Goal: Task Accomplishment & Management: Complete application form

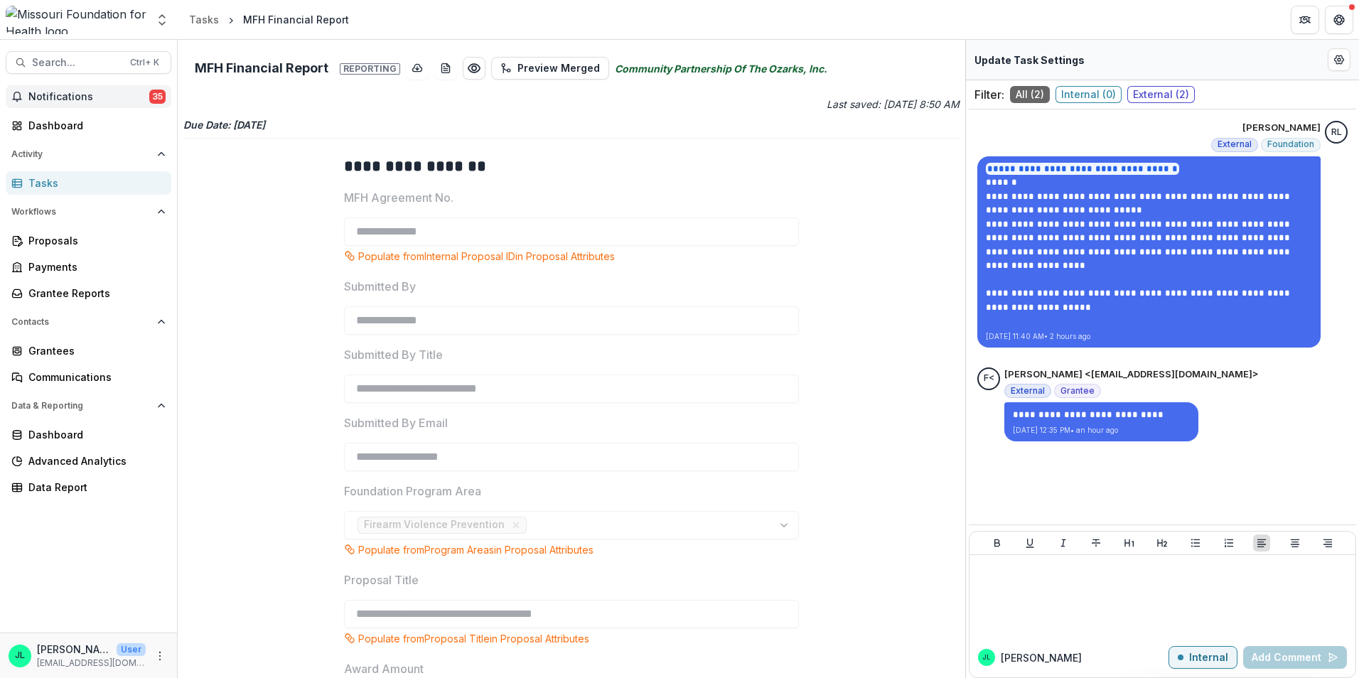
click at [574, 132] on div "**********" at bounding box center [572, 359] width 788 height 638
click at [105, 96] on span "Notifications" at bounding box center [88, 97] width 121 height 12
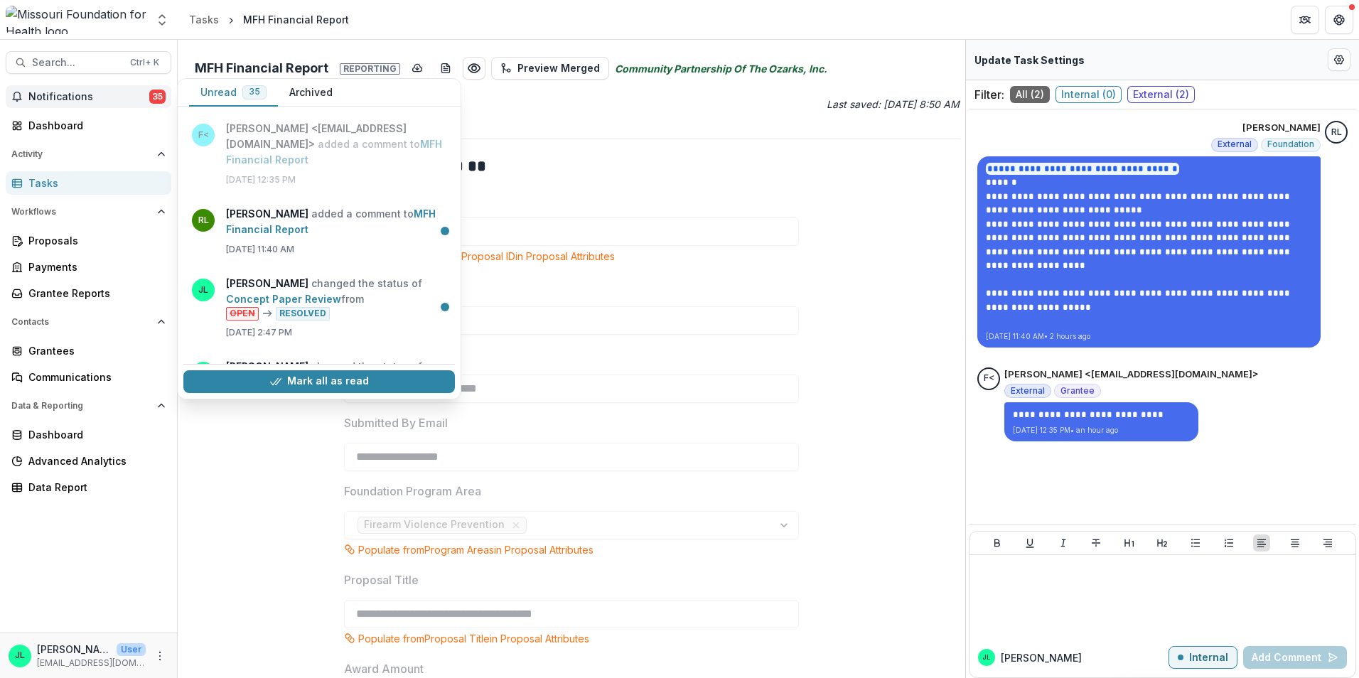
click at [109, 105] on button "Notifications 35" at bounding box center [89, 96] width 166 height 23
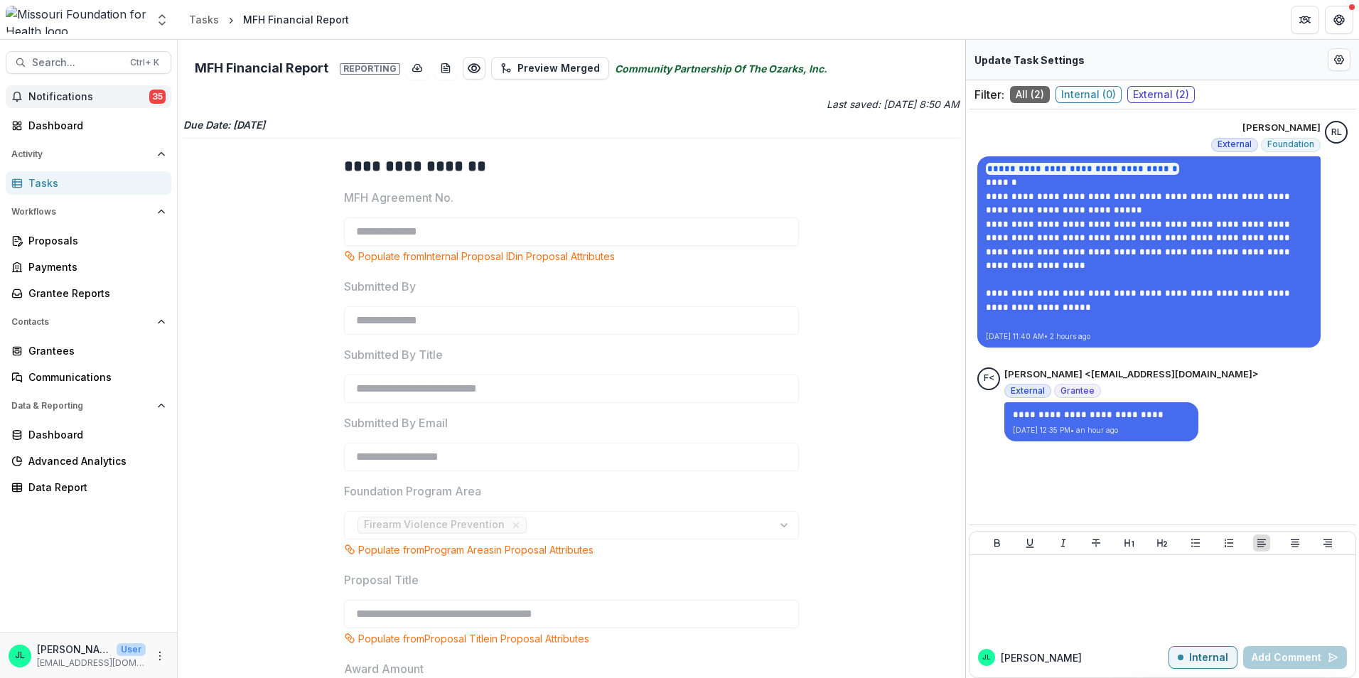
click at [109, 105] on button "Notifications 35" at bounding box center [89, 96] width 166 height 23
click at [67, 124] on div "Dashboard" at bounding box center [94, 125] width 132 height 15
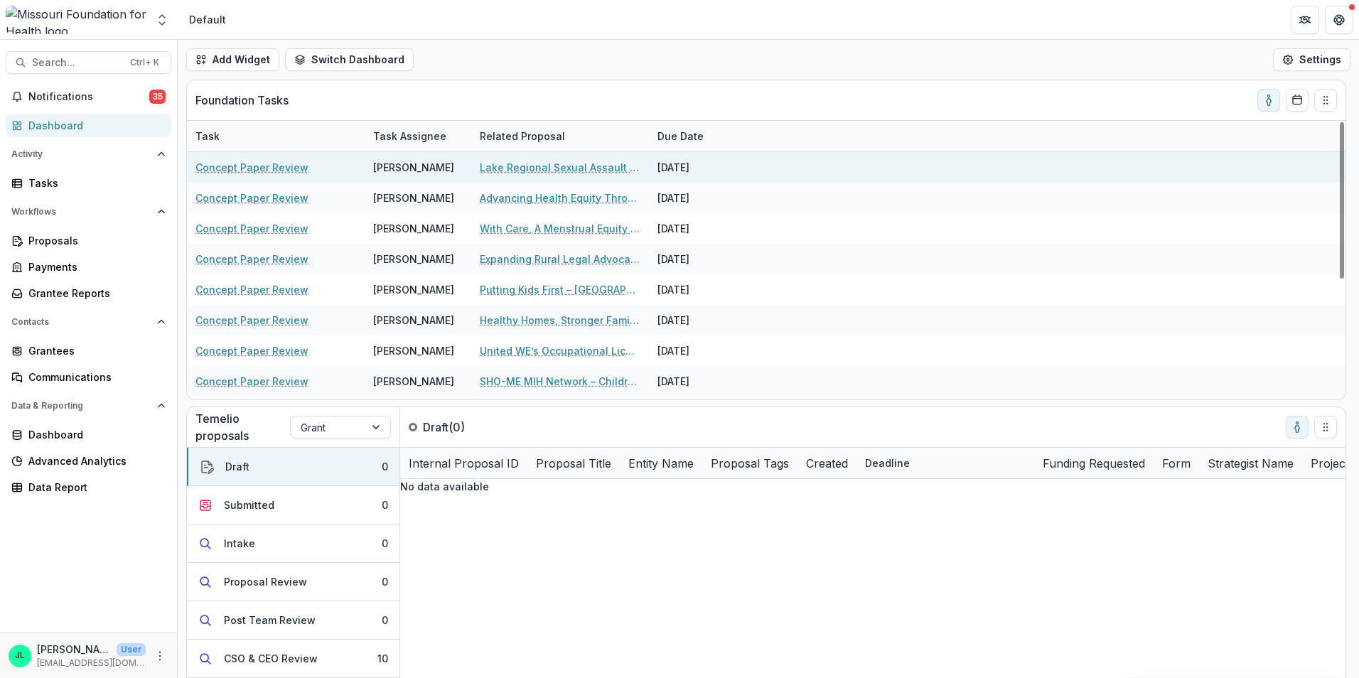
click at [259, 164] on link "Concept Paper Review" at bounding box center [252, 167] width 113 height 15
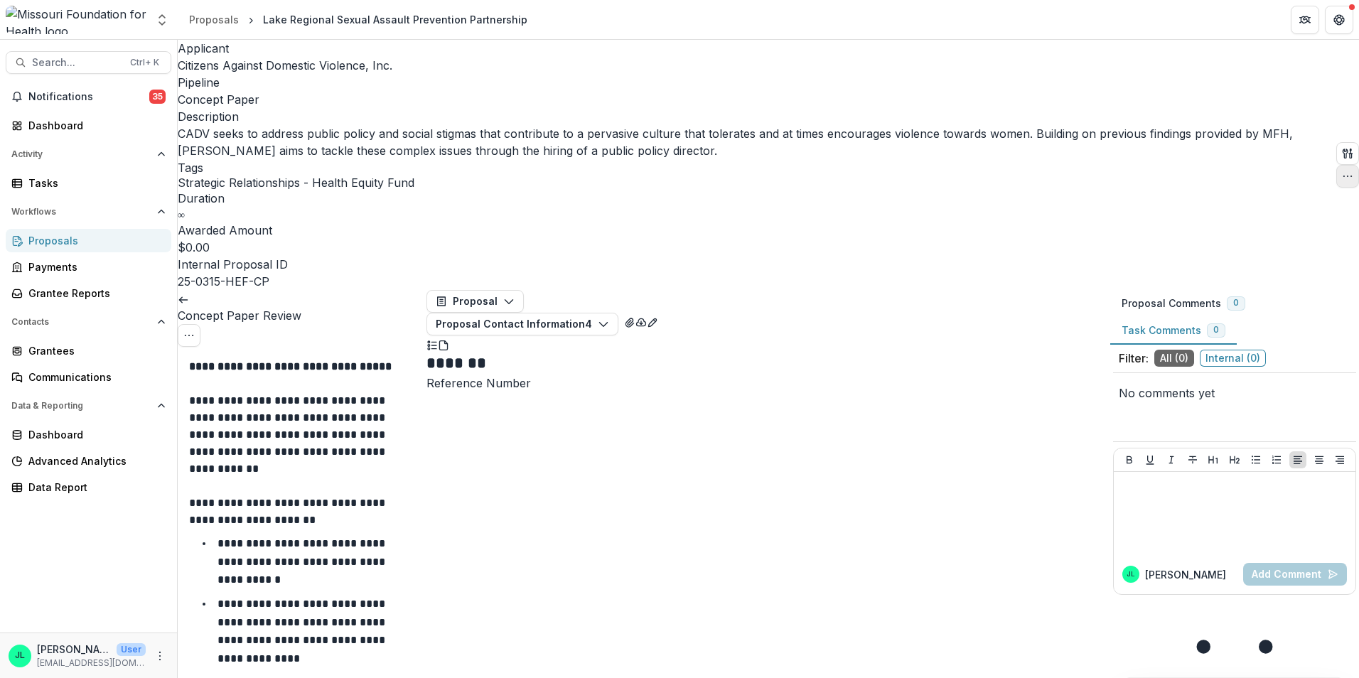
click at [1342, 165] on button "button" at bounding box center [1348, 176] width 23 height 23
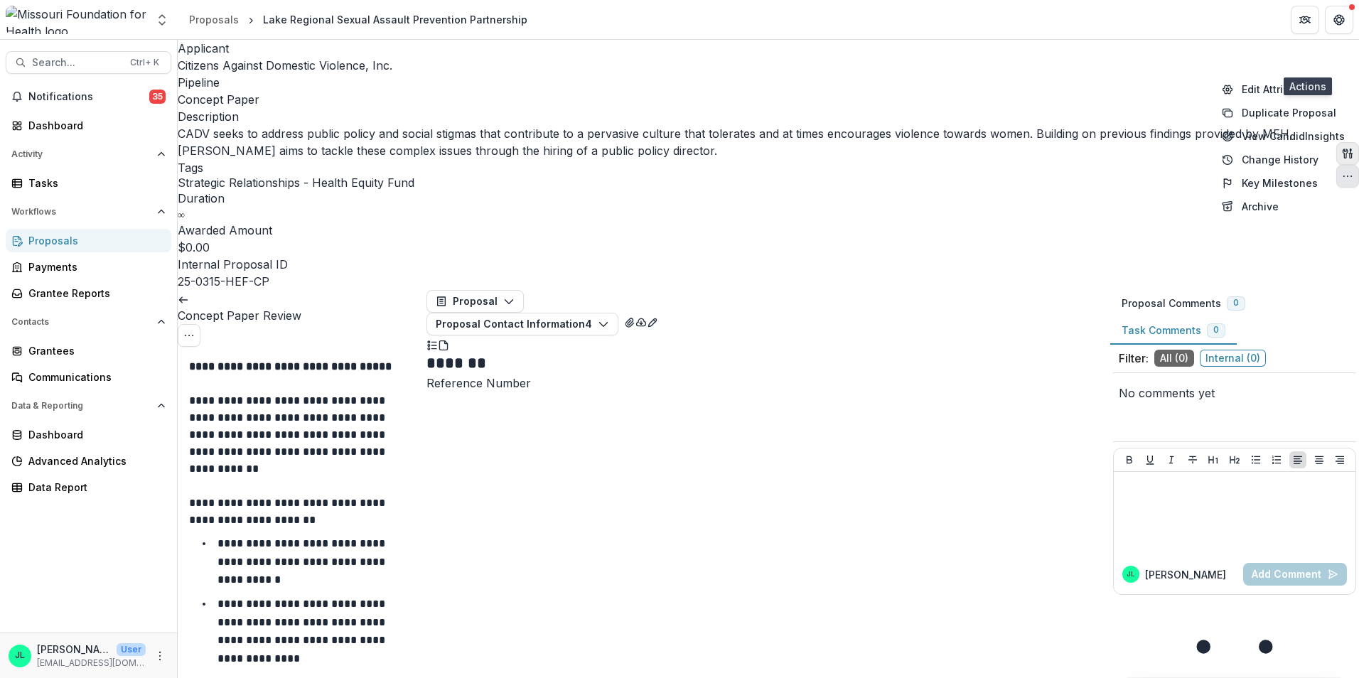
click at [1342, 148] on icon "button" at bounding box center [1347, 153] width 11 height 11
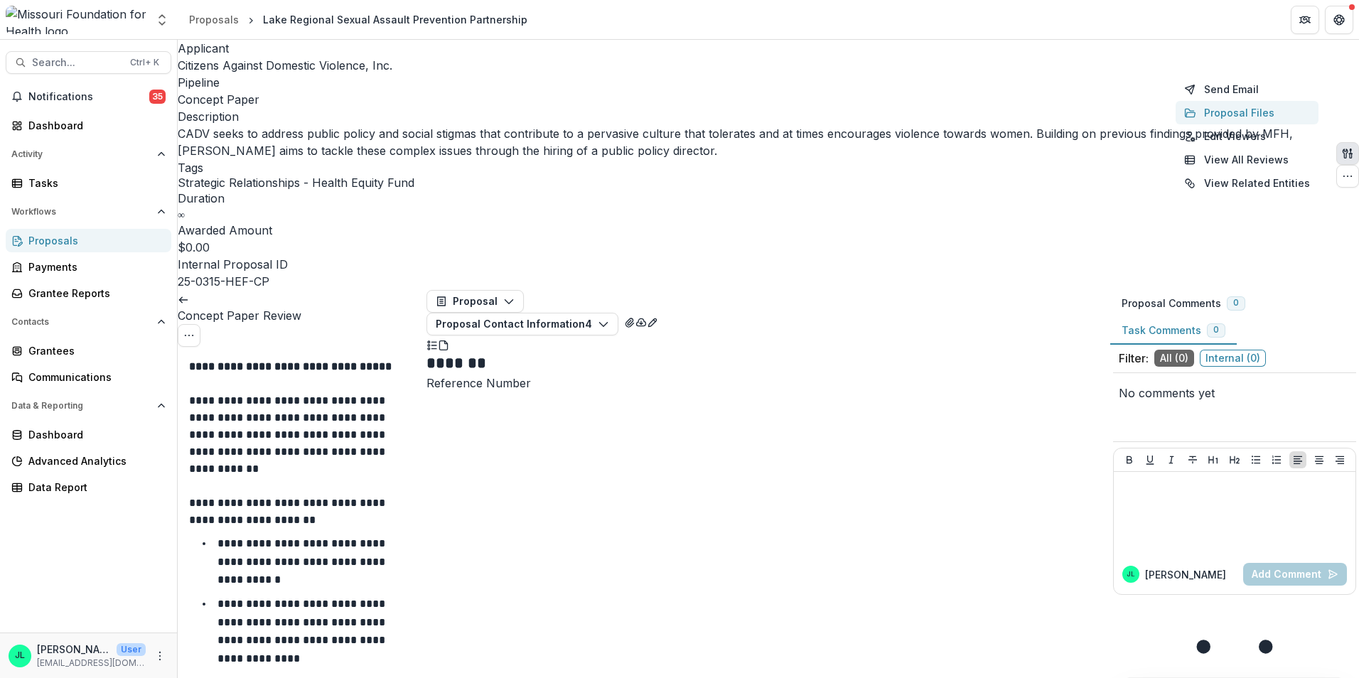
click at [1231, 109] on button "Proposal Files" at bounding box center [1247, 112] width 143 height 23
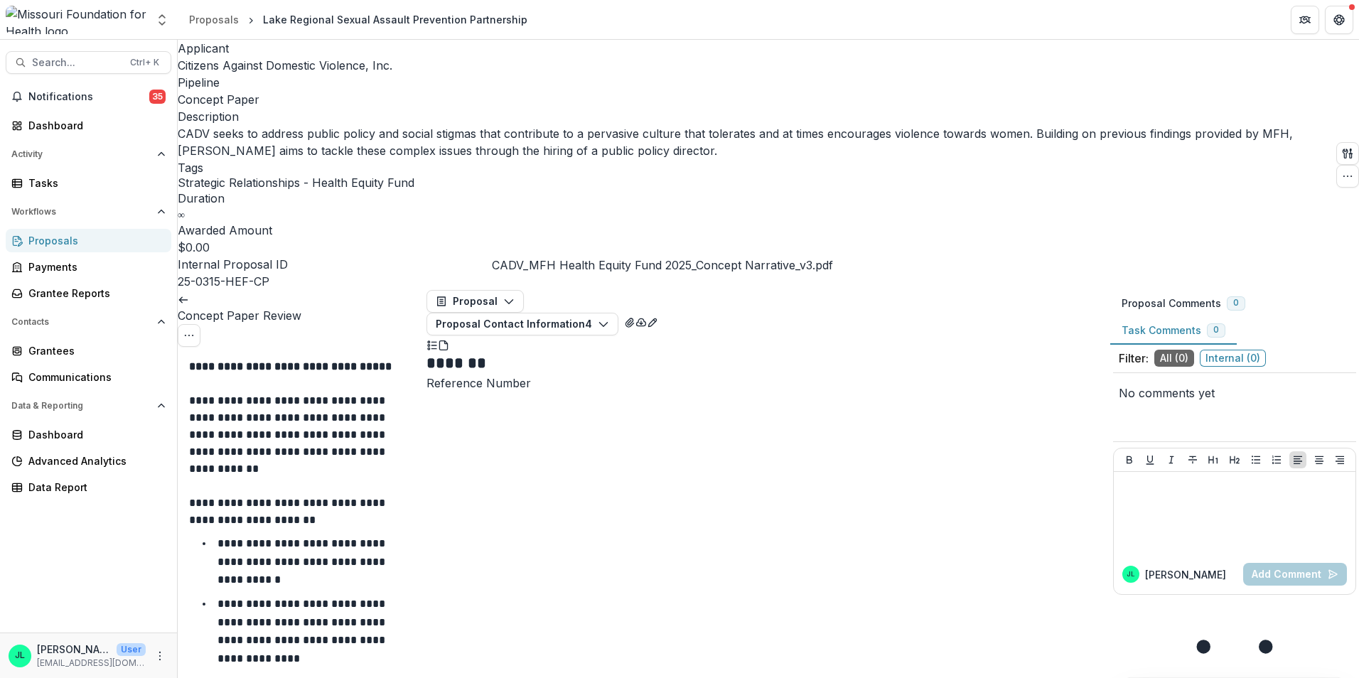
drag, startPoint x: 965, startPoint y: 65, endPoint x: 1016, endPoint y: 74, distance: 52.0
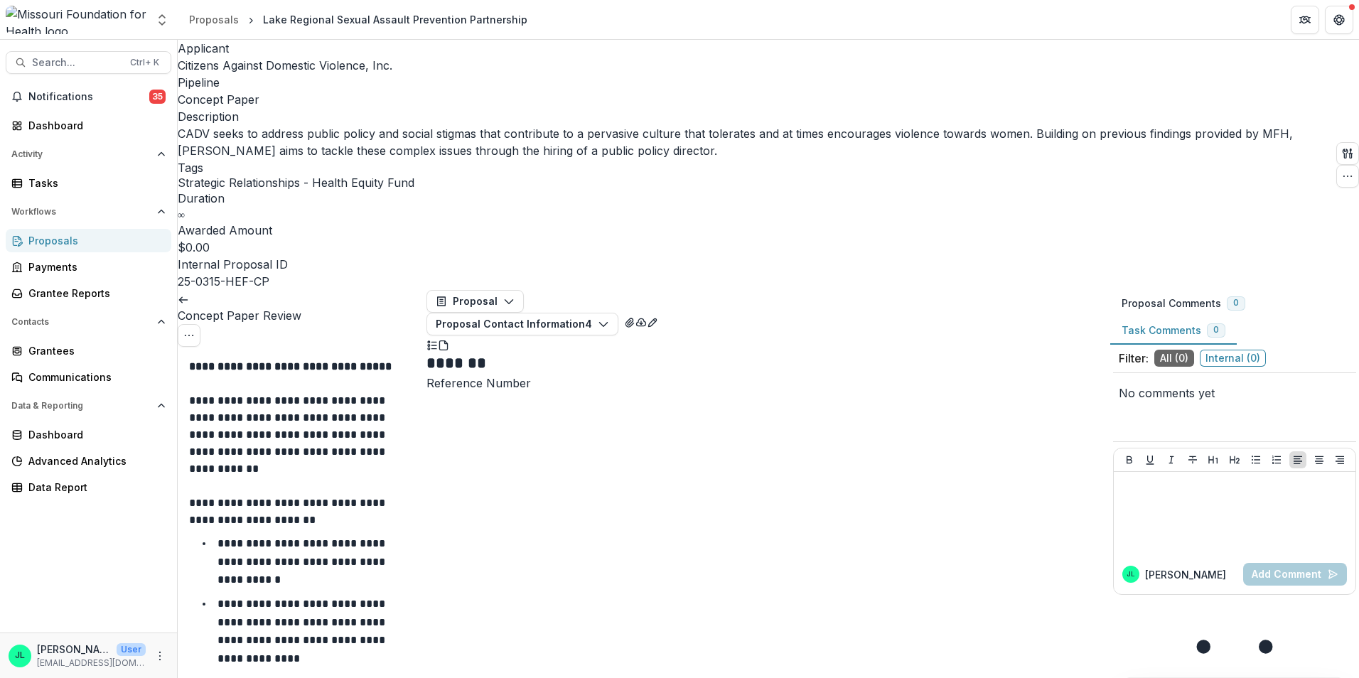
click at [1335, 21] on icon "Close" at bounding box center [1339, 17] width 9 height 9
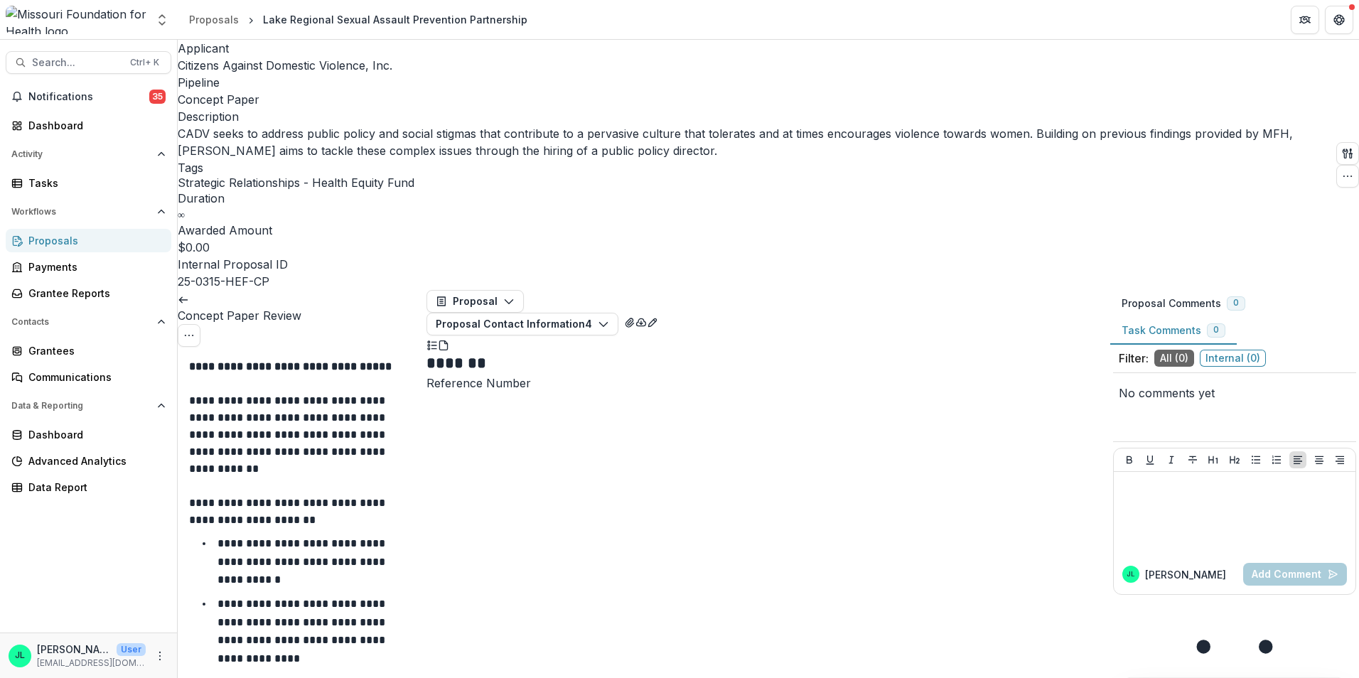
click at [1335, 21] on icon "Close" at bounding box center [1339, 17] width 9 height 9
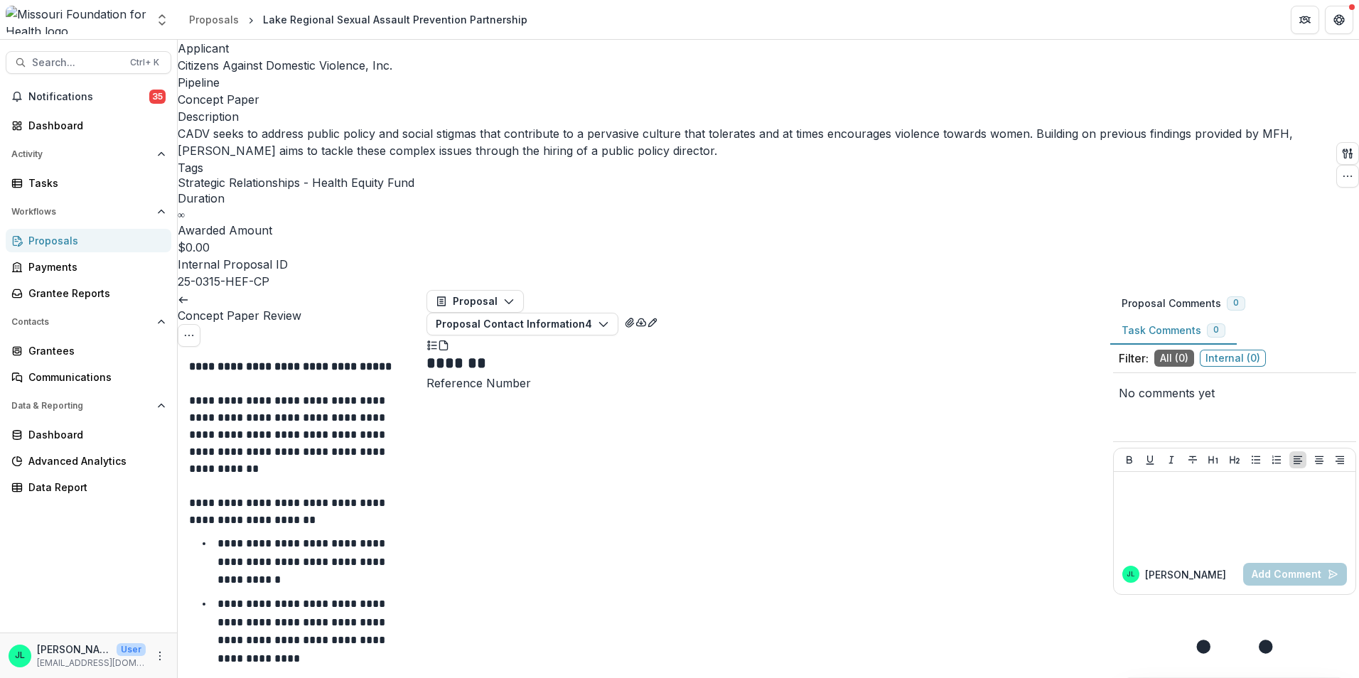
scroll to position [498, 0]
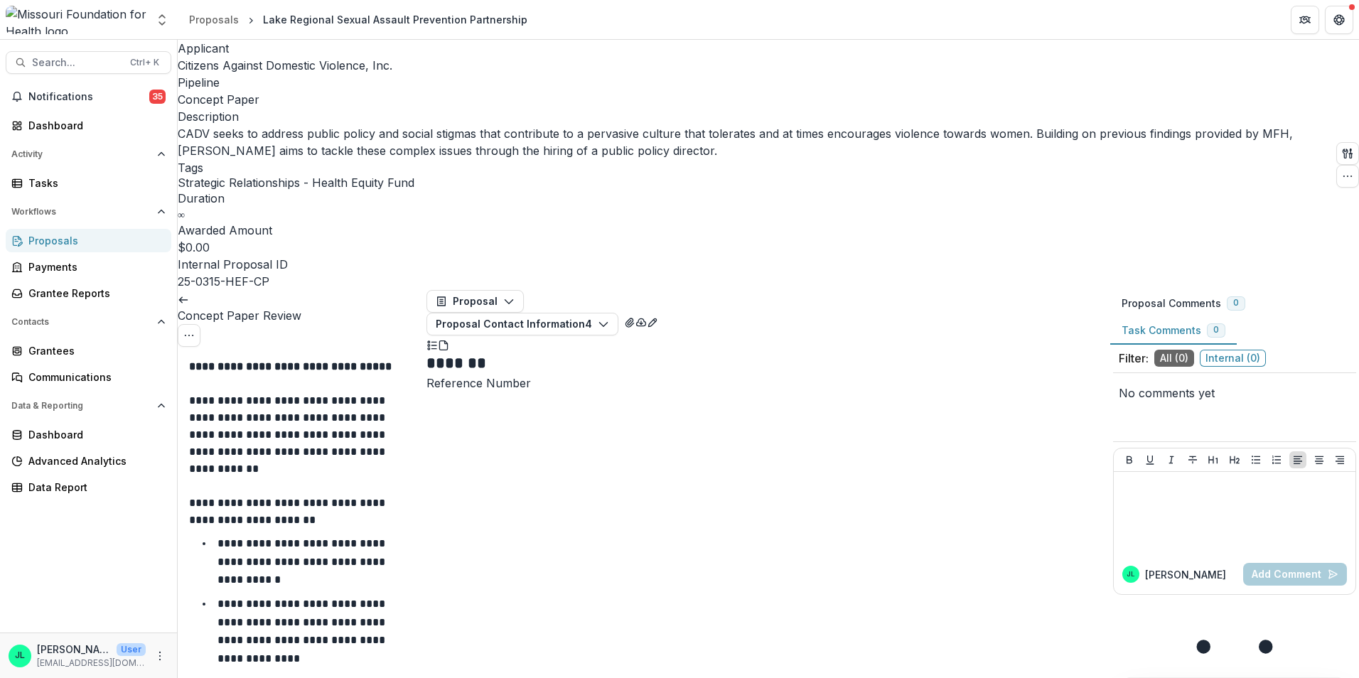
type input "*"
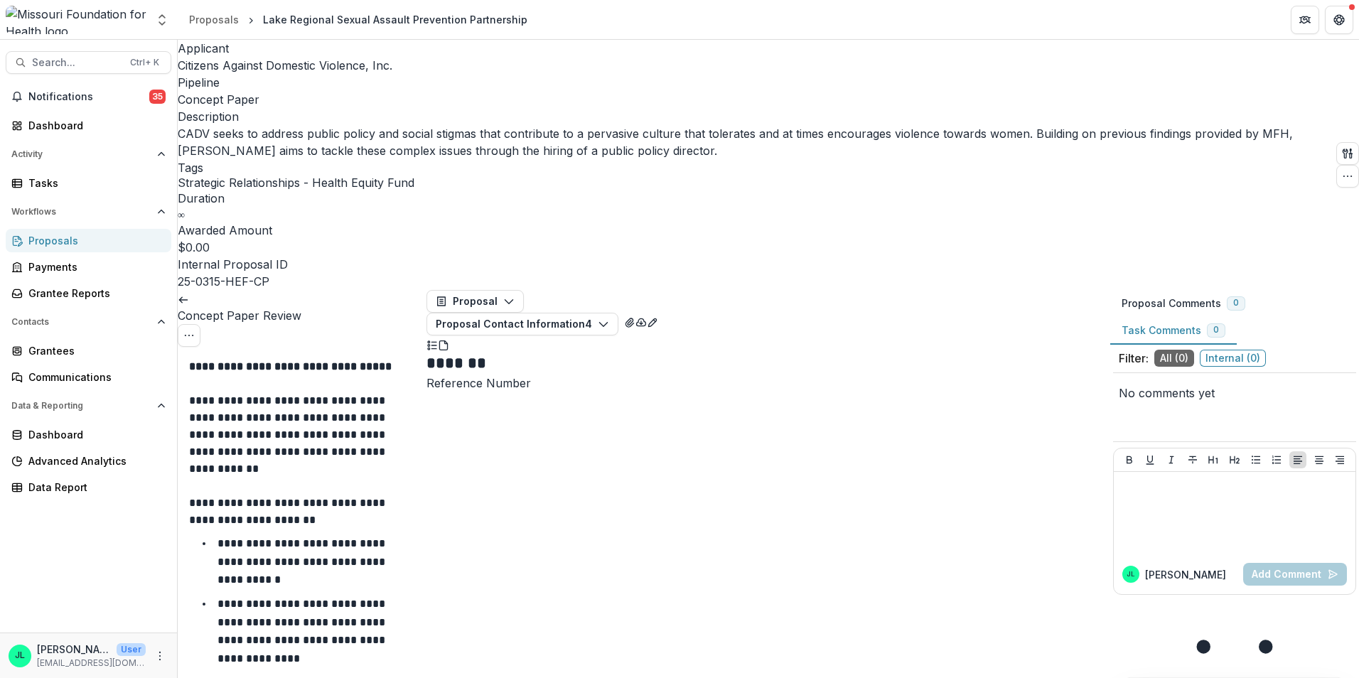
scroll to position [2773, 0]
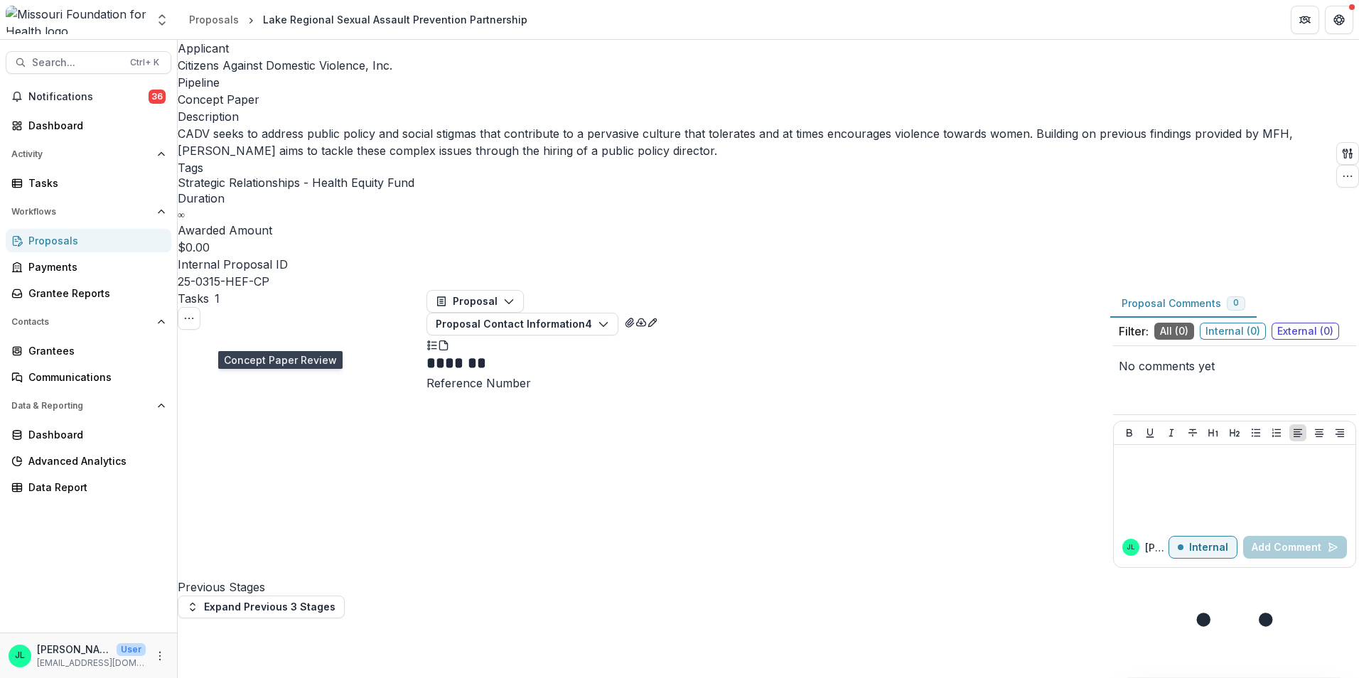
scroll to position [71, 0]
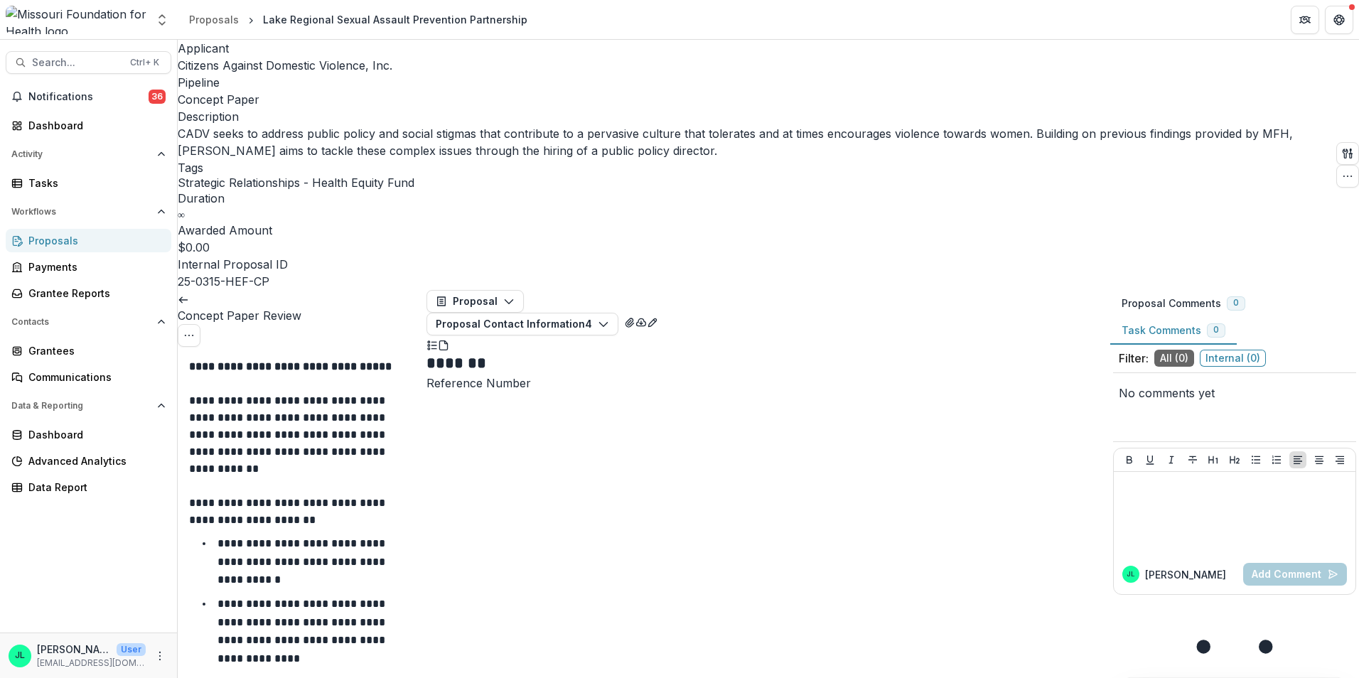
scroll to position [3128, 0]
drag, startPoint x: 201, startPoint y: 100, endPoint x: 306, endPoint y: 228, distance: 165.8
click at [189, 291] on link at bounding box center [183, 298] width 11 height 14
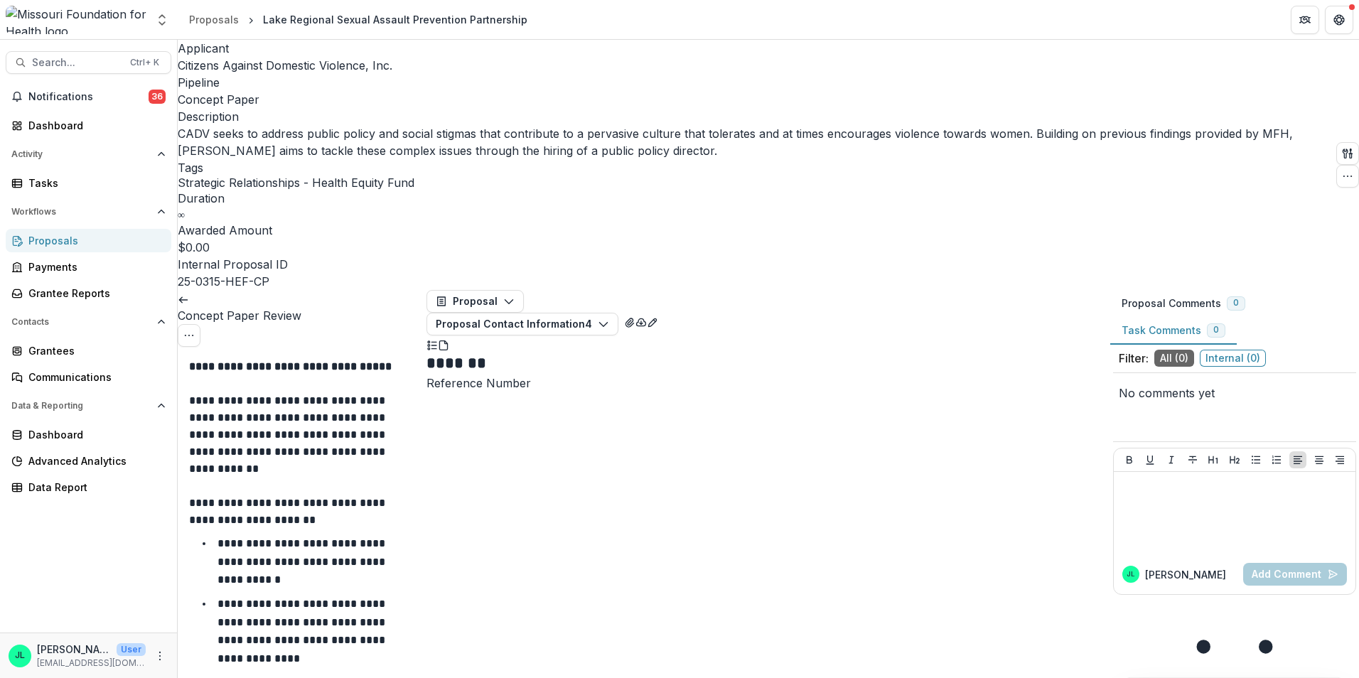
scroll to position [1066, 0]
click at [68, 241] on div "Proposals" at bounding box center [94, 240] width 132 height 15
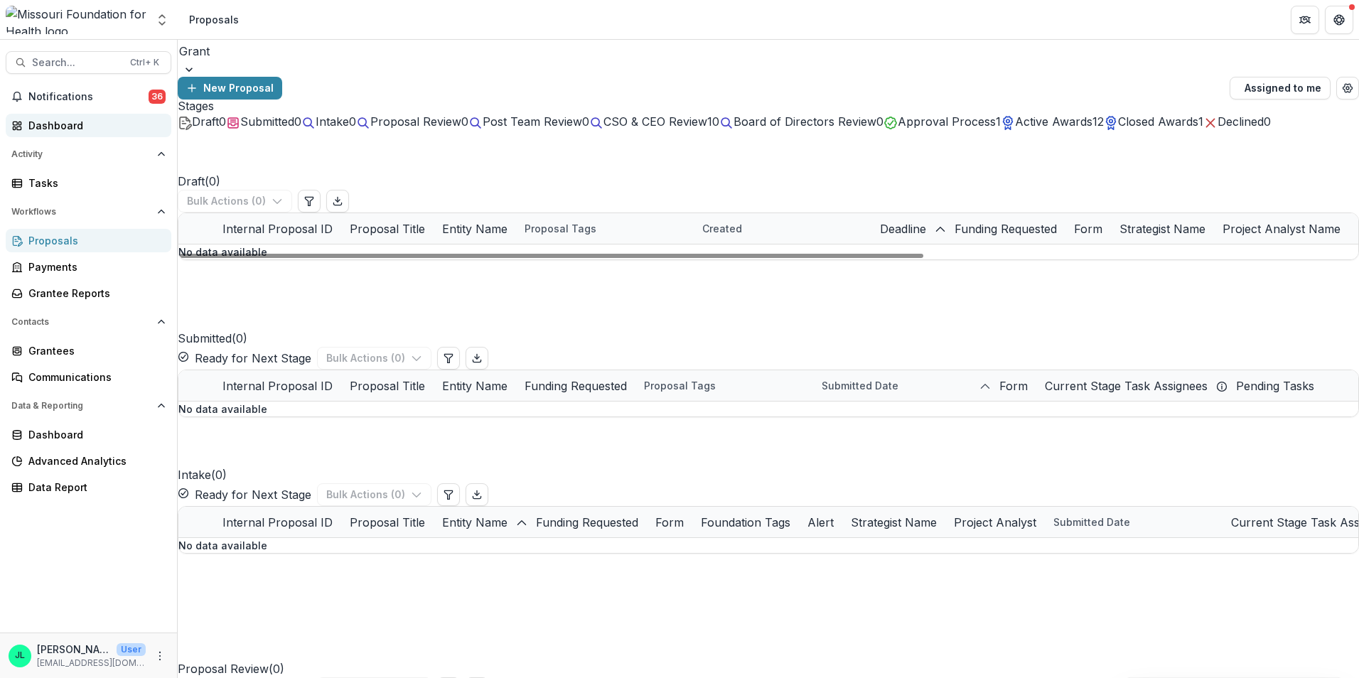
click at [68, 119] on div "Dashboard" at bounding box center [94, 125] width 132 height 15
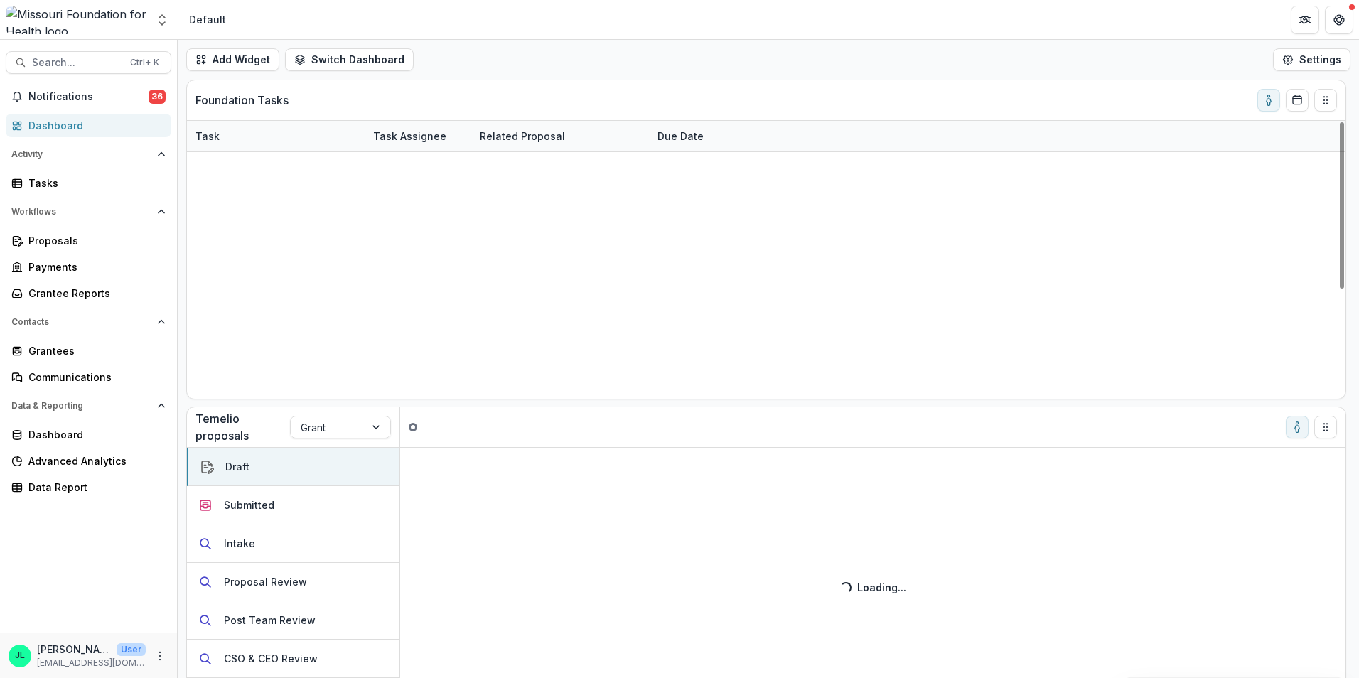
click at [233, 167] on link "Concept Paper Review" at bounding box center [252, 167] width 113 height 15
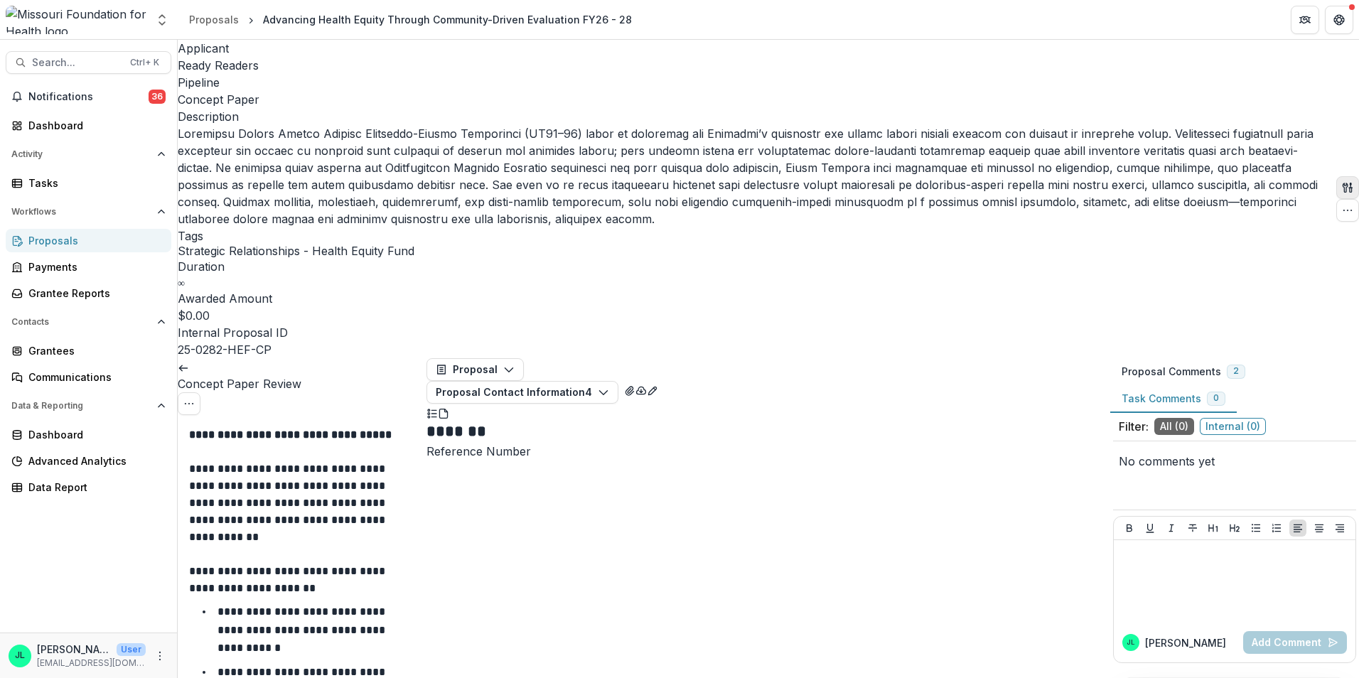
click at [1343, 183] on icon "button" at bounding box center [1345, 187] width 5 height 9
click at [1219, 119] on button "Proposal Files" at bounding box center [1247, 112] width 143 height 23
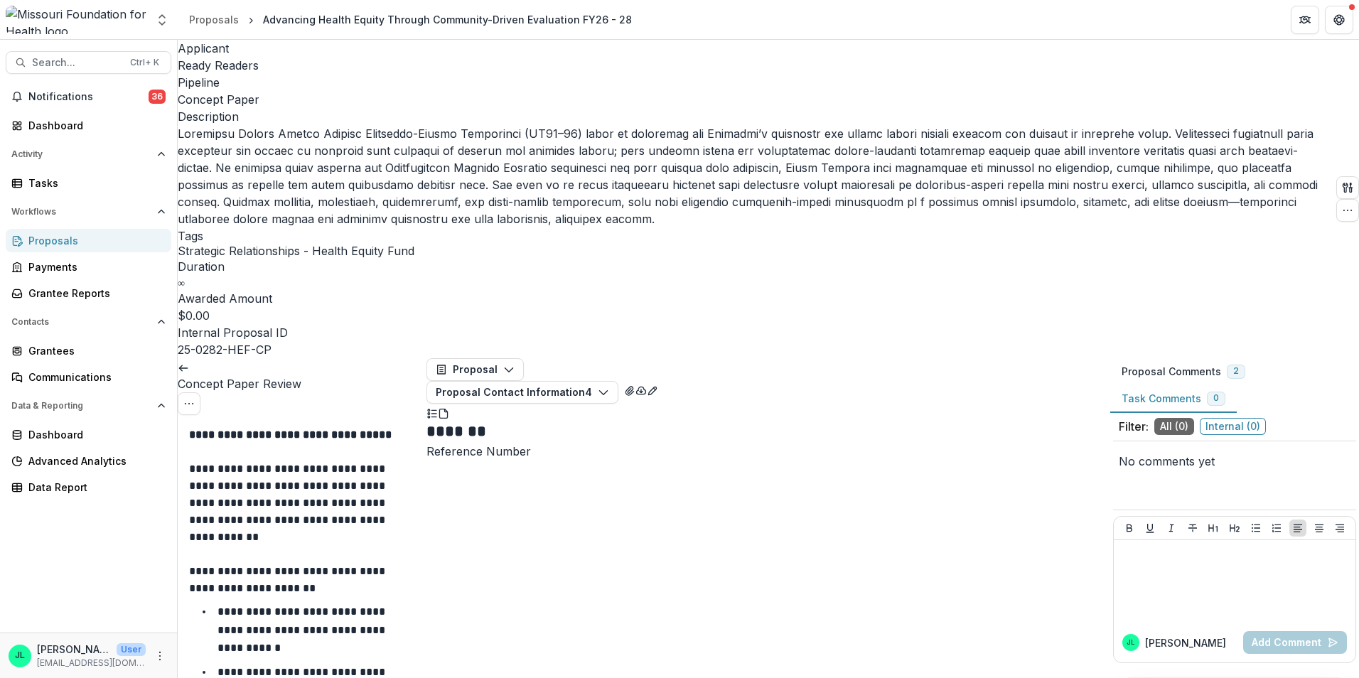
click at [1335, 21] on icon "Close" at bounding box center [1339, 17] width 9 height 9
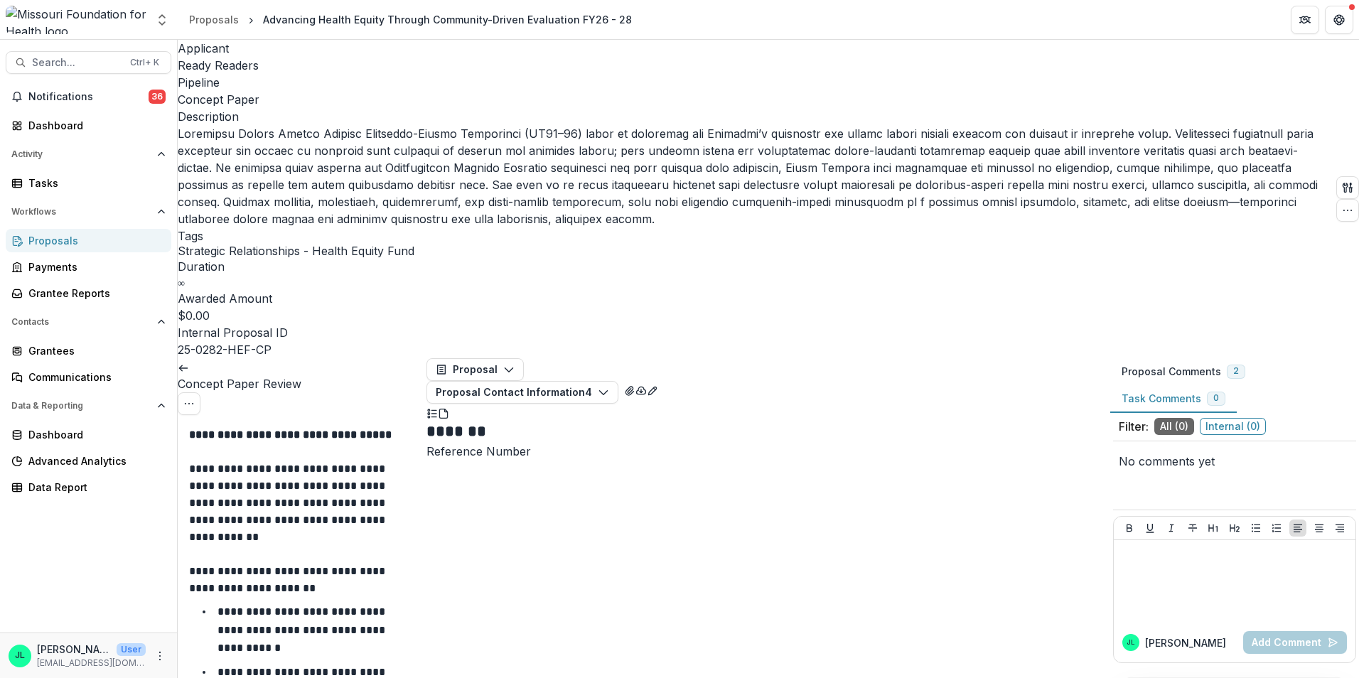
click at [1335, 21] on icon "Close" at bounding box center [1339, 17] width 9 height 9
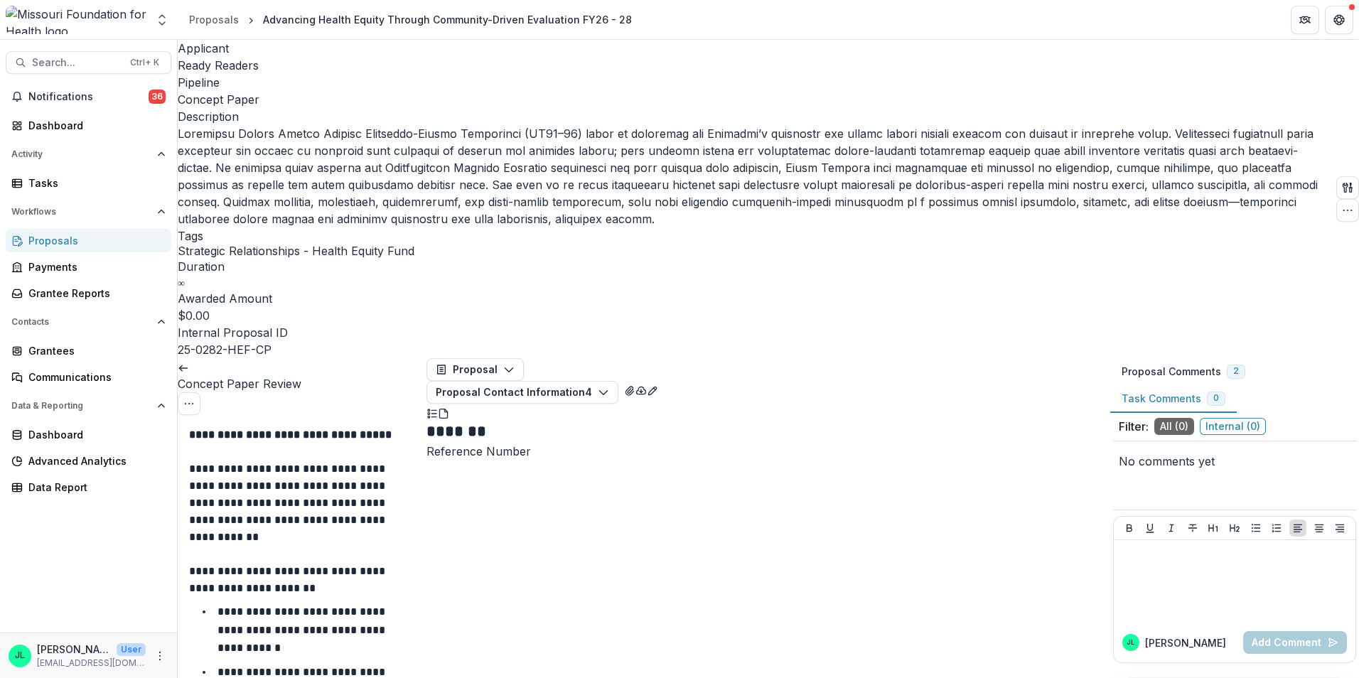
type input "*"
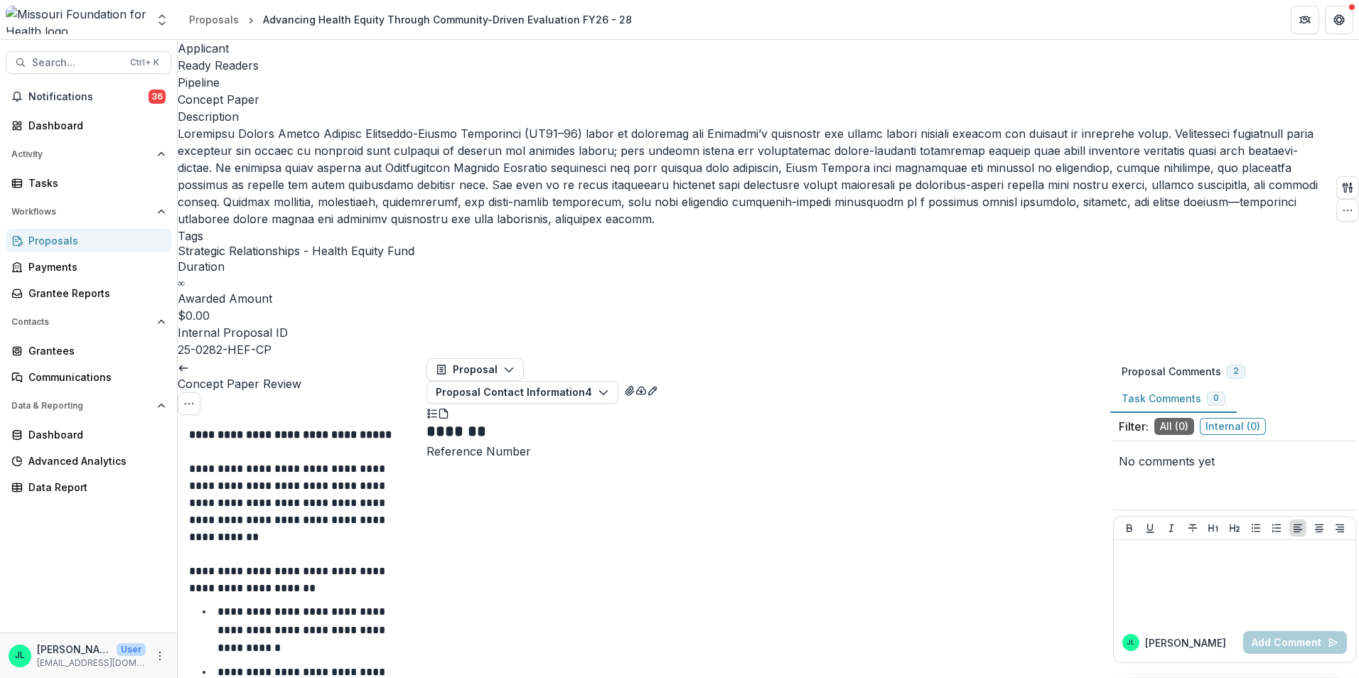
scroll to position [1991, 0]
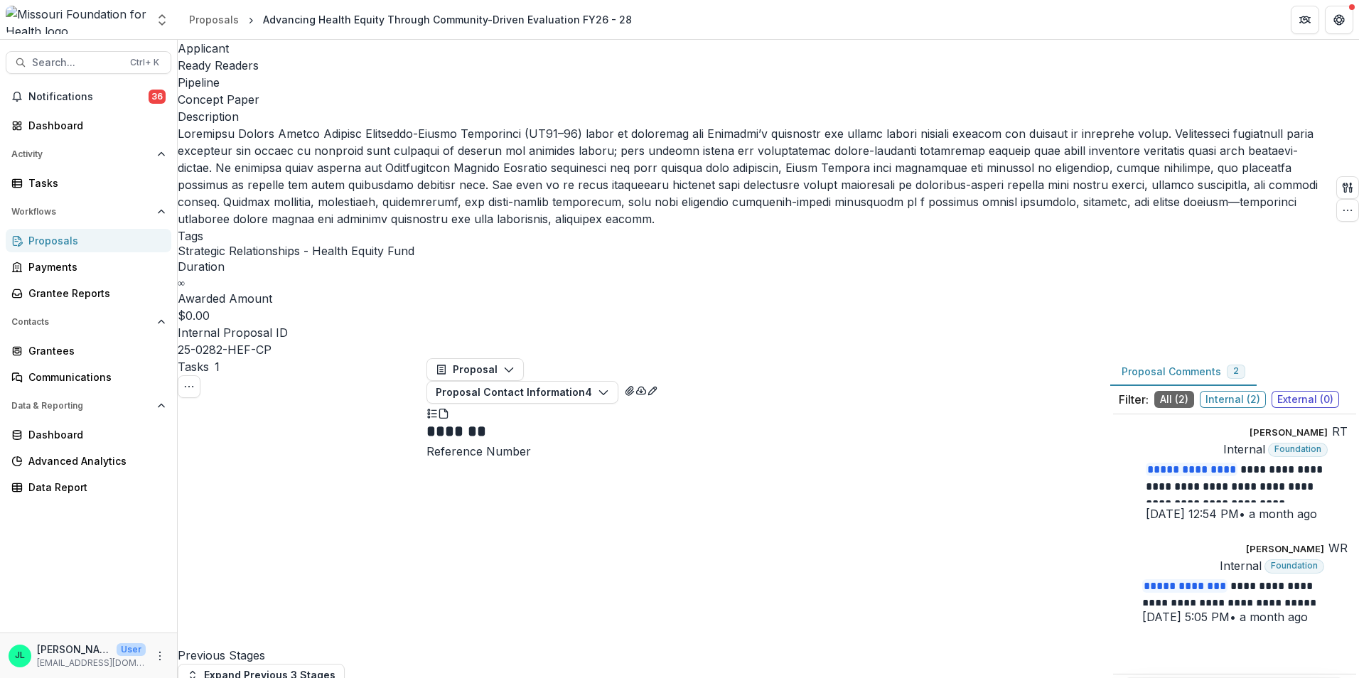
scroll to position [71, 0]
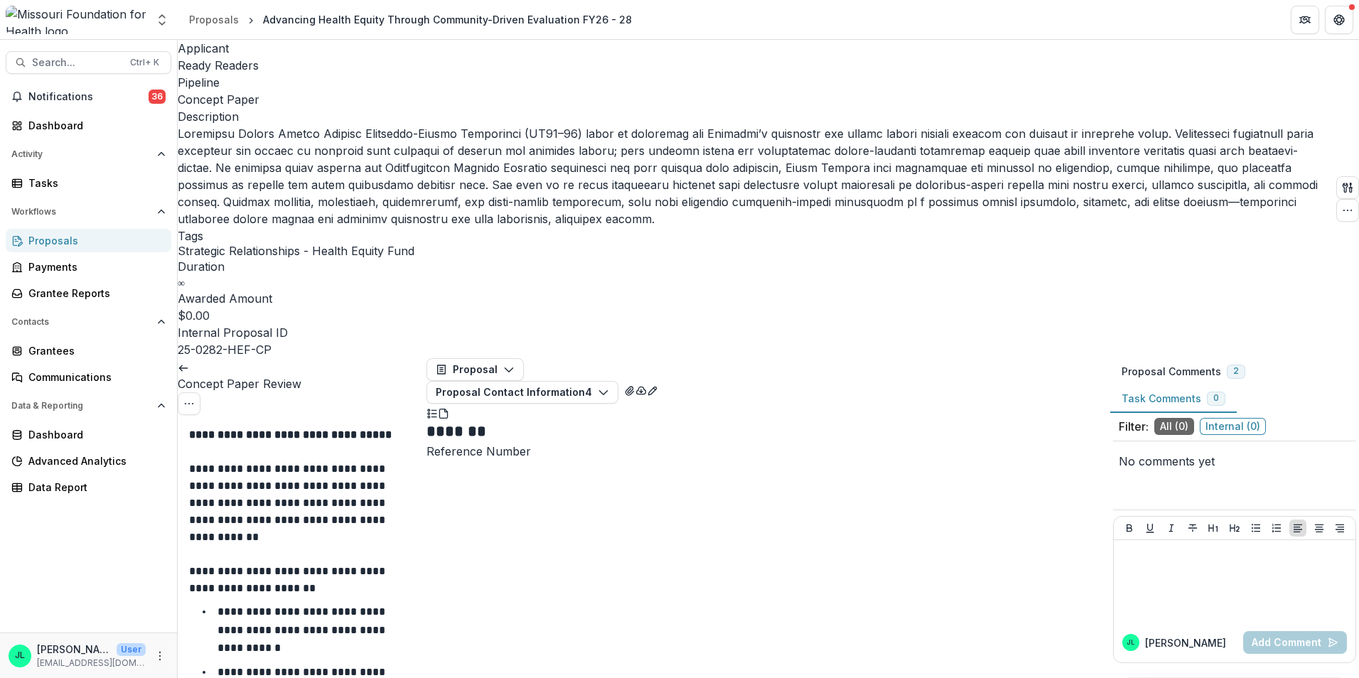
scroll to position [2986, 0]
click at [110, 125] on div "Dashboard" at bounding box center [94, 125] width 132 height 15
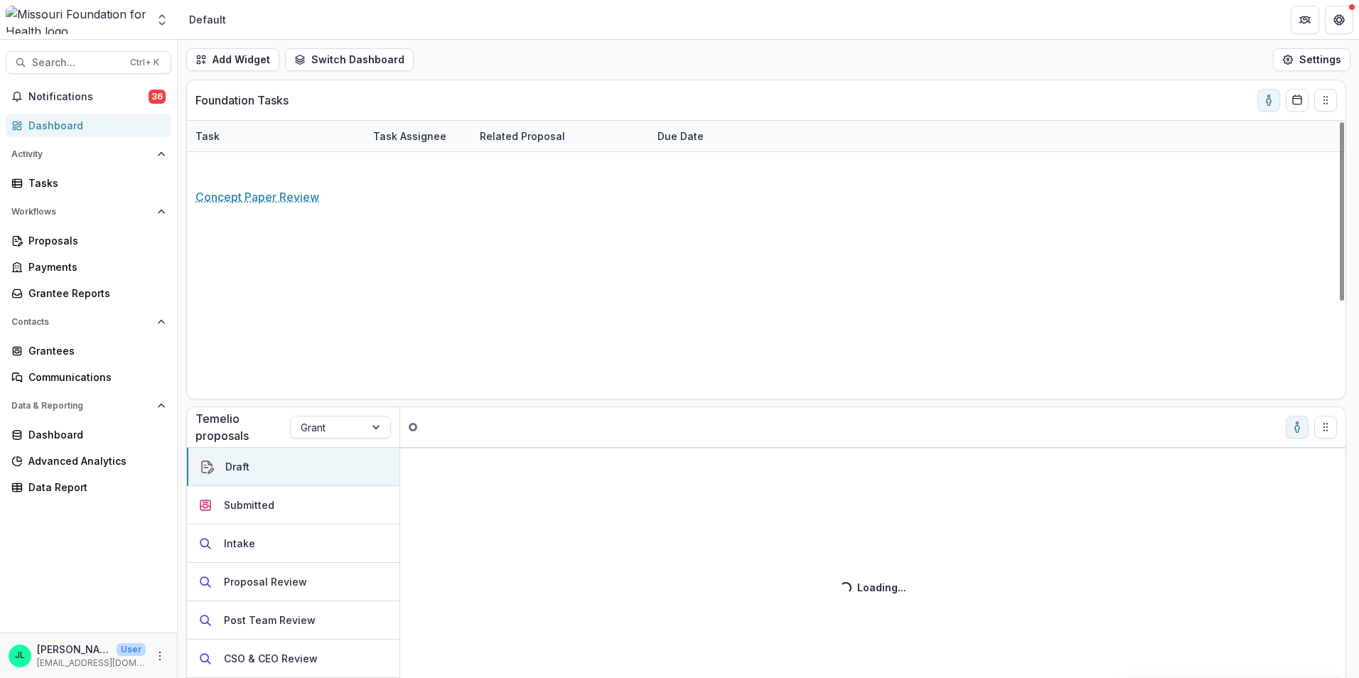
click at [275, 170] on link "Concept Paper Review" at bounding box center [252, 167] width 113 height 15
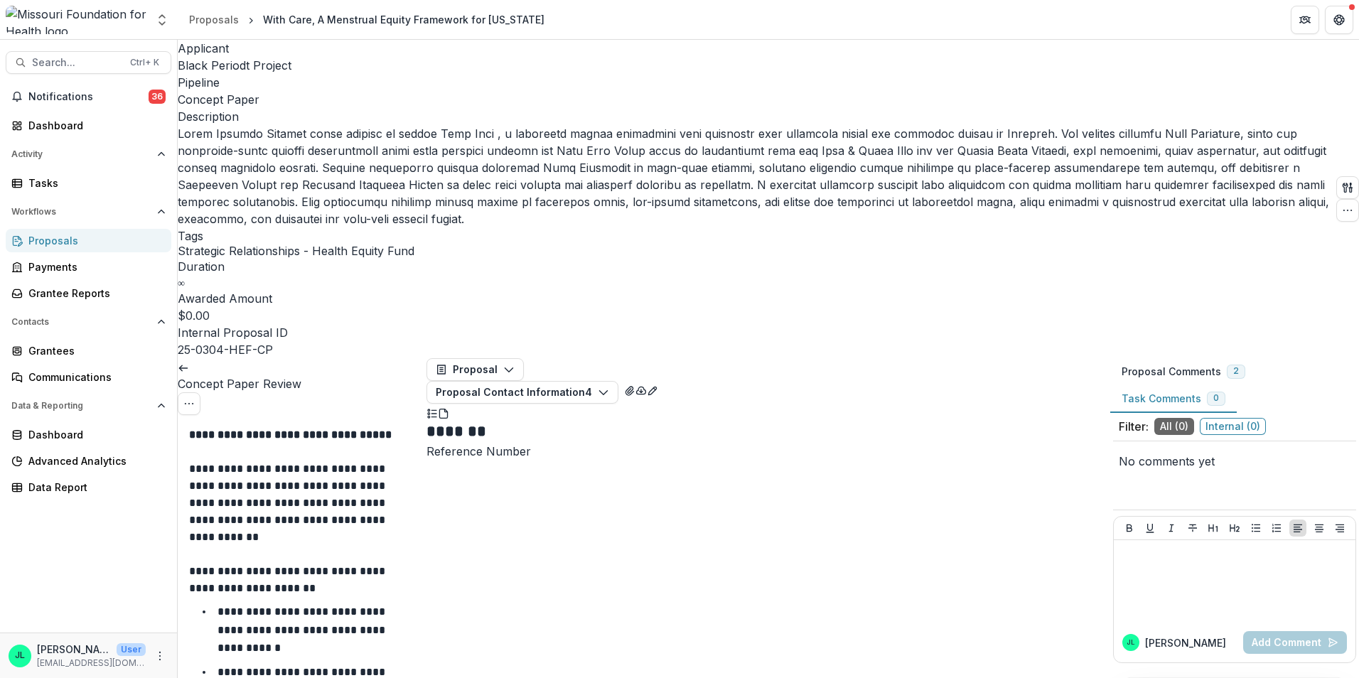
scroll to position [213, 0]
click at [1342, 182] on icon "button" at bounding box center [1347, 187] width 11 height 11
click at [1236, 119] on button "Proposal Files" at bounding box center [1247, 112] width 143 height 23
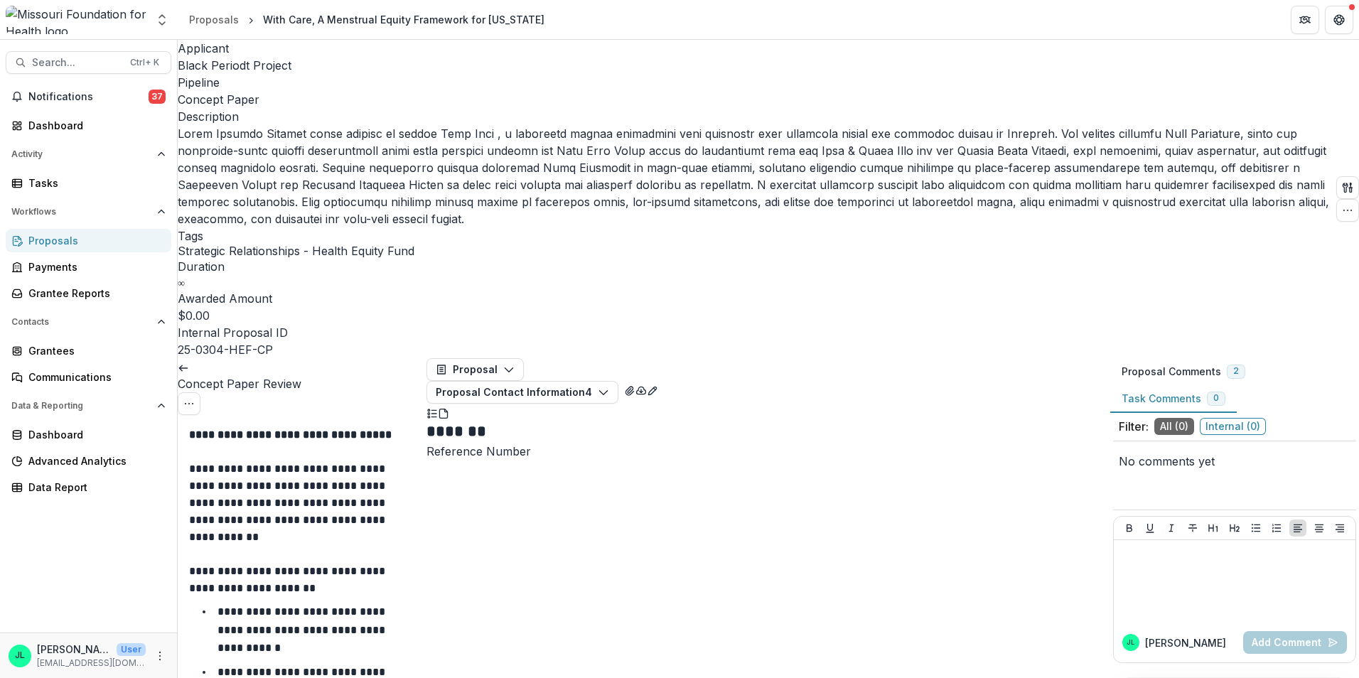
click at [1335, 21] on icon "Close" at bounding box center [1339, 17] width 9 height 9
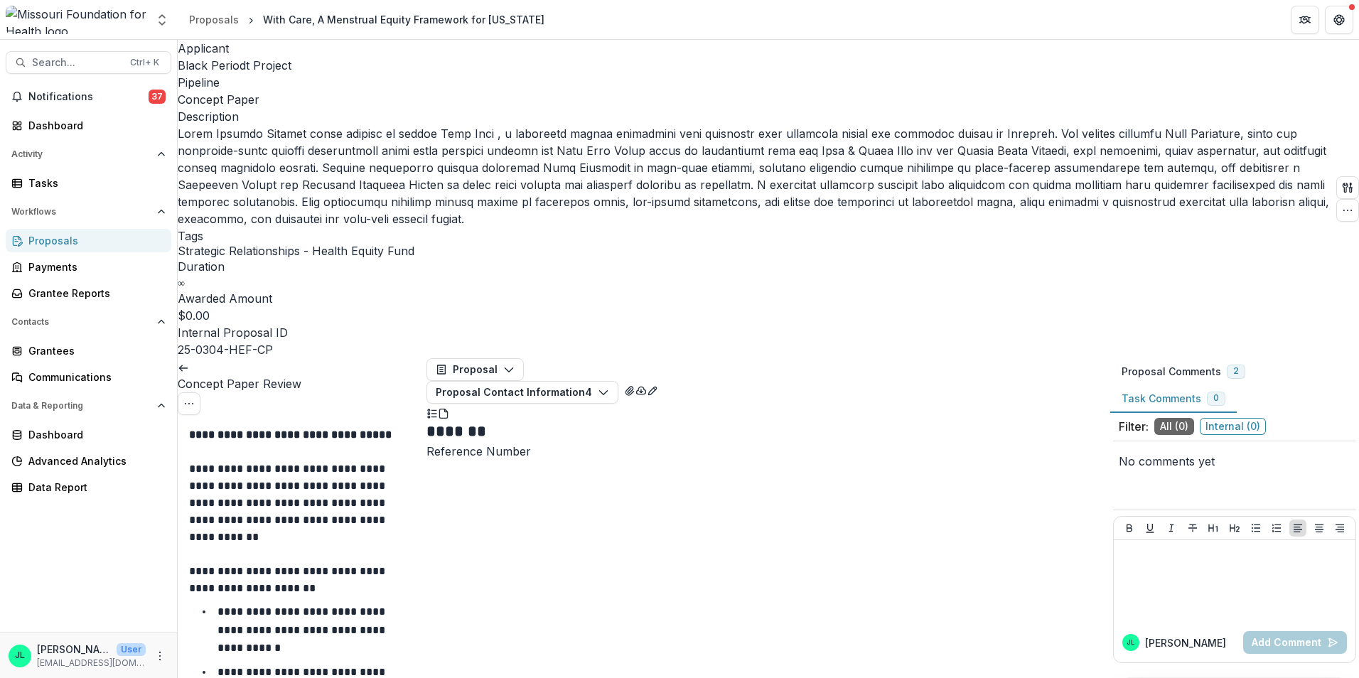
drag, startPoint x: 983, startPoint y: 68, endPoint x: 996, endPoint y: 65, distance: 13.7
click at [1328, 28] on button "Close" at bounding box center [1339, 17] width 23 height 23
click at [189, 363] on icon at bounding box center [183, 368] width 11 height 11
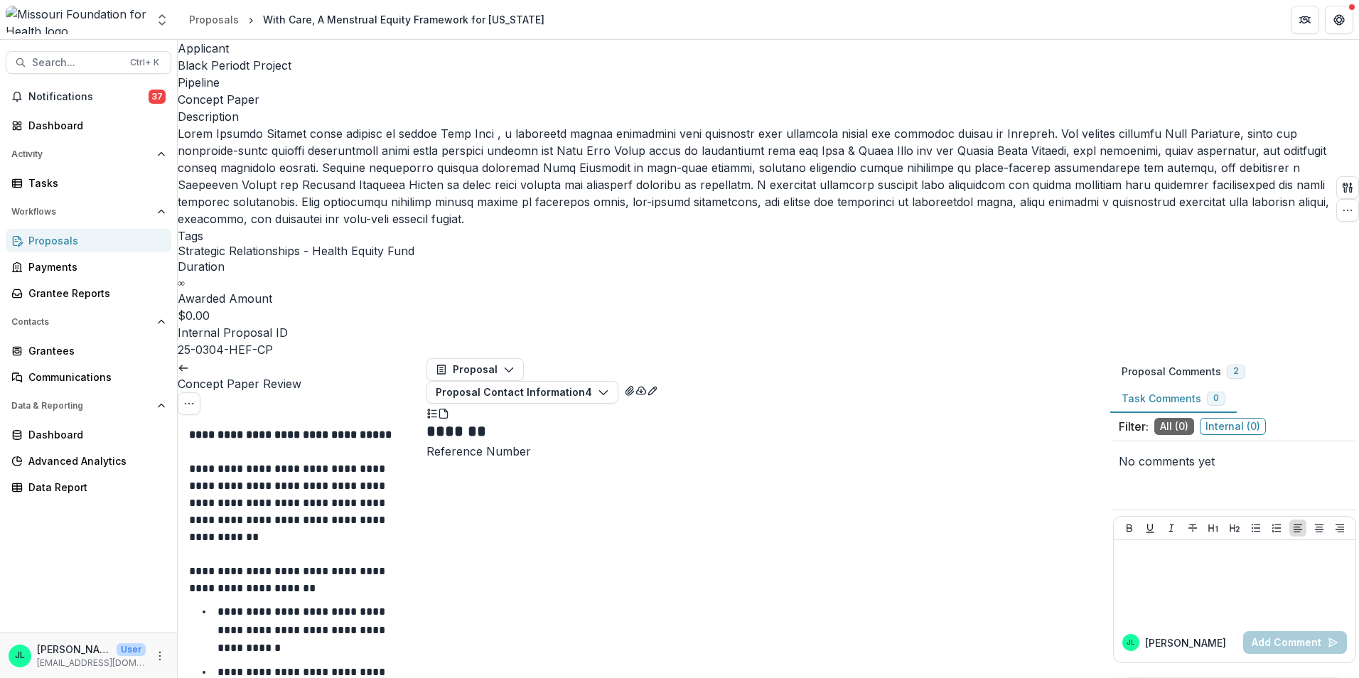
scroll to position [2986, 0]
click at [186, 360] on link at bounding box center [183, 367] width 11 height 14
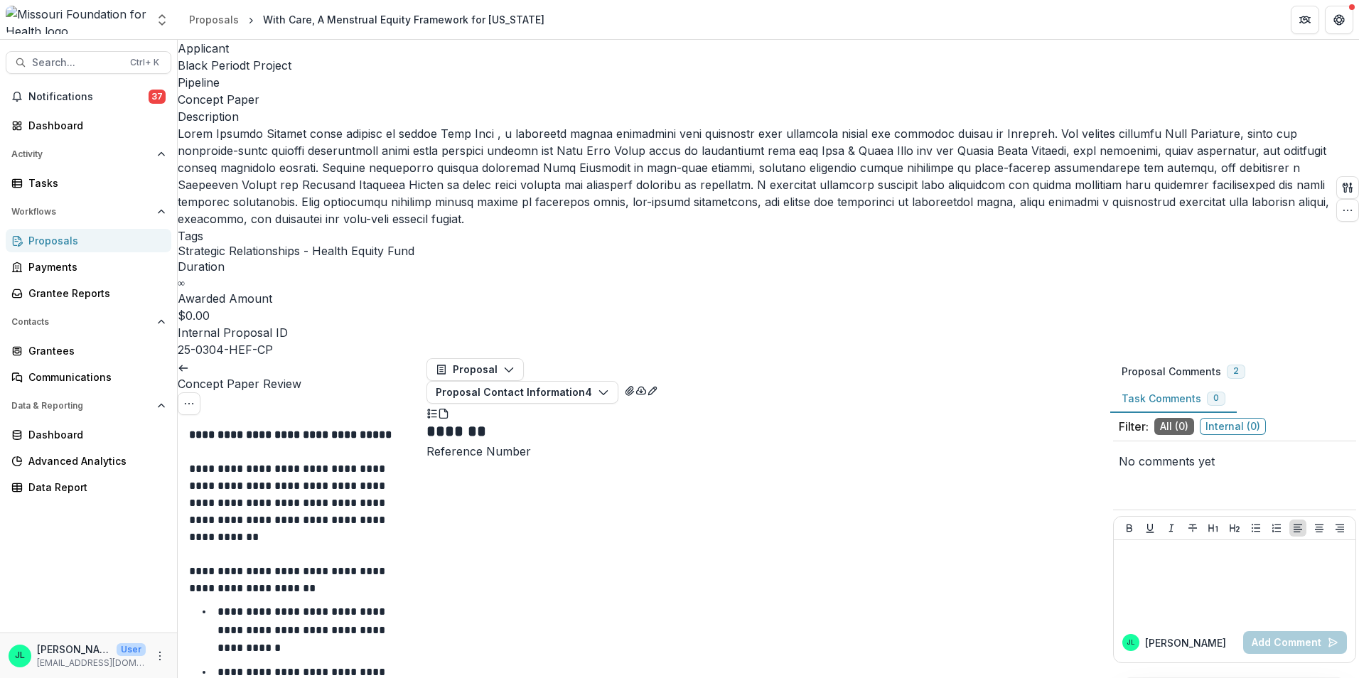
scroll to position [3199, 0]
click at [189, 360] on link at bounding box center [183, 367] width 11 height 14
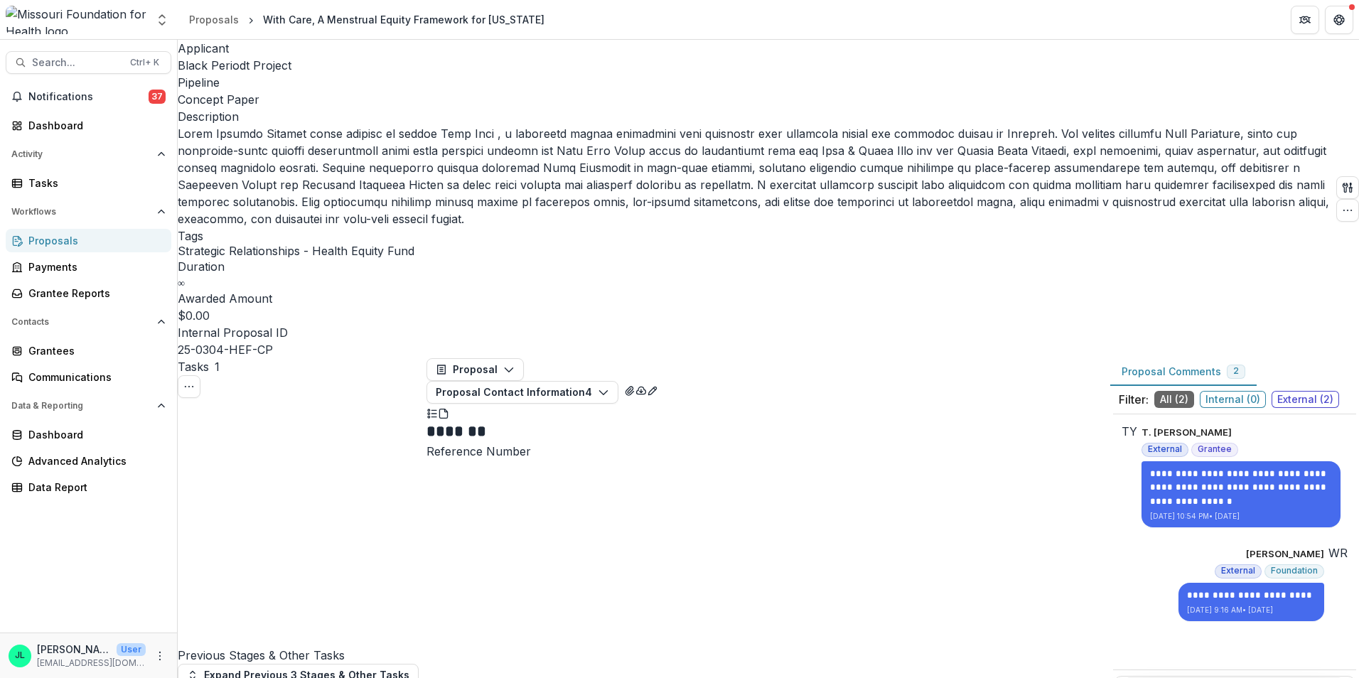
scroll to position [71, 0]
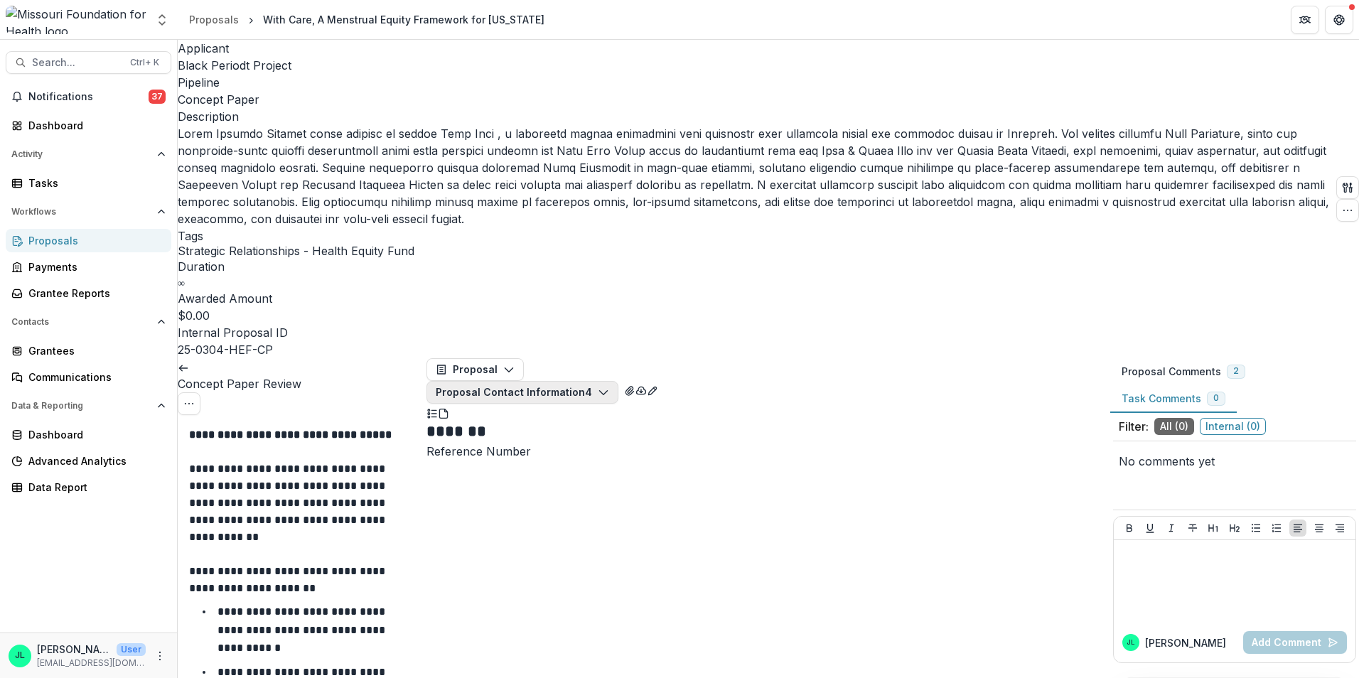
click at [603, 381] on button "Proposal Contact Information 4" at bounding box center [523, 392] width 192 height 23
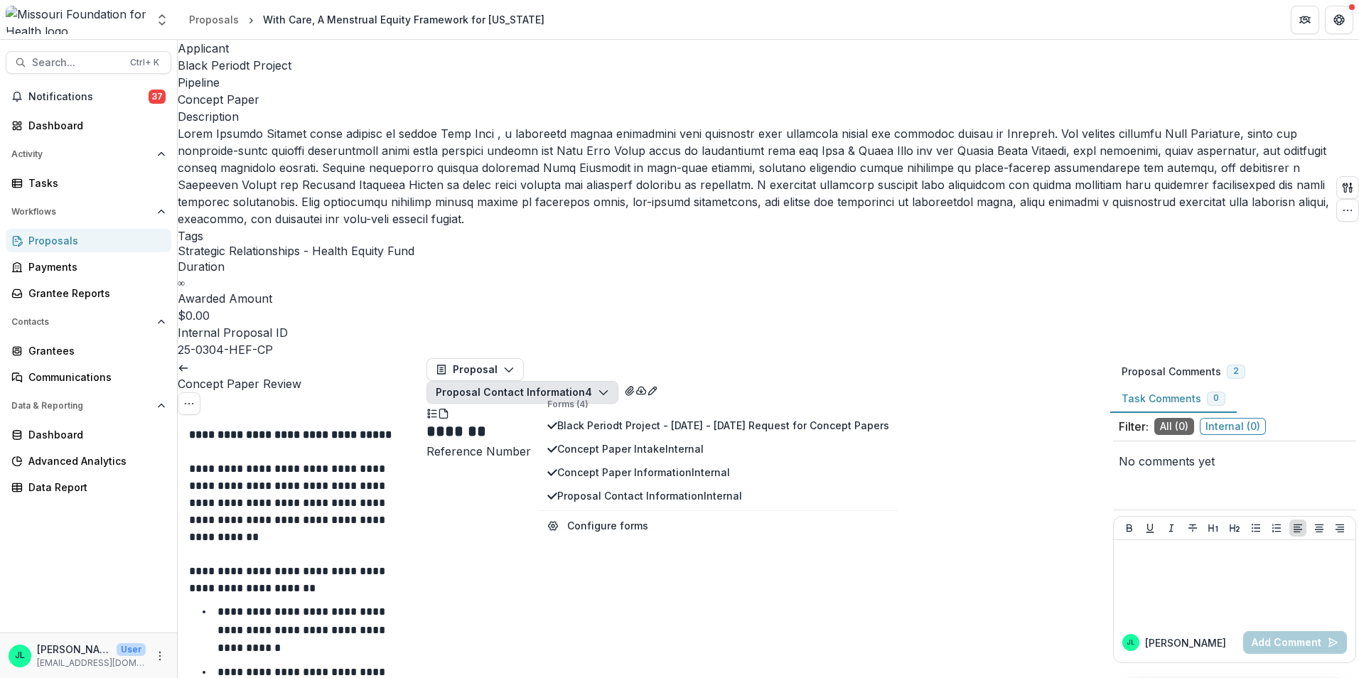
click at [603, 381] on button "Proposal Contact Information 4" at bounding box center [523, 392] width 192 height 23
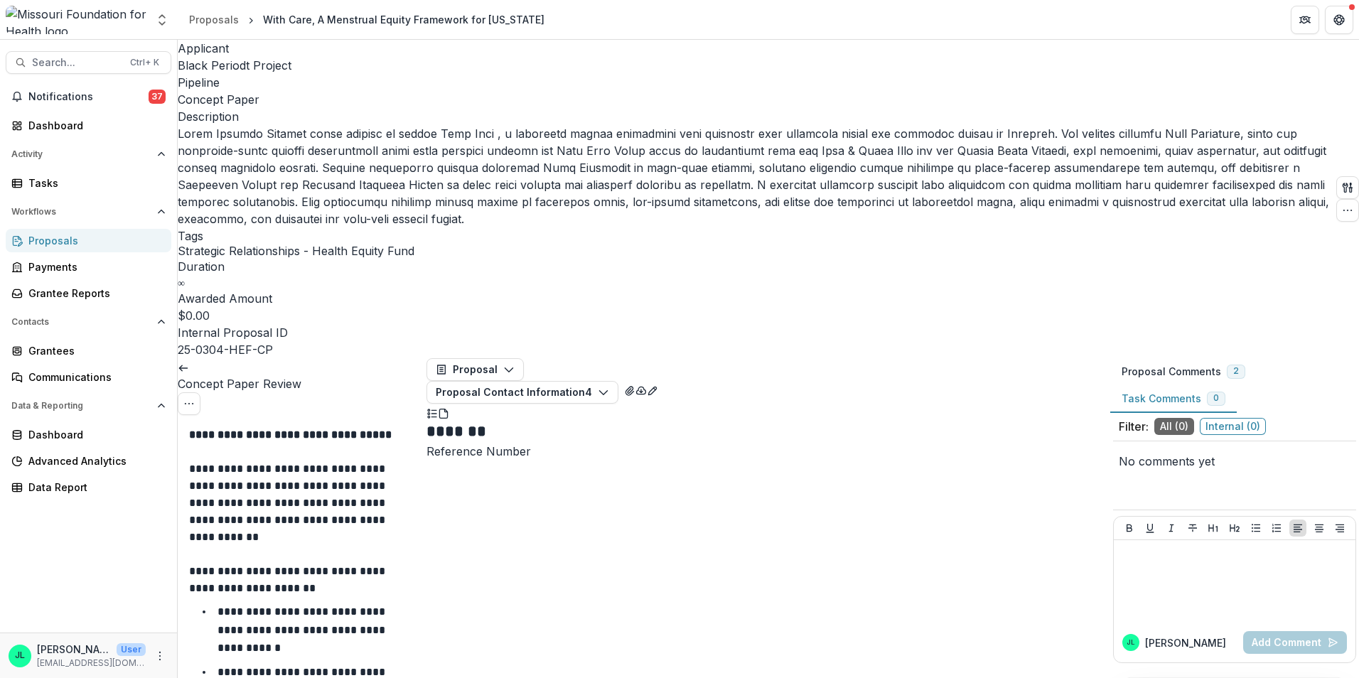
scroll to position [213, 0]
click at [1342, 182] on icon "button" at bounding box center [1347, 187] width 11 height 11
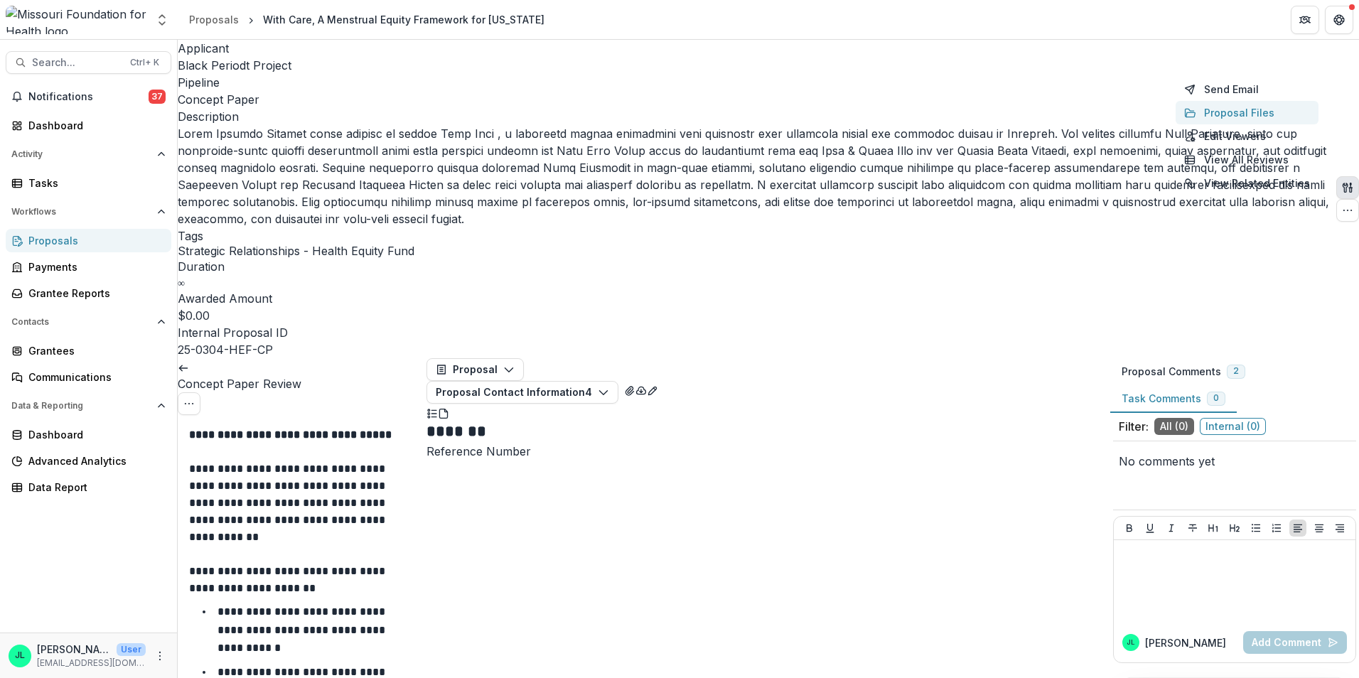
click at [1208, 119] on button "Proposal Files" at bounding box center [1247, 112] width 143 height 23
click at [1328, 28] on button "Close" at bounding box center [1339, 17] width 23 height 23
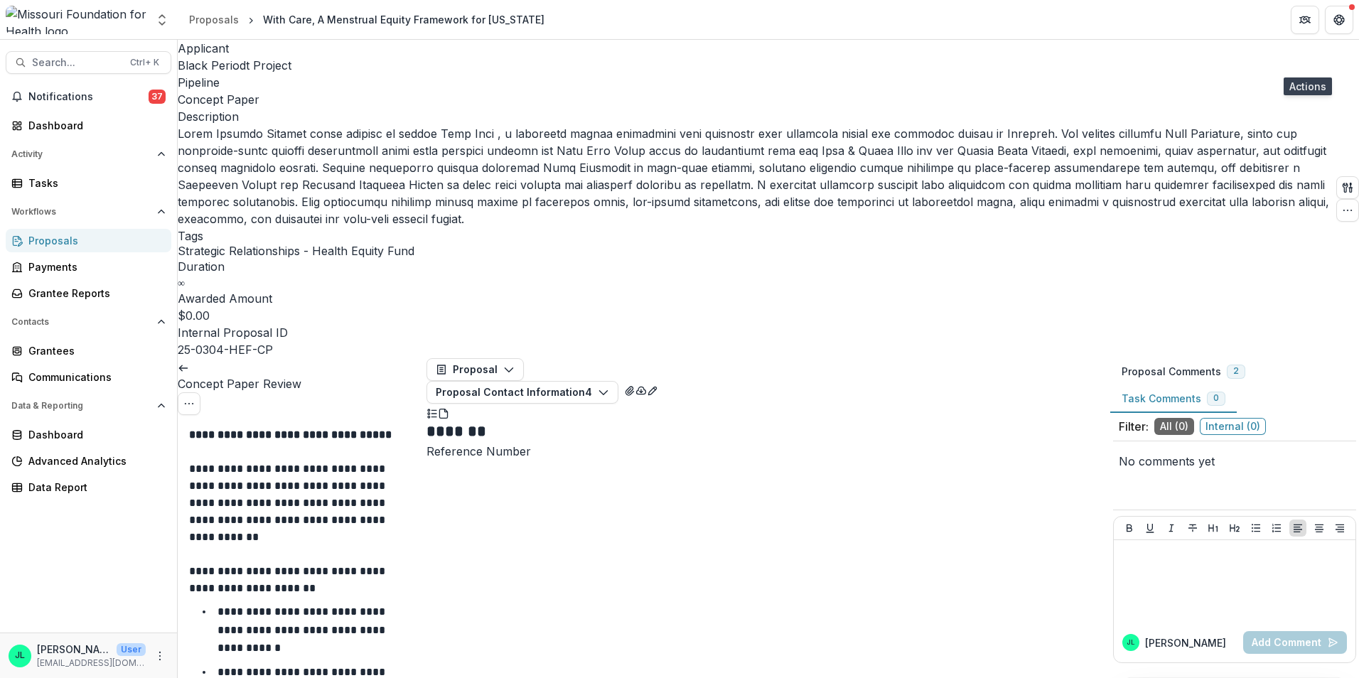
scroll to position [640, 0]
type input "*"
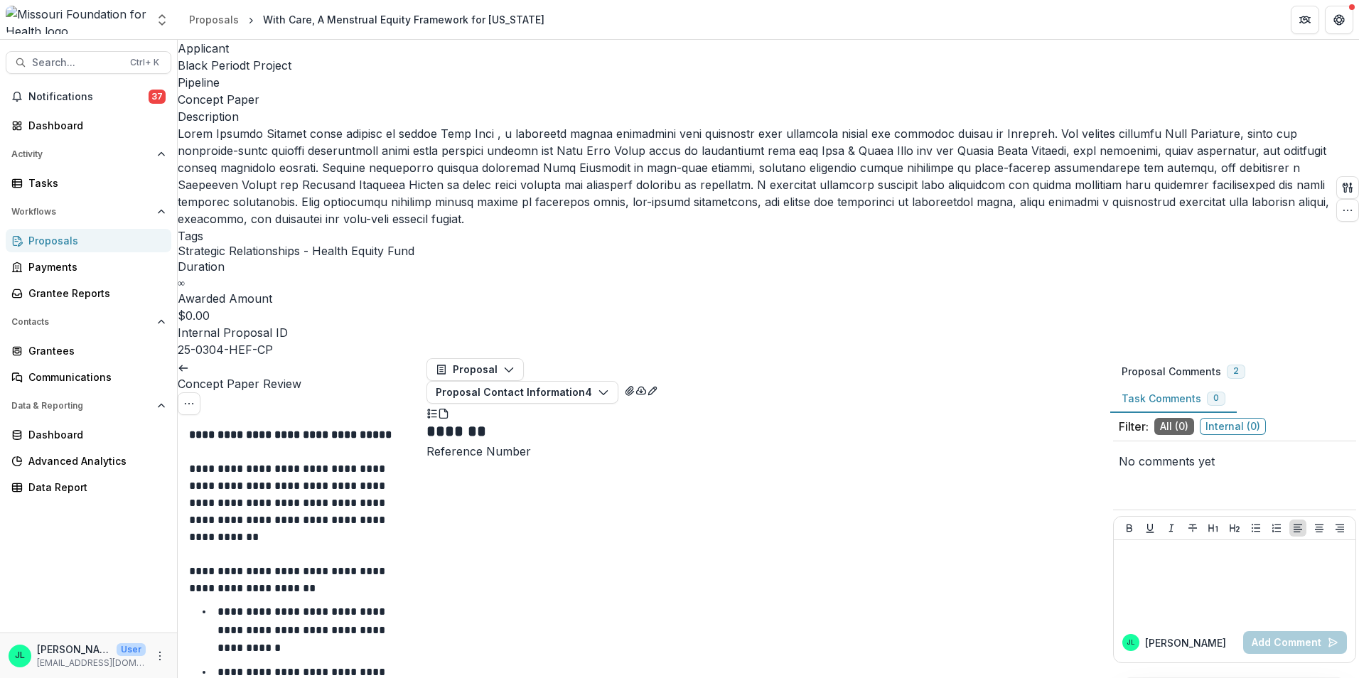
type input "*"
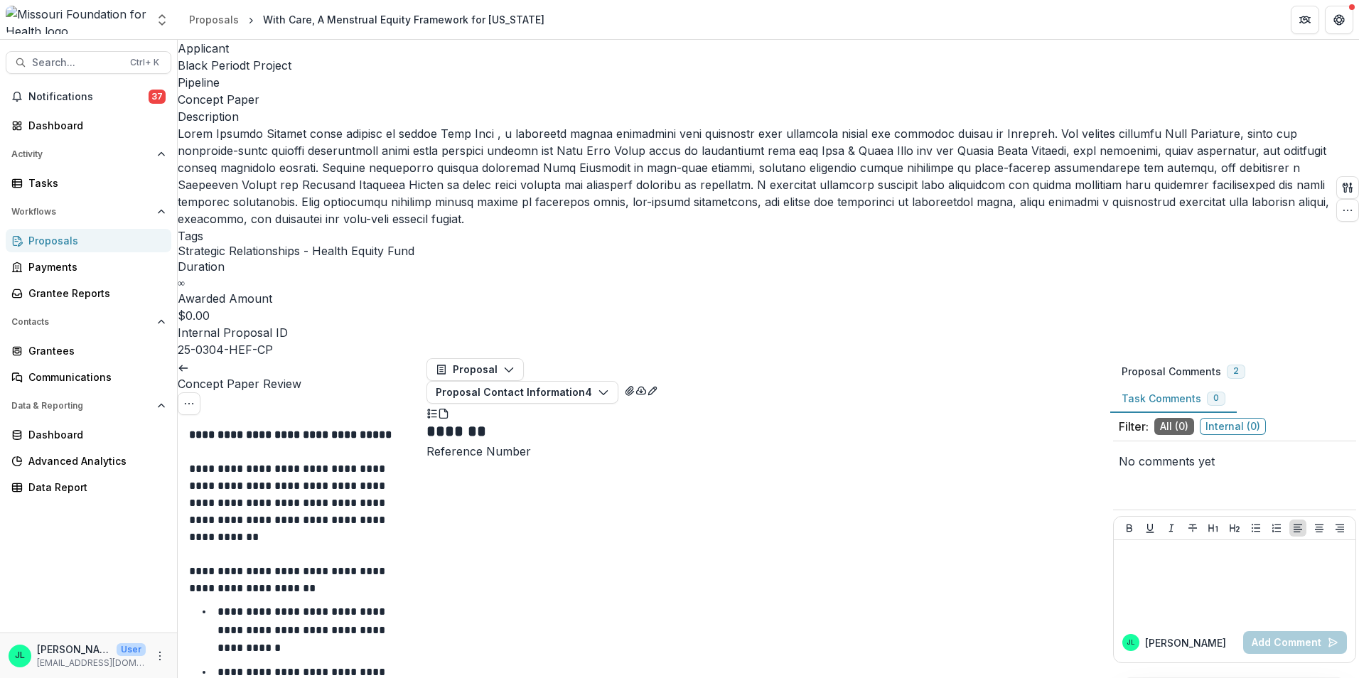
scroll to position [427, 0]
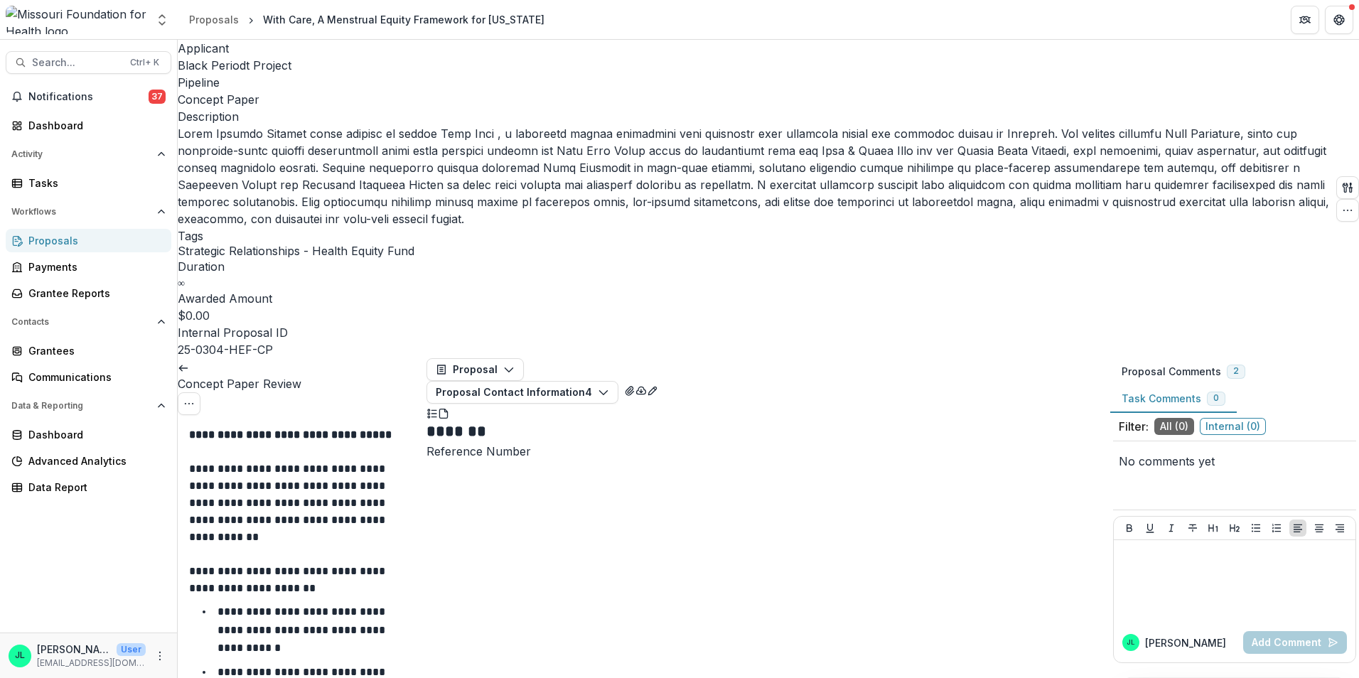
scroll to position [2844, 0]
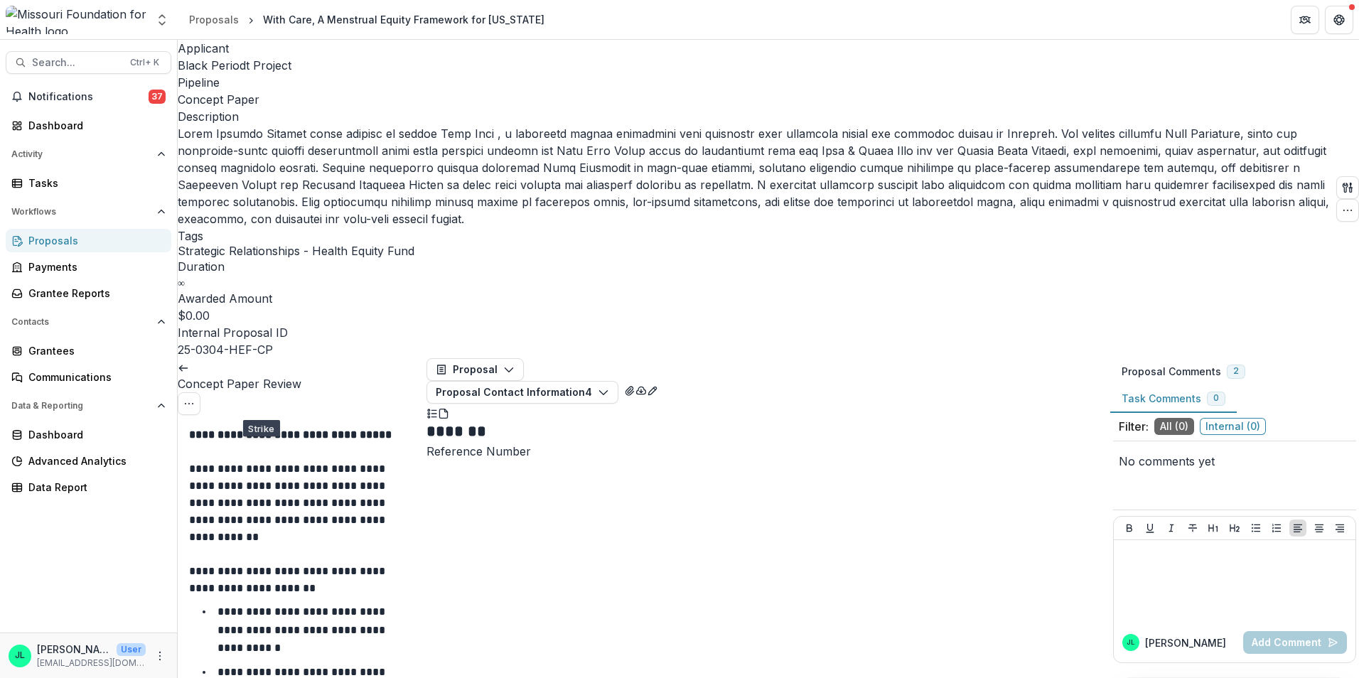
scroll to position [3199, 0]
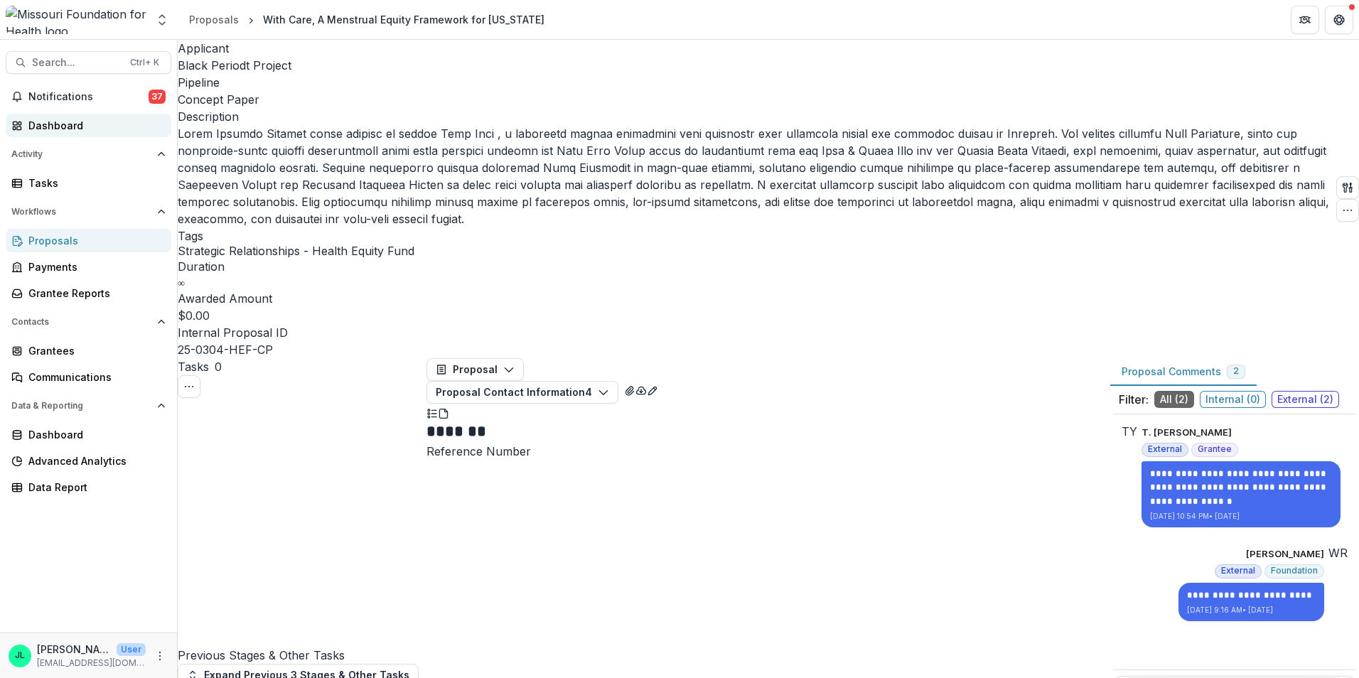
click at [67, 132] on div "Dashboard" at bounding box center [94, 125] width 132 height 15
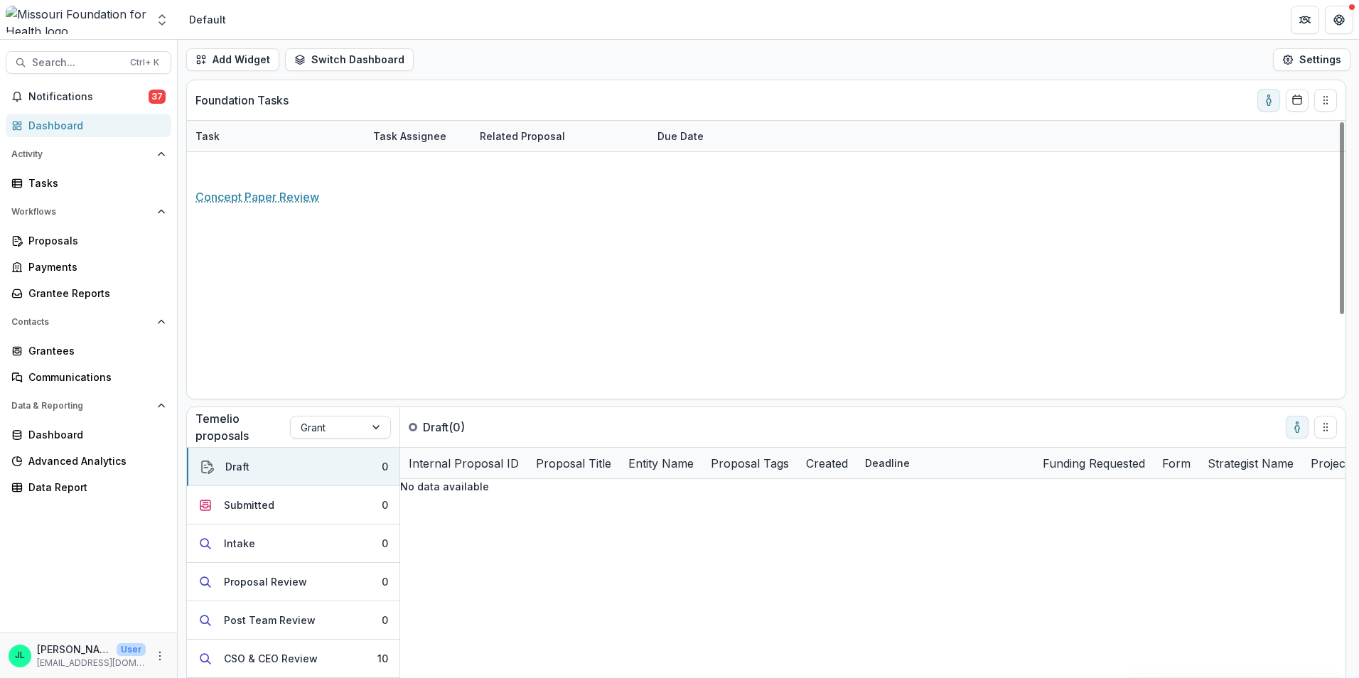
click at [296, 169] on link "Concept Paper Review" at bounding box center [252, 167] width 113 height 15
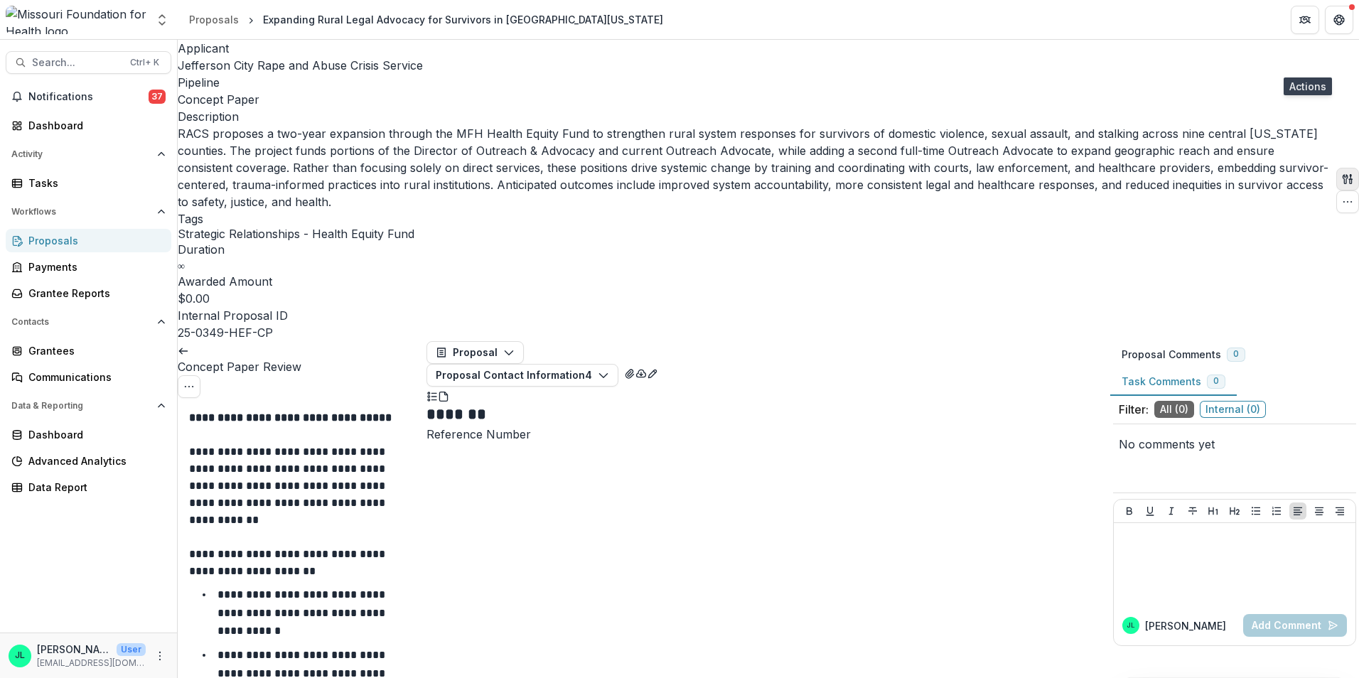
click at [1343, 175] on icon "button" at bounding box center [1345, 179] width 5 height 9
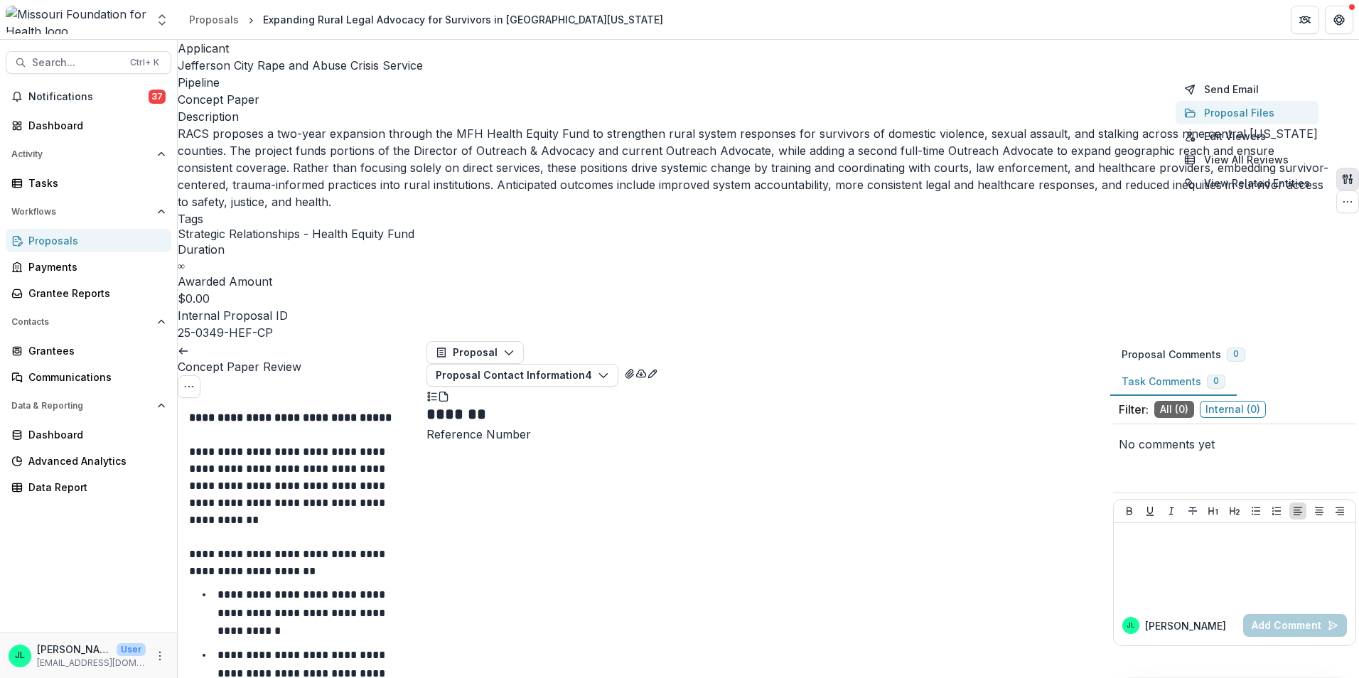
click at [1196, 117] on button "Proposal Files" at bounding box center [1247, 112] width 143 height 23
click at [1335, 21] on icon "Close" at bounding box center [1339, 17] width 9 height 9
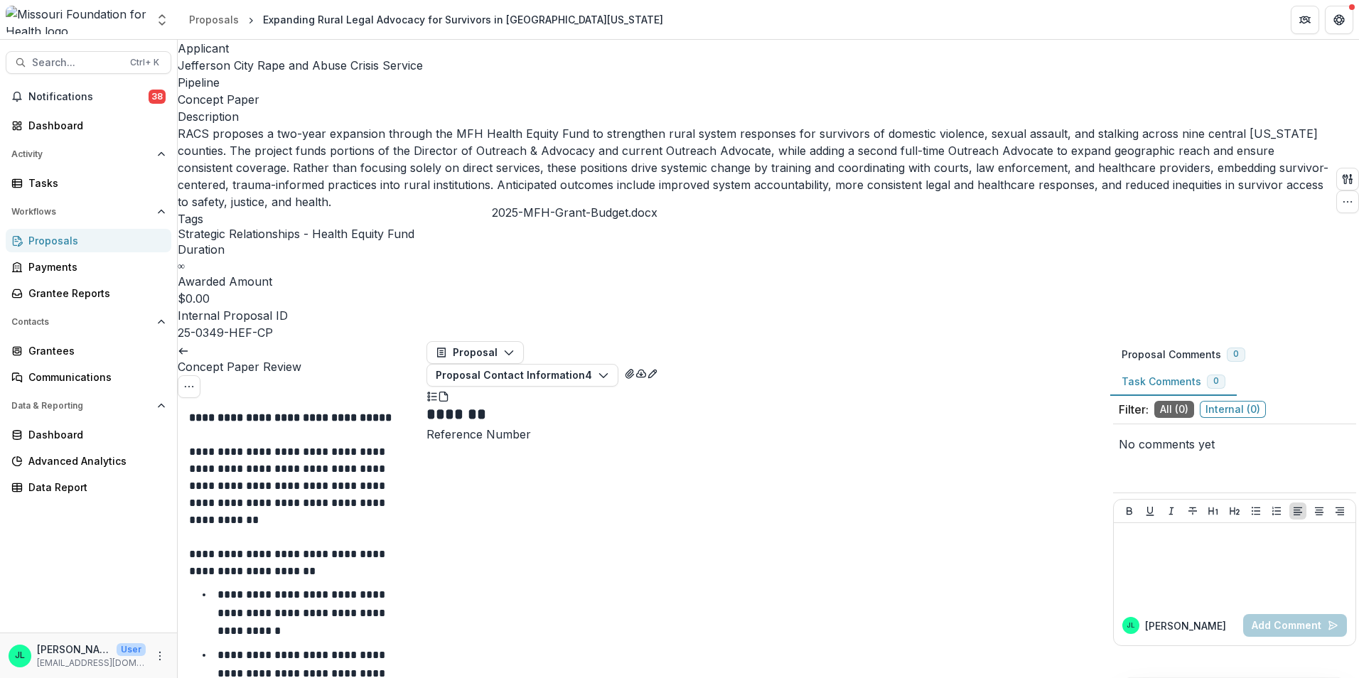
click at [1328, 28] on button "Close" at bounding box center [1339, 17] width 23 height 23
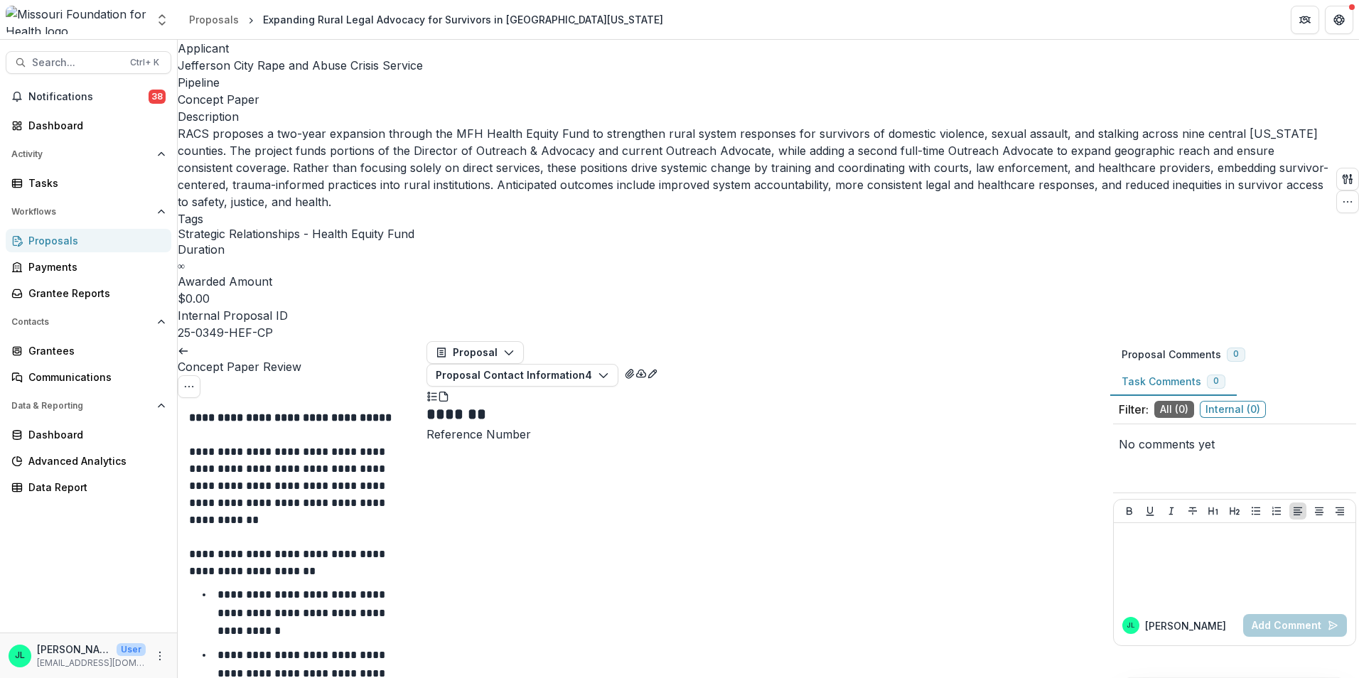
click at [1328, 28] on button "Close" at bounding box center [1339, 17] width 23 height 23
click at [189, 346] on icon at bounding box center [183, 351] width 11 height 11
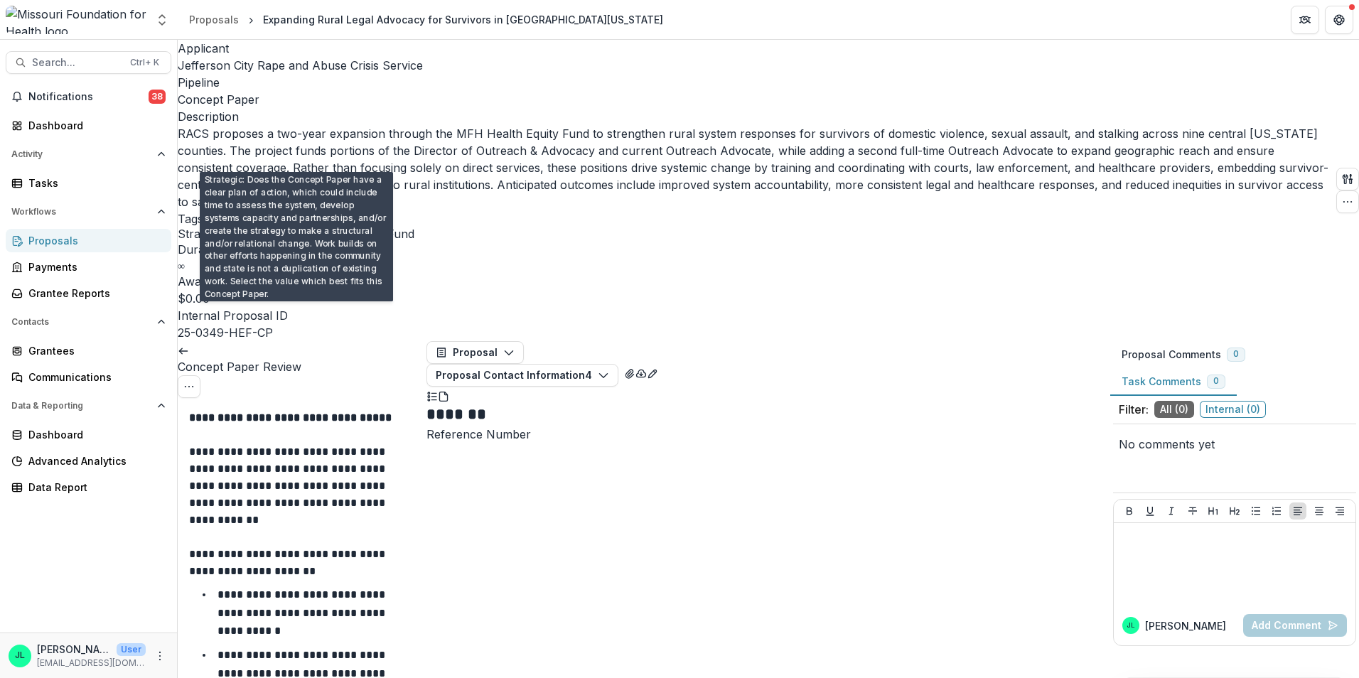
scroll to position [2844, 0]
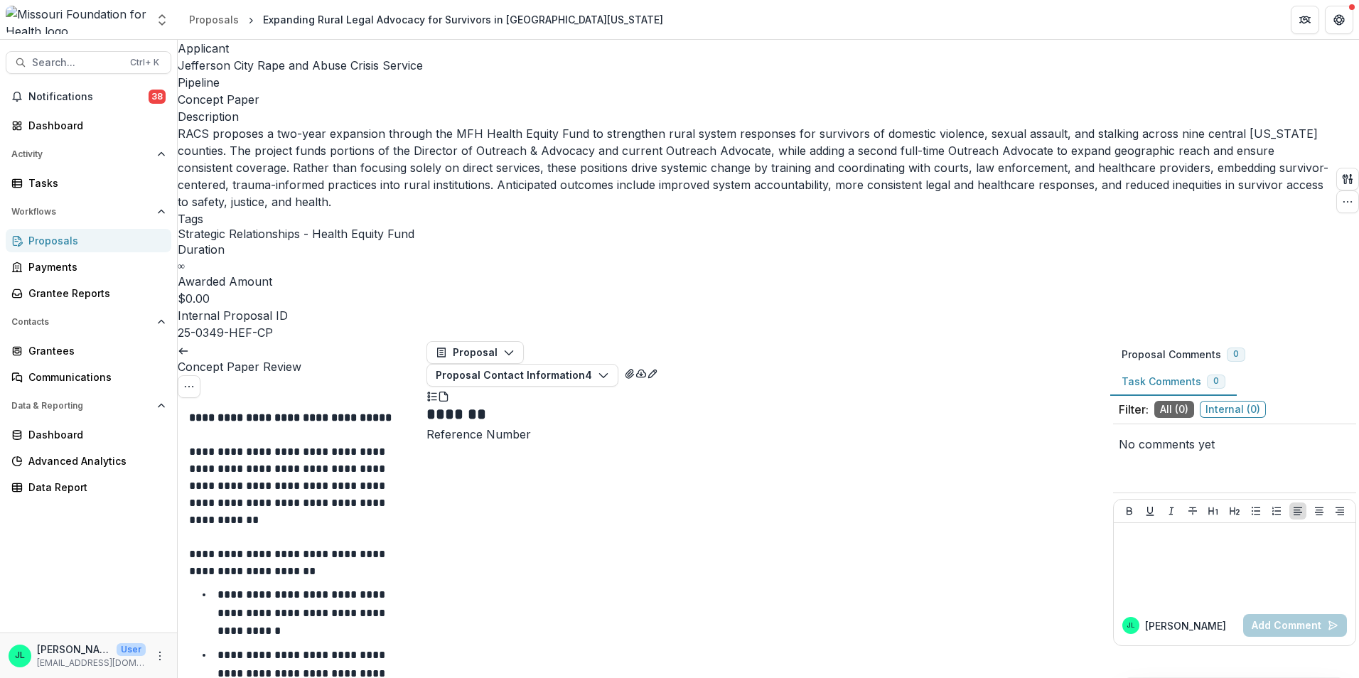
click at [189, 346] on icon at bounding box center [183, 351] width 11 height 11
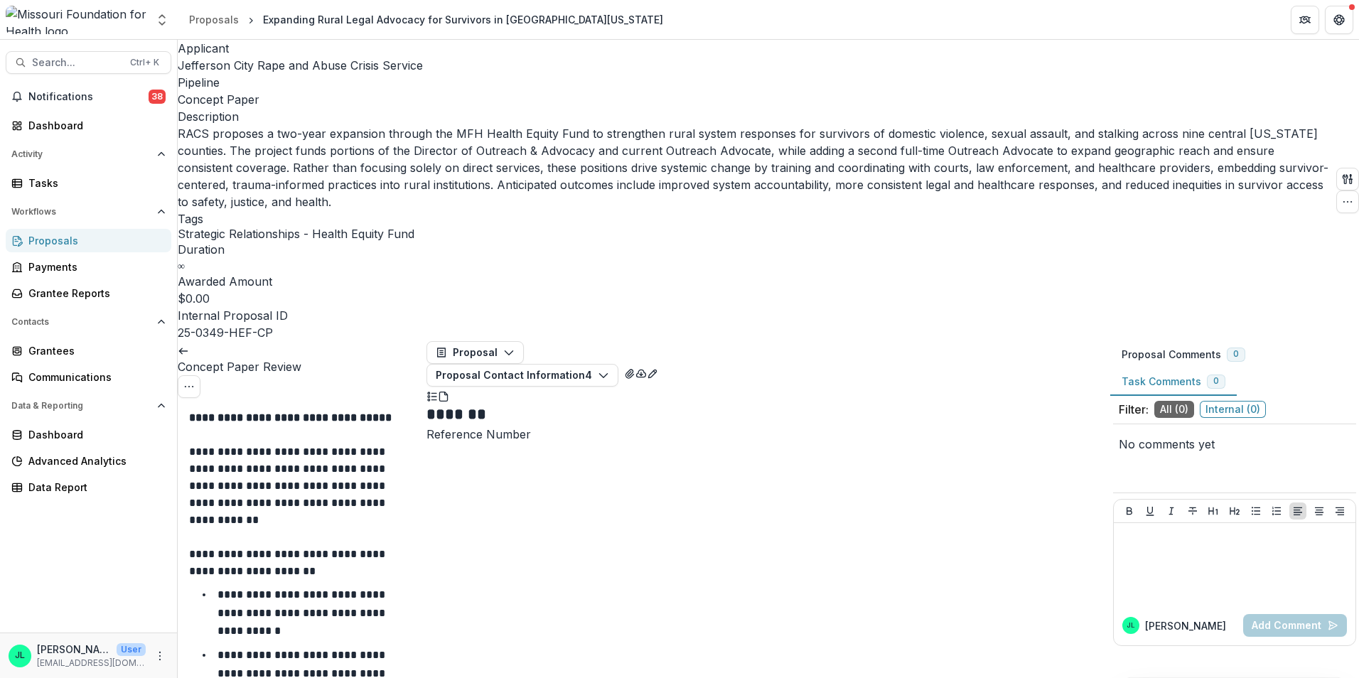
scroll to position [2915, 0]
click at [187, 351] on line at bounding box center [183, 351] width 8 height 0
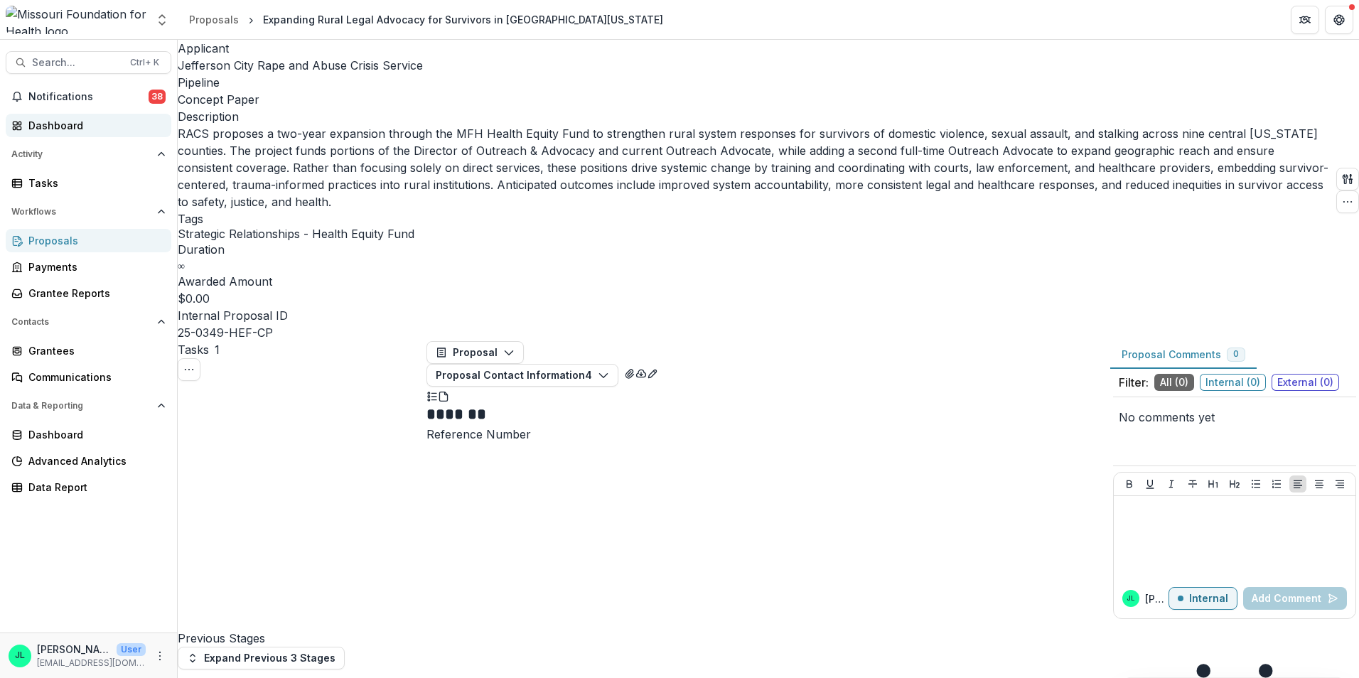
click at [92, 127] on div "Dashboard" at bounding box center [94, 125] width 132 height 15
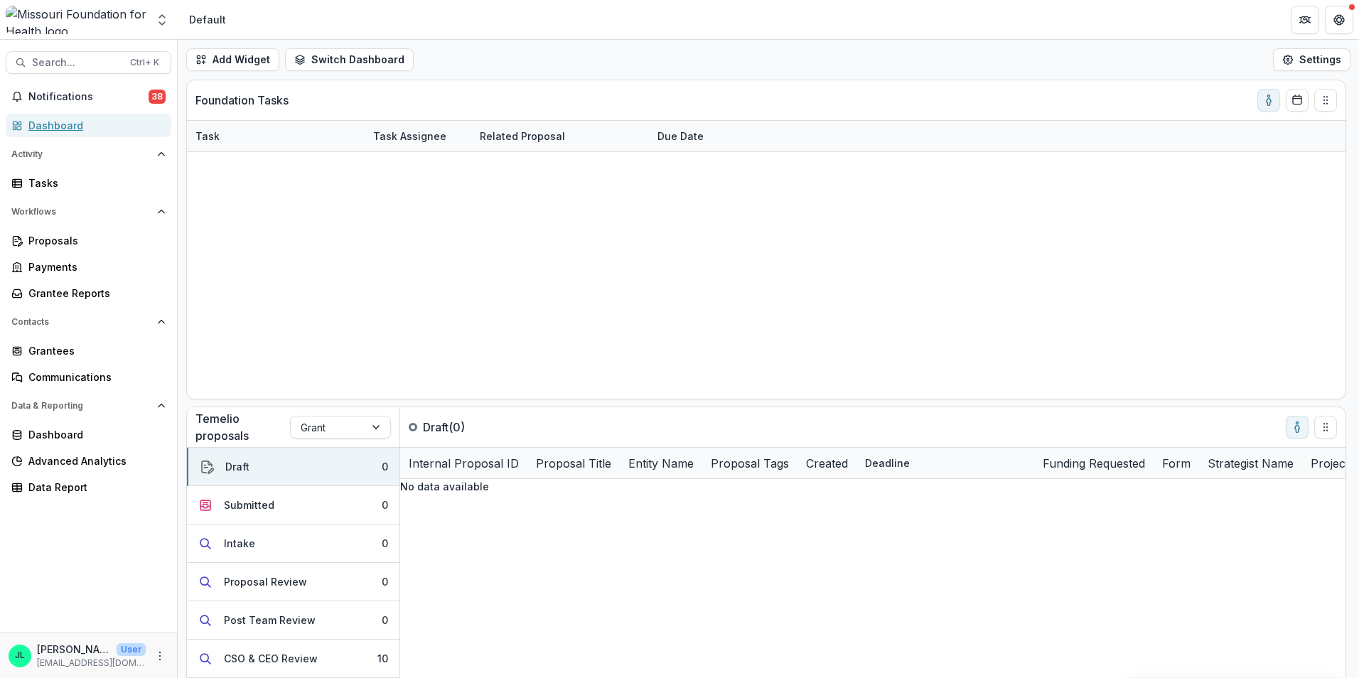
scroll to position [48, 0]
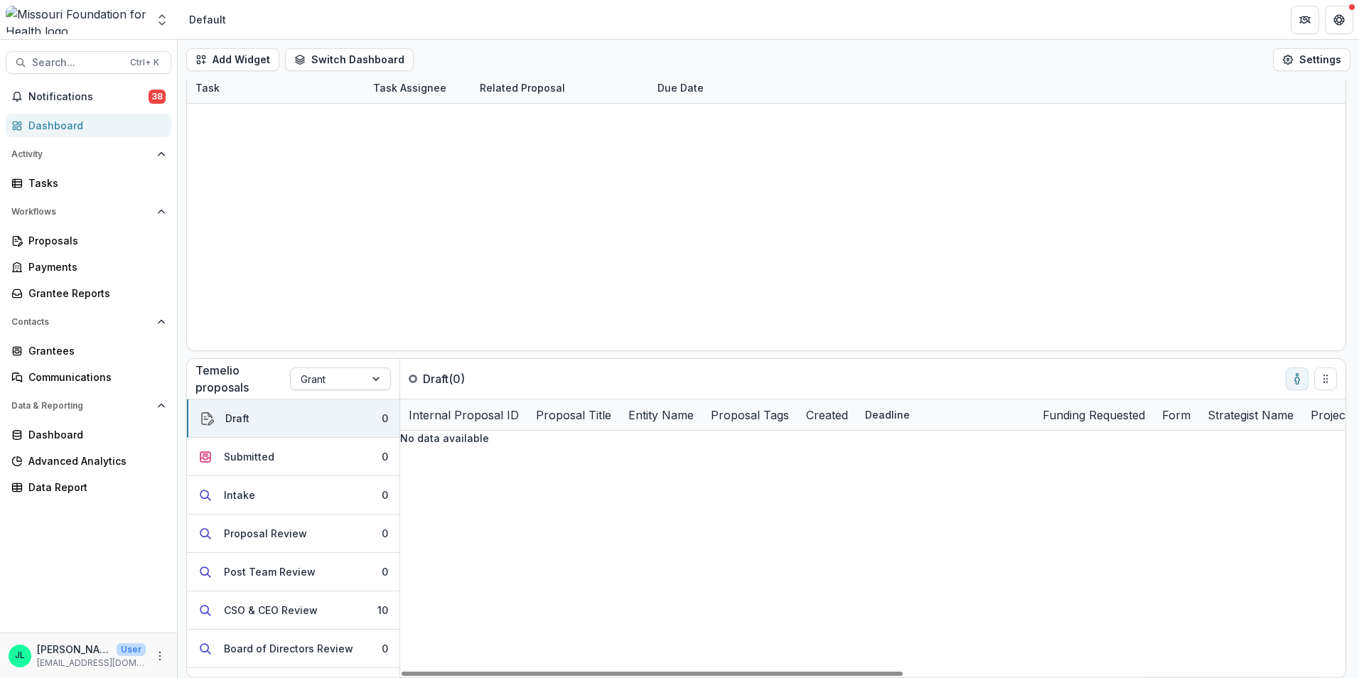
click at [358, 377] on div "Grant" at bounding box center [328, 379] width 74 height 21
click at [350, 678] on div "Concept Paper" at bounding box center [679, 686] width 1359 height 17
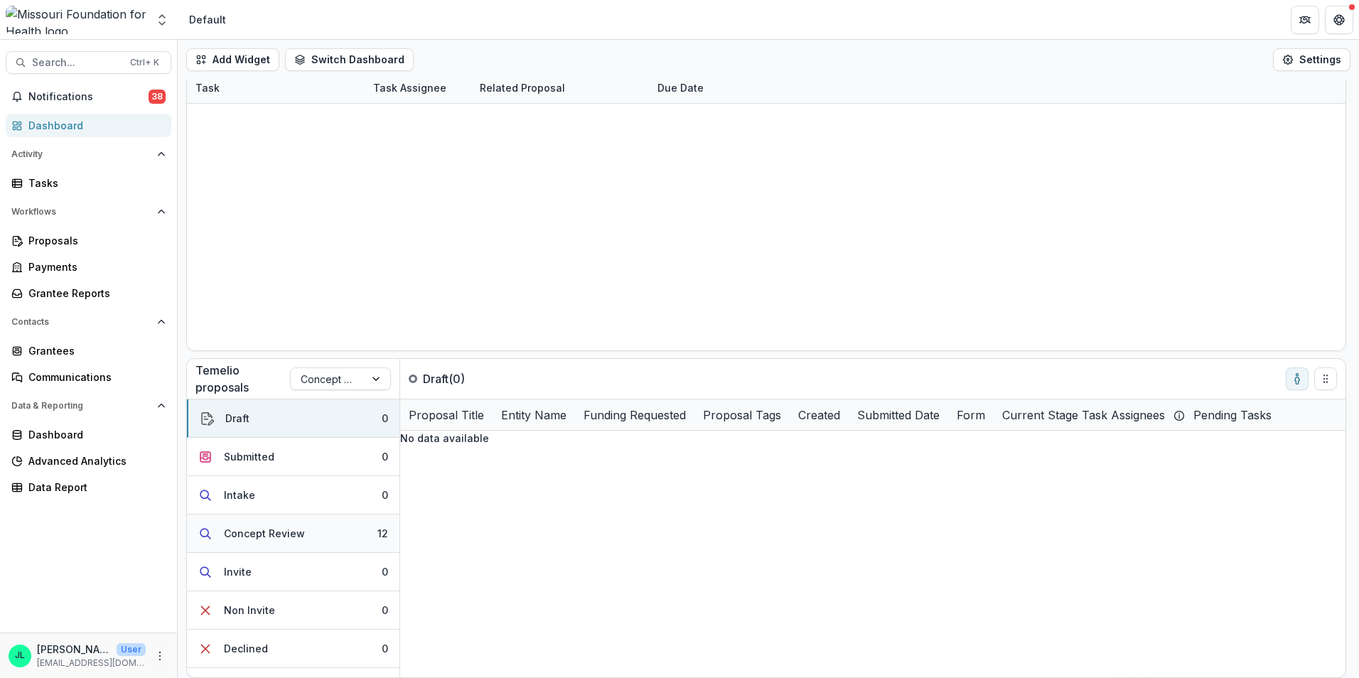
click at [287, 532] on div "Concept Review" at bounding box center [264, 533] width 81 height 15
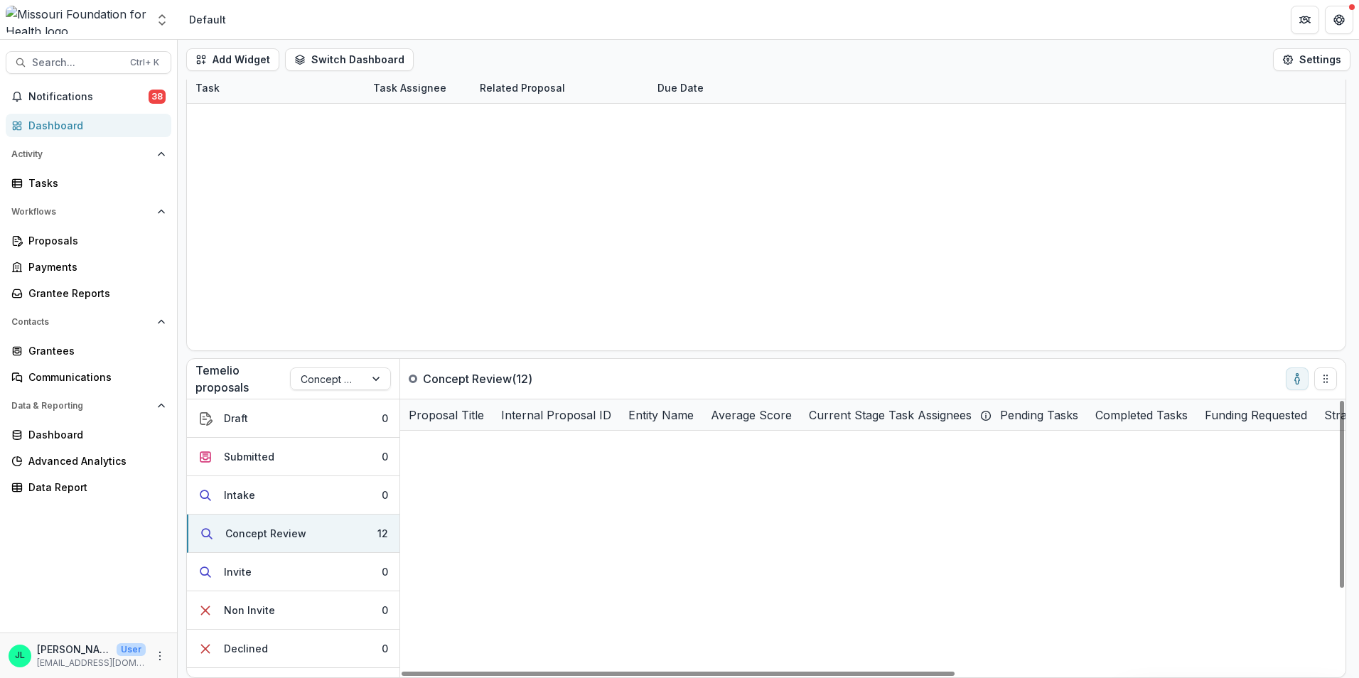
click at [508, 446] on link "Pharmacy–CHW Teams Advancing Health Equity for Patients with [MEDICAL_DATA] thr…" at bounding box center [784, 446] width 751 height 15
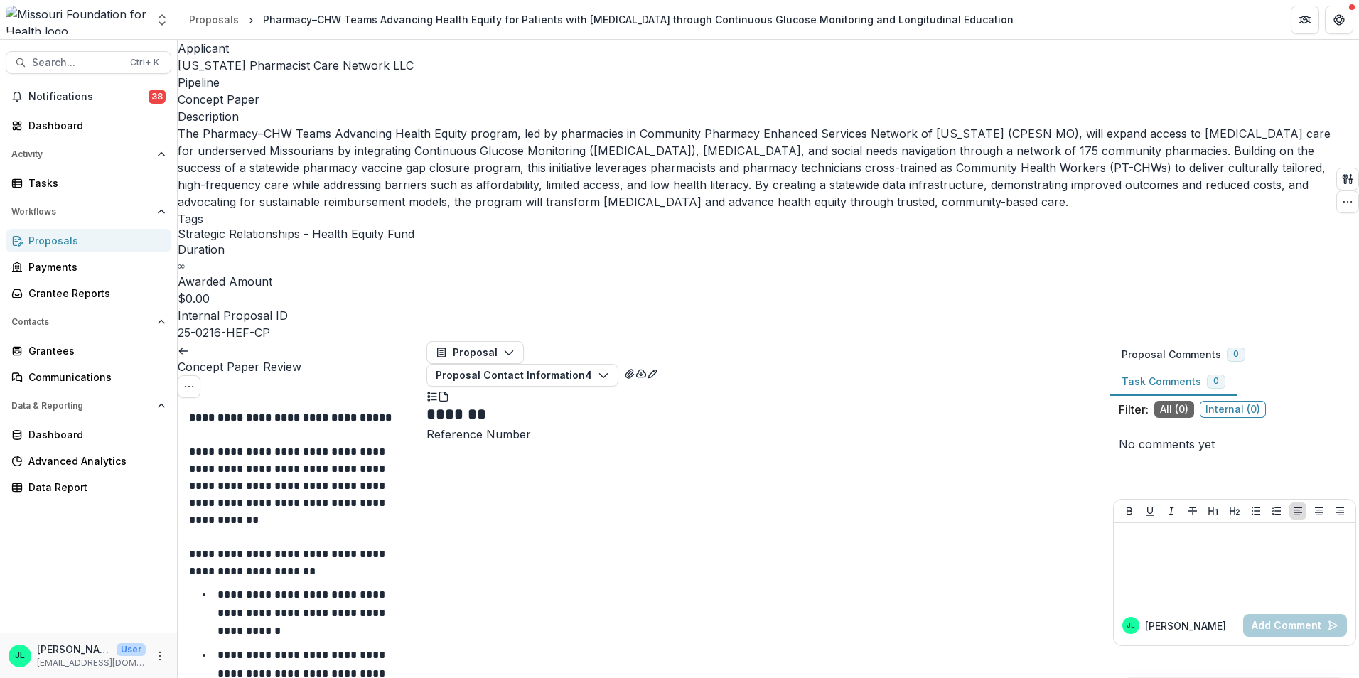
scroll to position [3199, 0]
click at [187, 351] on line at bounding box center [183, 351] width 8 height 0
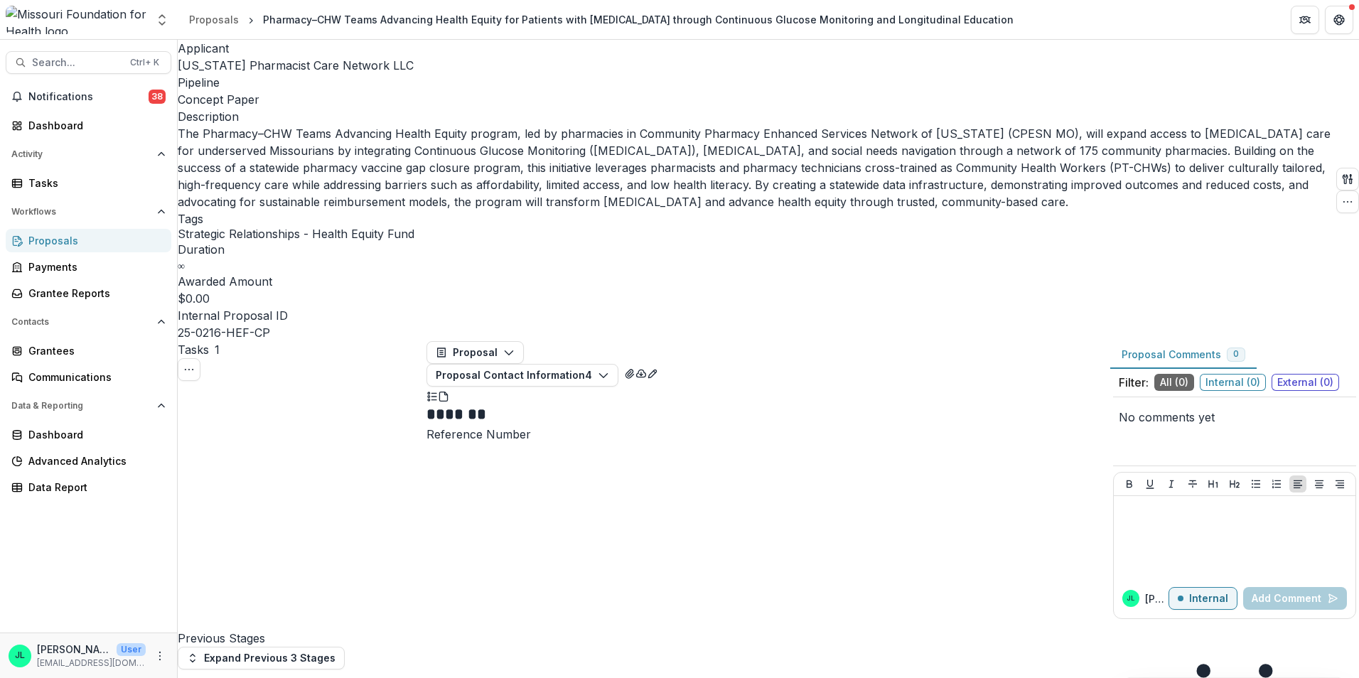
scroll to position [142, 0]
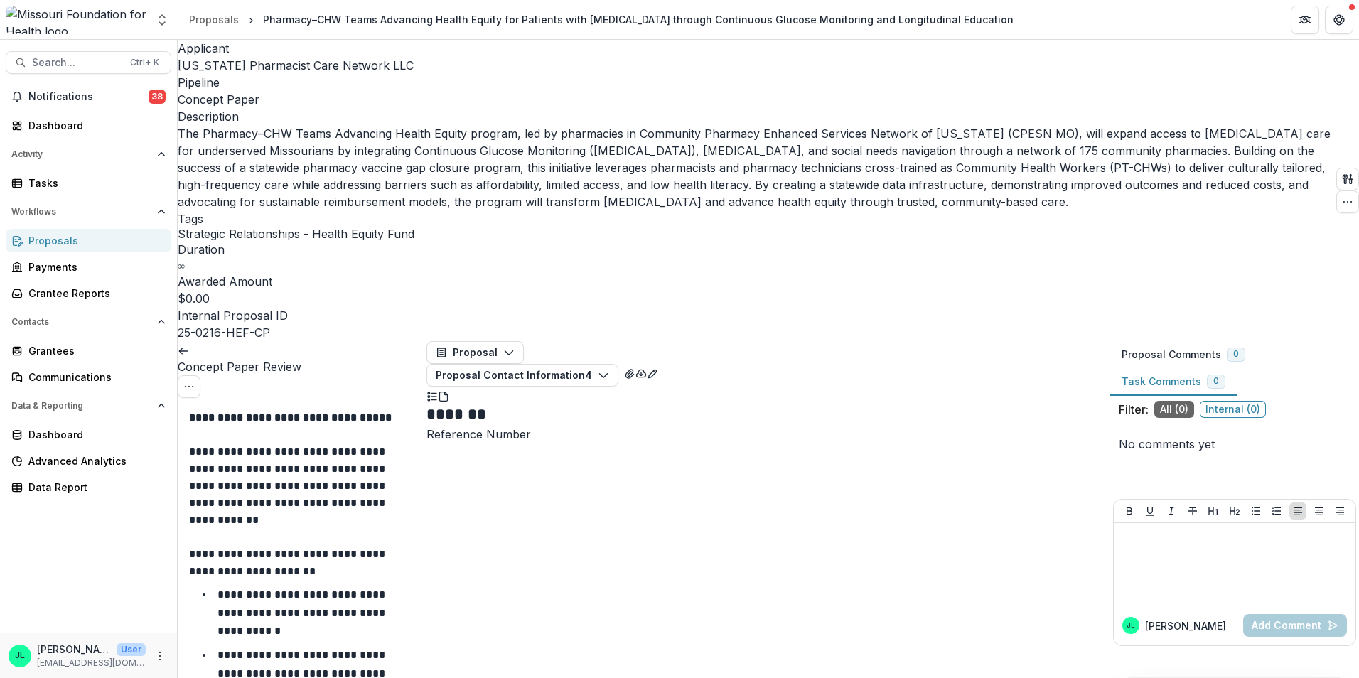
scroll to position [2844, 0]
click at [189, 346] on icon at bounding box center [183, 351] width 11 height 11
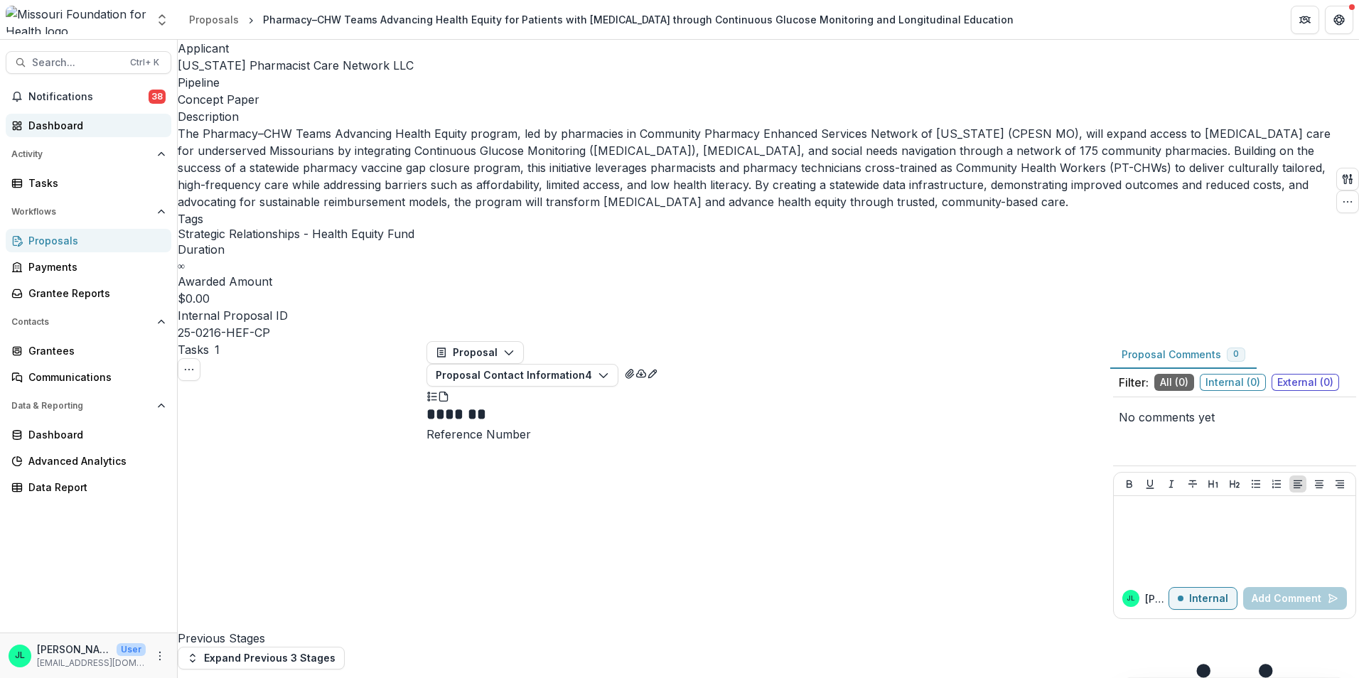
click at [115, 131] on div "Dashboard" at bounding box center [94, 125] width 132 height 15
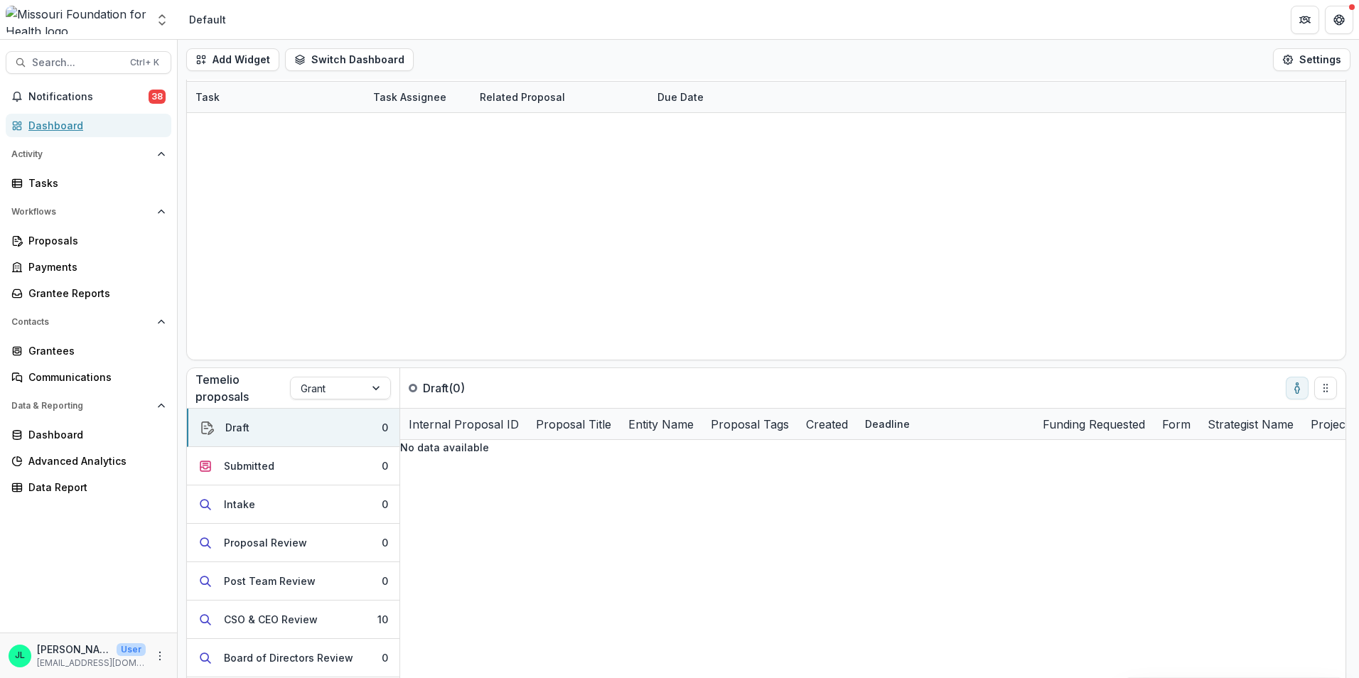
scroll to position [48, 0]
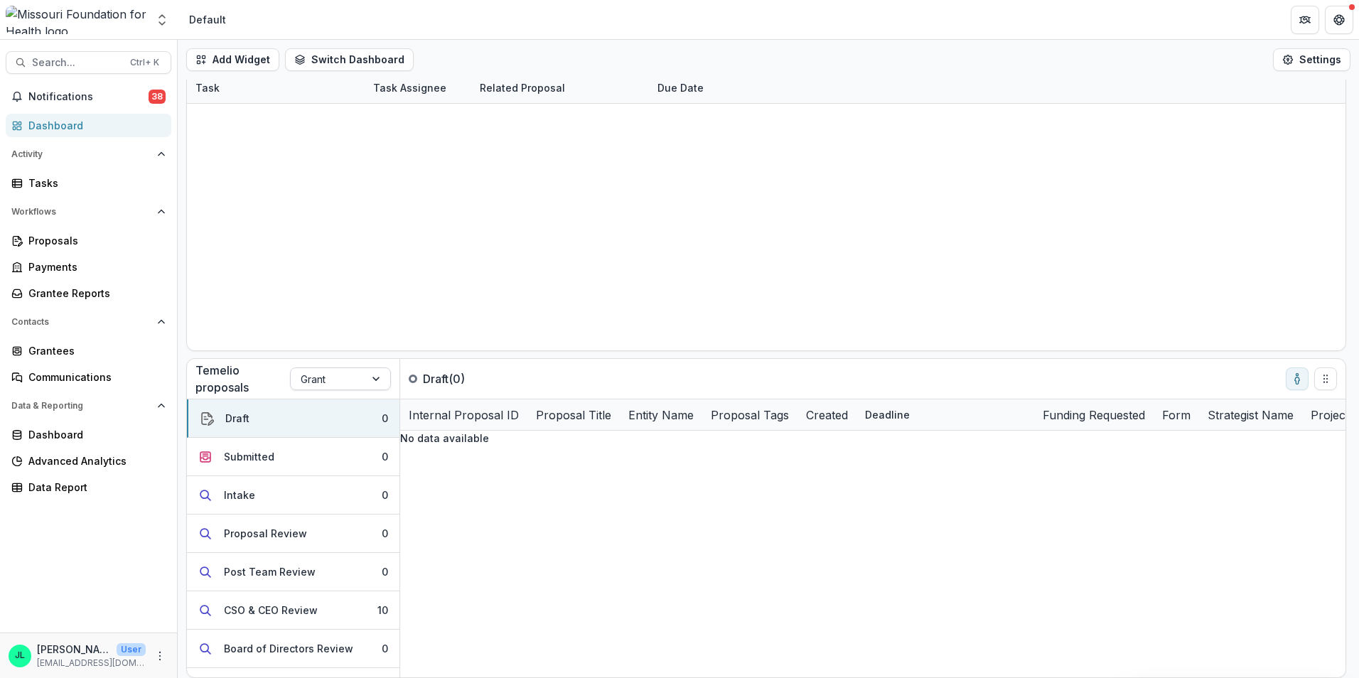
click at [329, 385] on div at bounding box center [328, 379] width 54 height 18
click at [329, 678] on div "Concept Paper" at bounding box center [679, 686] width 1359 height 17
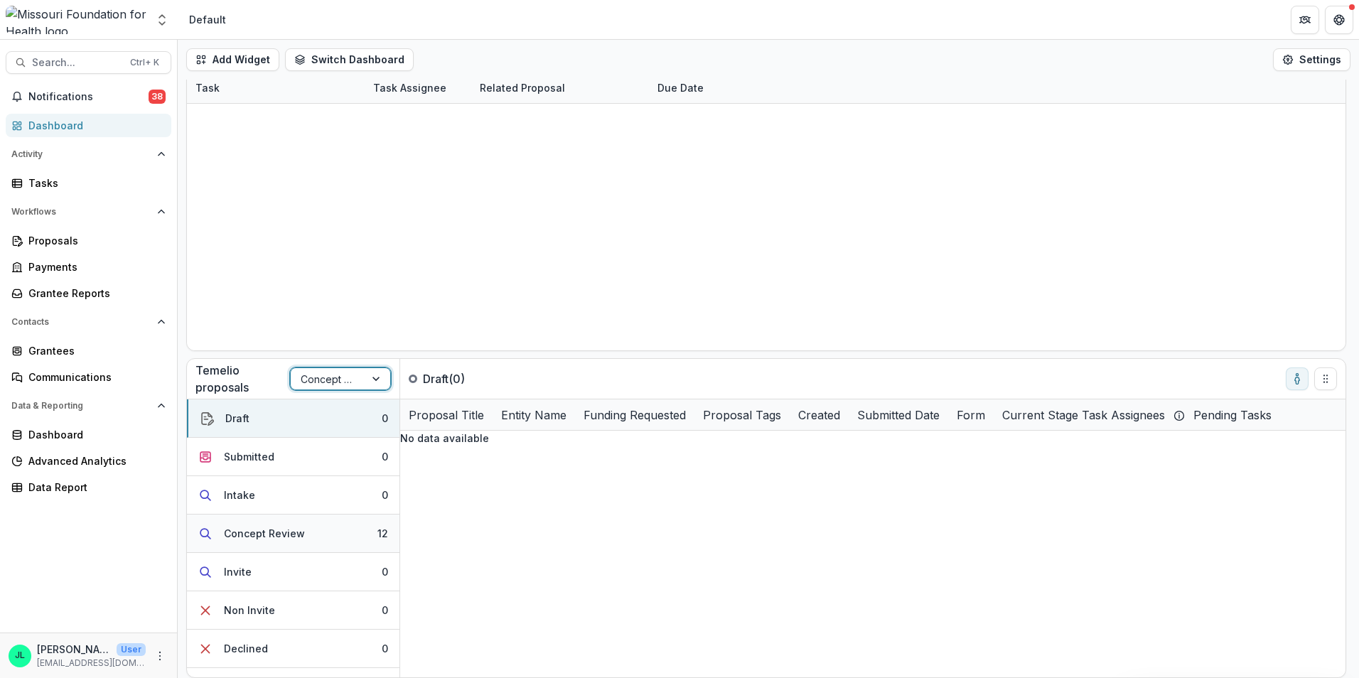
click at [314, 538] on button "Concept Review 12" at bounding box center [293, 534] width 213 height 38
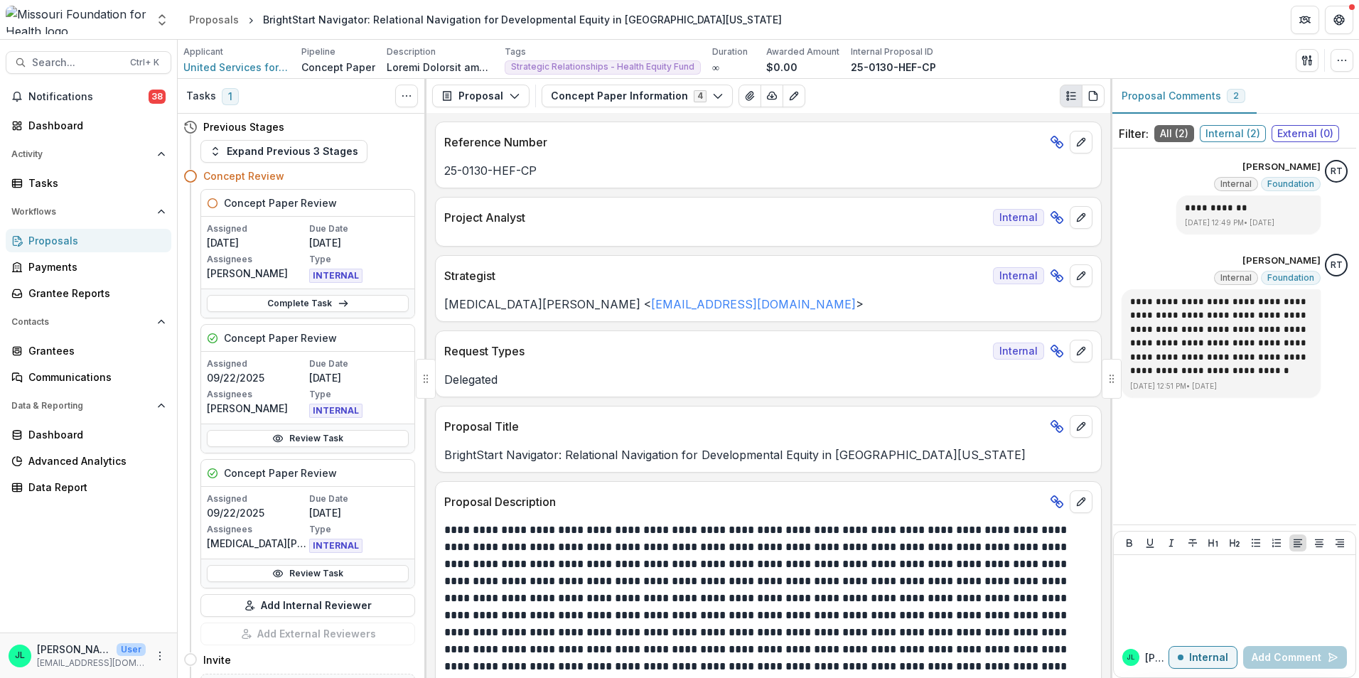
scroll to position [71, 0]
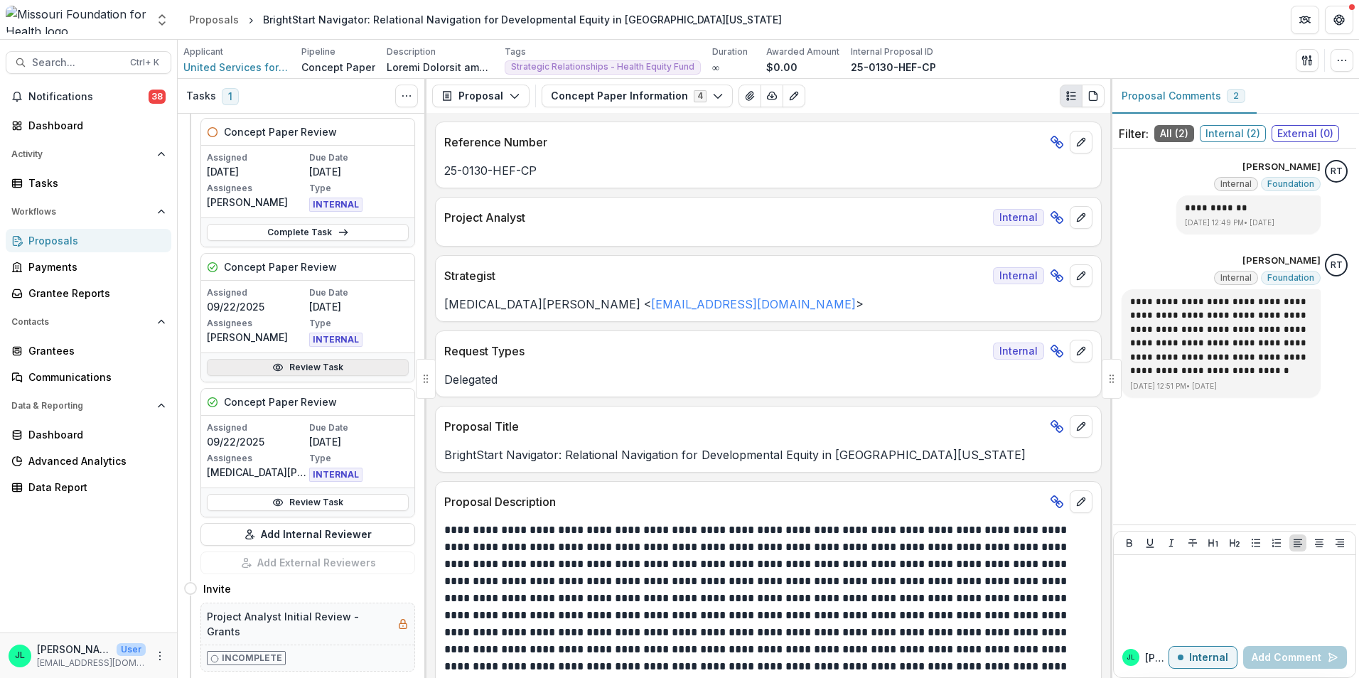
click at [314, 368] on link "Review Task" at bounding box center [308, 367] width 202 height 17
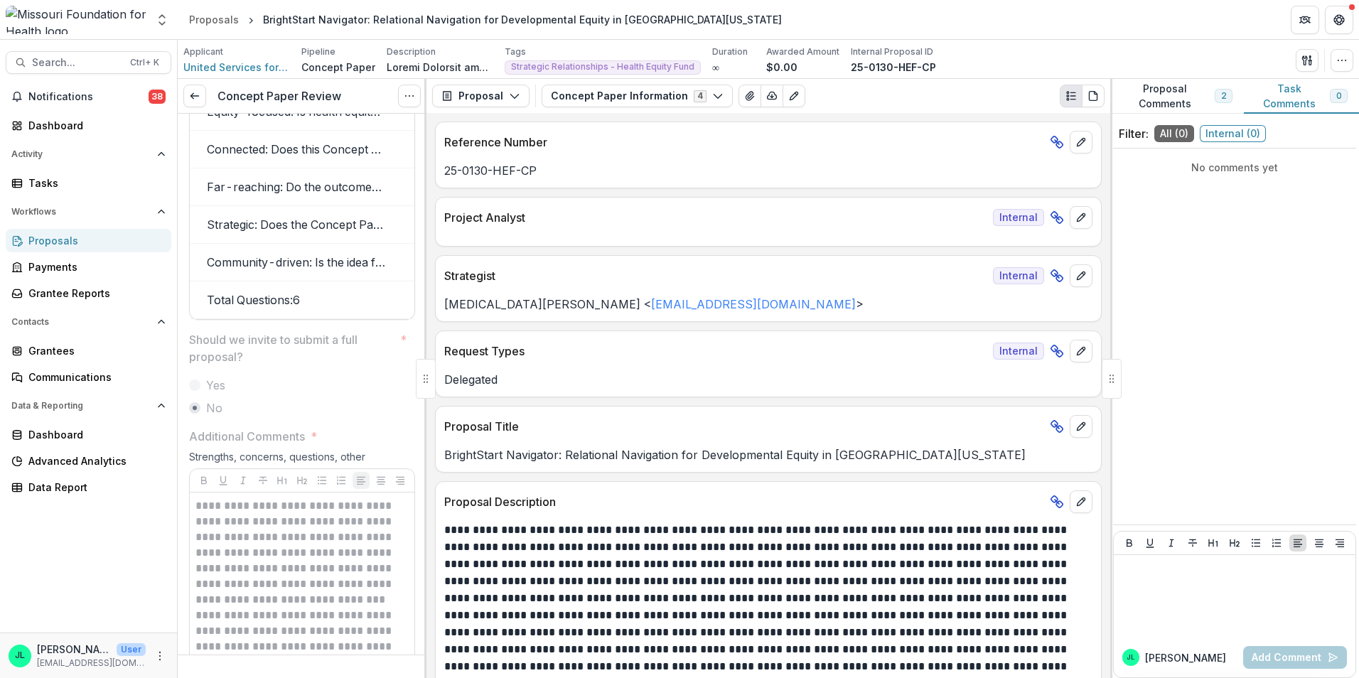
scroll to position [2773, 0]
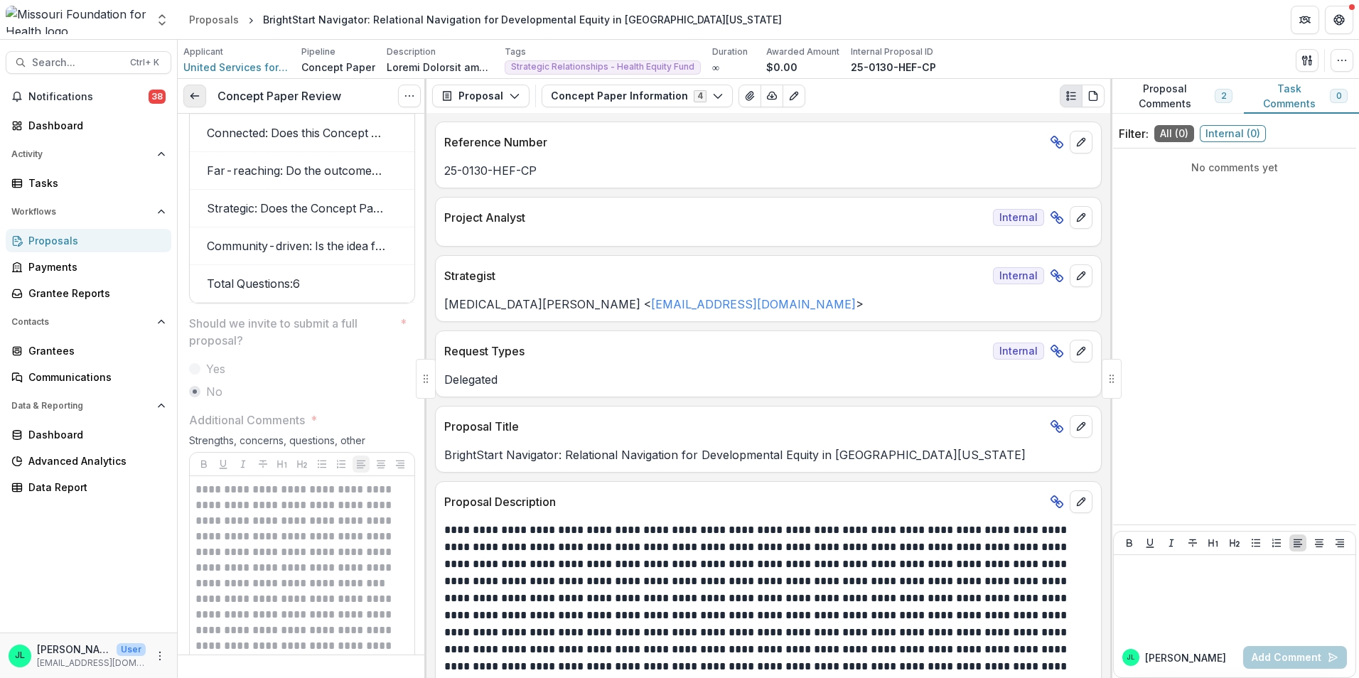
click at [194, 101] on icon at bounding box center [194, 95] width 11 height 11
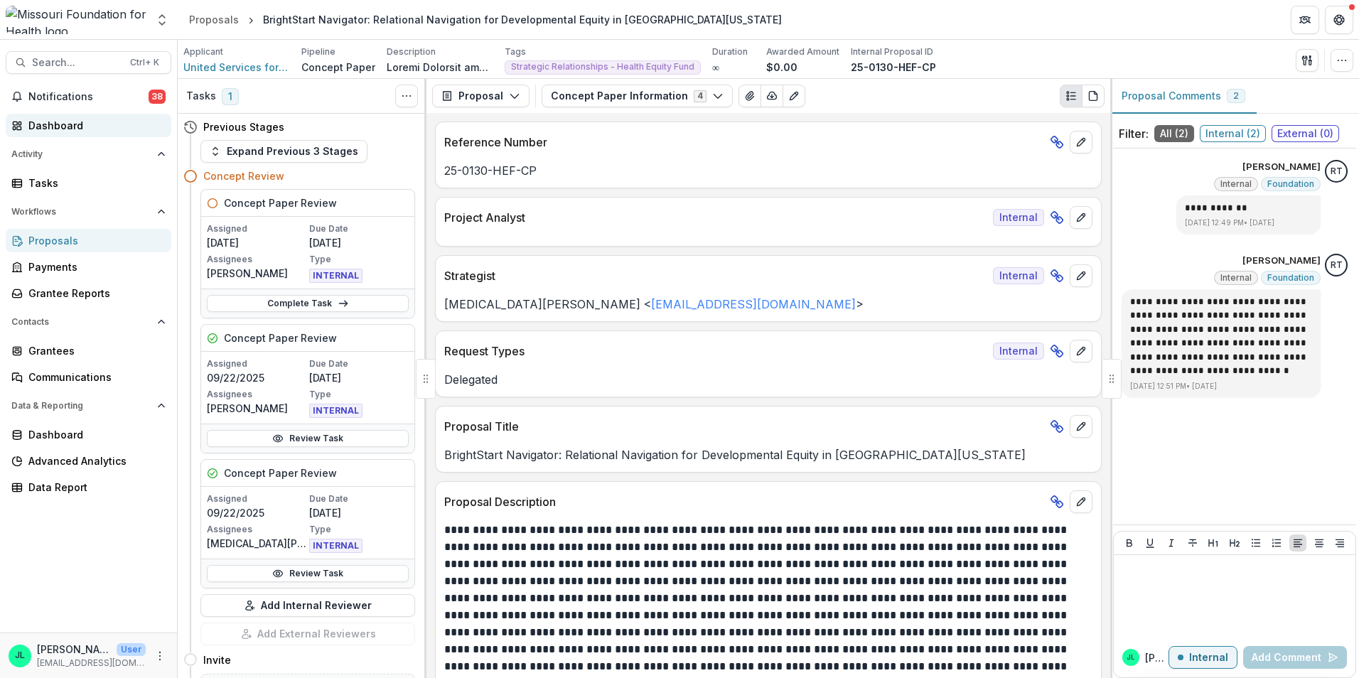
click at [107, 122] on div "Dashboard" at bounding box center [94, 125] width 132 height 15
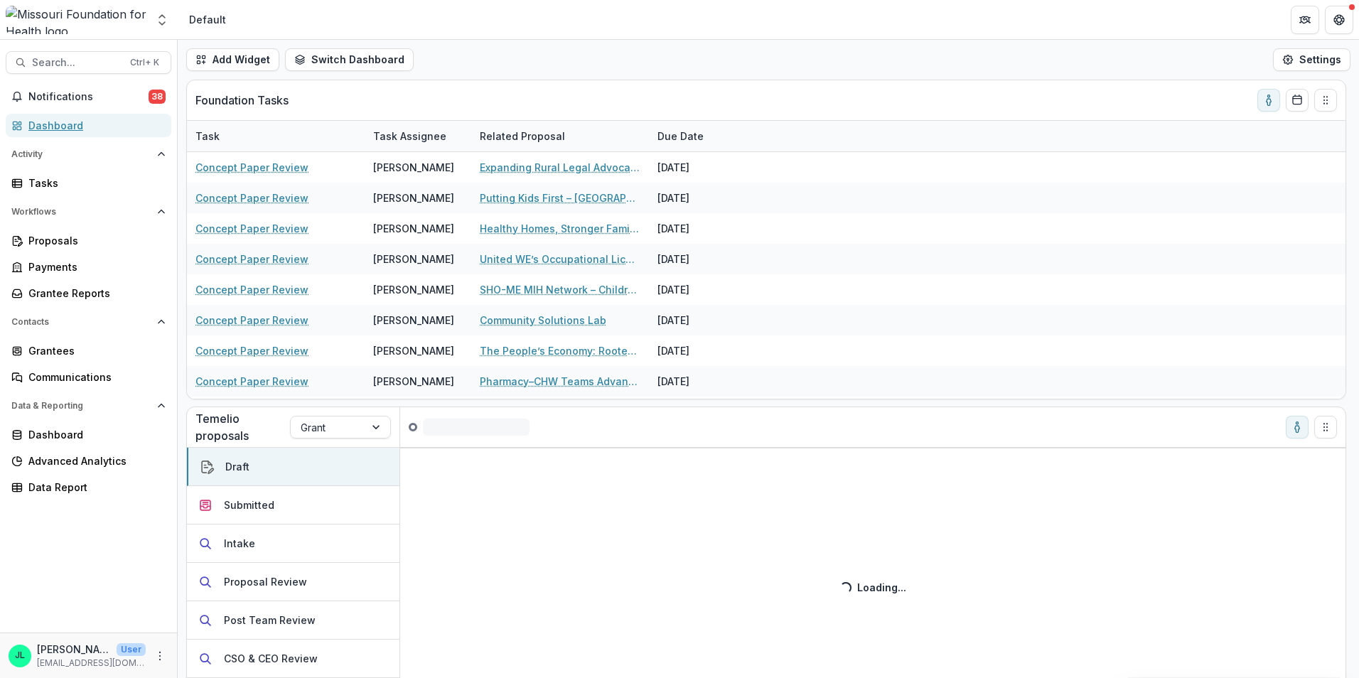
scroll to position [48, 0]
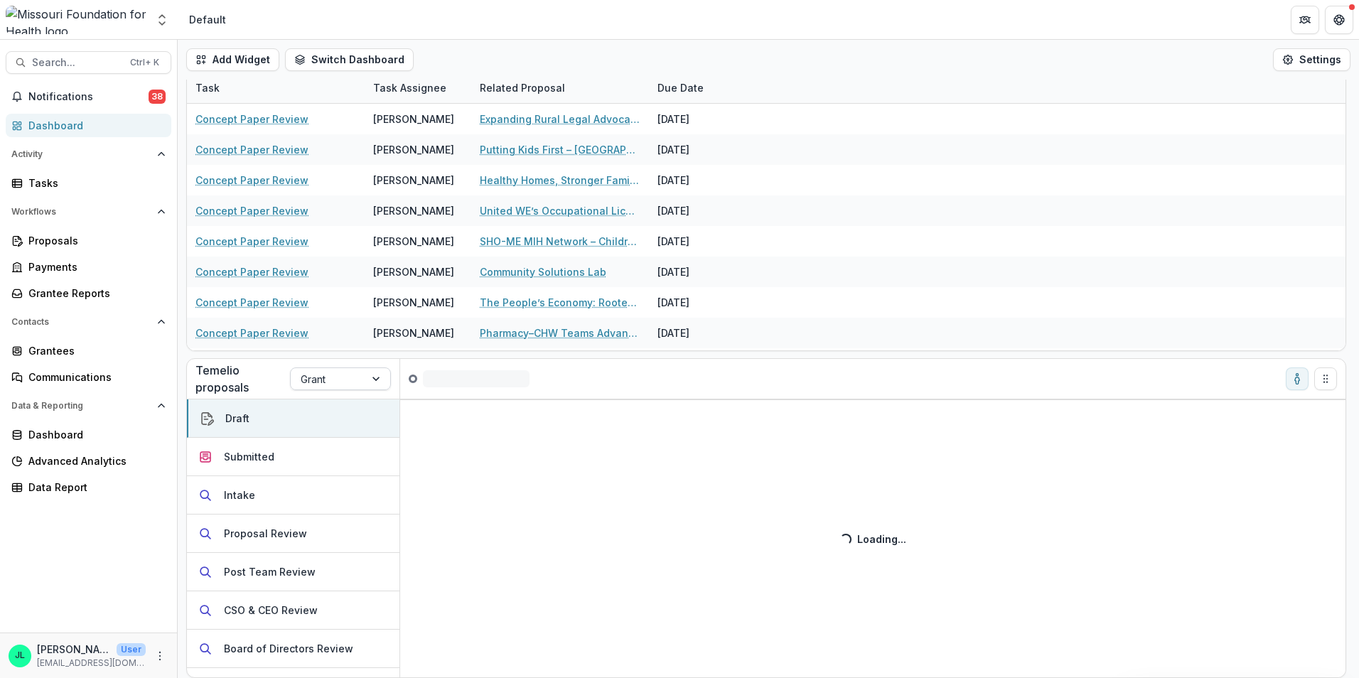
click at [321, 379] on div at bounding box center [328, 379] width 54 height 18
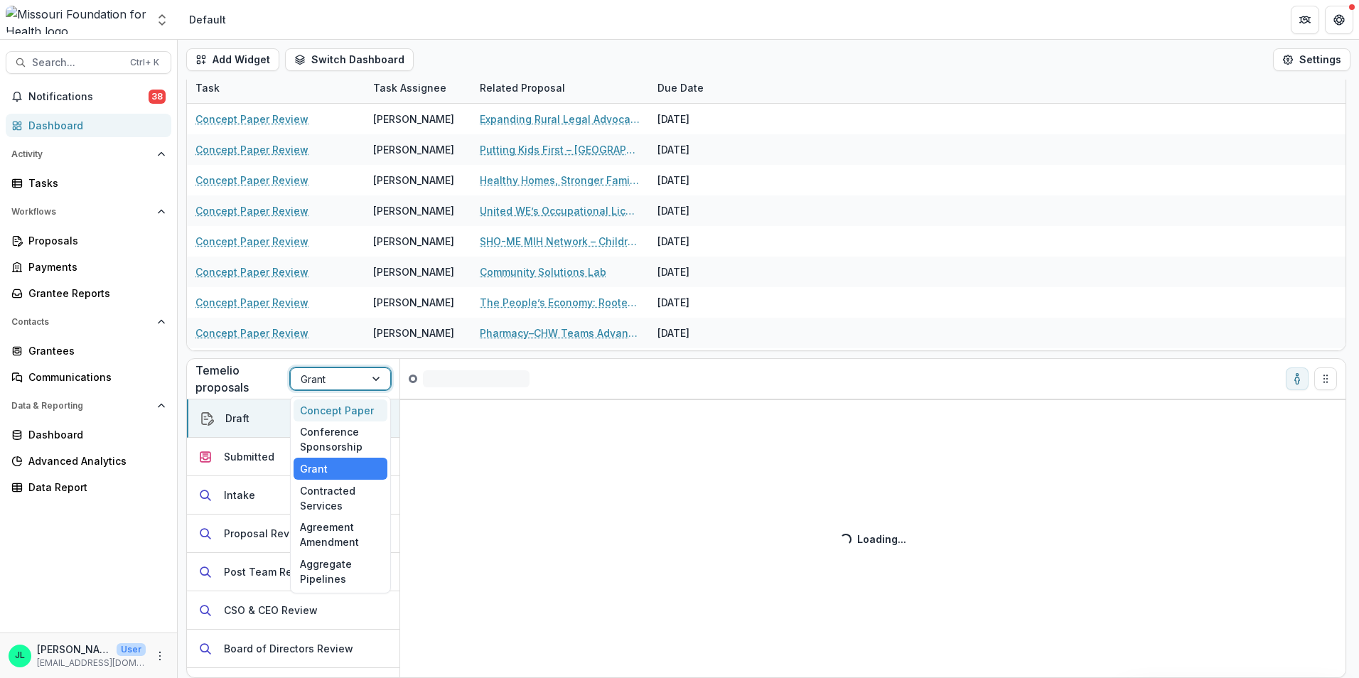
click at [327, 407] on div "Concept Paper" at bounding box center [341, 411] width 94 height 22
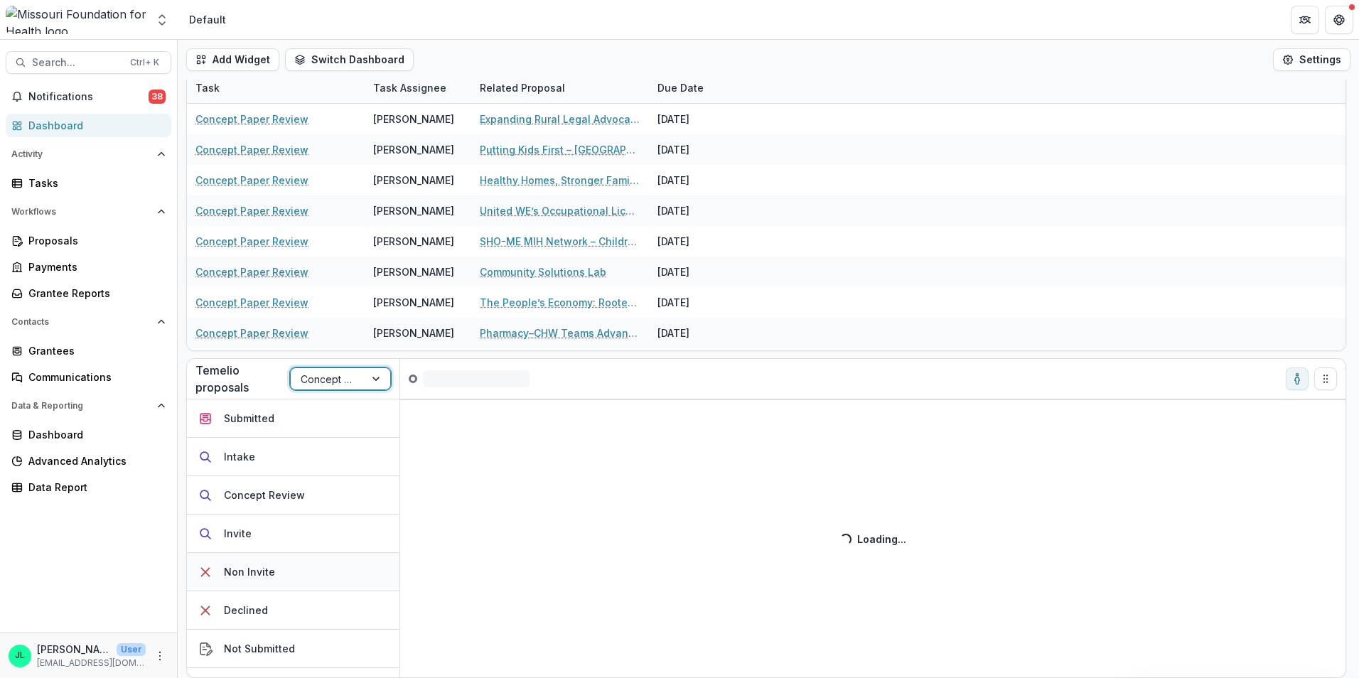
scroll to position [71, 0]
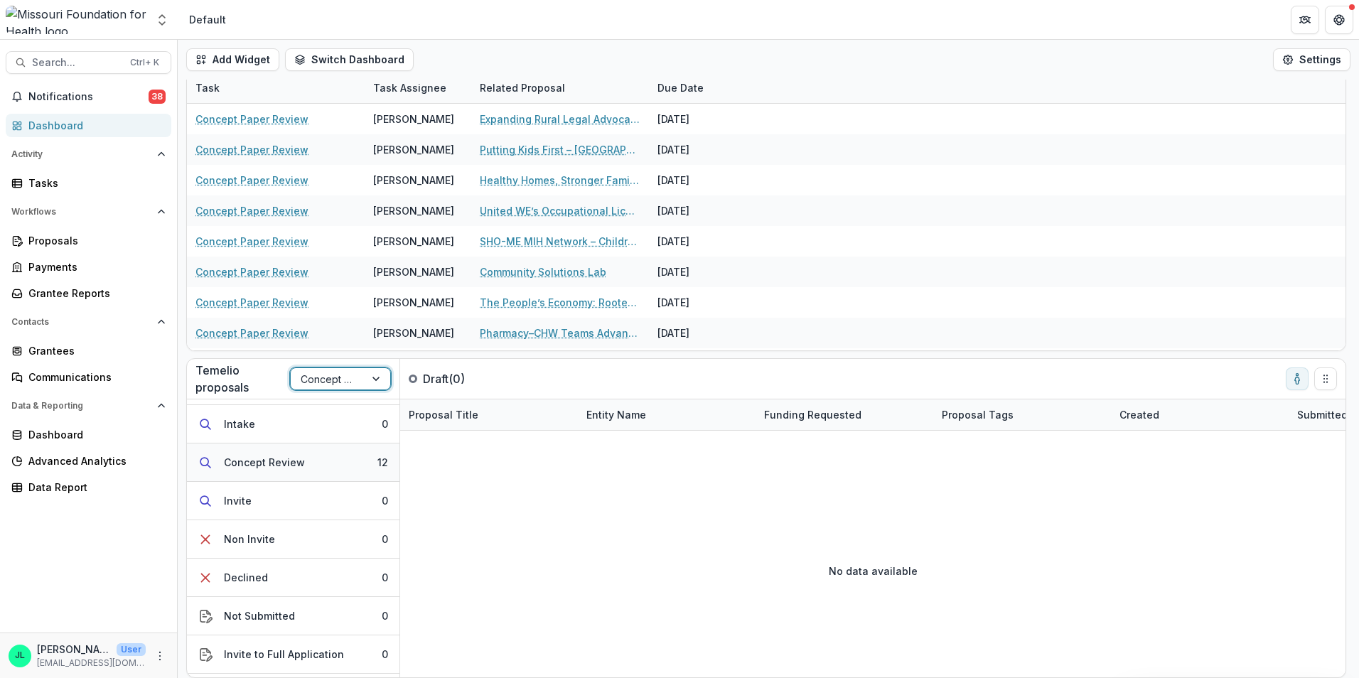
click at [272, 456] on div "Concept Review" at bounding box center [264, 462] width 81 height 15
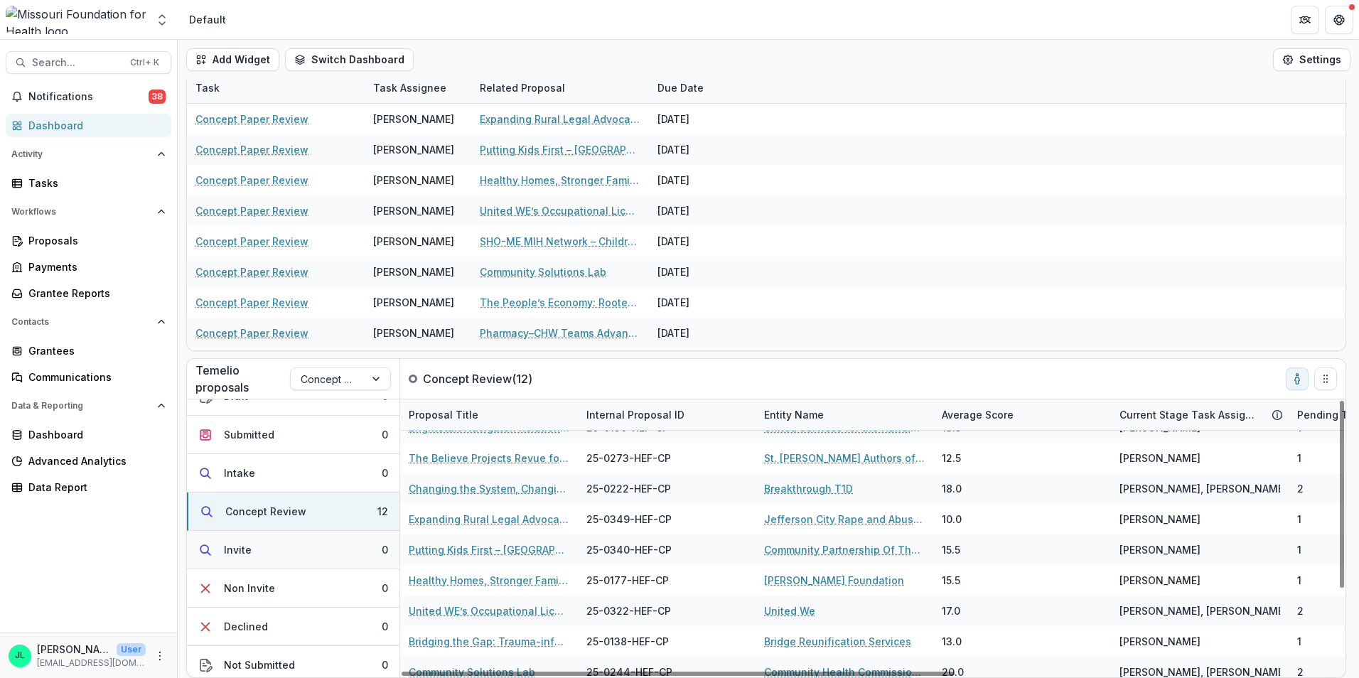
scroll to position [0, 0]
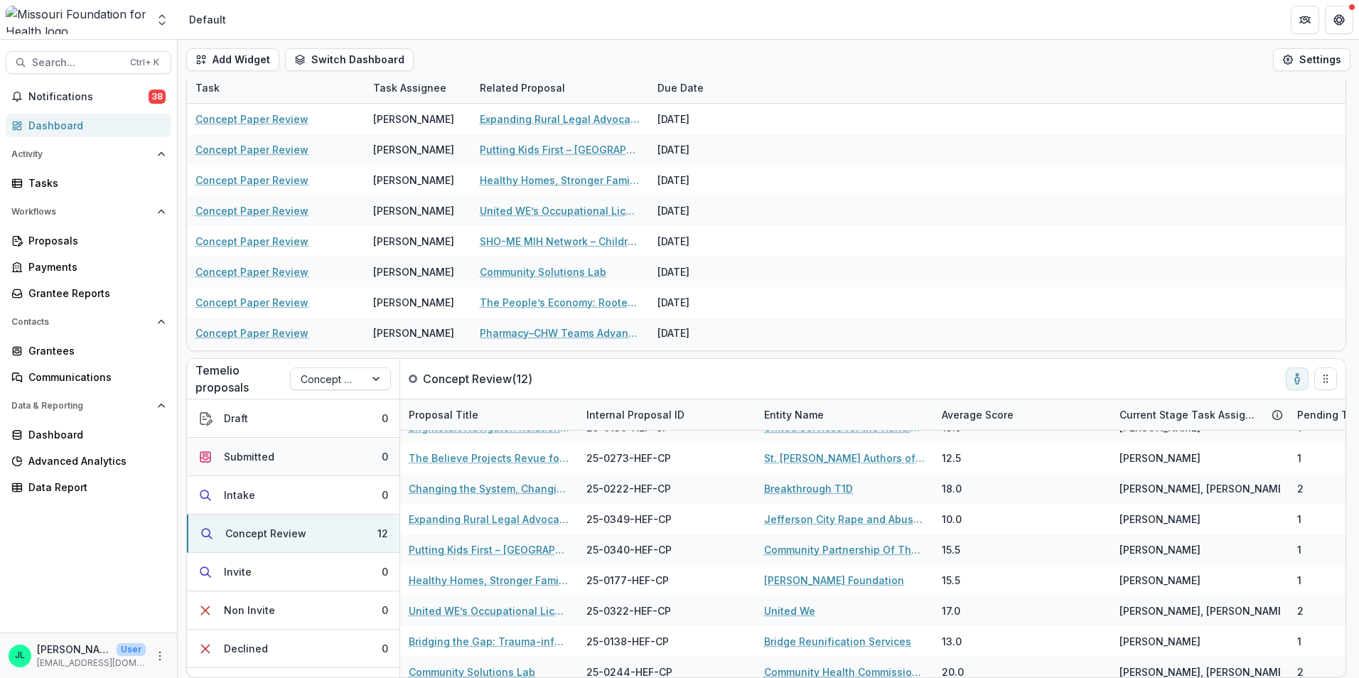
click at [355, 463] on button "Submitted 0" at bounding box center [293, 457] width 213 height 38
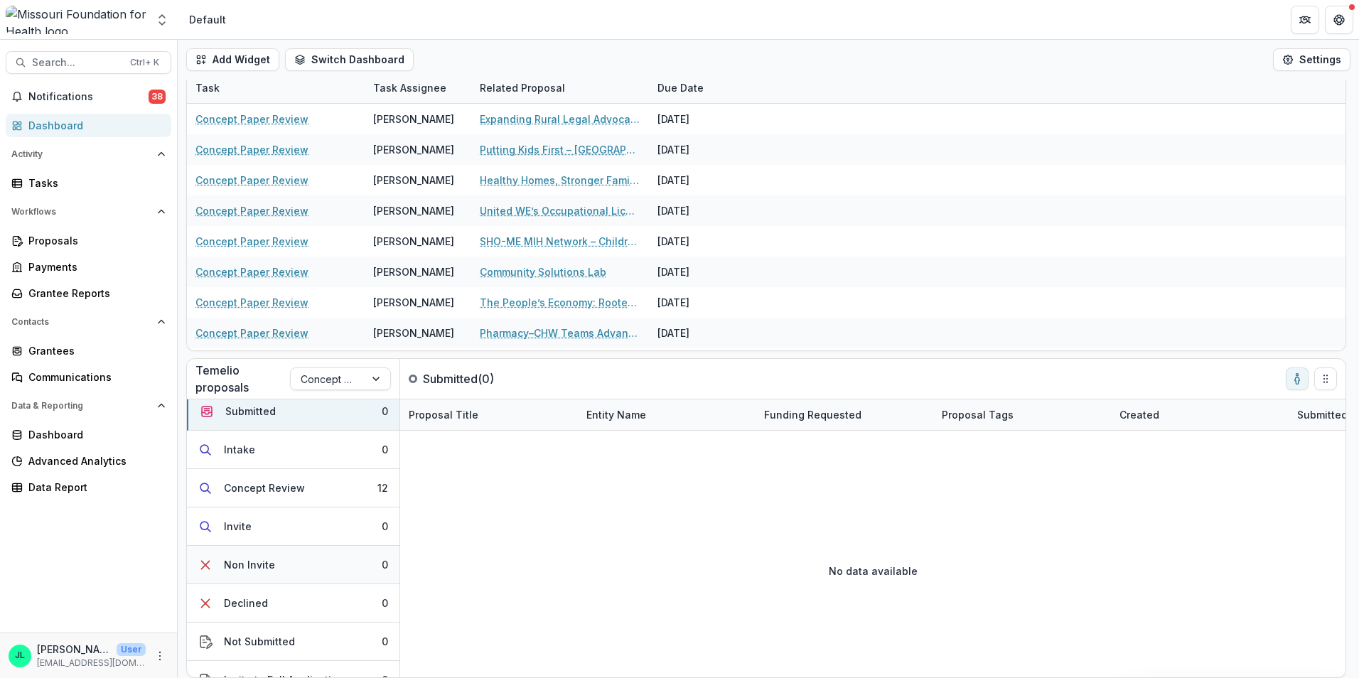
scroll to position [105, 0]
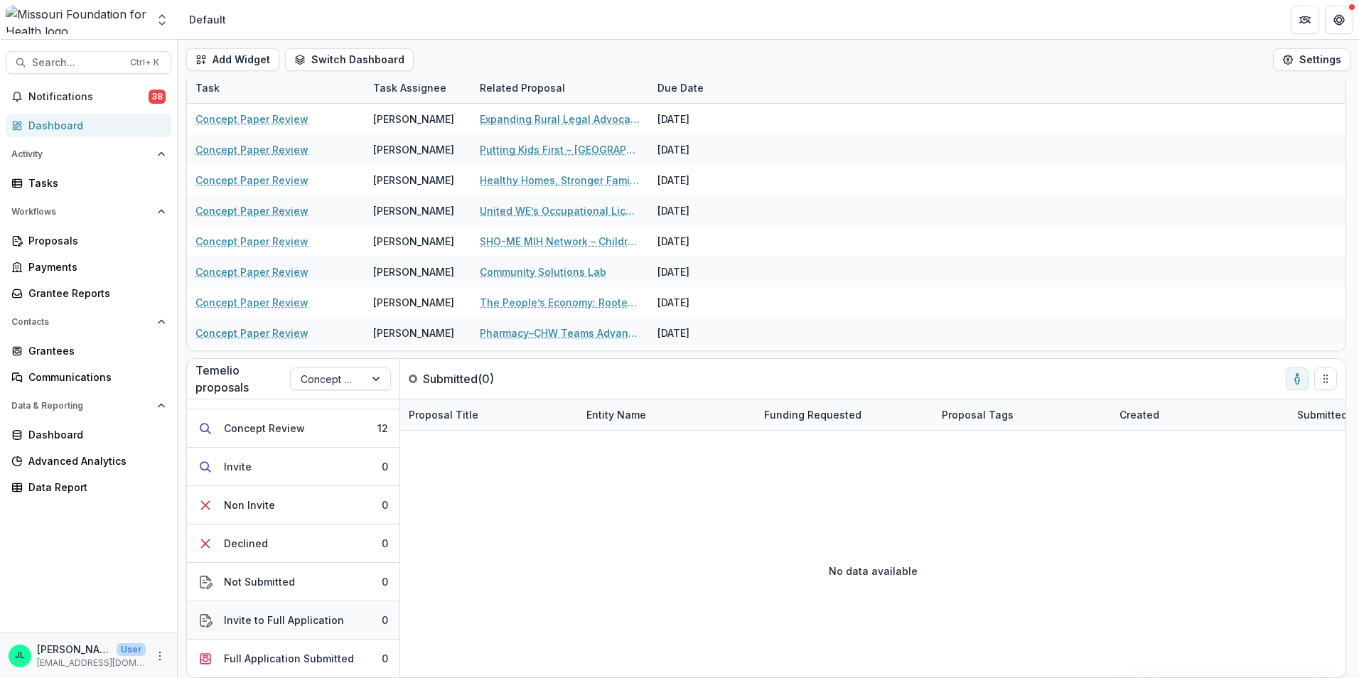
click at [274, 628] on button "Invite to Full Application 0" at bounding box center [293, 620] width 213 height 38
click at [272, 654] on div "Full Application Submitted" at bounding box center [289, 658] width 130 height 15
click at [271, 572] on button "Not Submitted 0" at bounding box center [293, 582] width 213 height 38
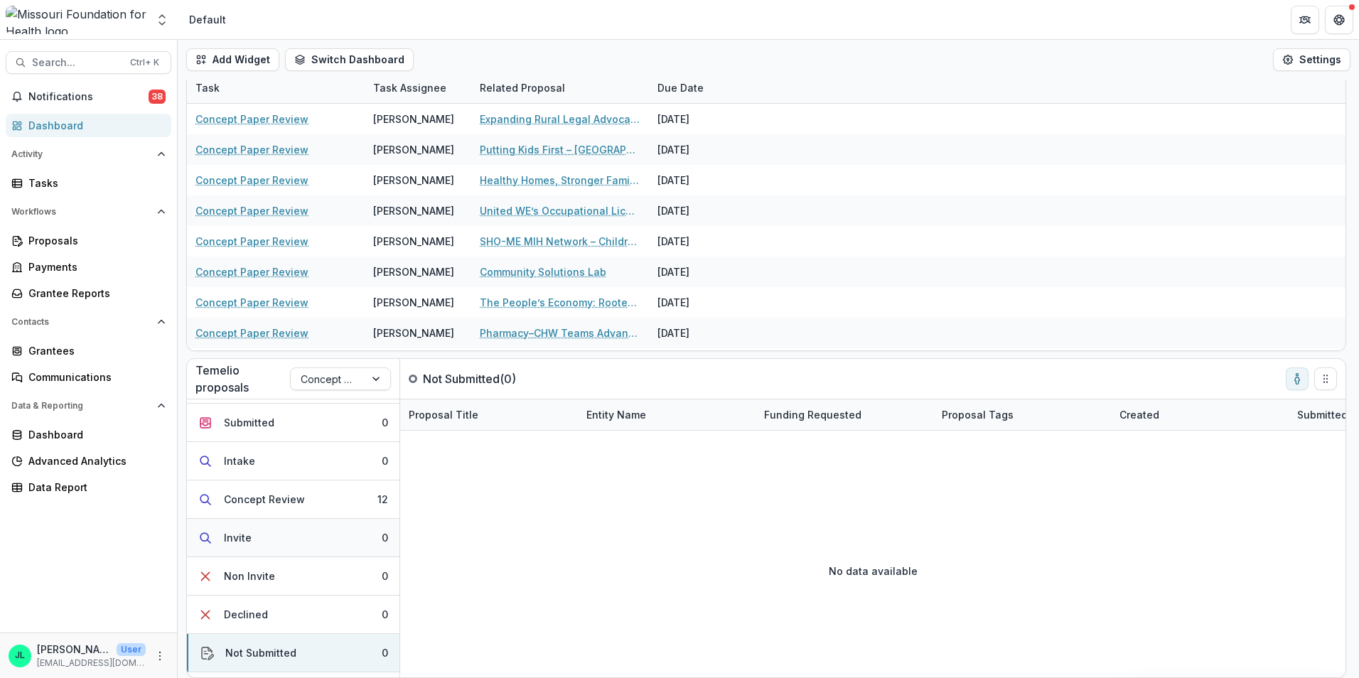
scroll to position [0, 0]
click at [277, 533] on div "Concept Review" at bounding box center [264, 533] width 81 height 15
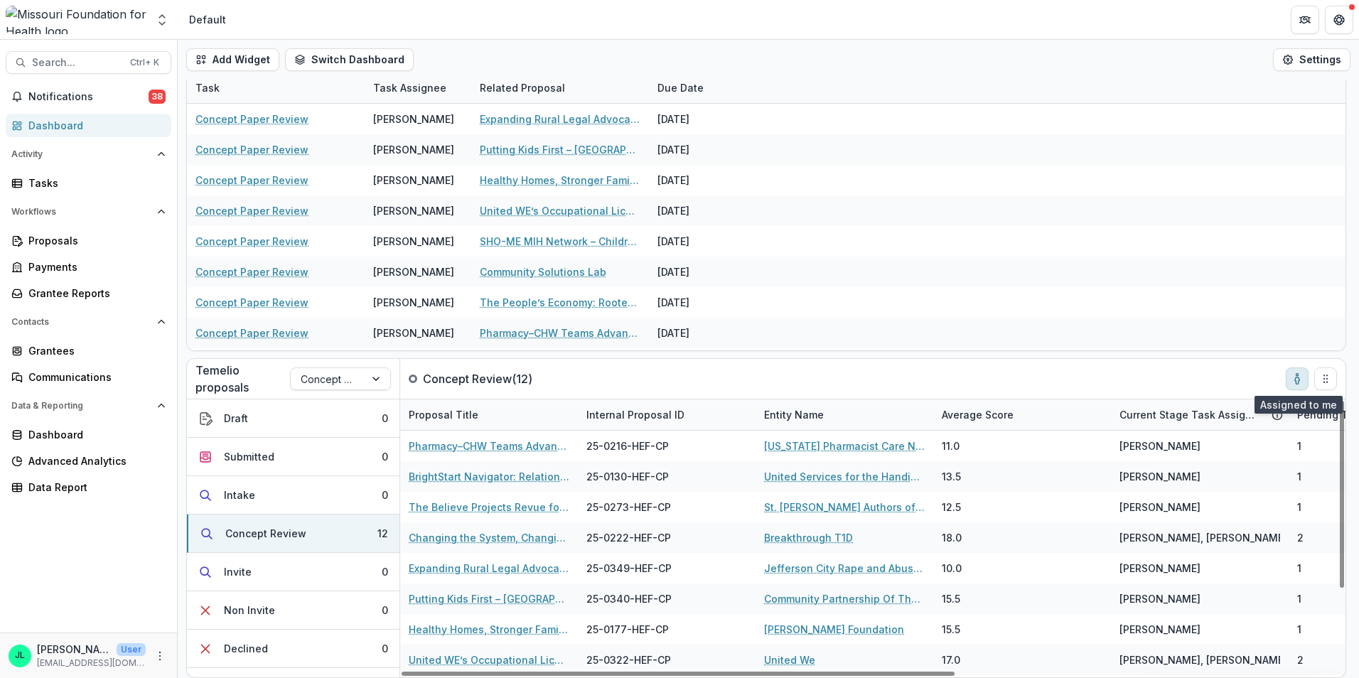
click at [1296, 378] on icon "toggle-assigned-to-me" at bounding box center [1297, 381] width 4 height 6
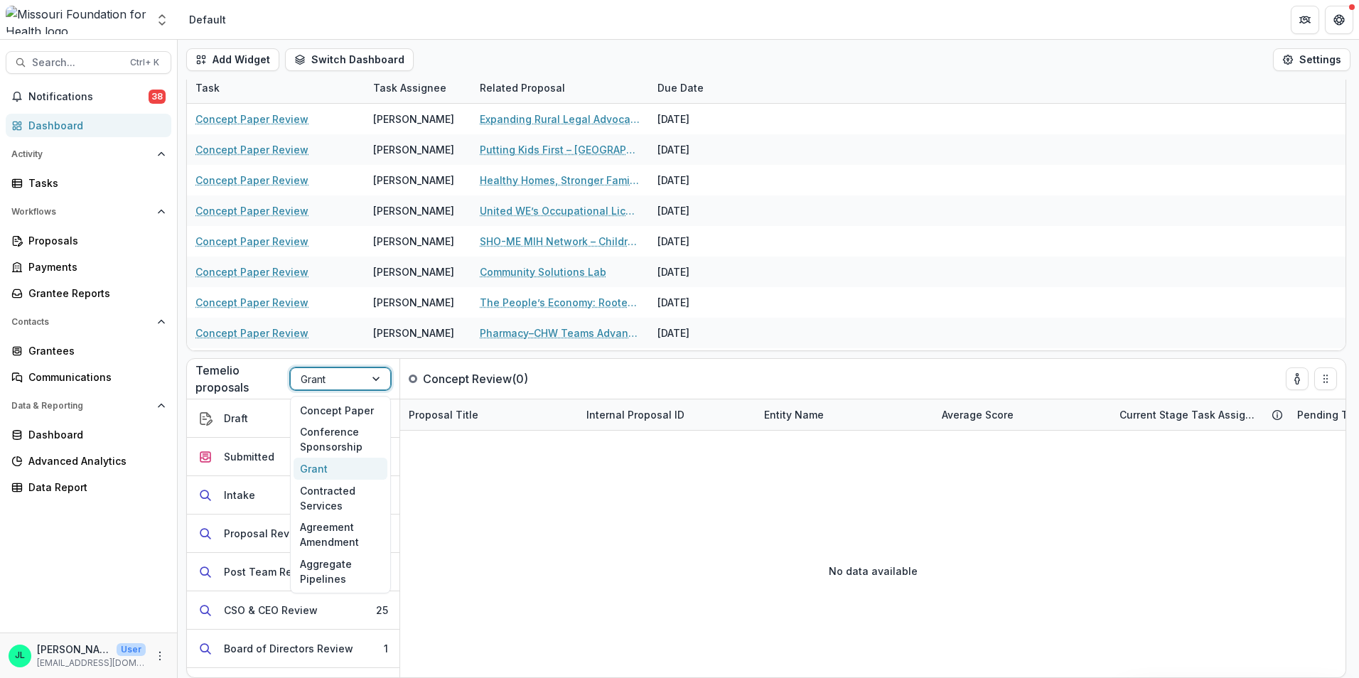
click at [312, 377] on div at bounding box center [328, 379] width 54 height 18
click at [319, 411] on div "Concept Paper" at bounding box center [341, 411] width 94 height 22
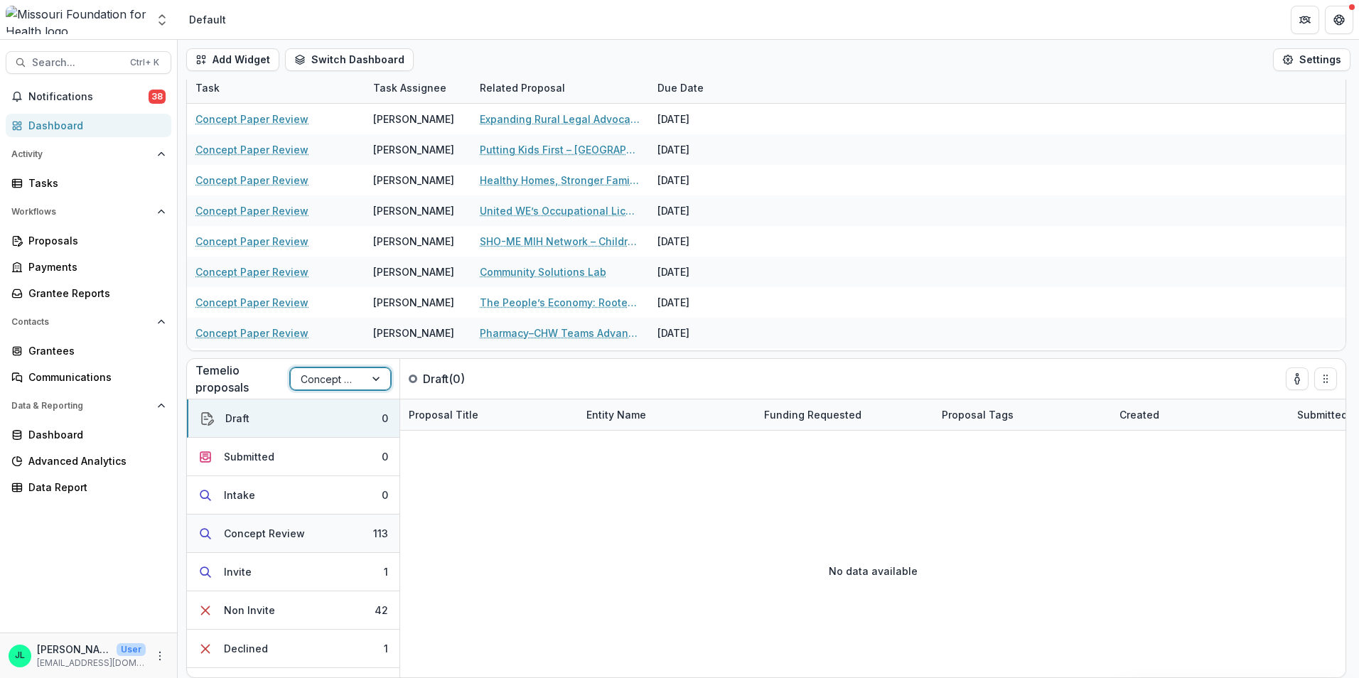
click at [310, 537] on button "Concept Review 113" at bounding box center [293, 534] width 213 height 38
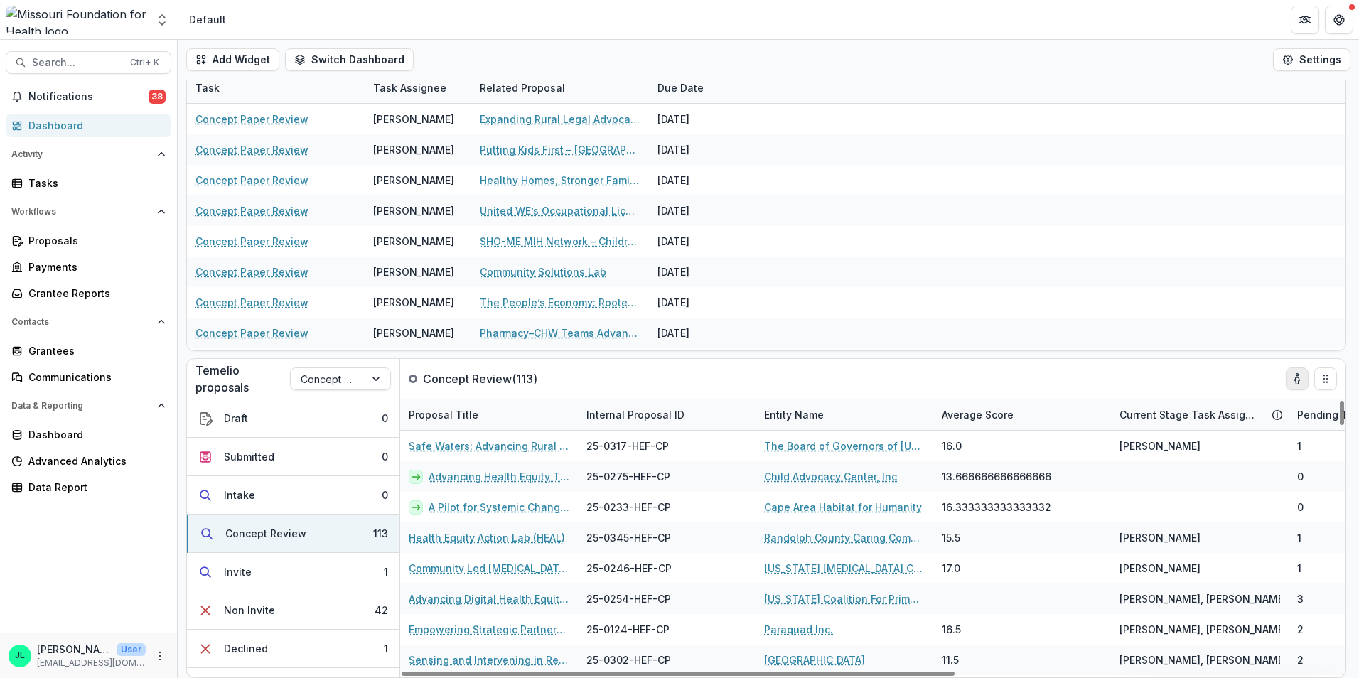
click at [1294, 378] on icon "toggle-assigned-to-me" at bounding box center [1297, 378] width 11 height 11
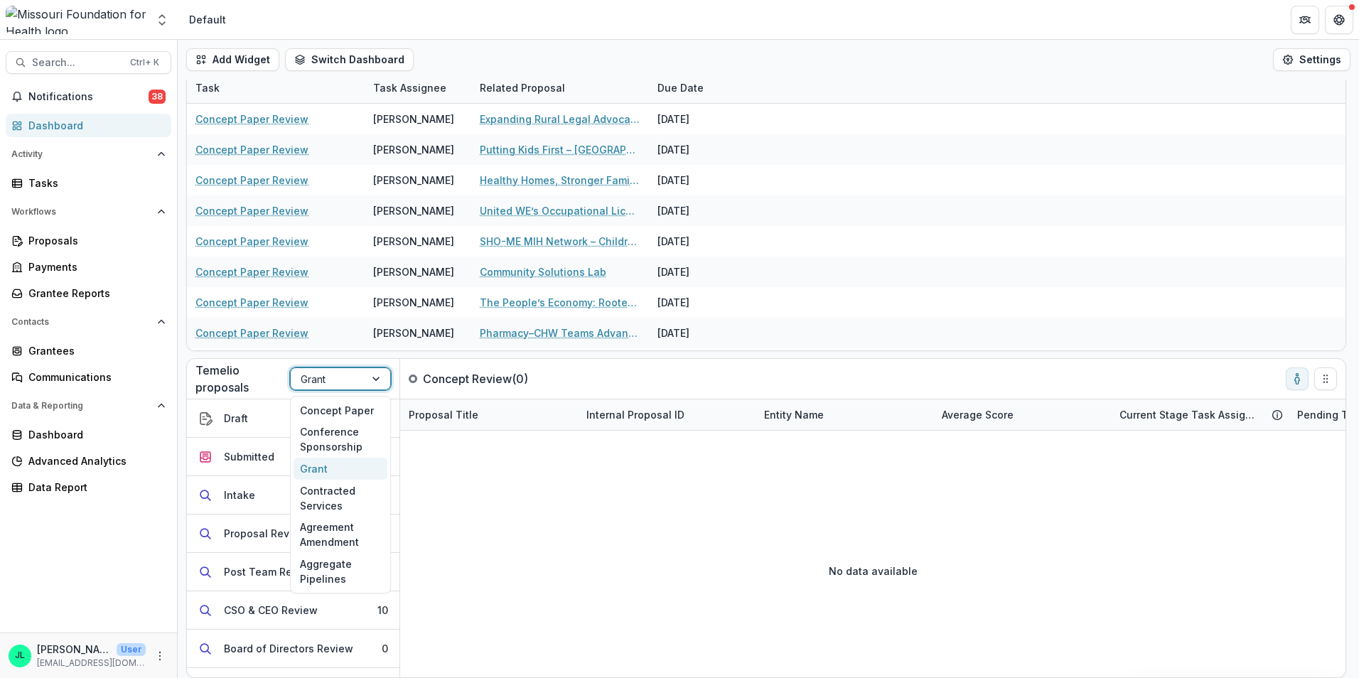
click at [320, 373] on div at bounding box center [328, 379] width 54 height 18
click at [321, 411] on div "Concept Paper" at bounding box center [341, 411] width 94 height 22
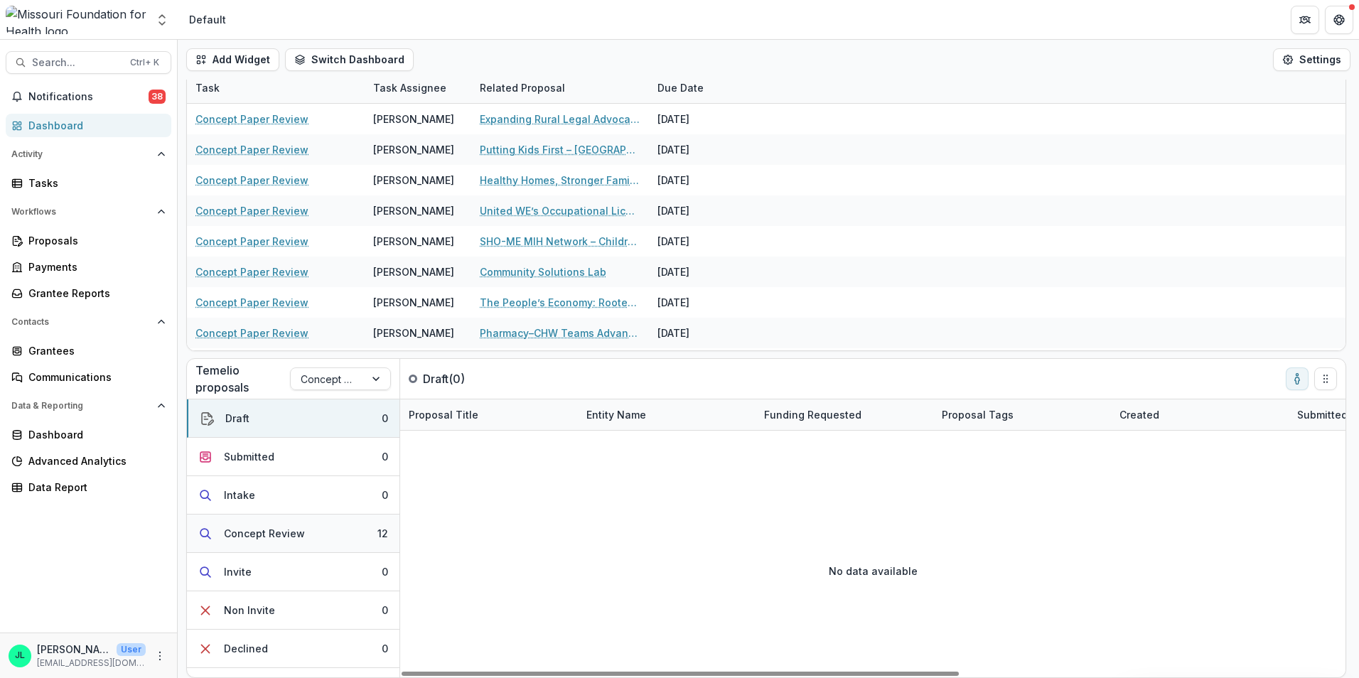
drag, startPoint x: 358, startPoint y: 544, endPoint x: 367, endPoint y: 546, distance: 8.8
click at [358, 544] on button "Concept Review 12" at bounding box center [293, 534] width 213 height 38
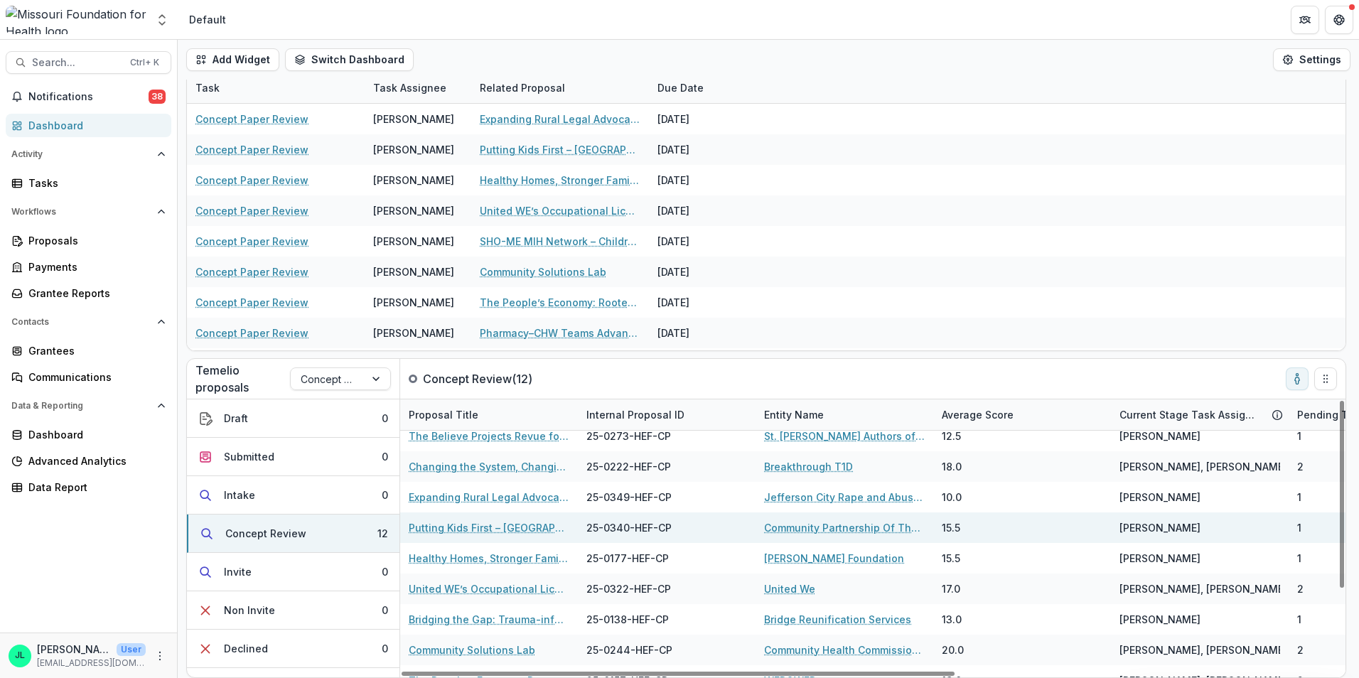
scroll to position [120, 0]
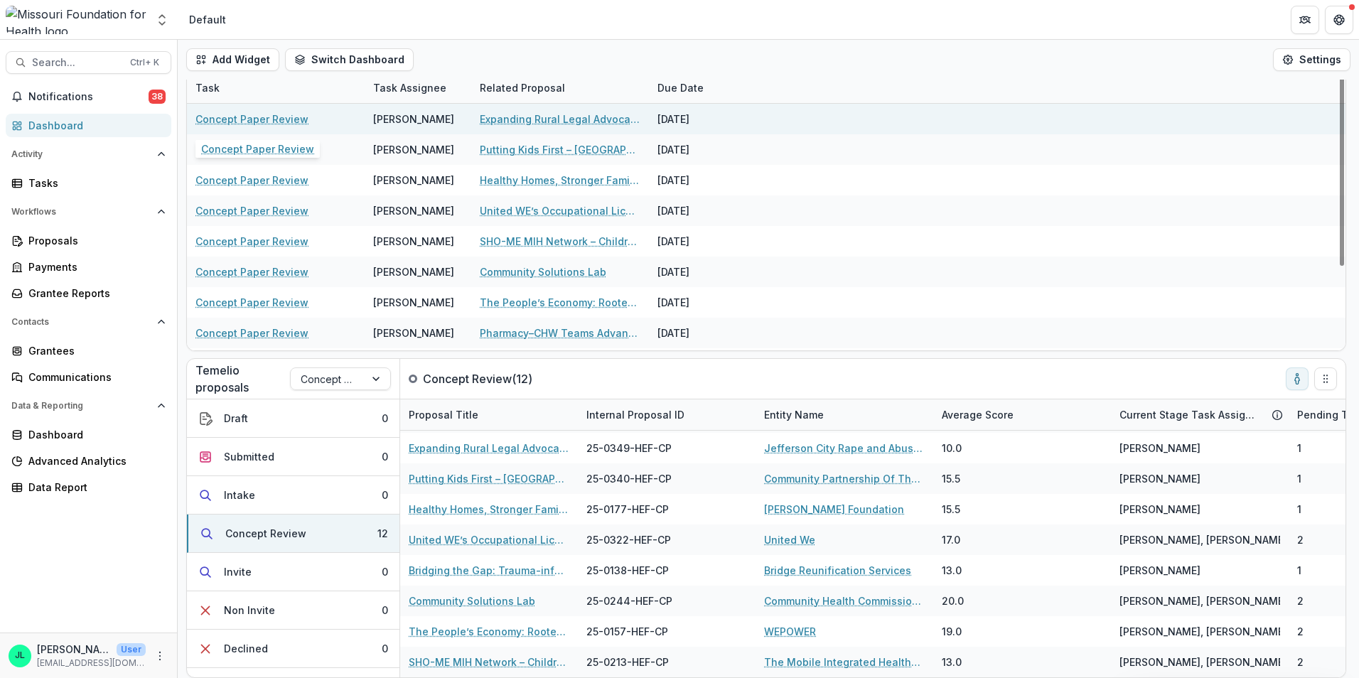
click at [291, 120] on link "Concept Paper Review" at bounding box center [252, 119] width 113 height 15
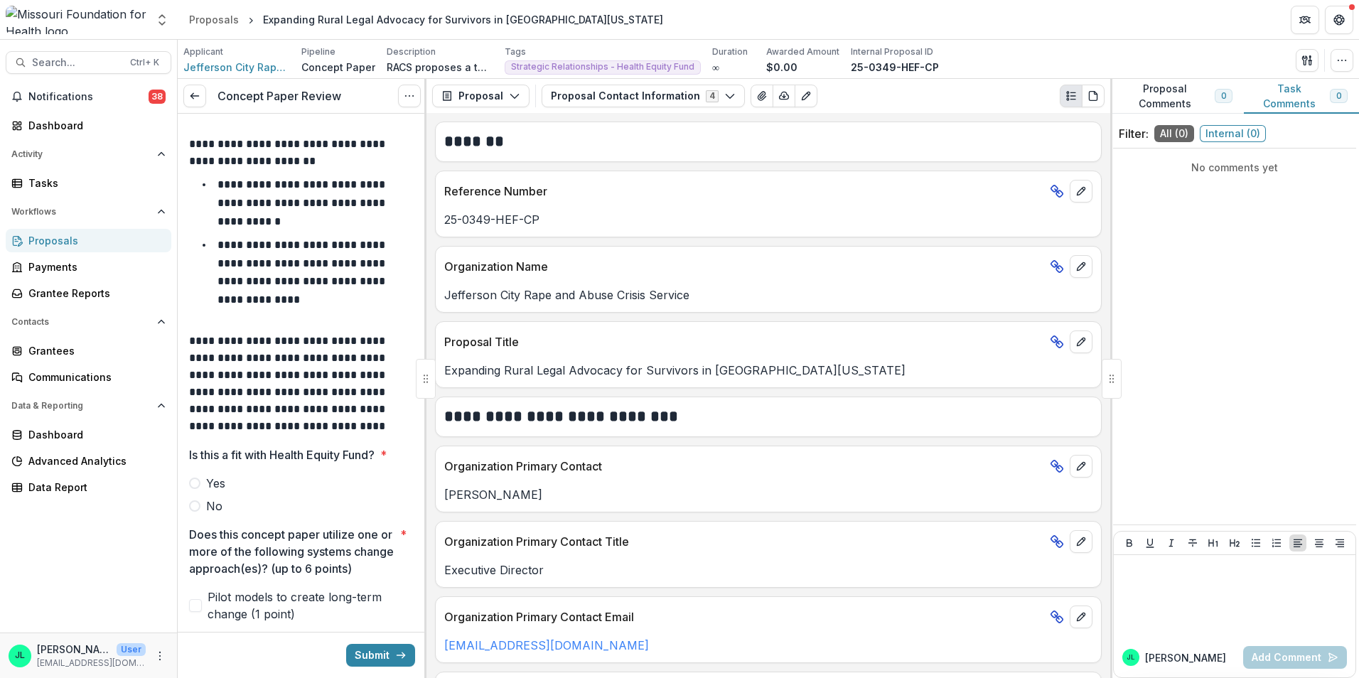
scroll to position [213, 0]
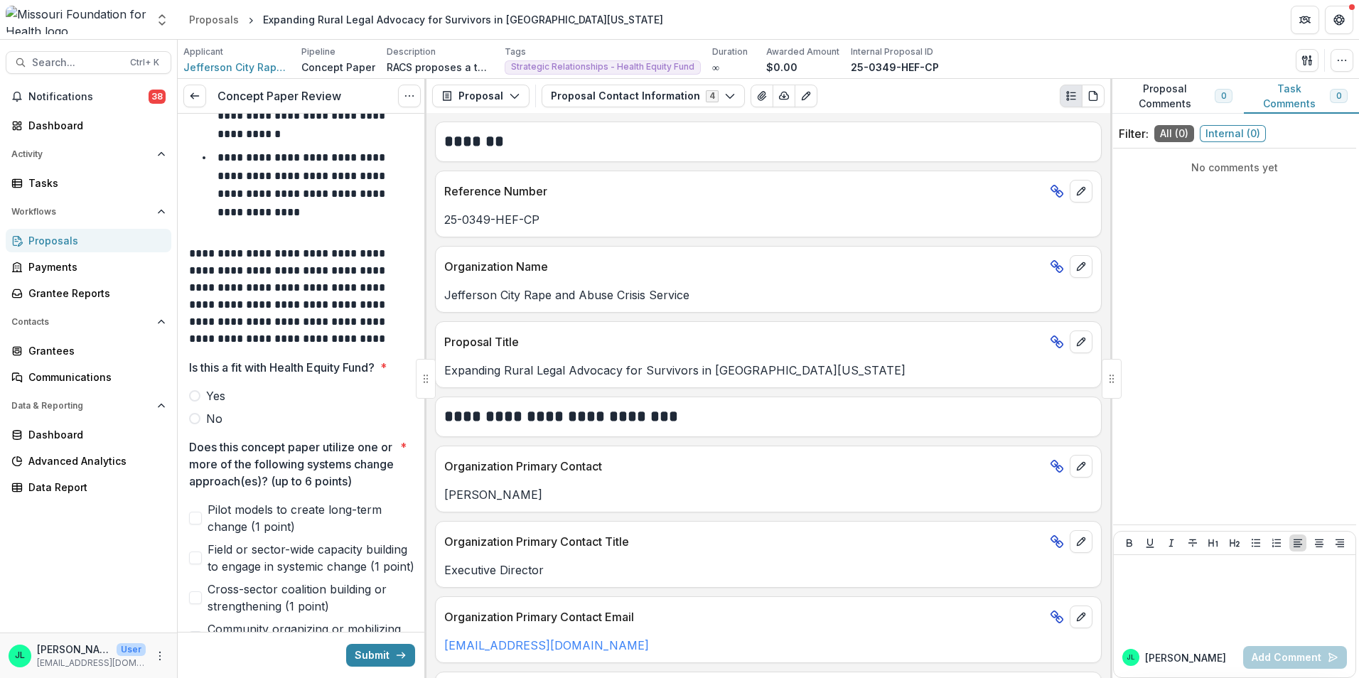
click at [195, 414] on span at bounding box center [194, 418] width 11 height 11
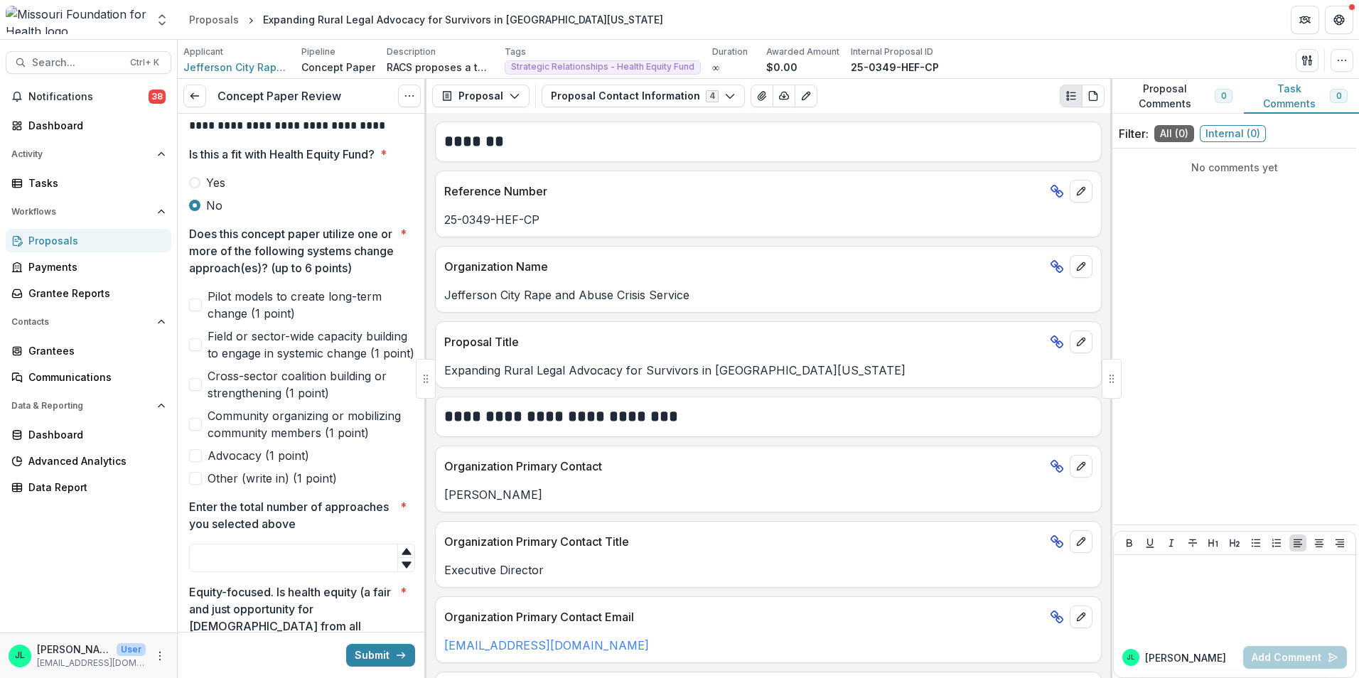
scroll to position [498, 0]
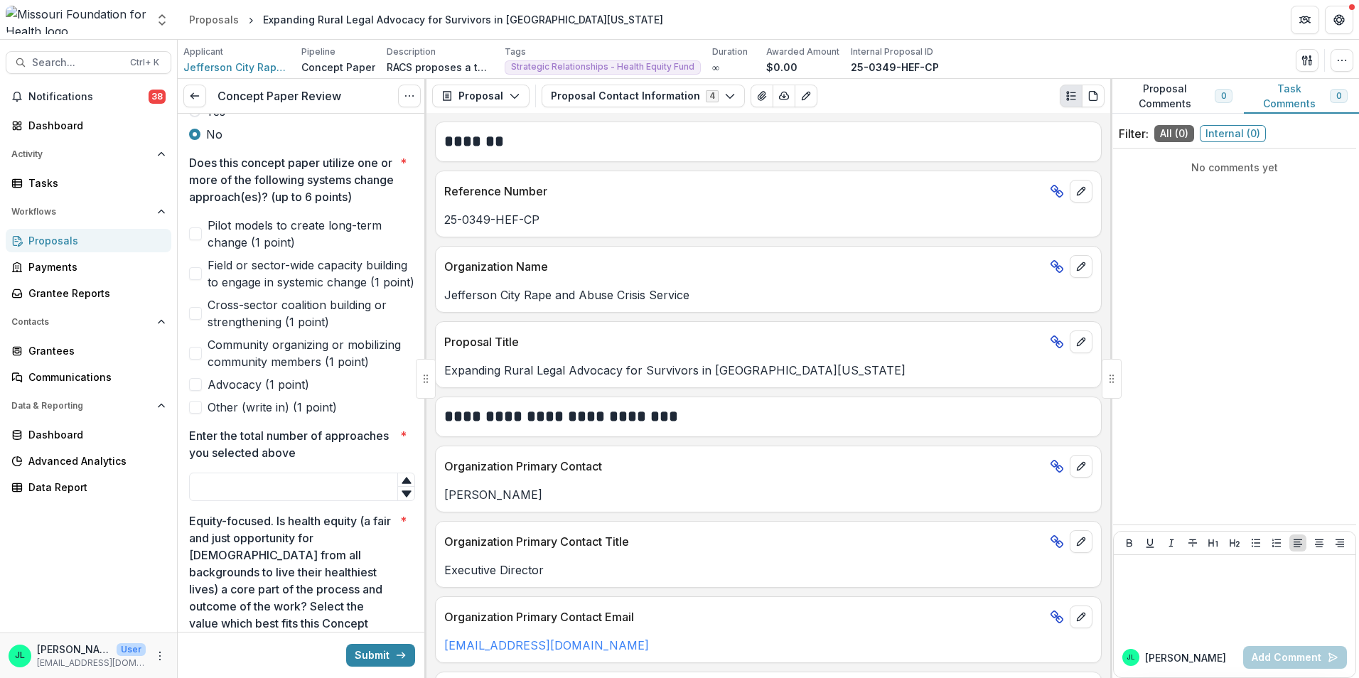
click at [206, 331] on label "Cross-sector coalition building or strengthening (1 point)" at bounding box center [302, 313] width 226 height 34
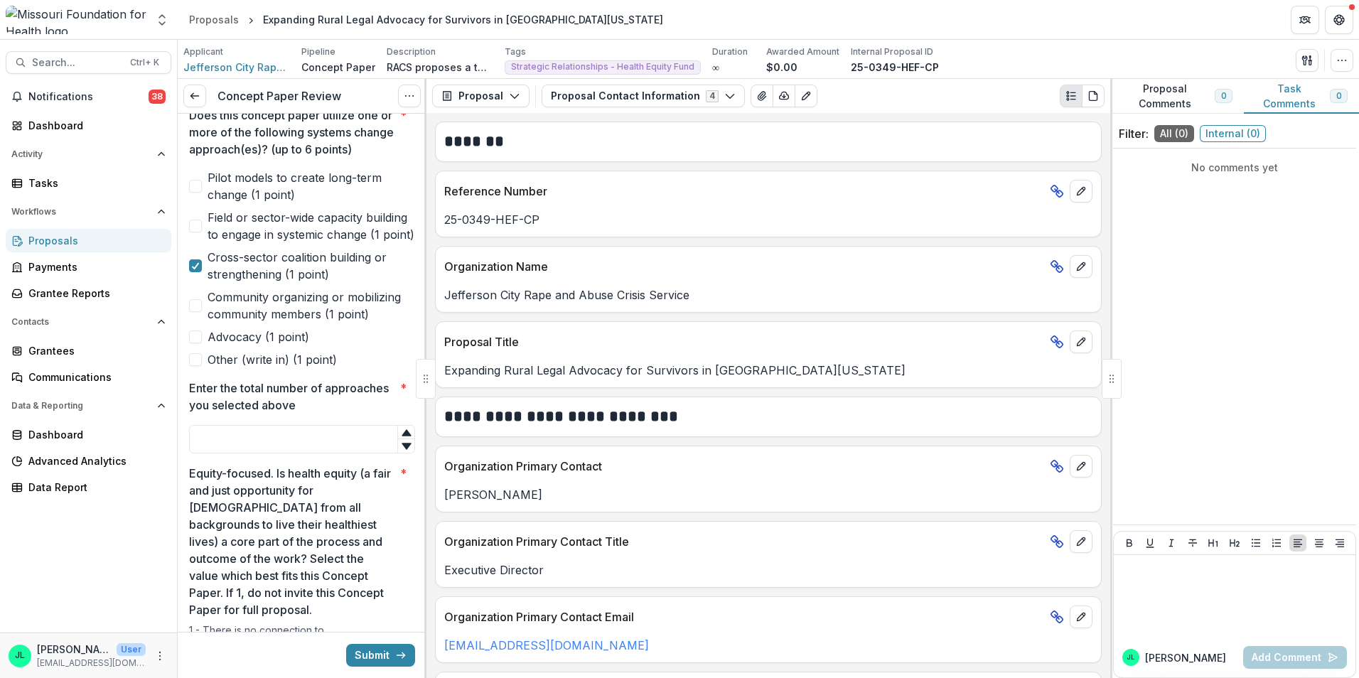
scroll to position [640, 0]
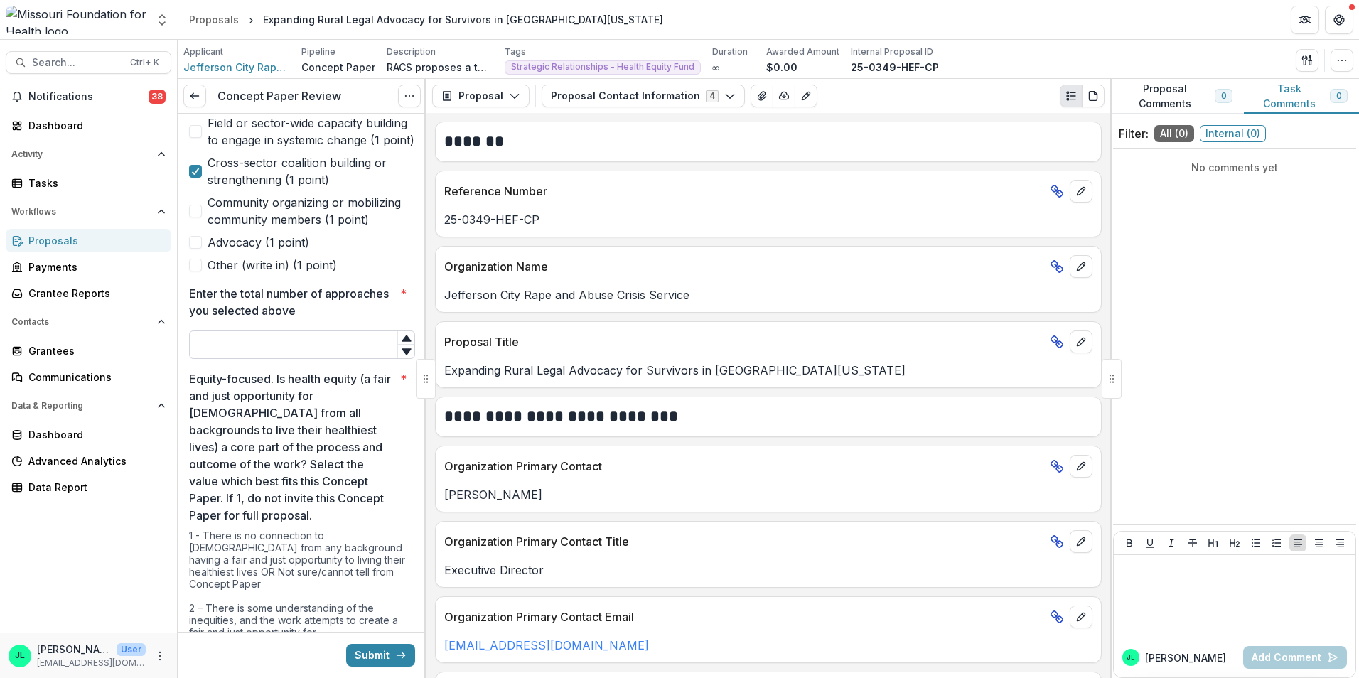
click at [290, 359] on input "Enter the total number of approaches you selected above *" at bounding box center [302, 345] width 226 height 28
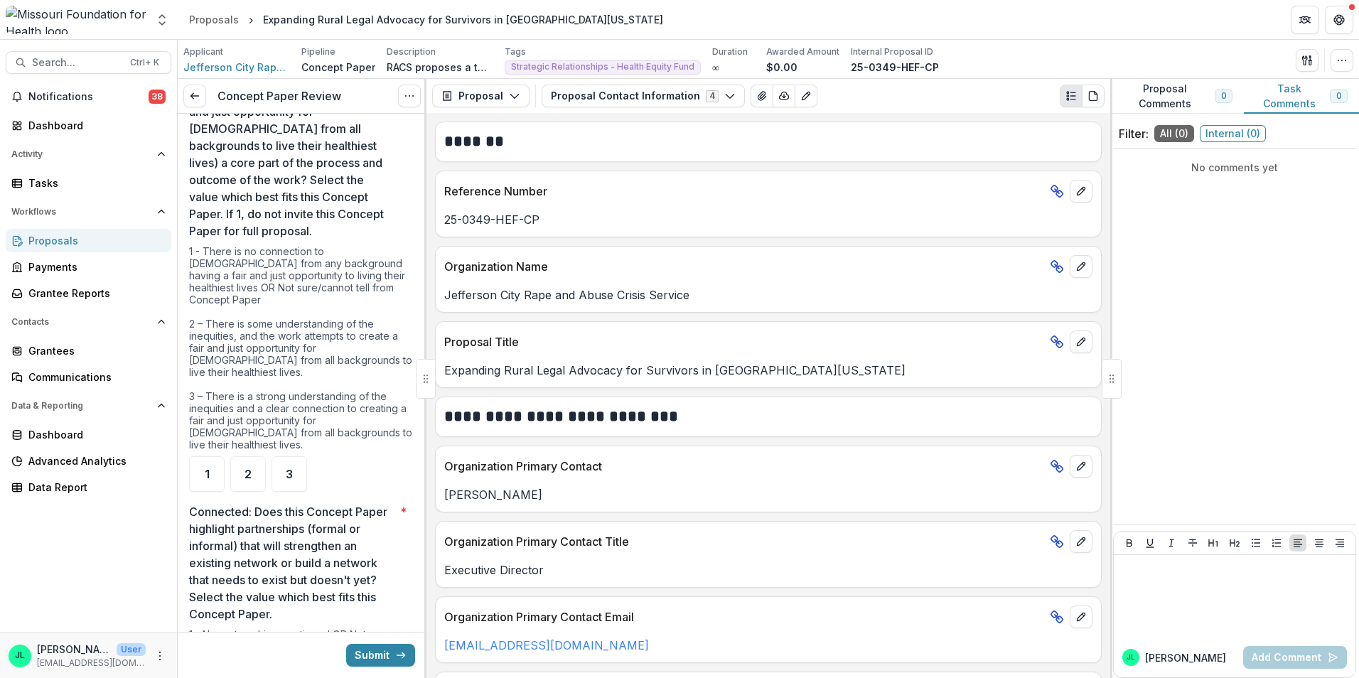
scroll to position [995, 0]
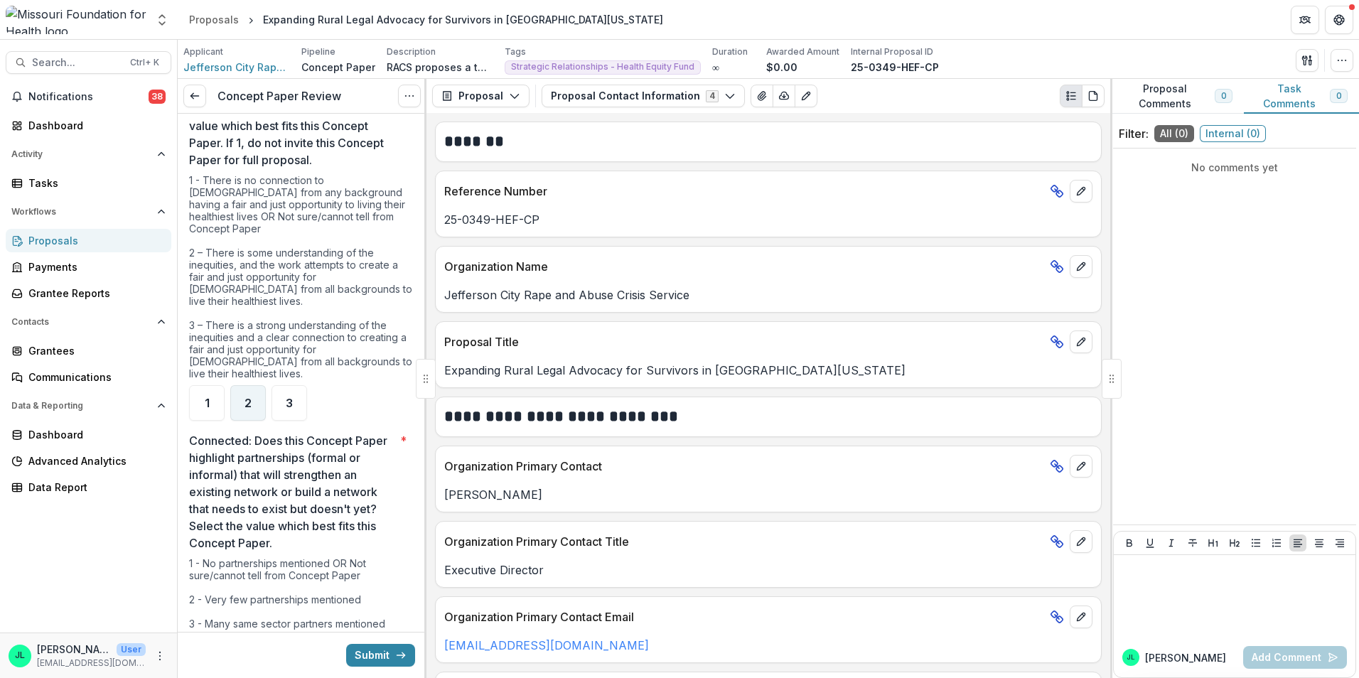
type input "*"
click at [247, 413] on div "2" at bounding box center [248, 403] width 36 height 36
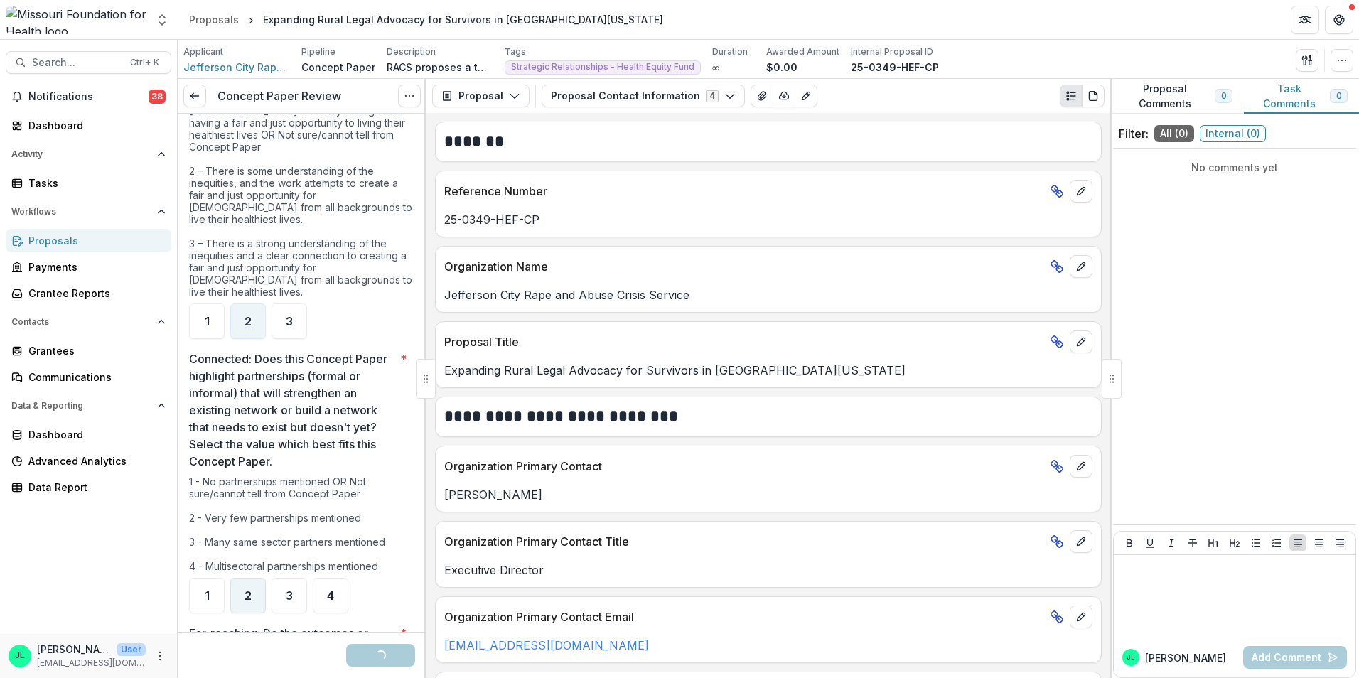
scroll to position [1209, 0]
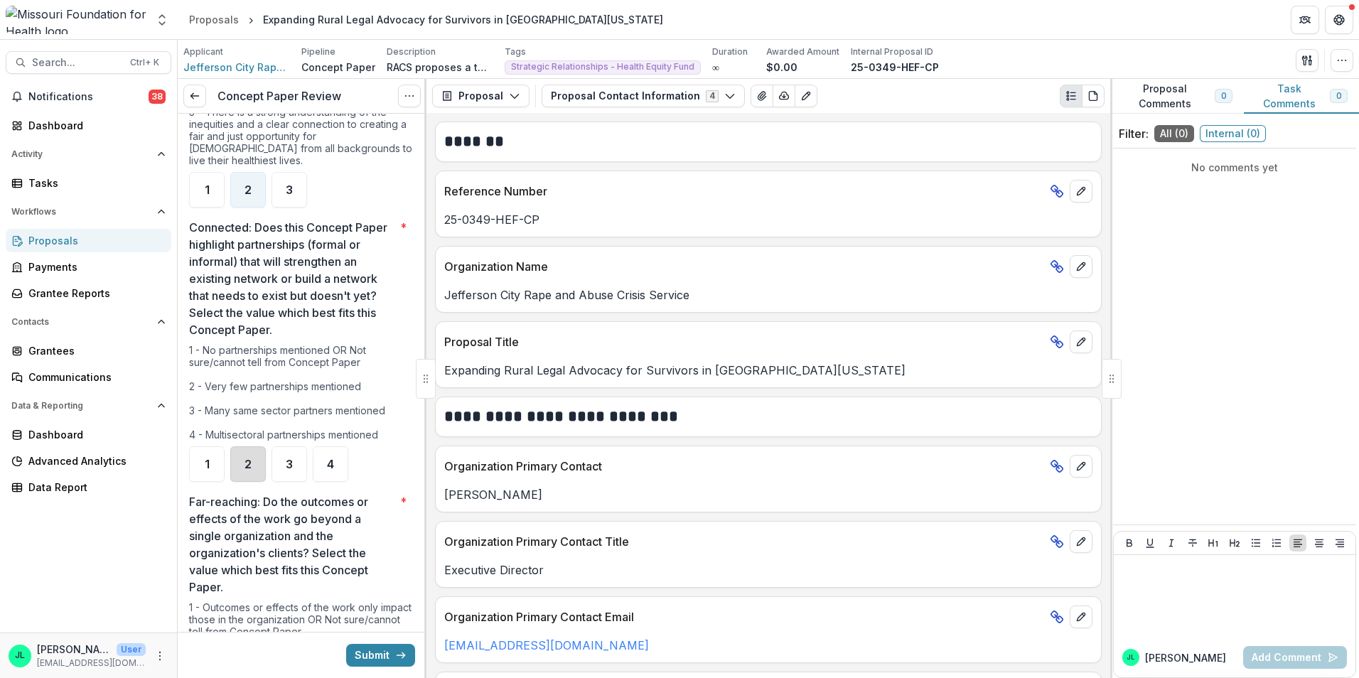
click at [238, 469] on div "2" at bounding box center [248, 464] width 36 height 36
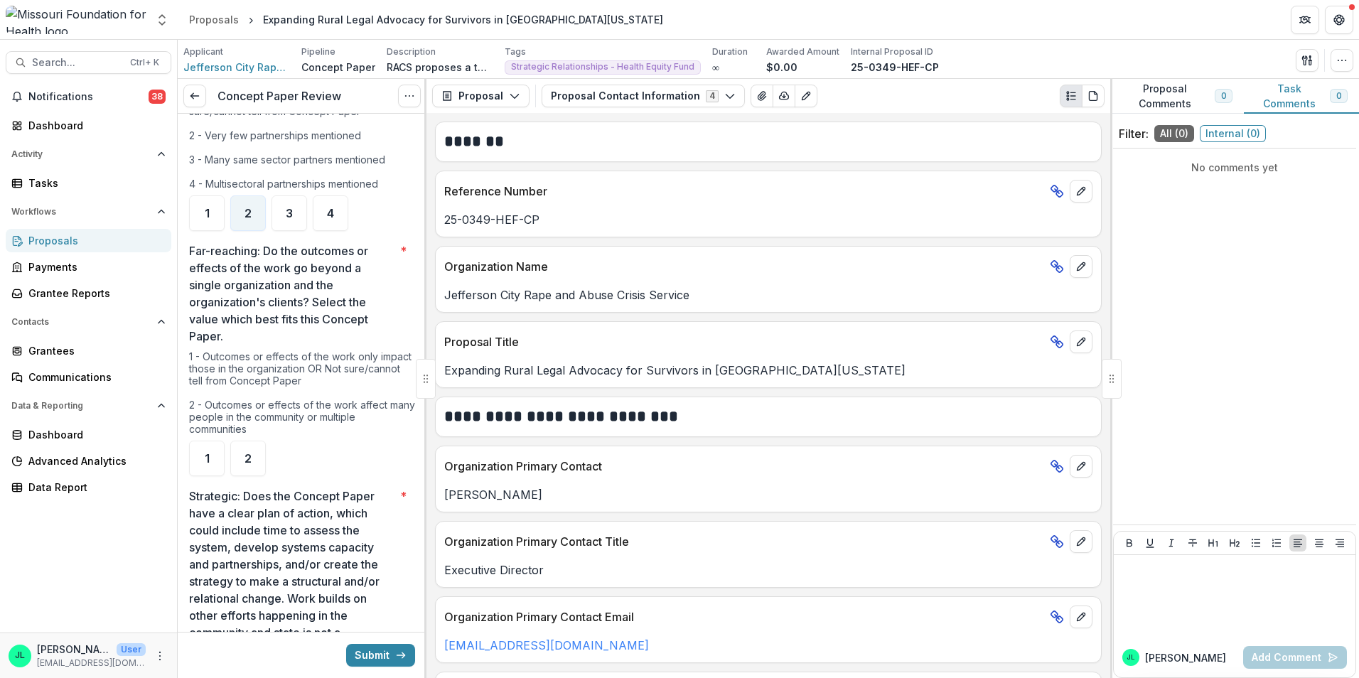
scroll to position [1493, 0]
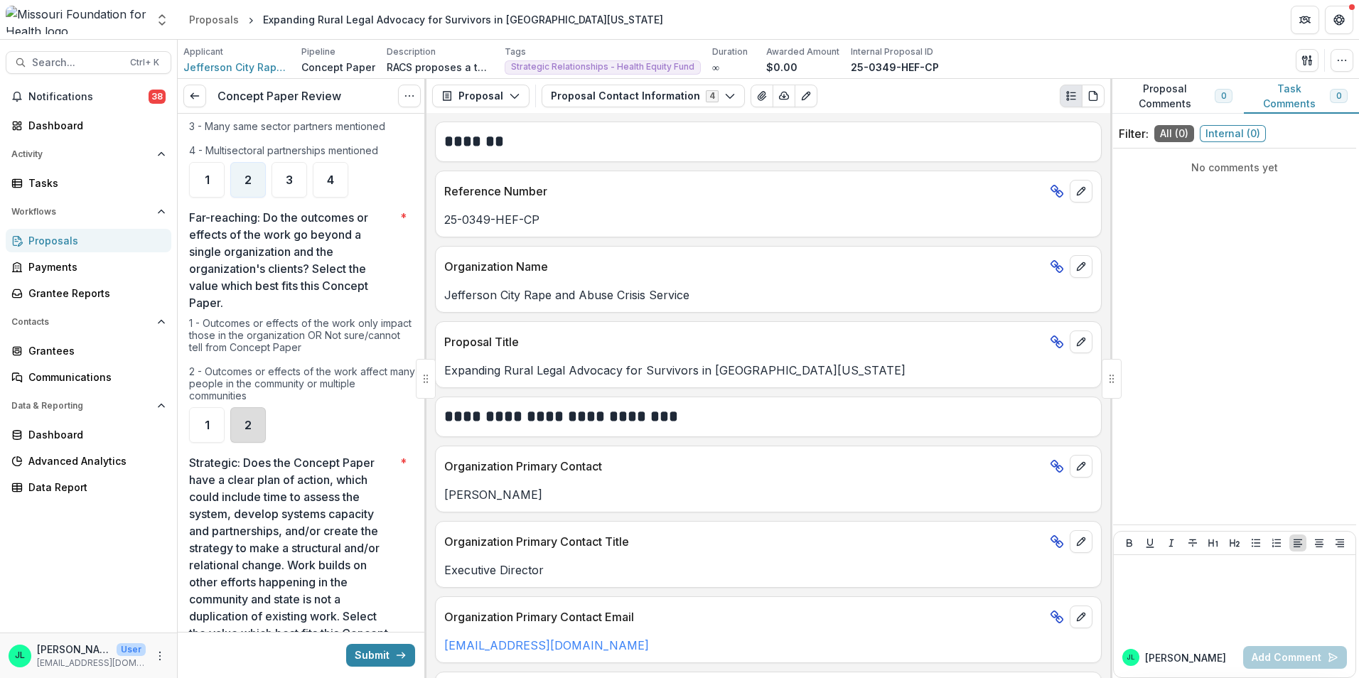
click at [251, 433] on div "2" at bounding box center [248, 425] width 36 height 36
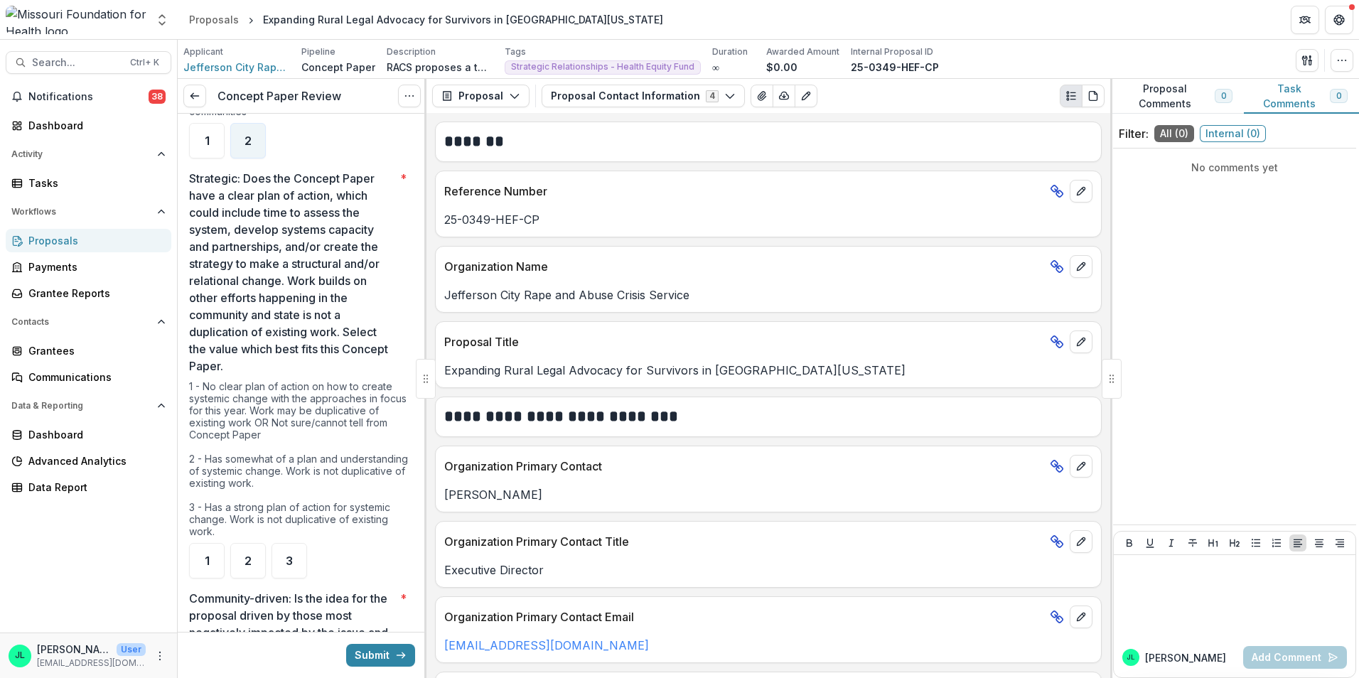
scroll to position [1848, 0]
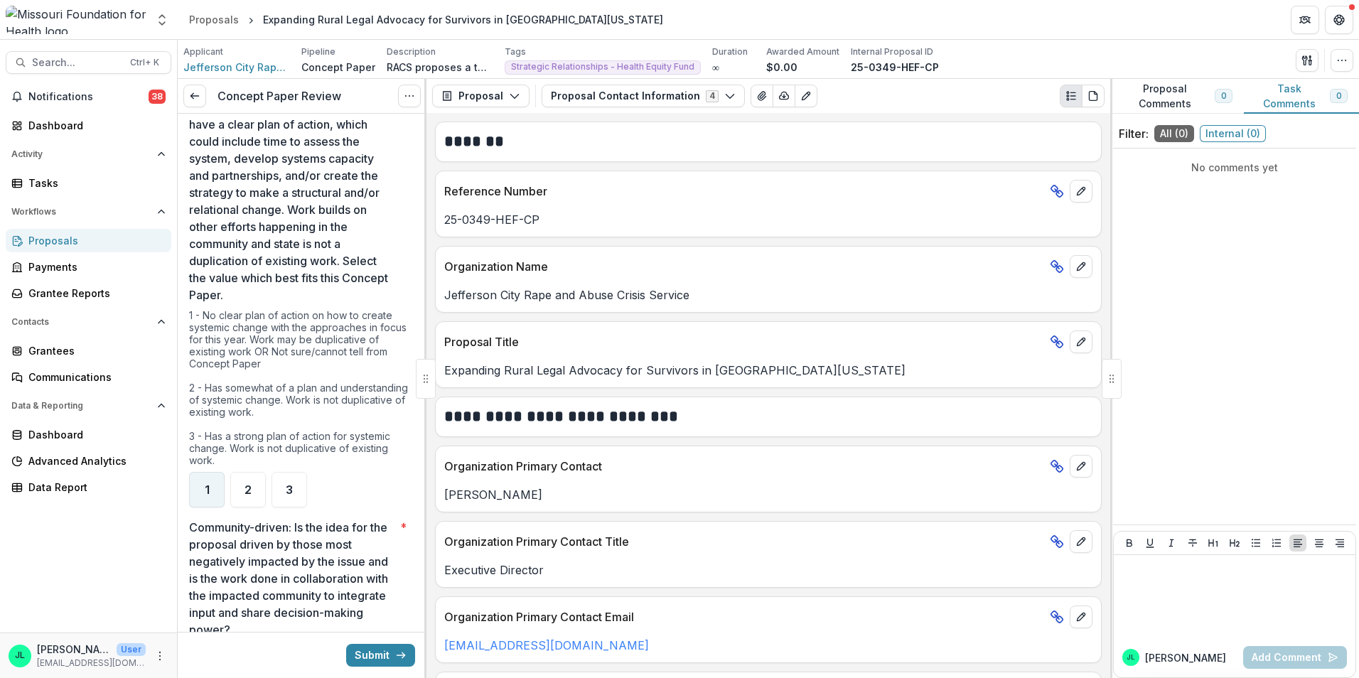
click at [200, 488] on div "1" at bounding box center [207, 490] width 36 height 36
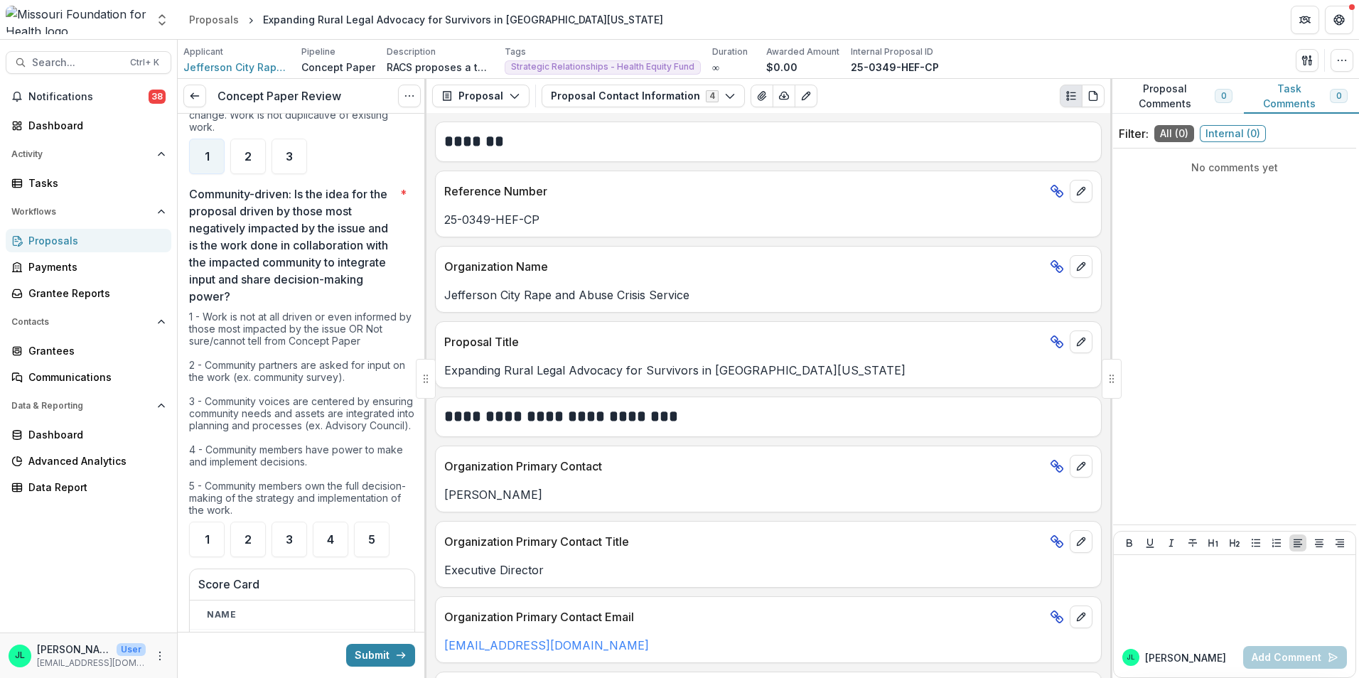
scroll to position [2204, 0]
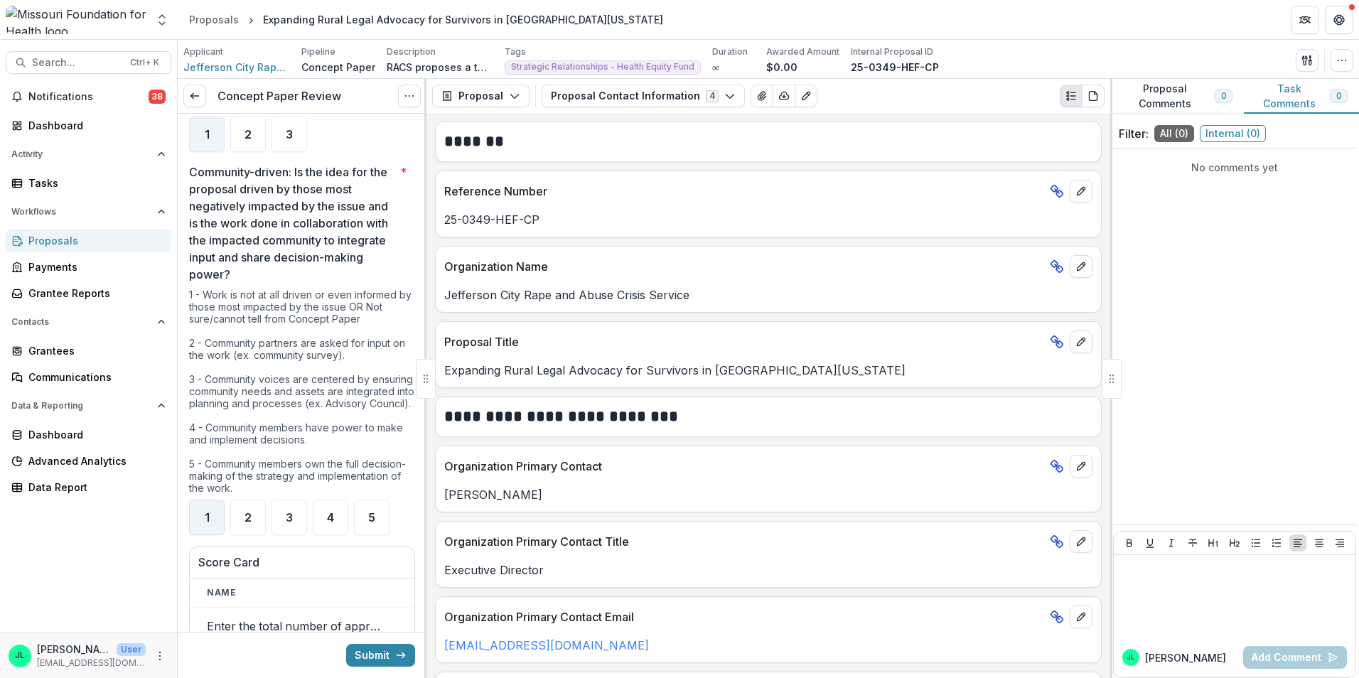
click at [210, 520] on div "1" at bounding box center [207, 518] width 36 height 36
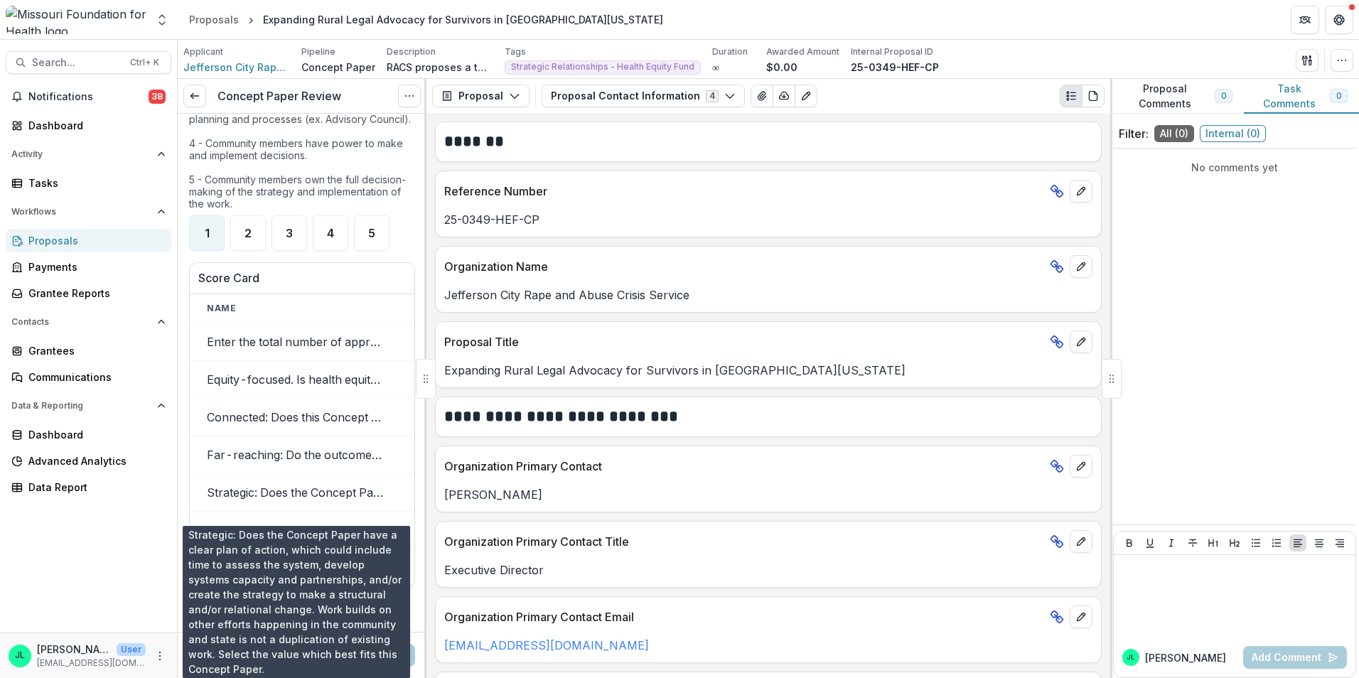
scroll to position [2702, 0]
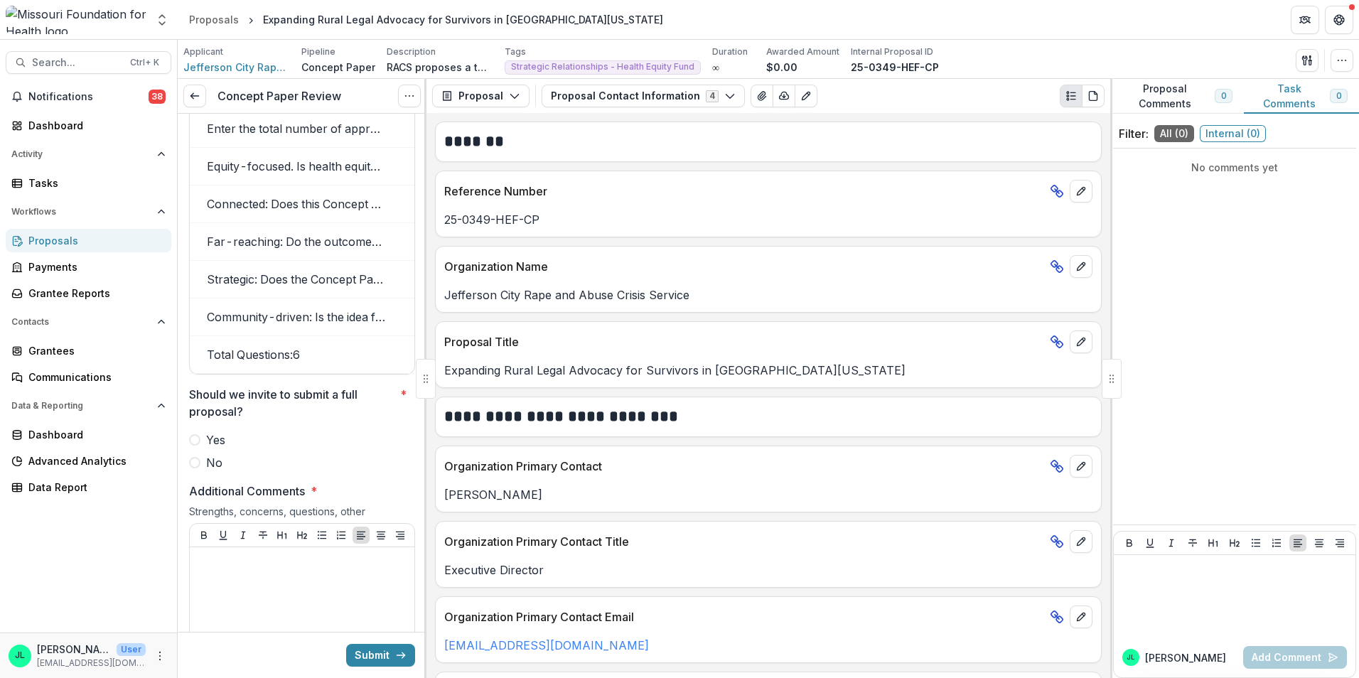
click at [203, 471] on label "No" at bounding box center [302, 462] width 226 height 17
click at [301, 547] on div at bounding box center [302, 535] width 225 height 23
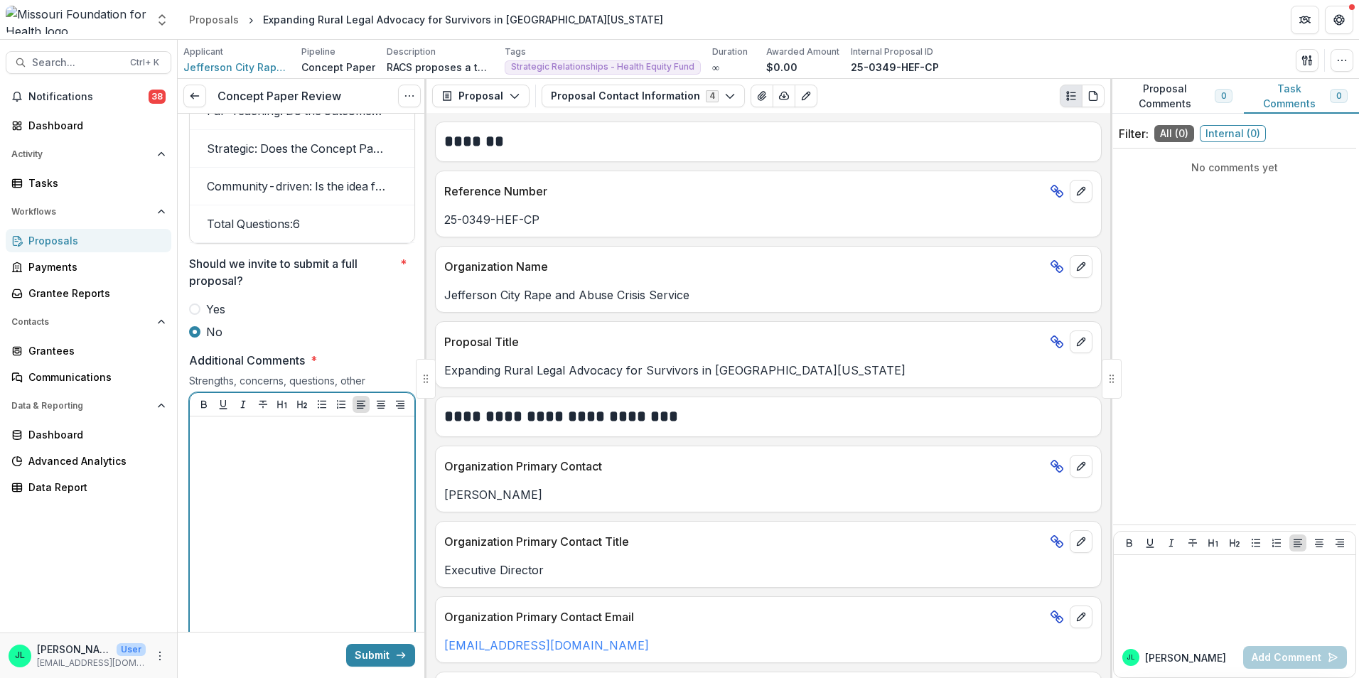
scroll to position [2844, 0]
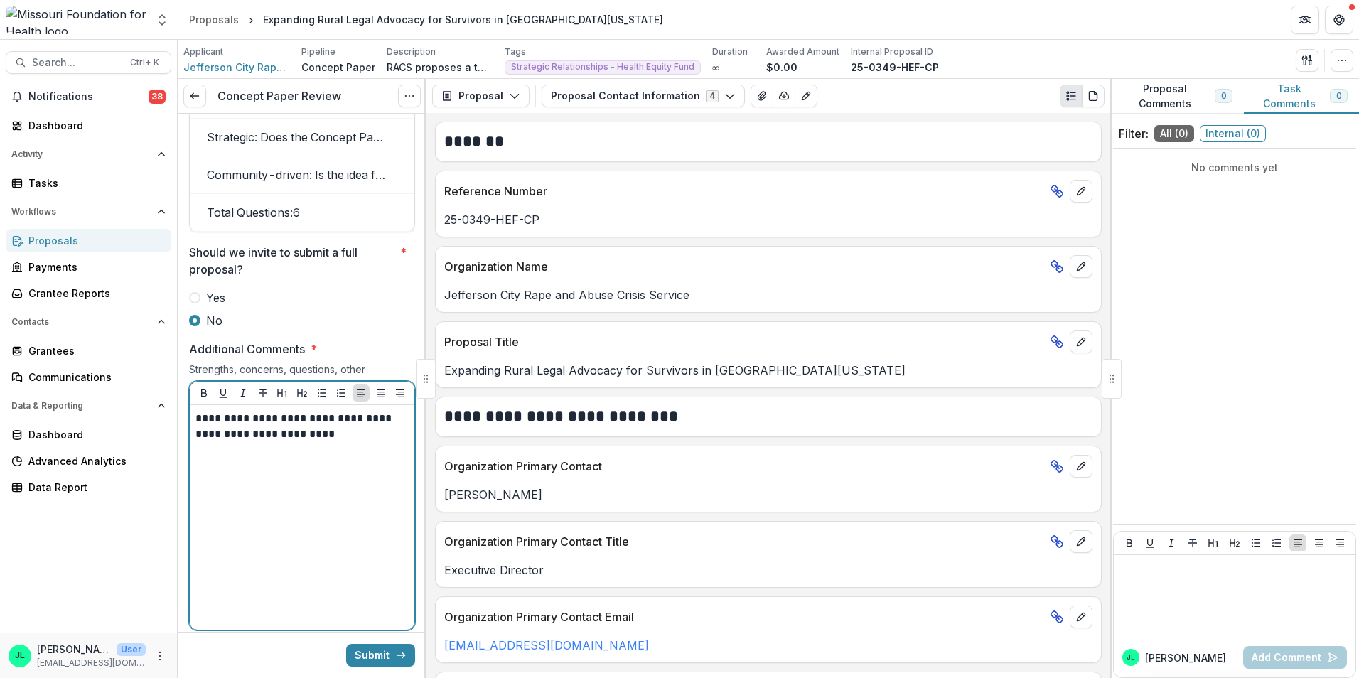
click at [295, 442] on p "**********" at bounding box center [300, 426] width 209 height 31
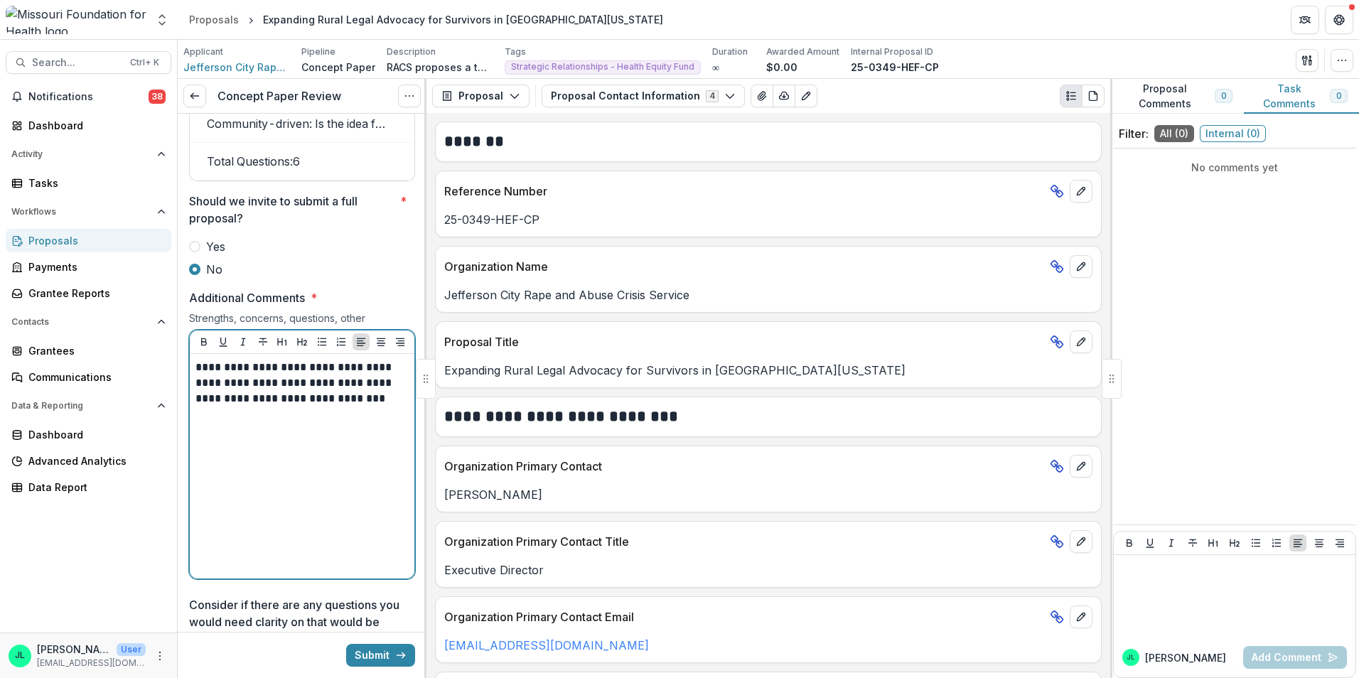
scroll to position [2915, 0]
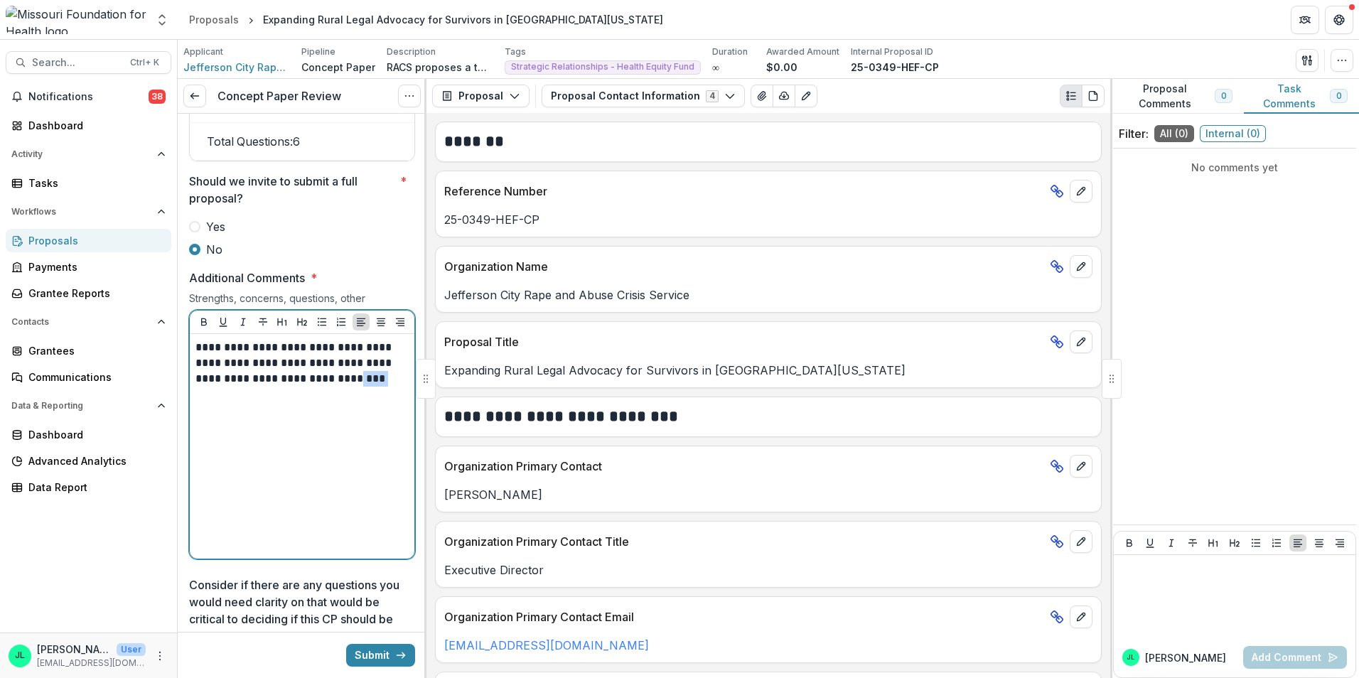
drag, startPoint x: 331, startPoint y: 401, endPoint x: 293, endPoint y: 402, distance: 37.7
click at [293, 387] on p "**********" at bounding box center [300, 363] width 209 height 47
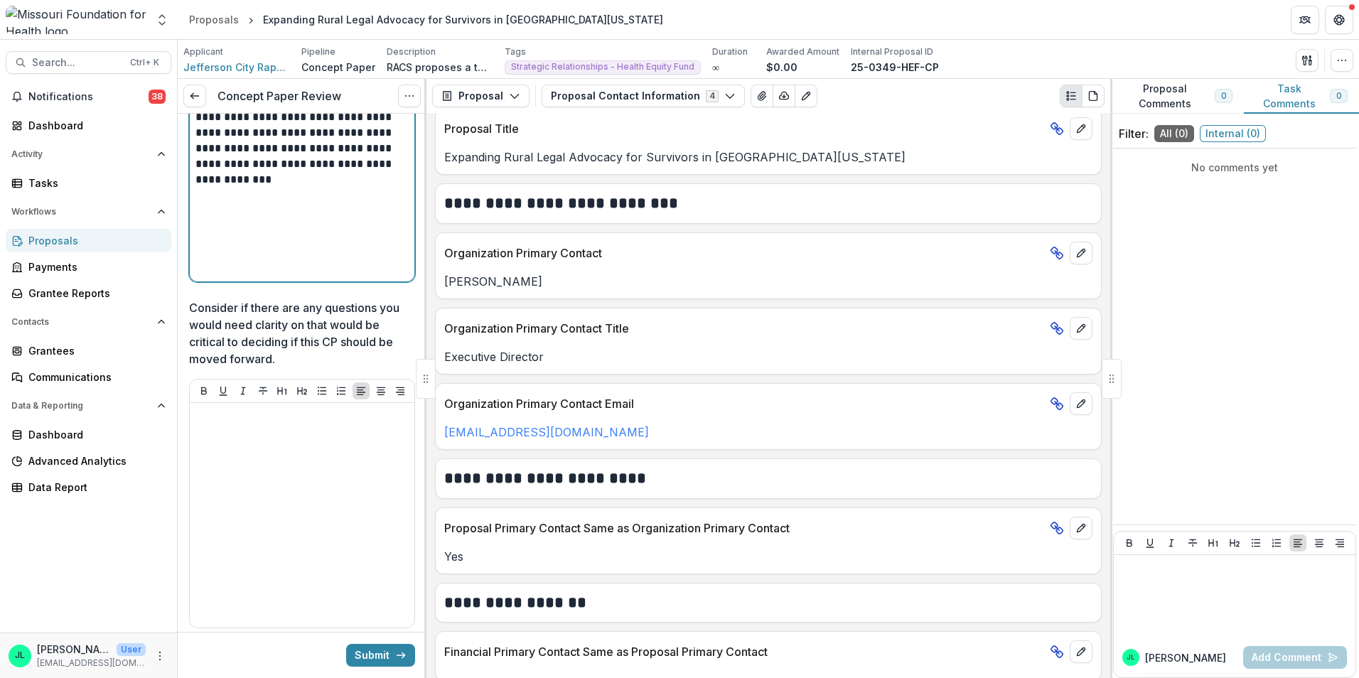
scroll to position [3199, 0]
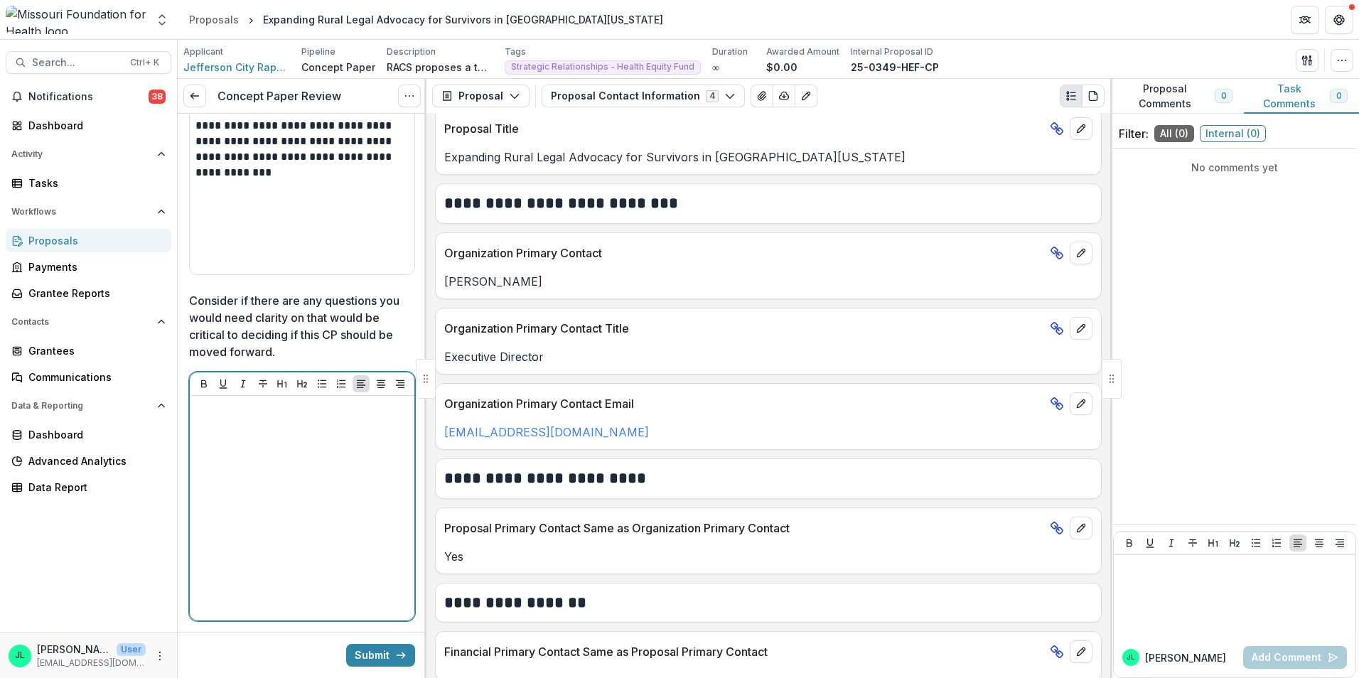
click at [246, 486] on div at bounding box center [302, 508] width 213 height 213
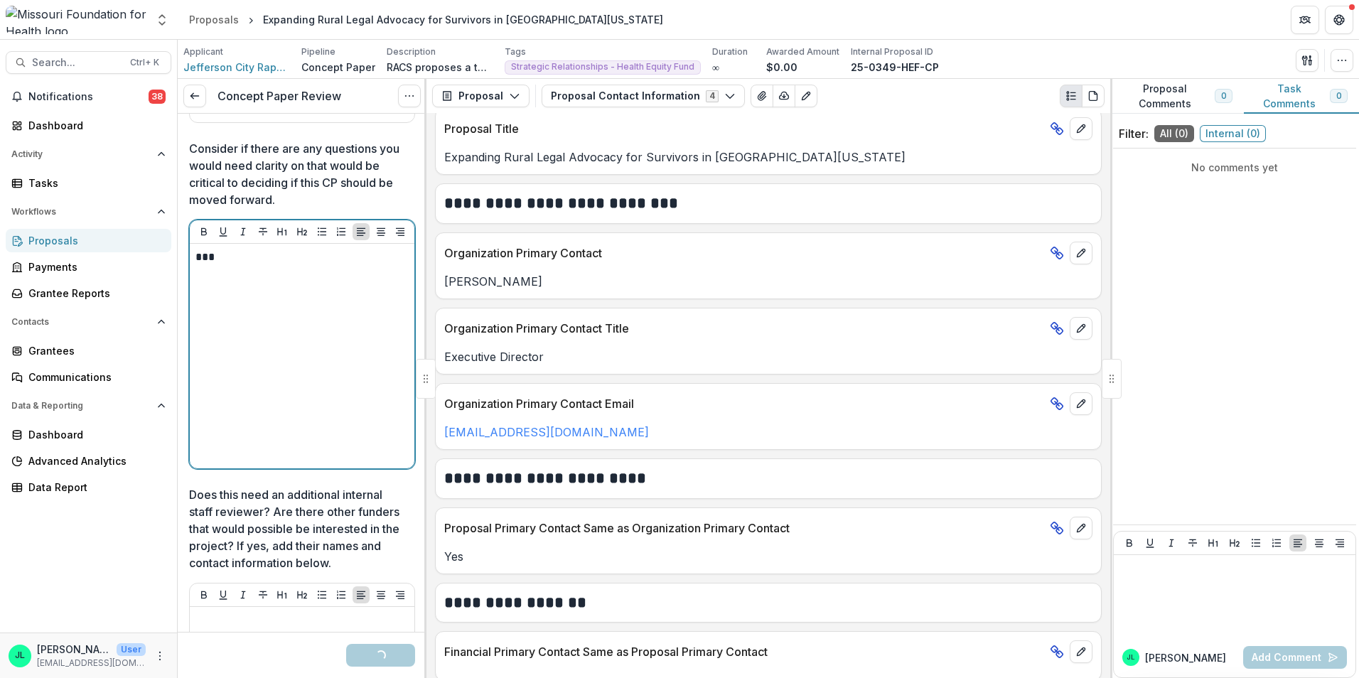
scroll to position [3624, 0]
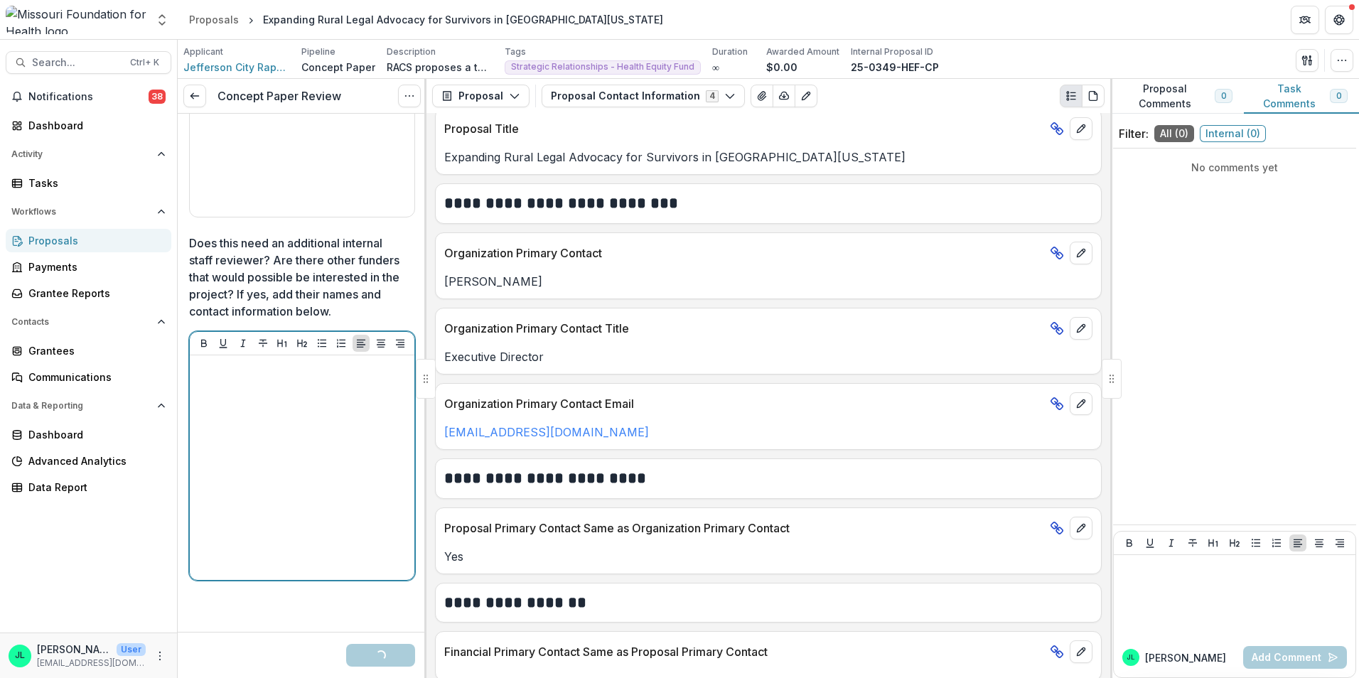
click at [228, 424] on div at bounding box center [302, 467] width 213 height 213
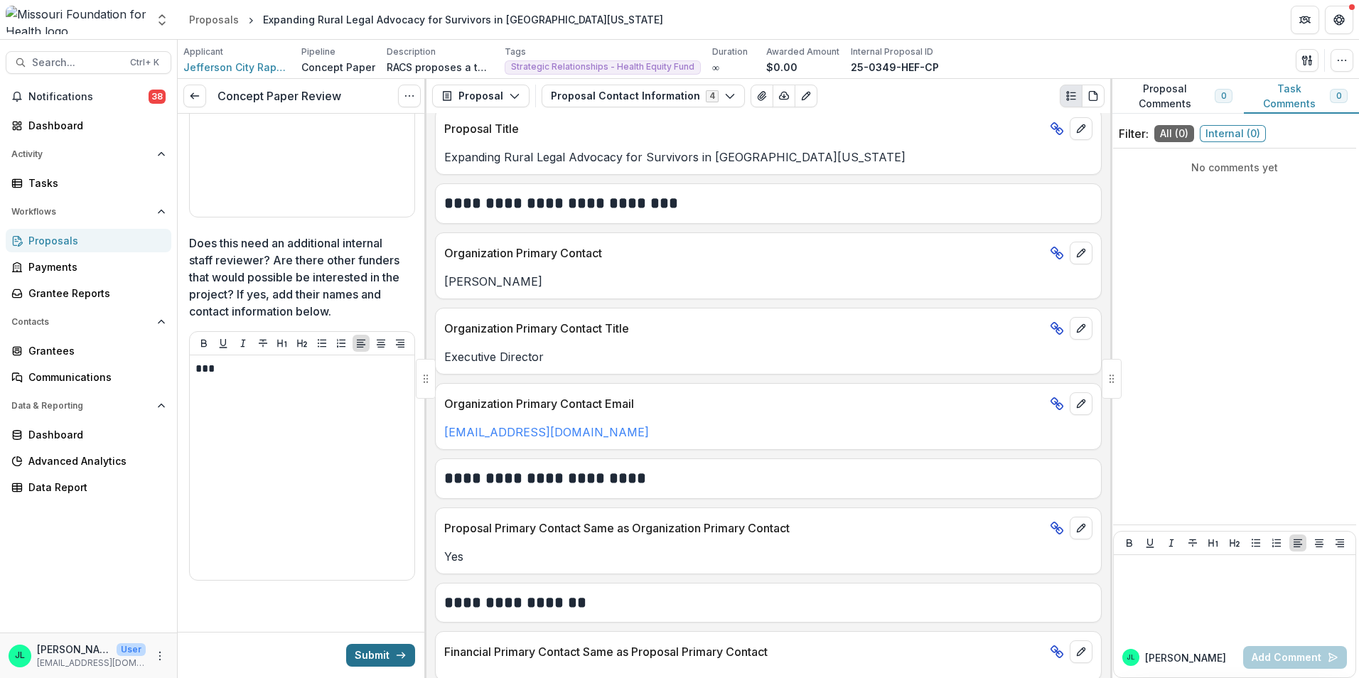
click at [385, 661] on button "Submit" at bounding box center [380, 655] width 69 height 23
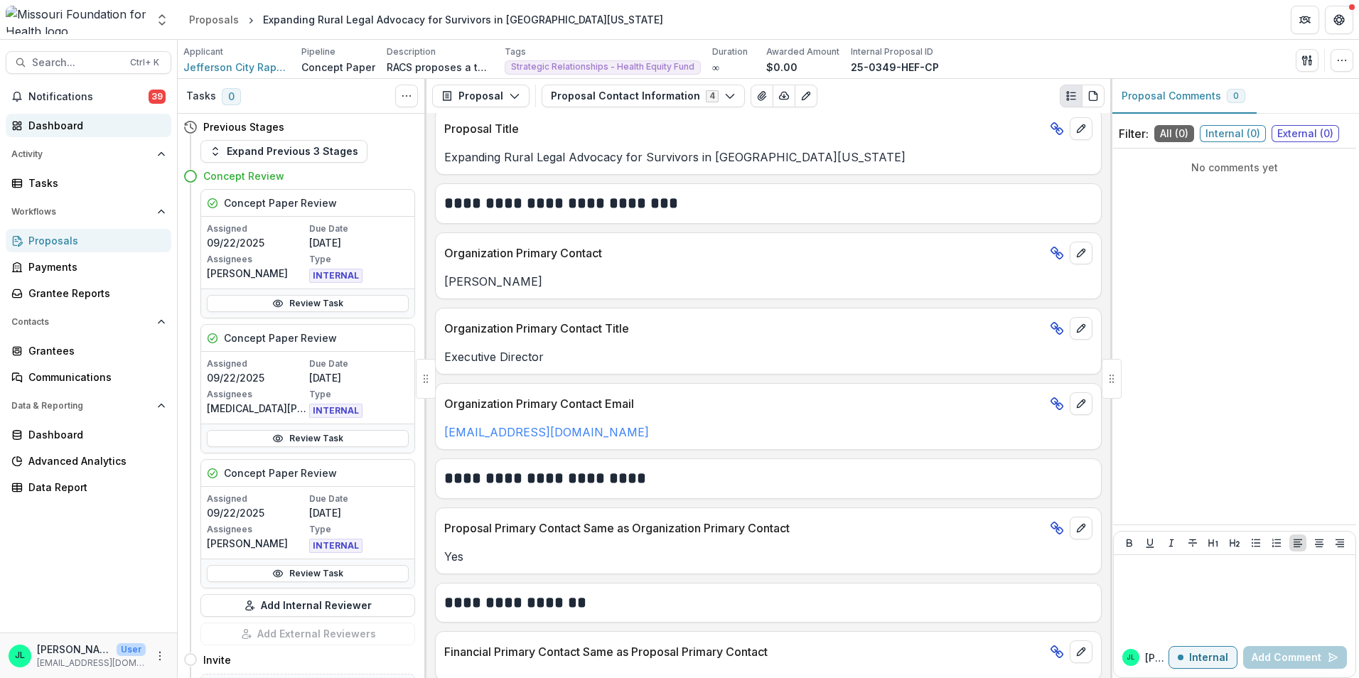
click at [79, 121] on div "Dashboard" at bounding box center [94, 125] width 132 height 15
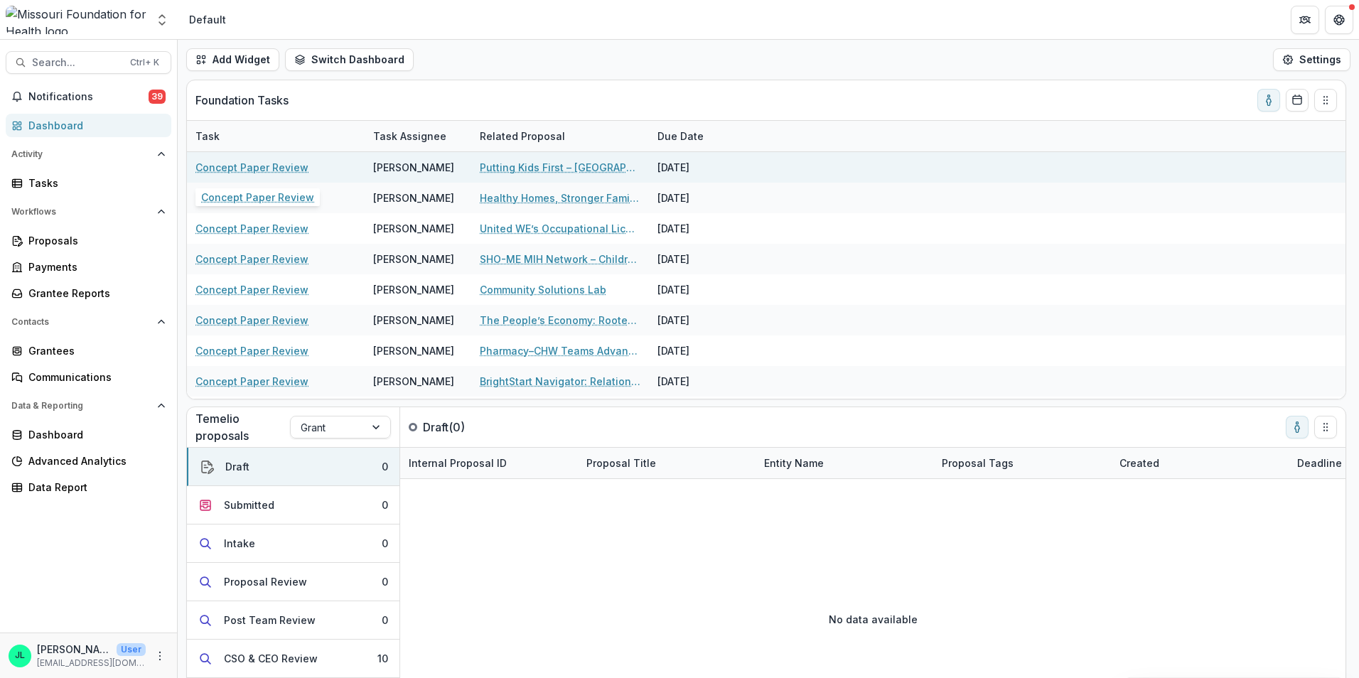
click at [282, 166] on link "Concept Paper Review" at bounding box center [252, 167] width 113 height 15
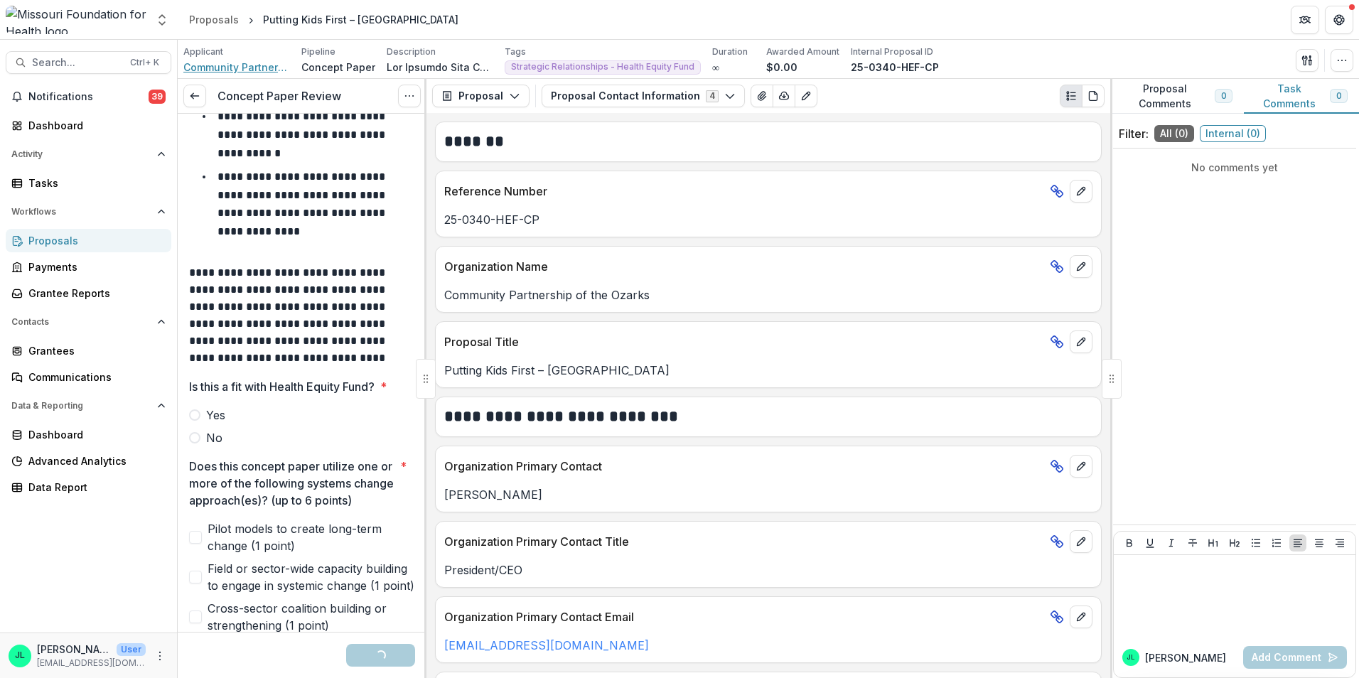
scroll to position [71, 0]
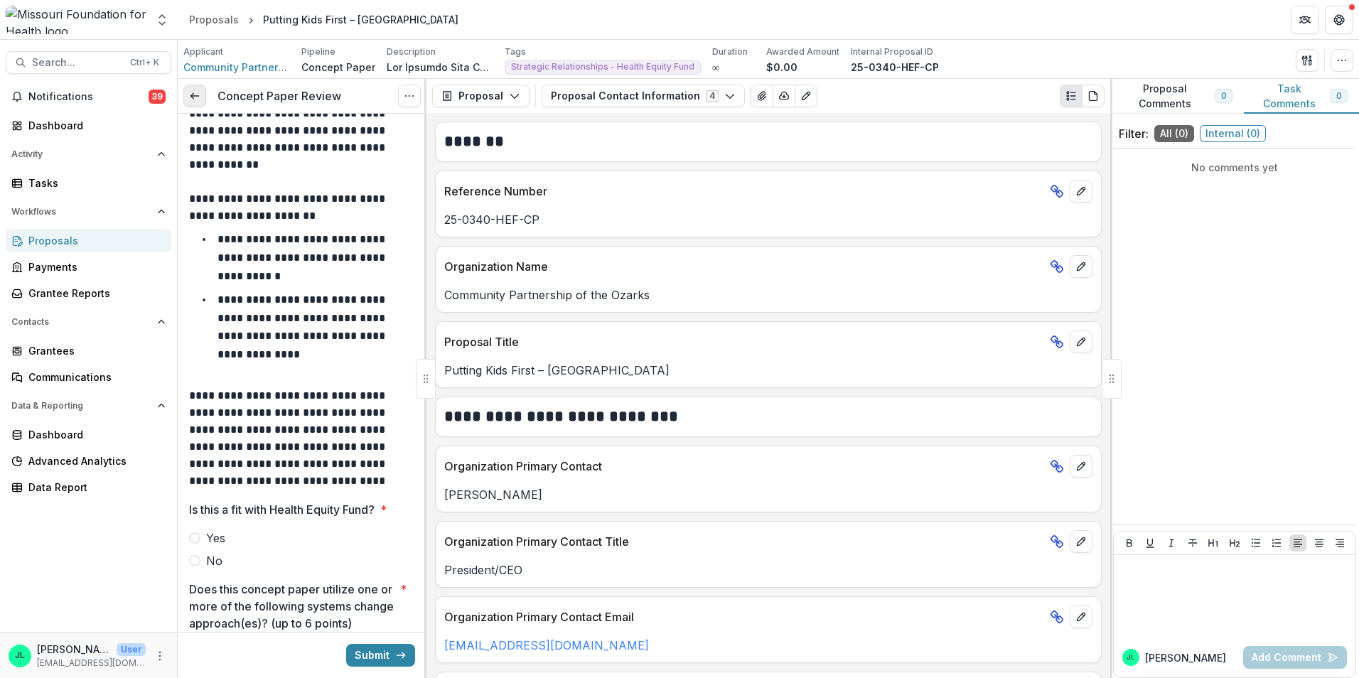
click at [188, 95] on link at bounding box center [194, 96] width 23 height 23
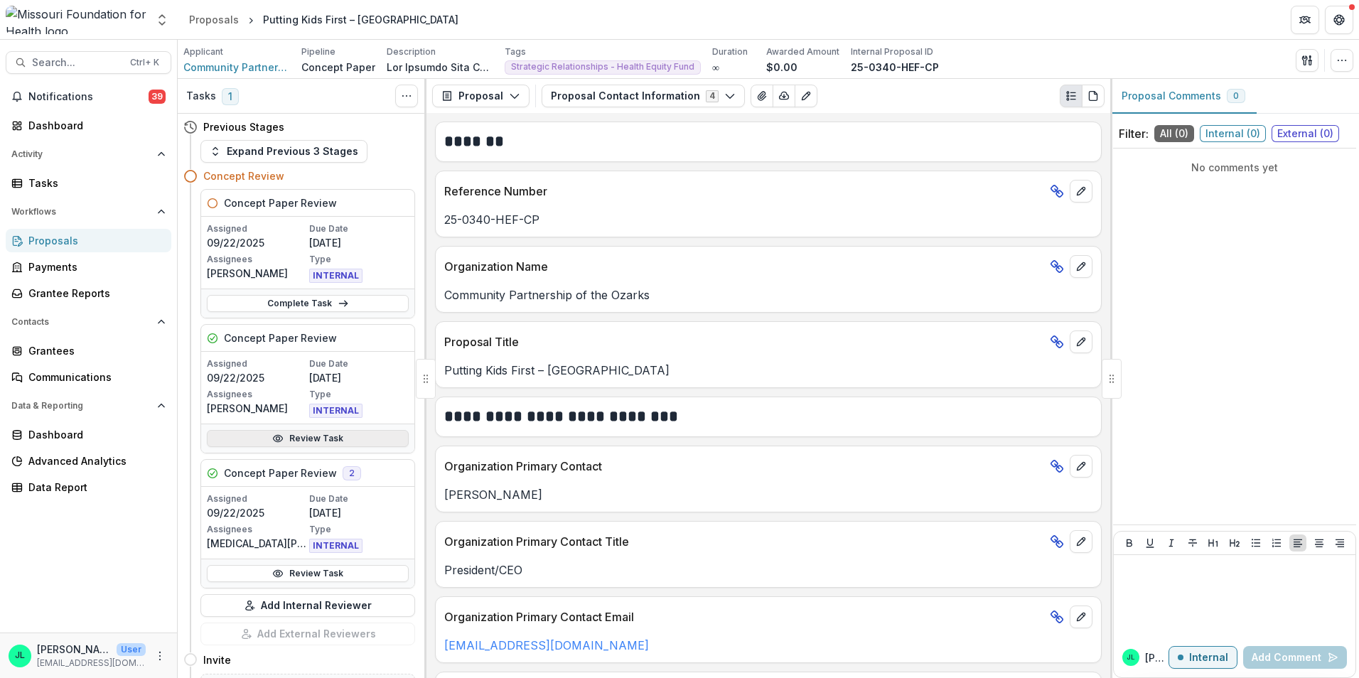
click at [291, 438] on link "Review Task" at bounding box center [308, 438] width 202 height 17
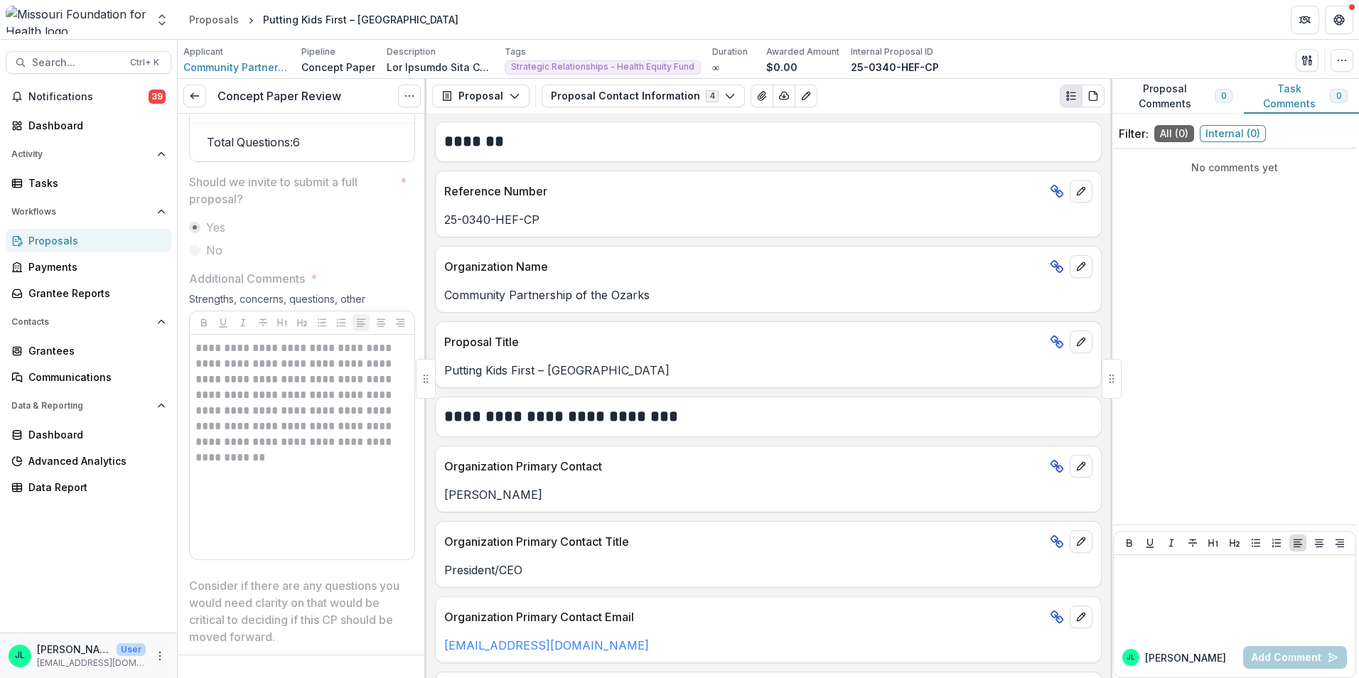
scroll to position [2915, 0]
click at [200, 97] on link at bounding box center [194, 96] width 23 height 23
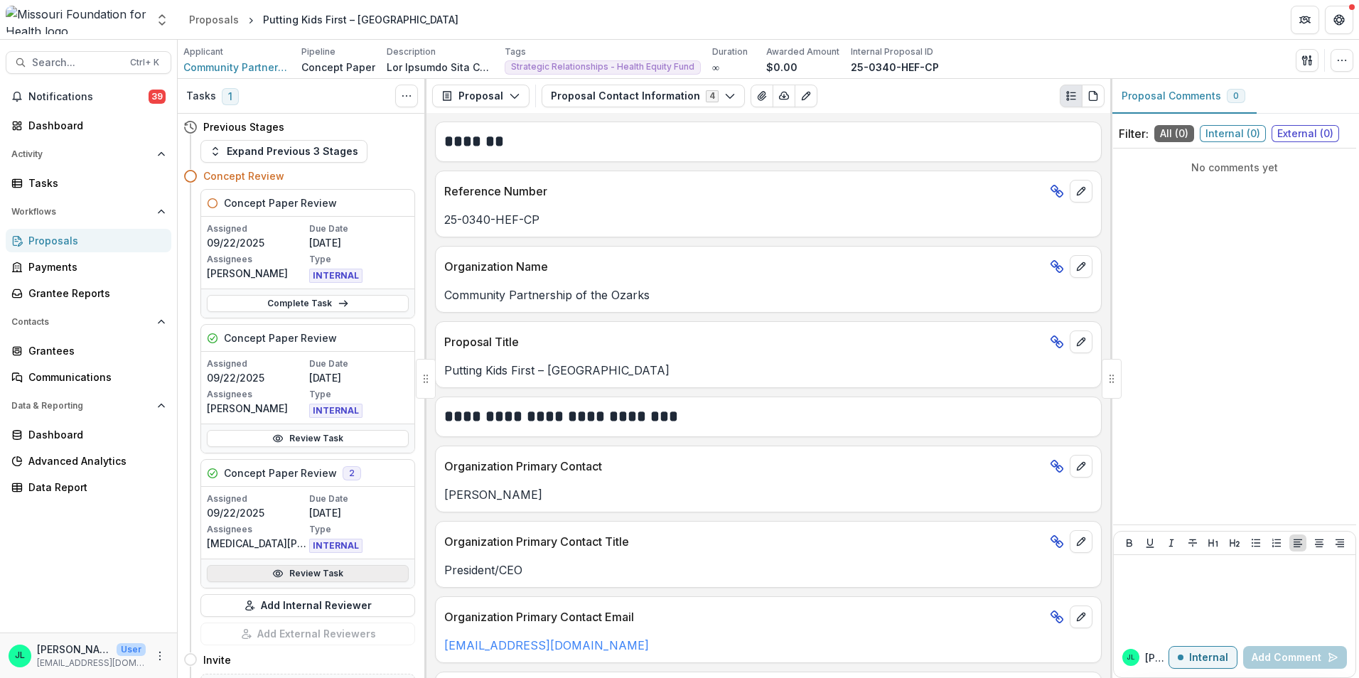
click at [288, 578] on link "Review Task" at bounding box center [308, 573] width 202 height 17
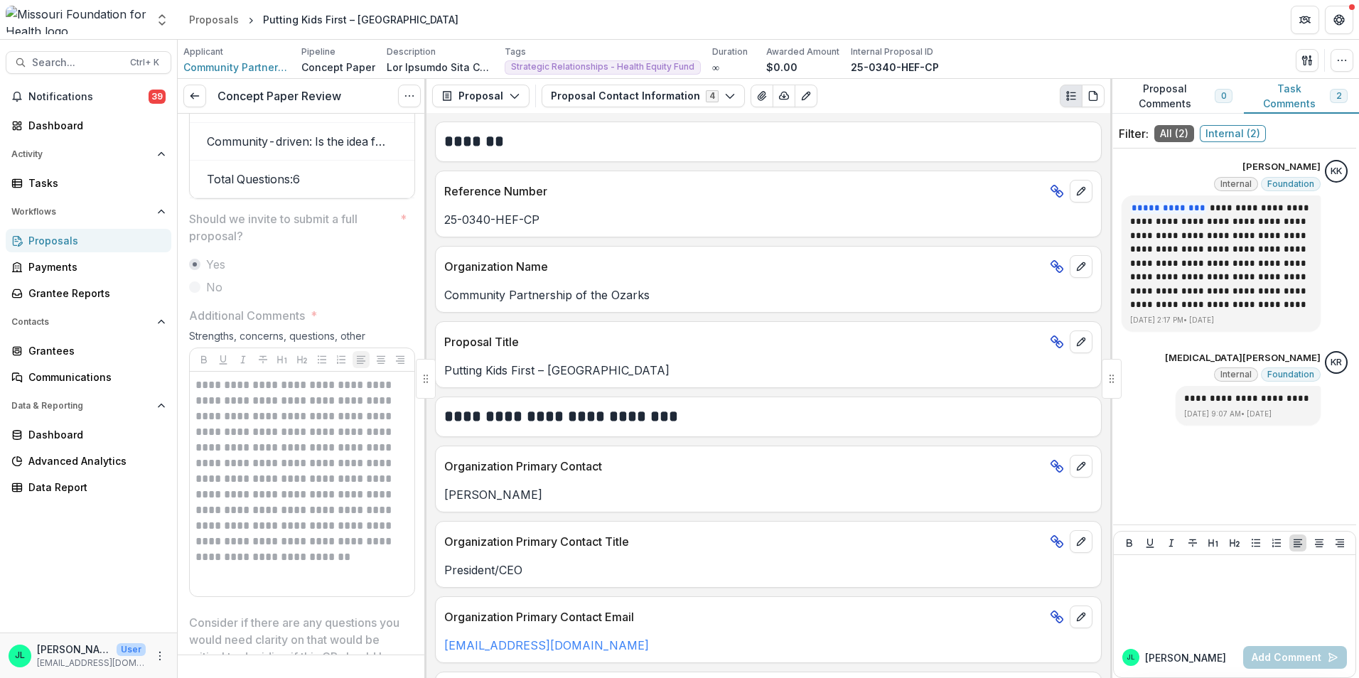
scroll to position [2915, 0]
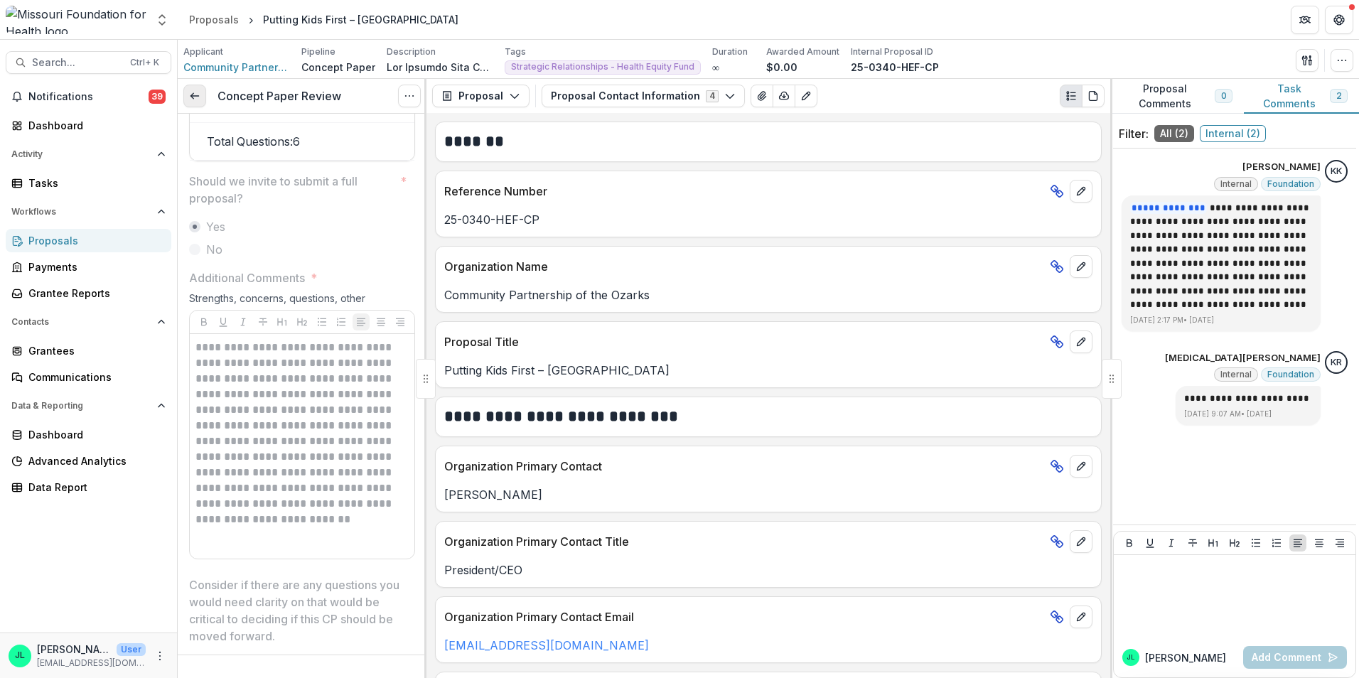
click at [196, 96] on line at bounding box center [195, 96] width 8 height 0
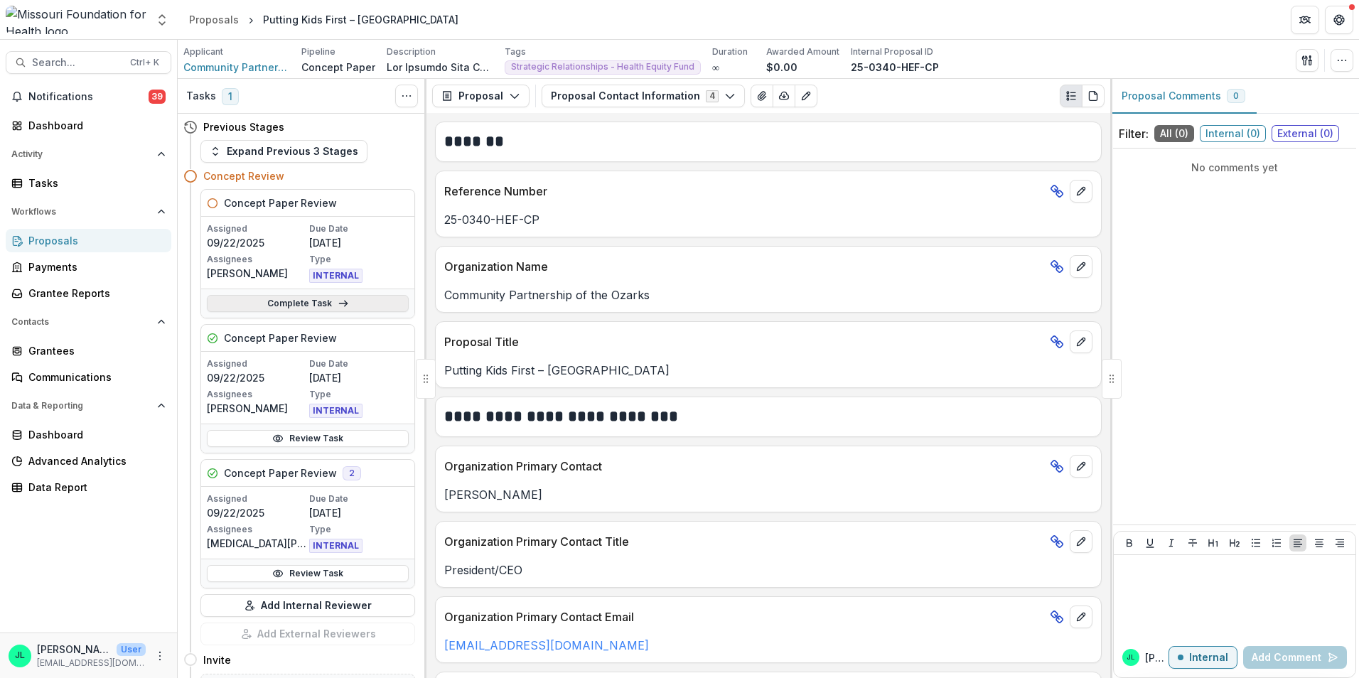
click at [263, 306] on link "Complete Task" at bounding box center [308, 303] width 202 height 17
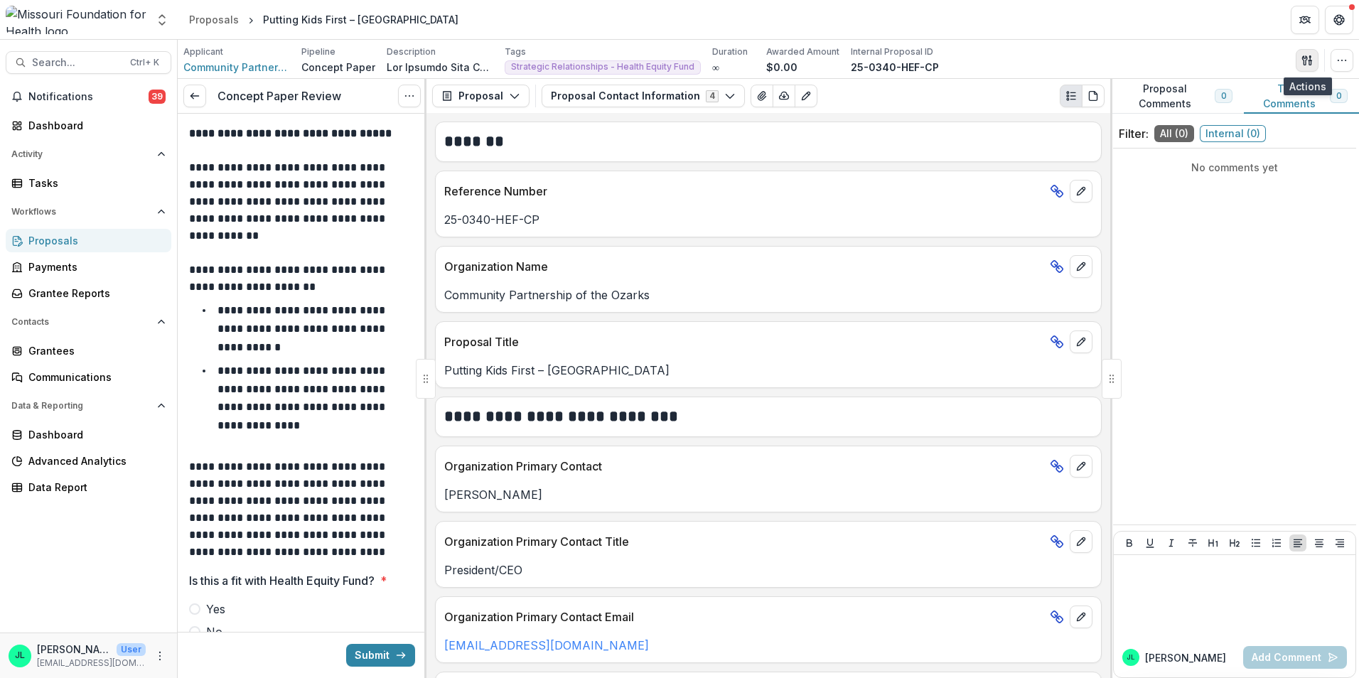
click at [1302, 63] on button "button" at bounding box center [1307, 60] width 23 height 23
click at [1231, 117] on button "Proposal Files" at bounding box center [1239, 116] width 152 height 23
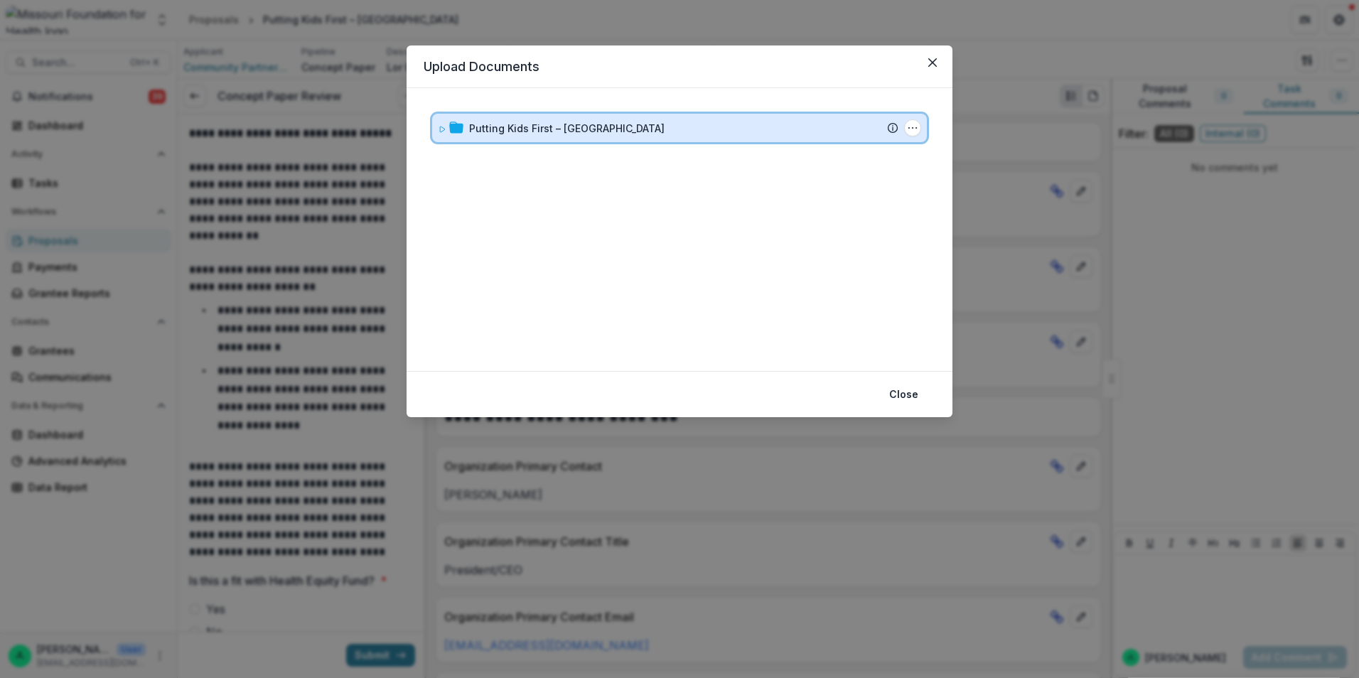
click at [437, 124] on div "Putting Kids First – Greene County Submission Temelio Proposal Attached proposa…" at bounding box center [679, 128] width 495 height 28
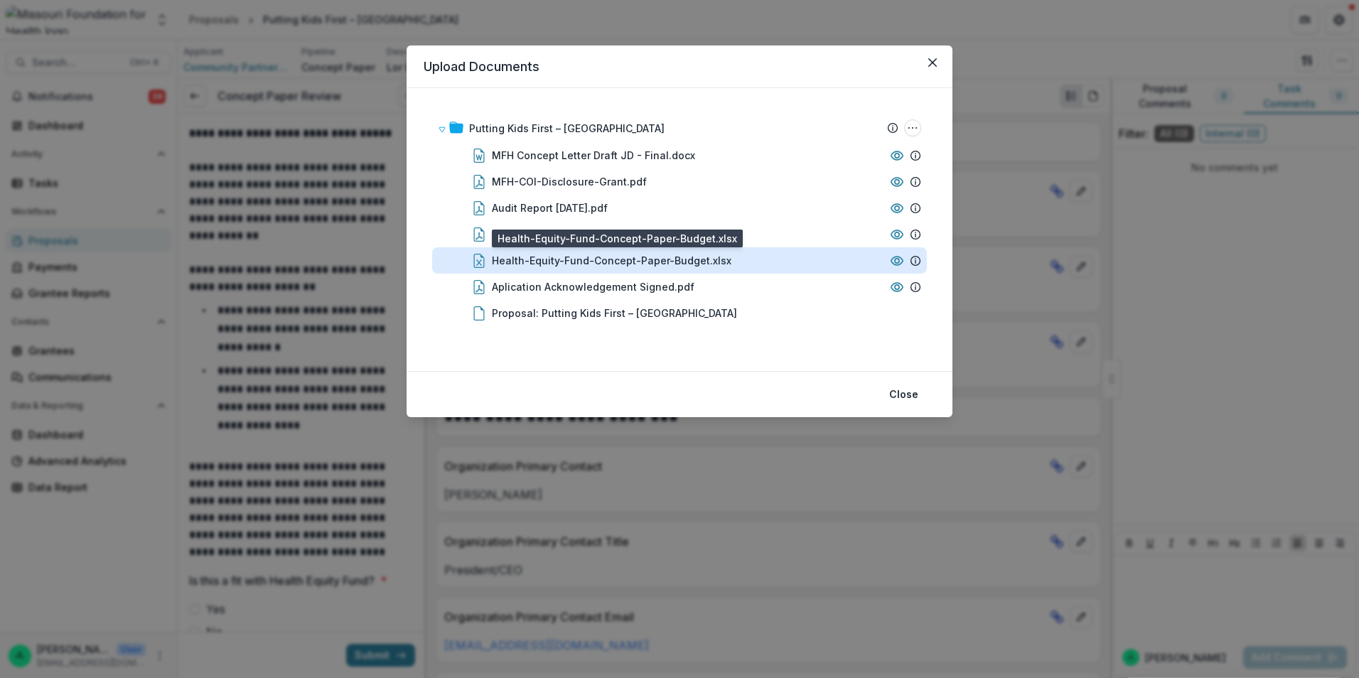
click at [697, 255] on div "Health-Equity-Fund-Concept-Paper-Budget.xlsx" at bounding box center [612, 260] width 240 height 15
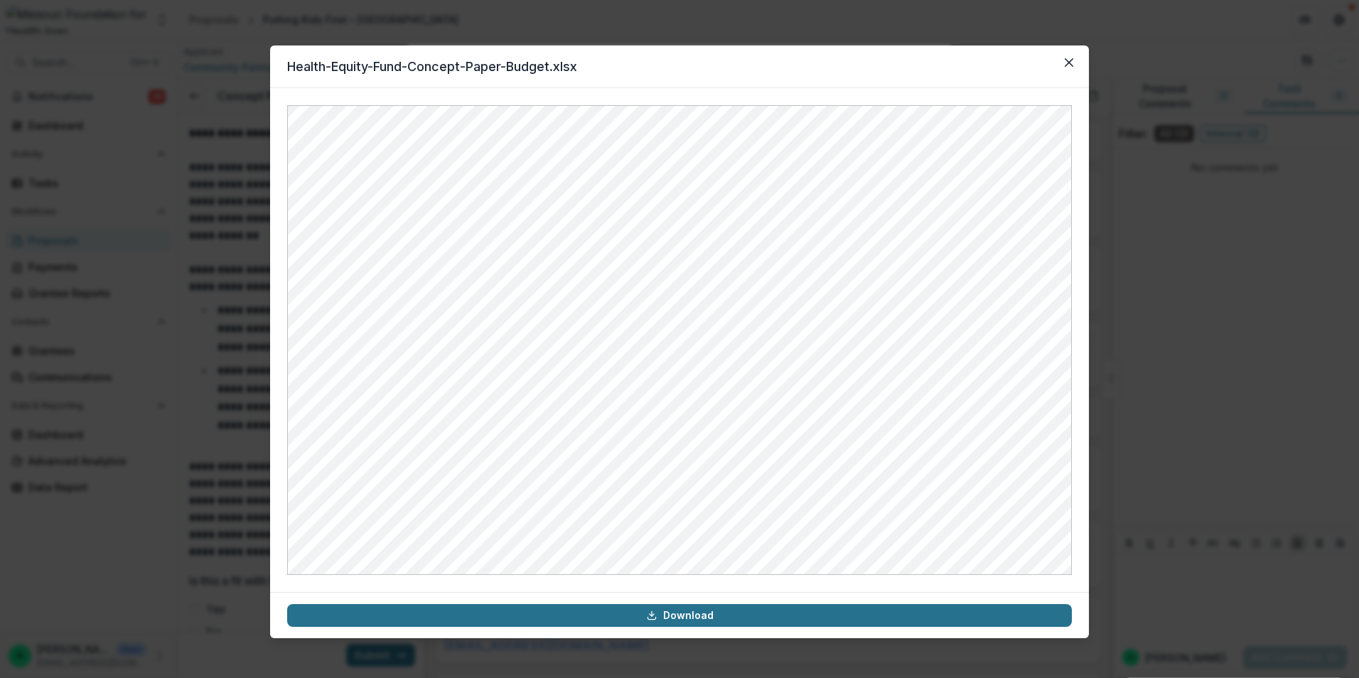
click at [603, 612] on link "Download" at bounding box center [679, 615] width 785 height 23
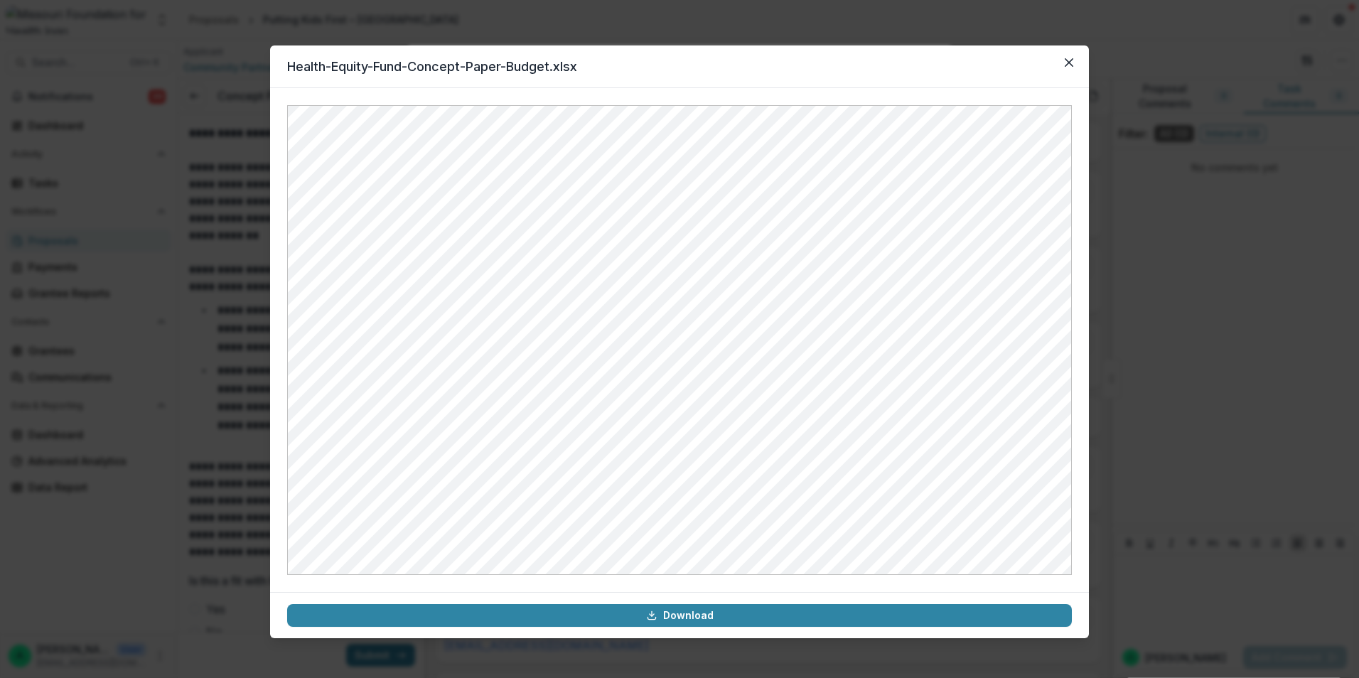
drag, startPoint x: 869, startPoint y: 79, endPoint x: 881, endPoint y: 78, distance: 11.4
click at [869, 79] on header "Health-Equity-Fund-Concept-Paper-Budget.xlsx" at bounding box center [679, 66] width 819 height 43
click at [1064, 67] on button "Close" at bounding box center [1069, 62] width 23 height 23
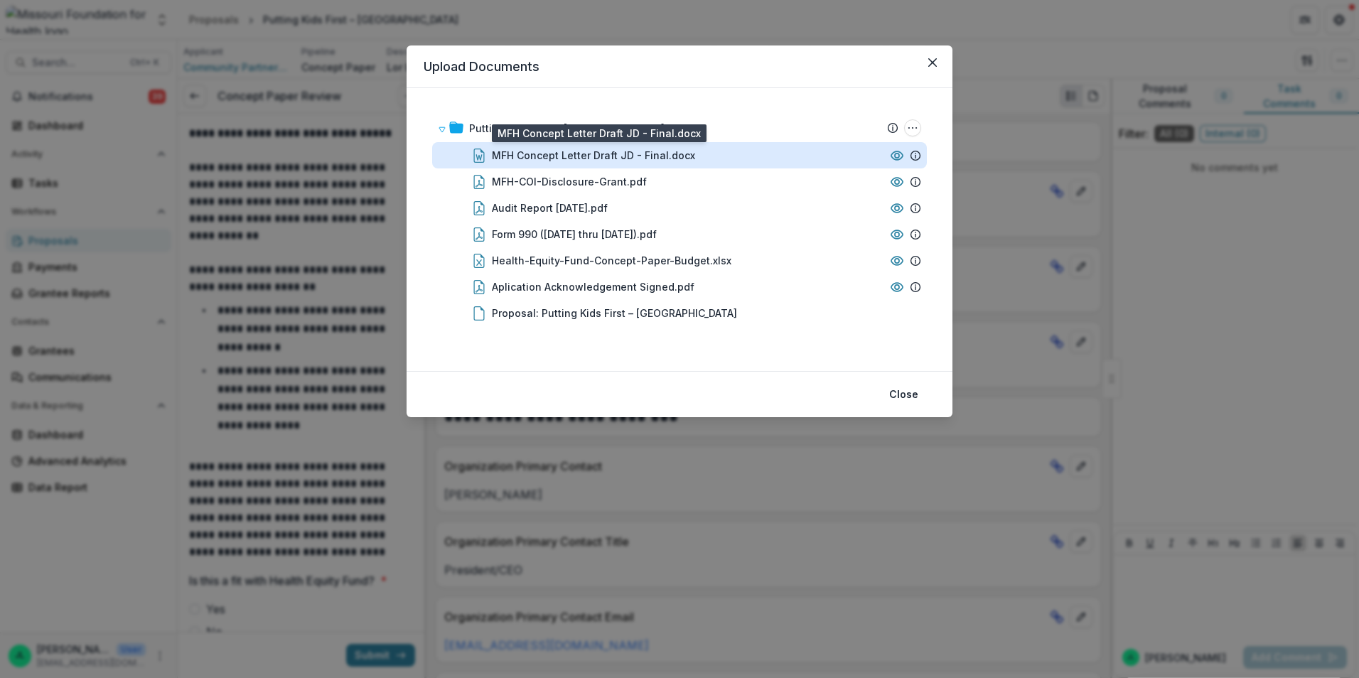
click at [547, 153] on div "MFH Concept Letter Draft JD - Final.docx" at bounding box center [593, 155] width 203 height 15
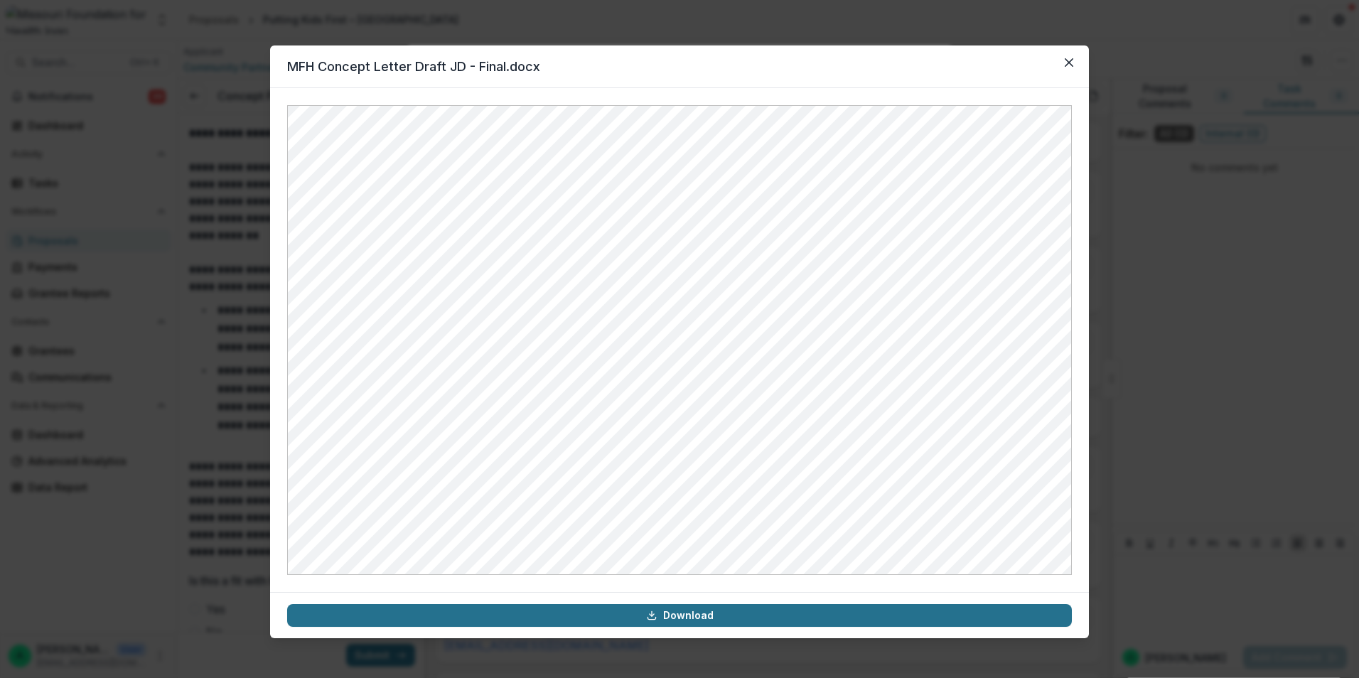
click at [648, 622] on link "Download" at bounding box center [679, 615] width 785 height 23
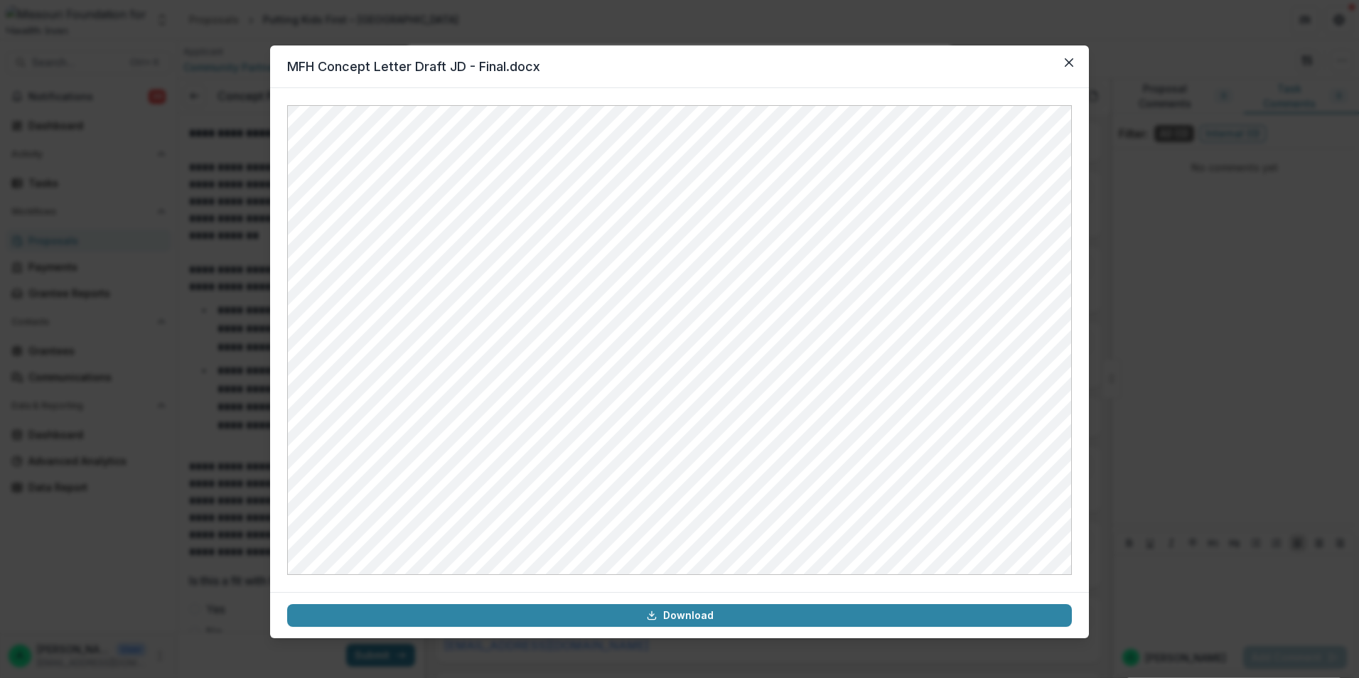
click at [921, 76] on header "MFH Concept Letter Draft JD - Final.docx" at bounding box center [679, 66] width 819 height 43
click at [1069, 66] on icon "Close" at bounding box center [1069, 62] width 9 height 9
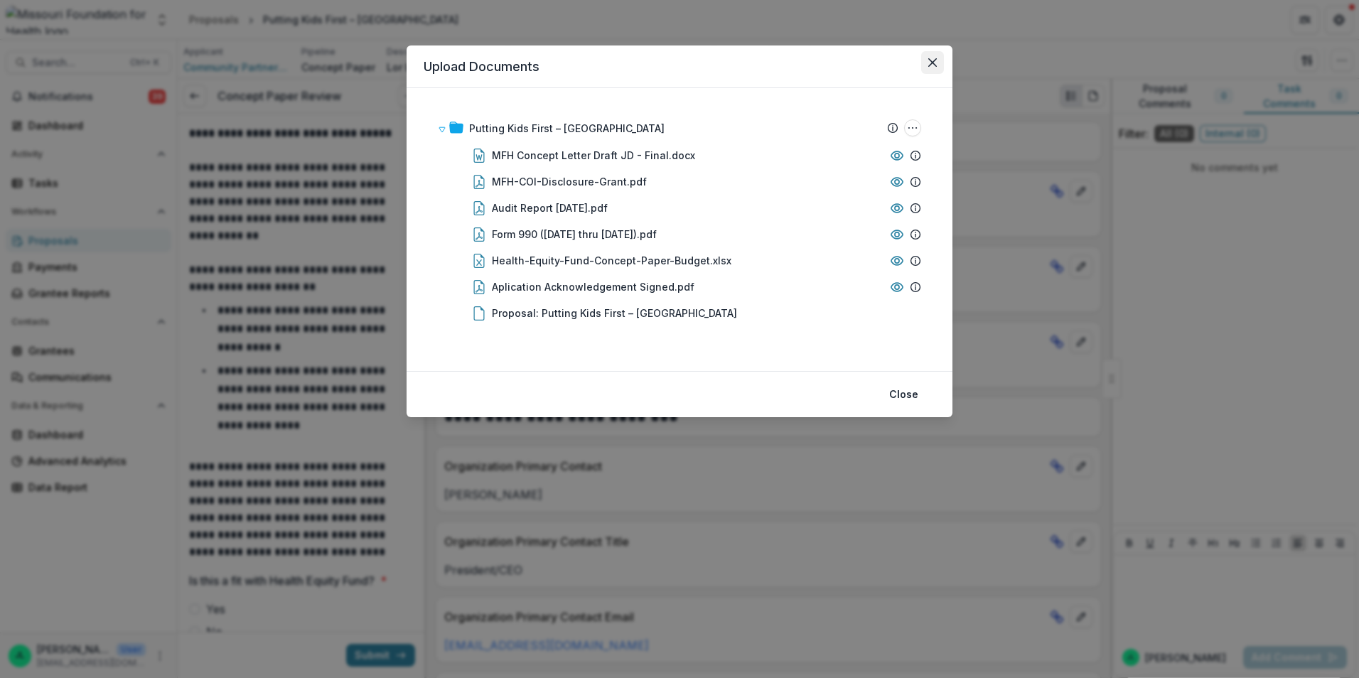
click at [933, 65] on icon "Close" at bounding box center [932, 62] width 9 height 9
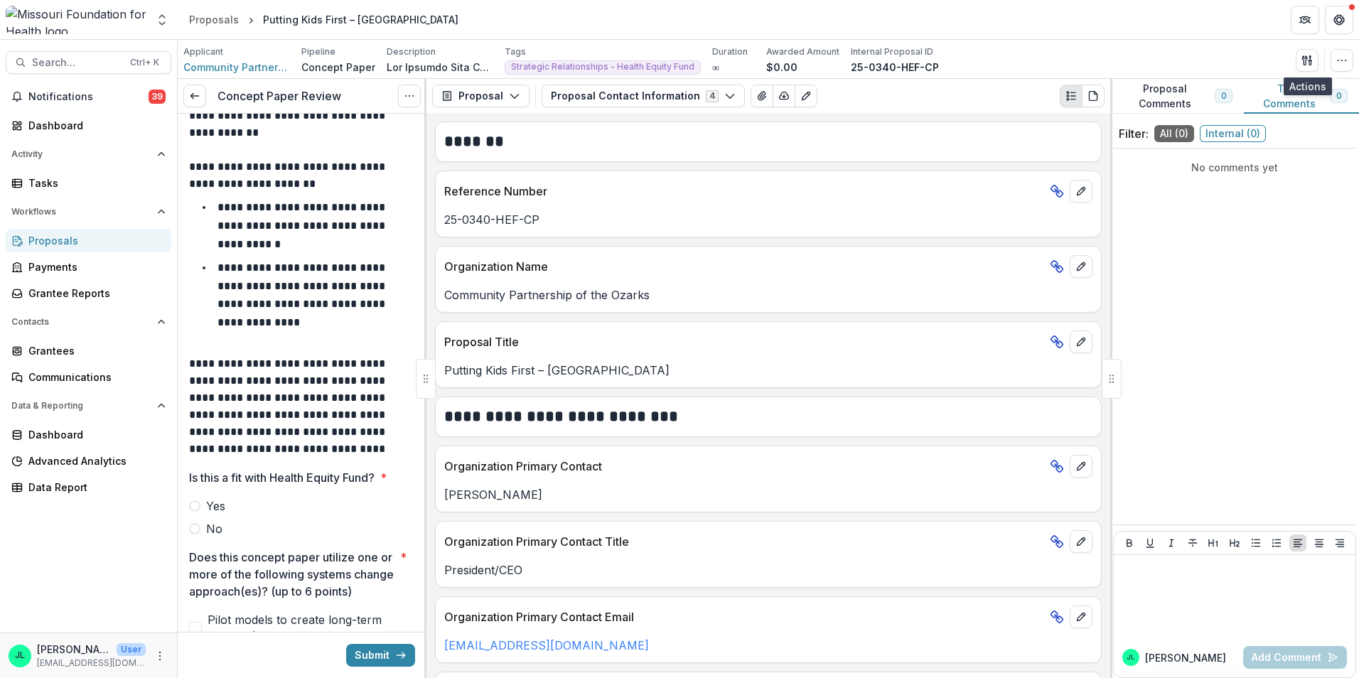
scroll to position [284, 0]
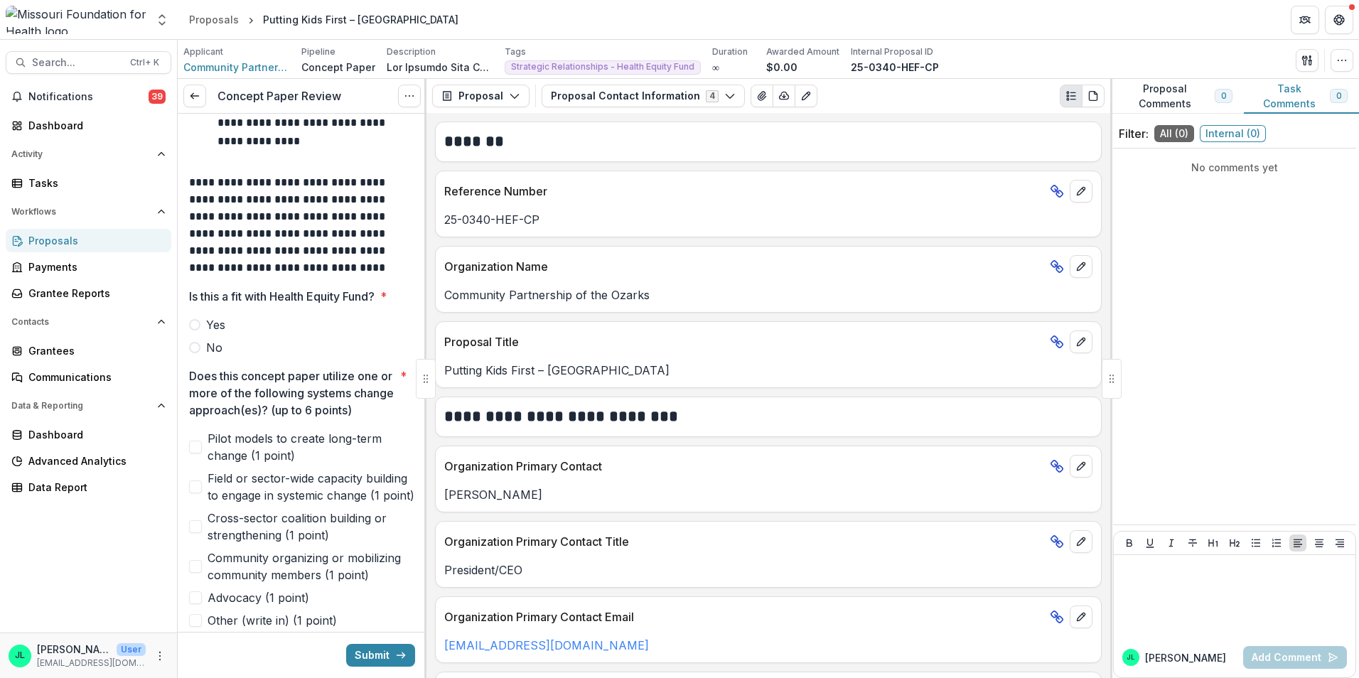
click at [192, 324] on span at bounding box center [194, 324] width 11 height 11
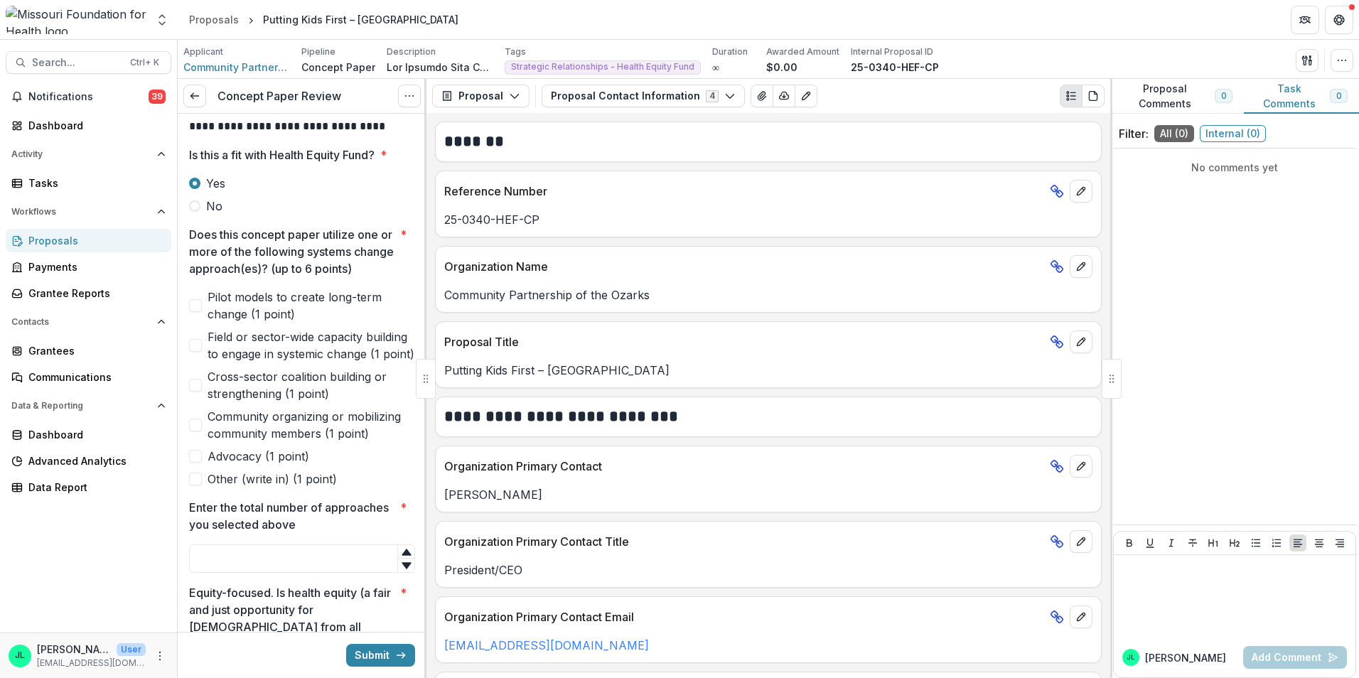
scroll to position [427, 0]
click at [197, 391] on span at bounding box center [195, 384] width 13 height 13
click at [200, 462] on span at bounding box center [195, 455] width 13 height 13
click at [193, 431] on span at bounding box center [195, 424] width 13 height 13
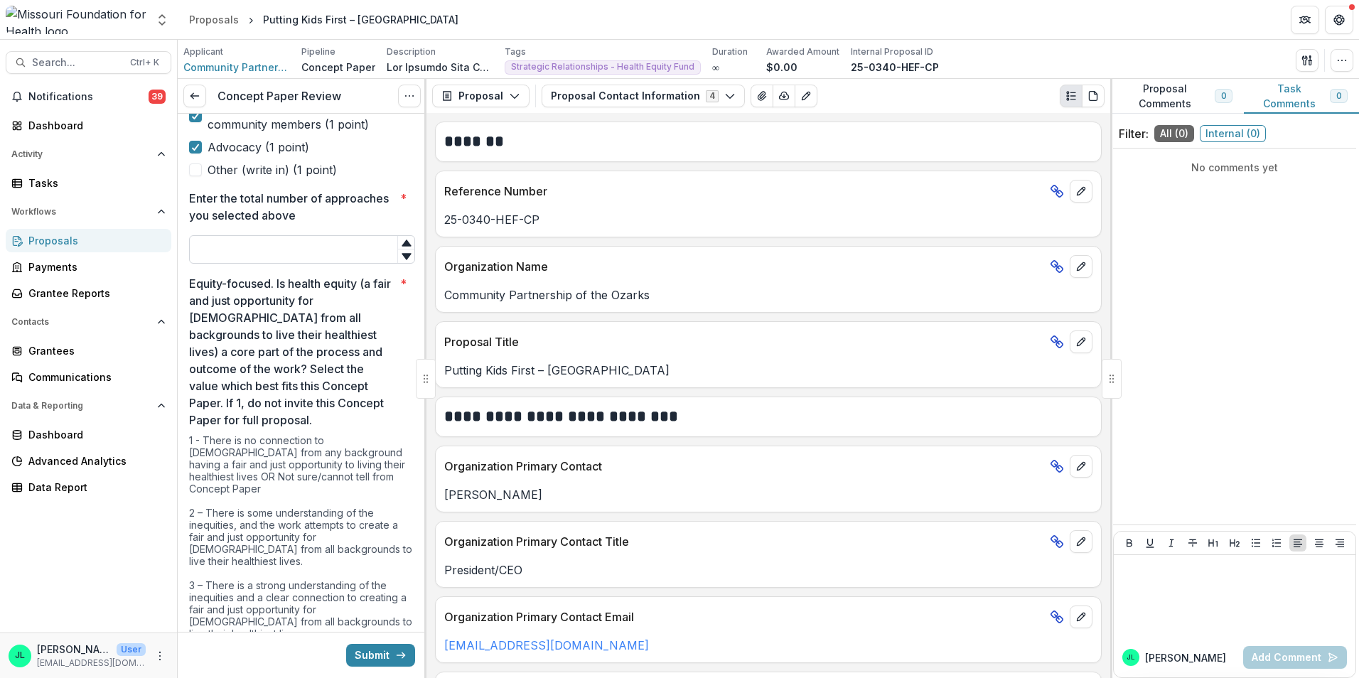
scroll to position [711, 0]
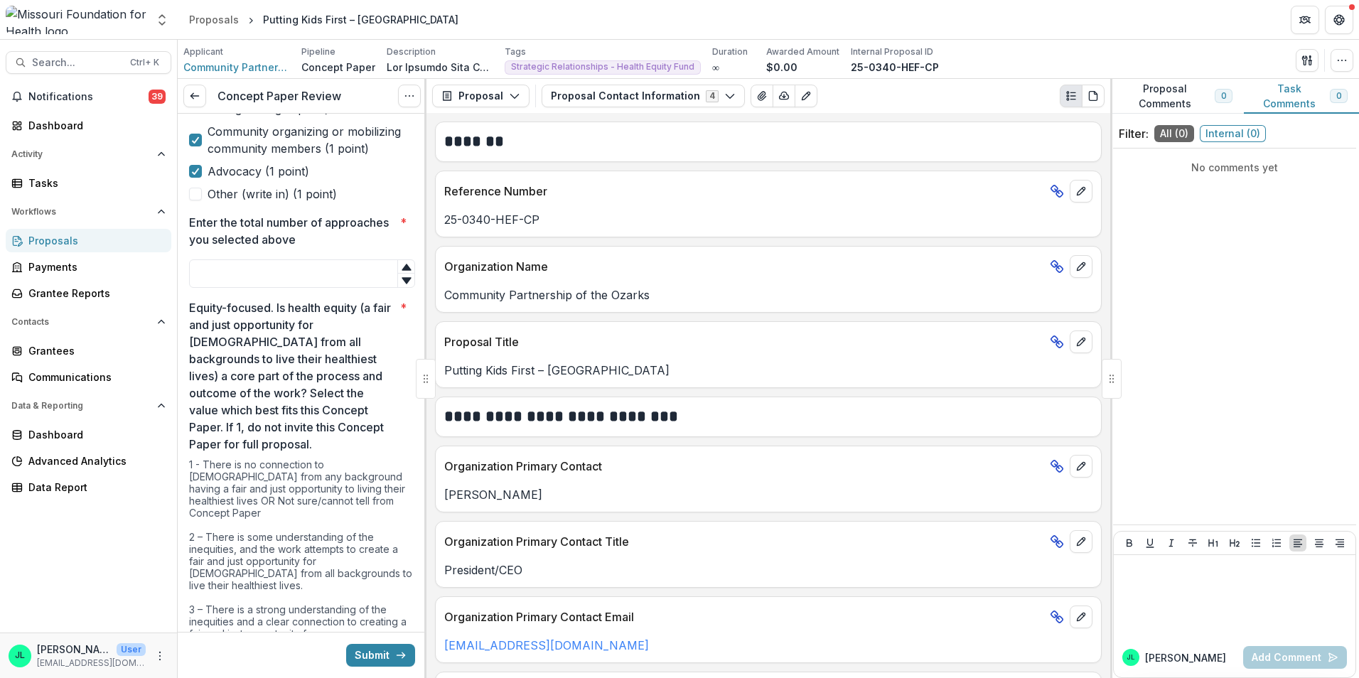
click at [252, 288] on input "Enter the total number of approaches you selected above *" at bounding box center [302, 273] width 226 height 28
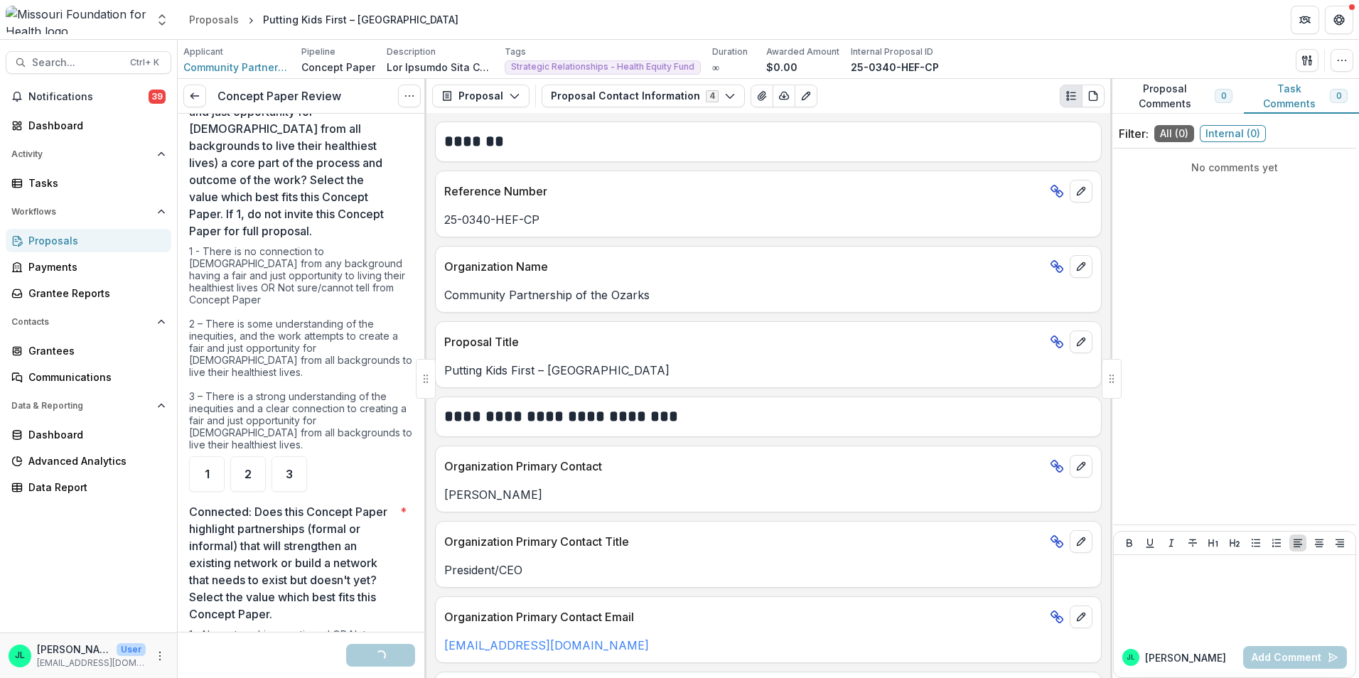
scroll to position [995, 0]
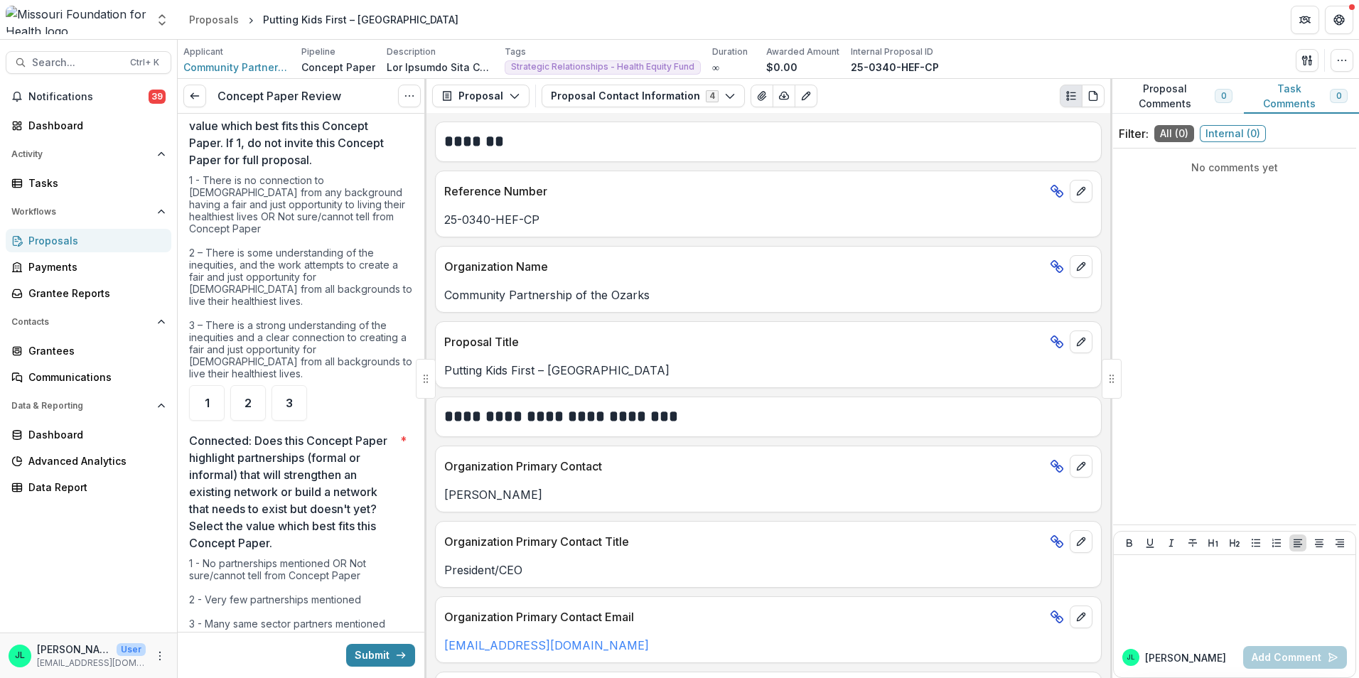
type input "*"
click at [267, 404] on ul "1 2 3" at bounding box center [302, 403] width 226 height 36
click at [266, 392] on ul "1 2 3" at bounding box center [302, 403] width 226 height 36
click at [259, 397] on div "2" at bounding box center [248, 403] width 36 height 36
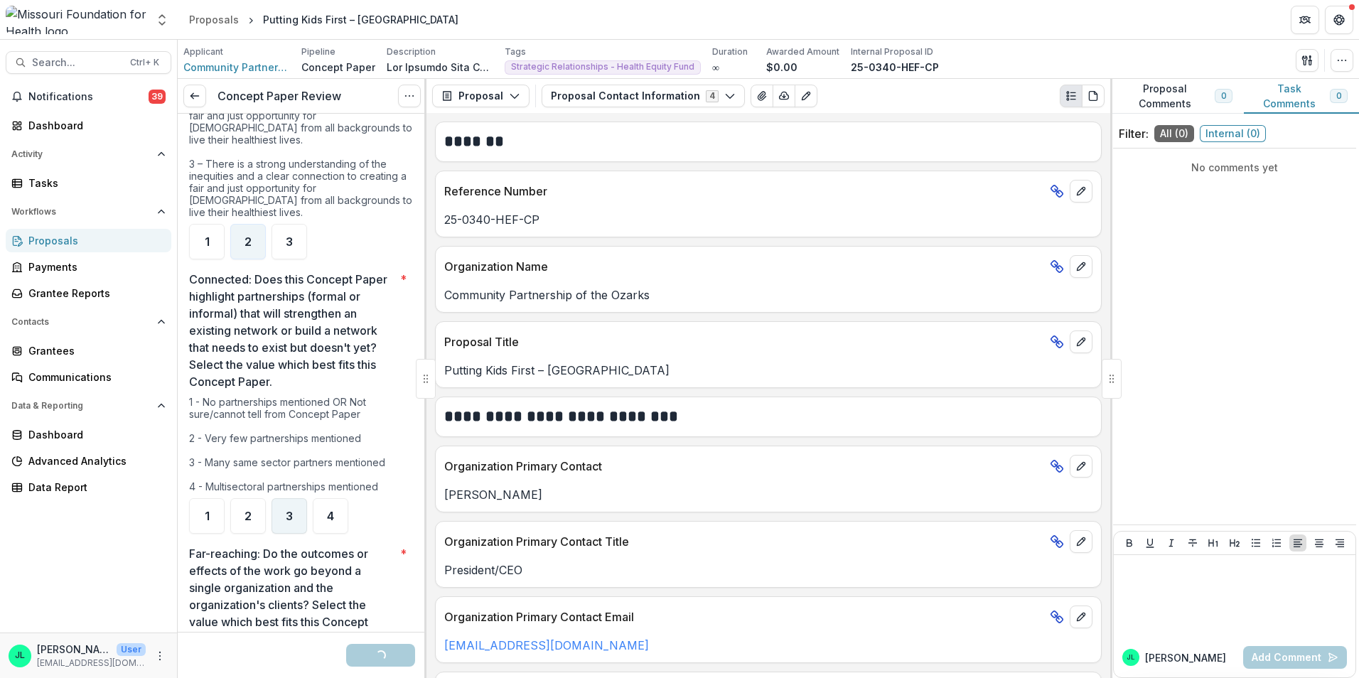
scroll to position [1209, 0]
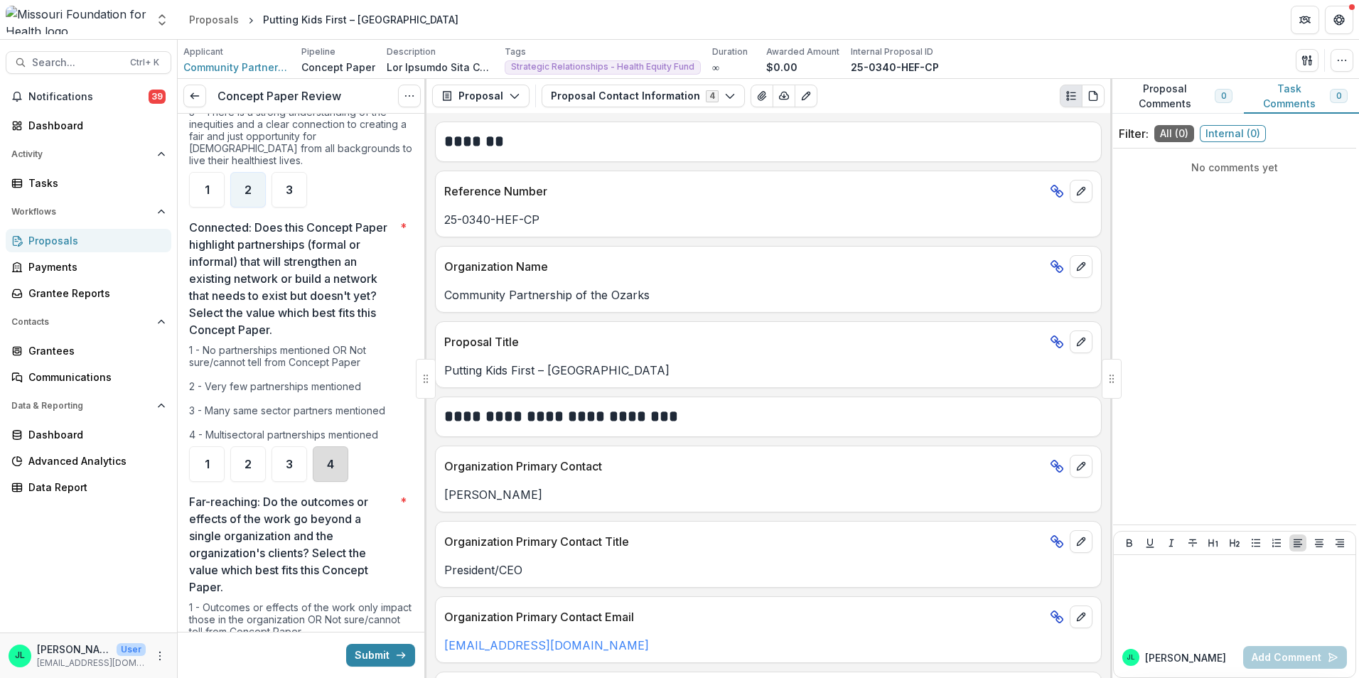
click at [339, 456] on div "4" at bounding box center [331, 464] width 36 height 36
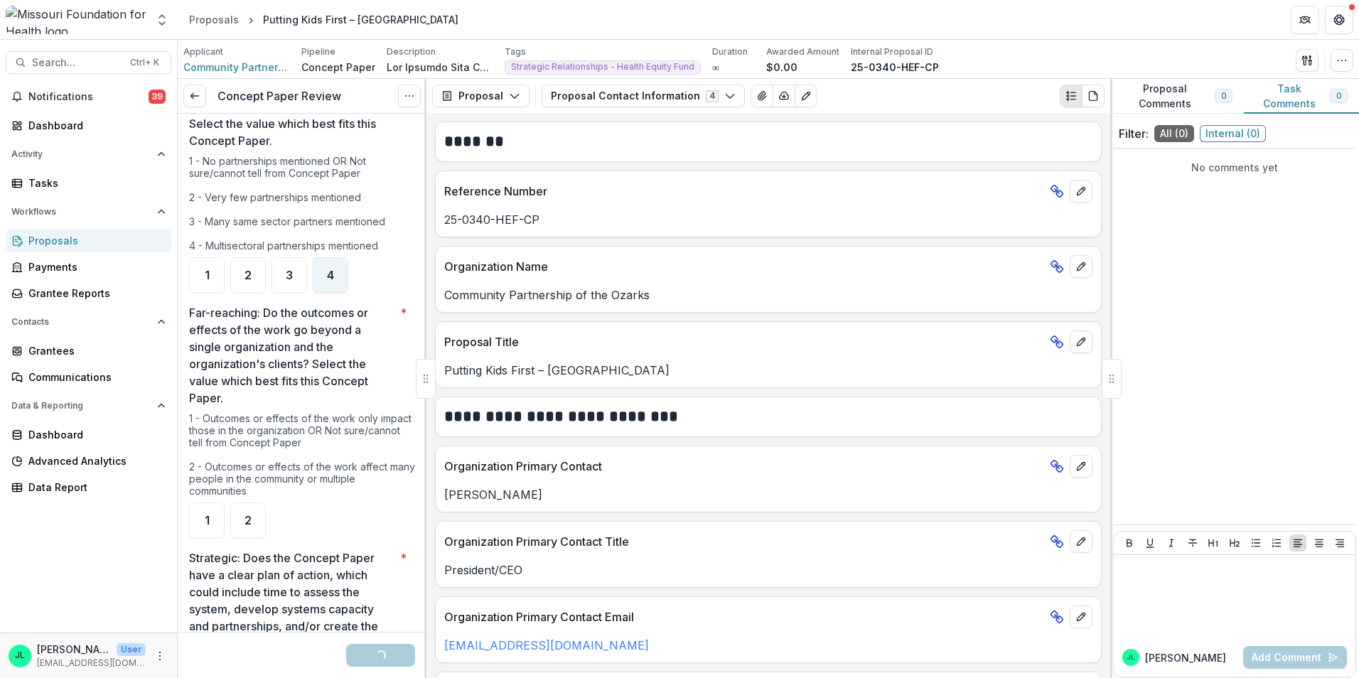
scroll to position [1422, 0]
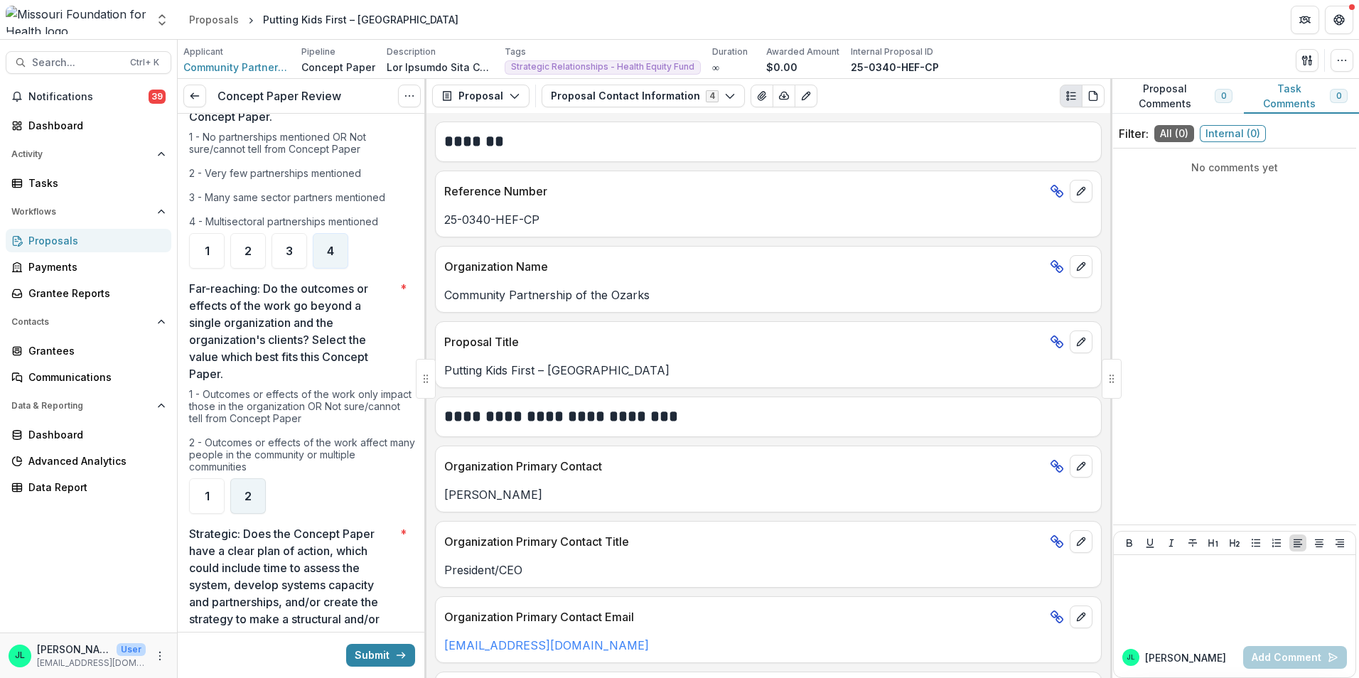
click at [248, 491] on span "2" at bounding box center [248, 496] width 7 height 11
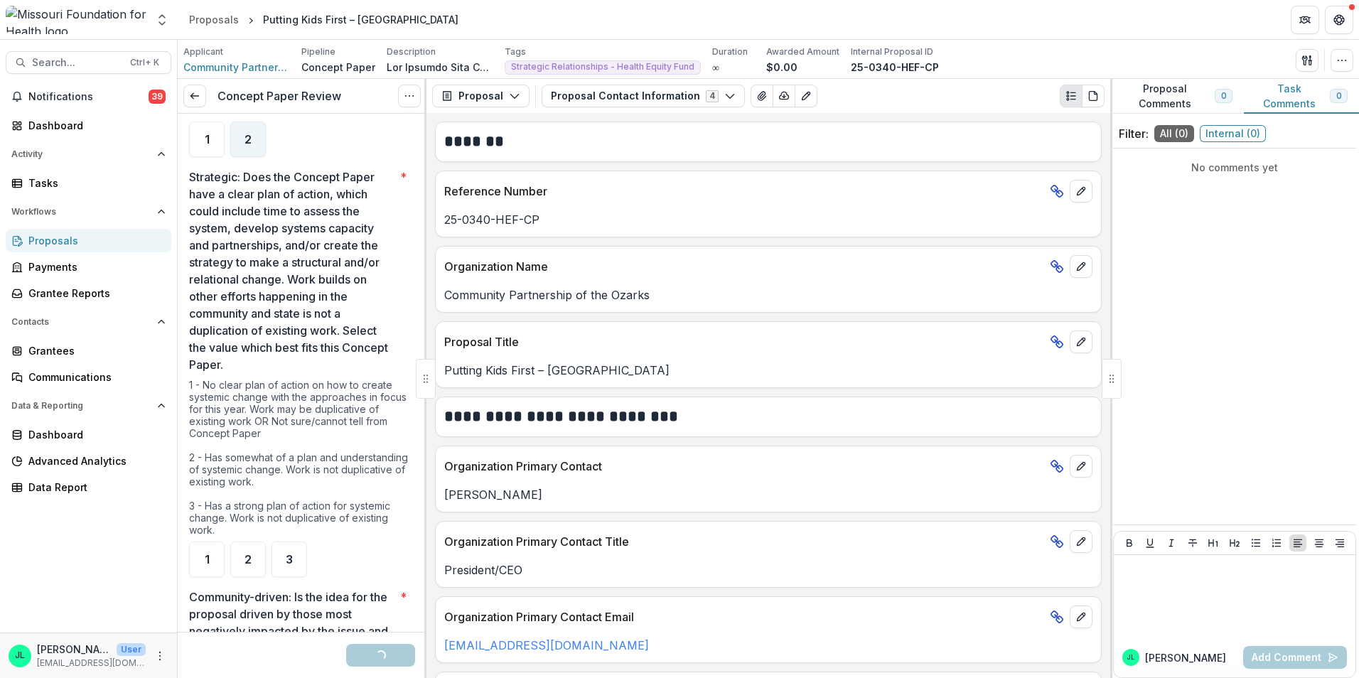
scroll to position [1991, 0]
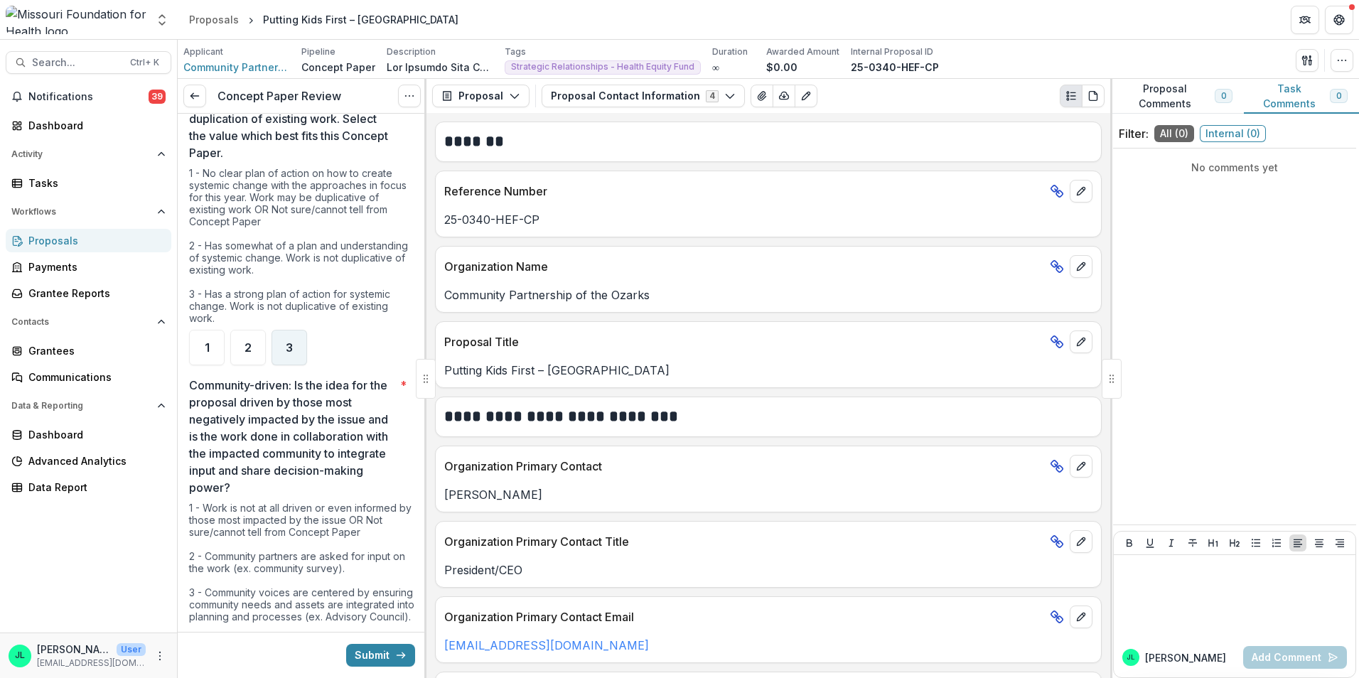
click at [299, 351] on div "3" at bounding box center [290, 348] width 36 height 36
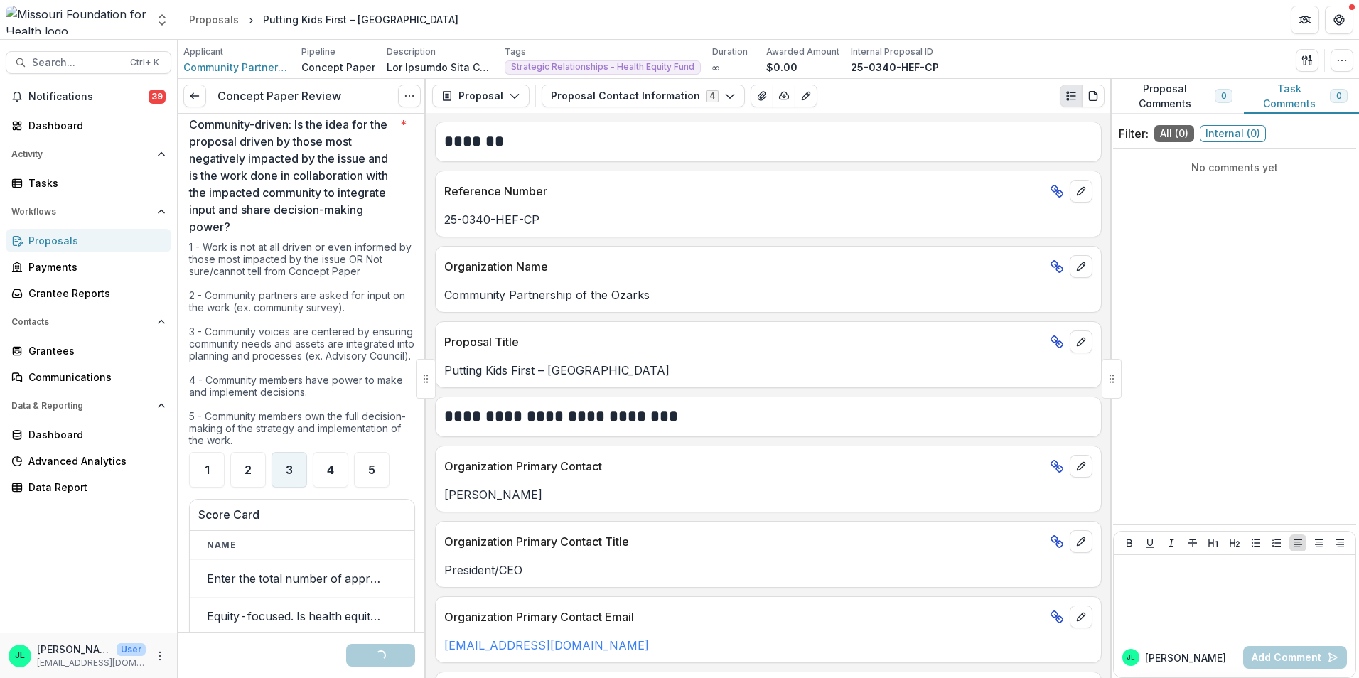
scroll to position [2275, 0]
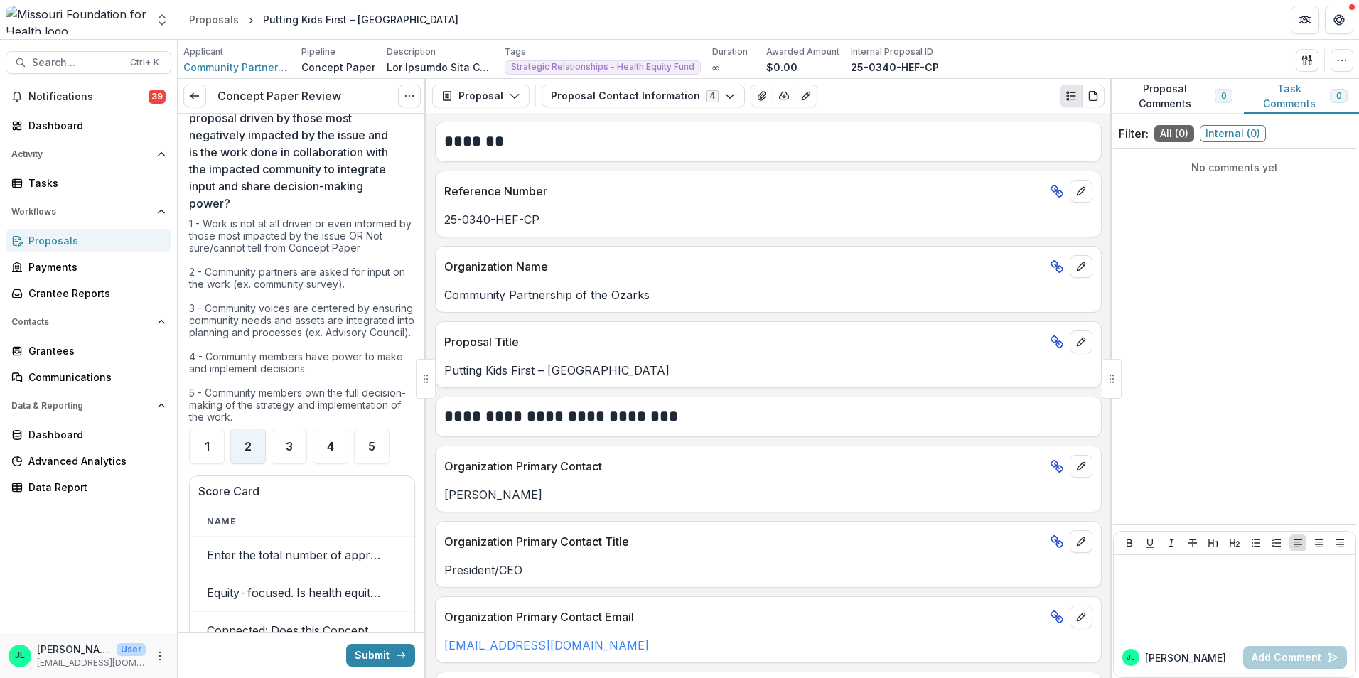
click at [244, 461] on div "2" at bounding box center [248, 447] width 36 height 36
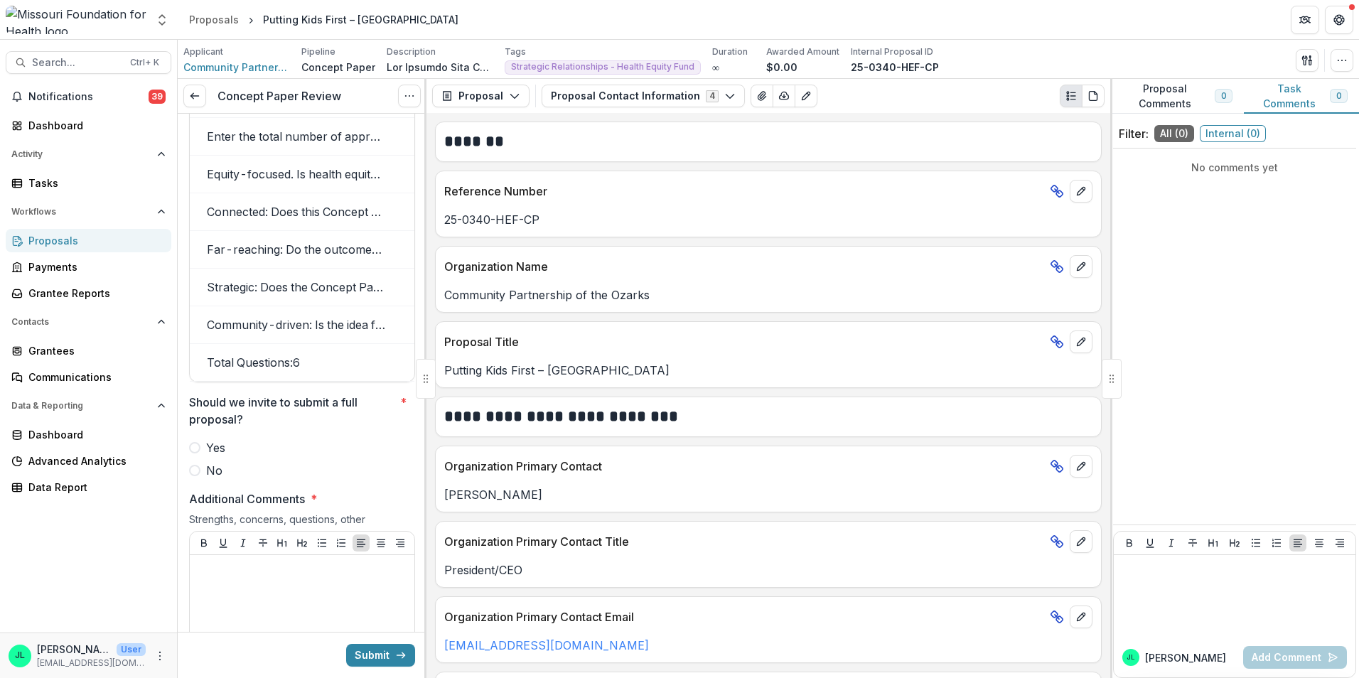
scroll to position [2773, 0]
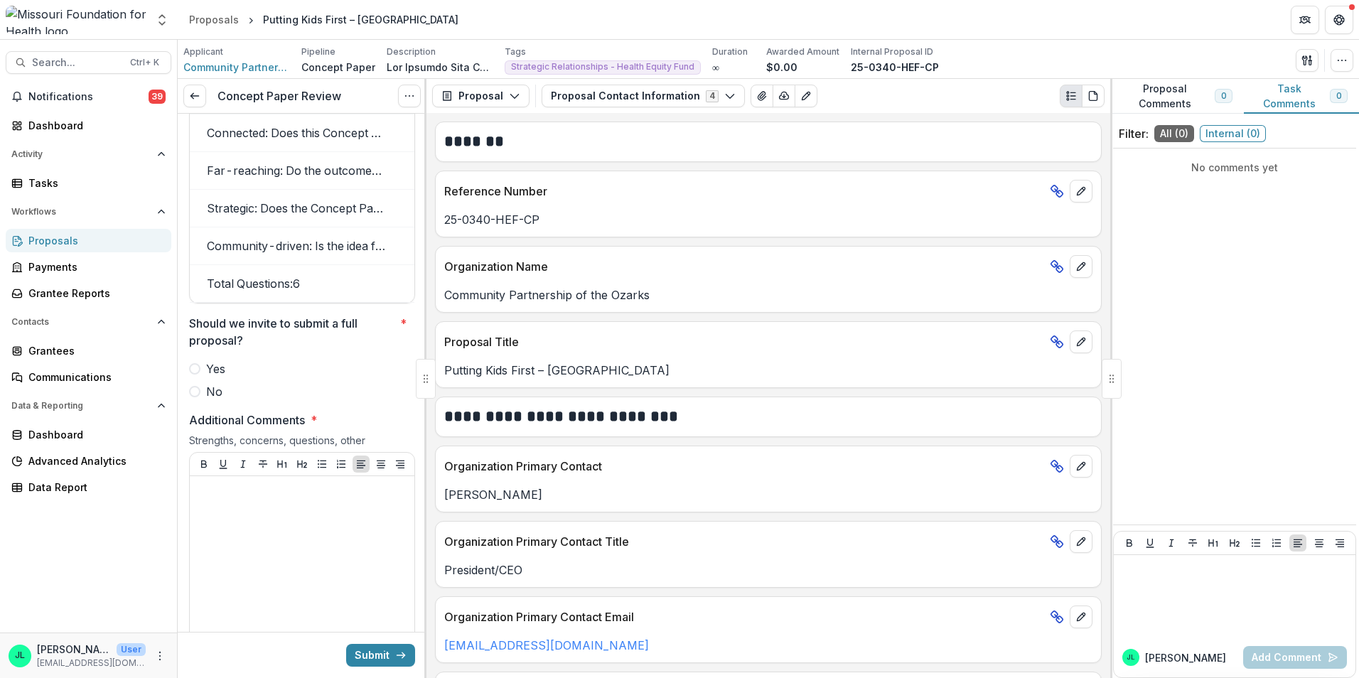
click at [219, 378] on span "Yes" at bounding box center [215, 368] width 19 height 17
click at [286, 556] on div at bounding box center [302, 588] width 213 height 213
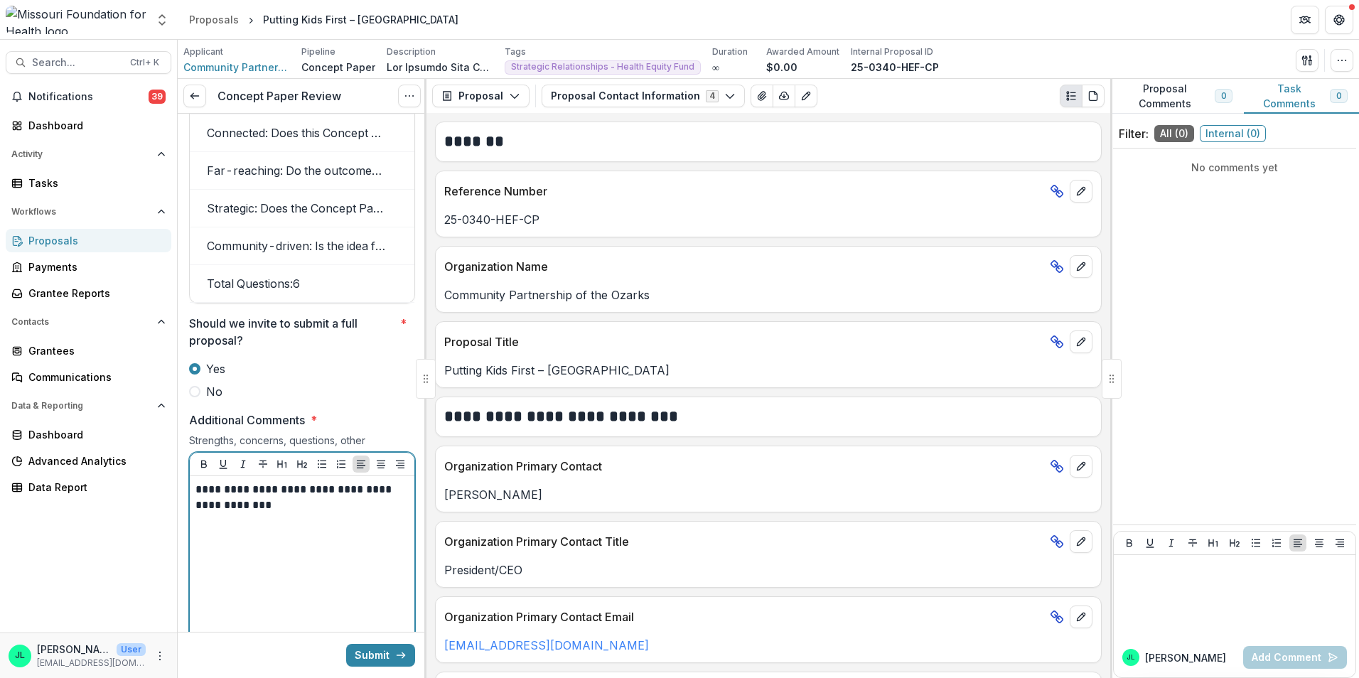
click at [324, 513] on p "**********" at bounding box center [300, 497] width 209 height 31
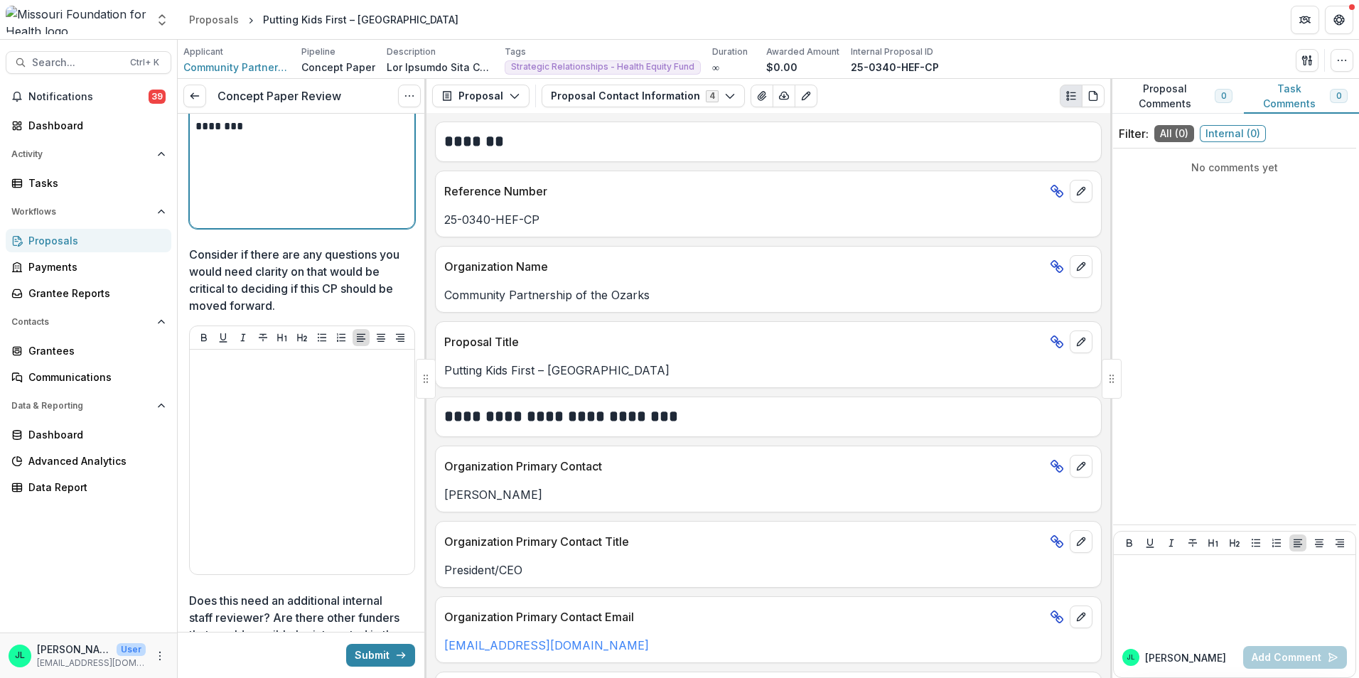
scroll to position [3270, 0]
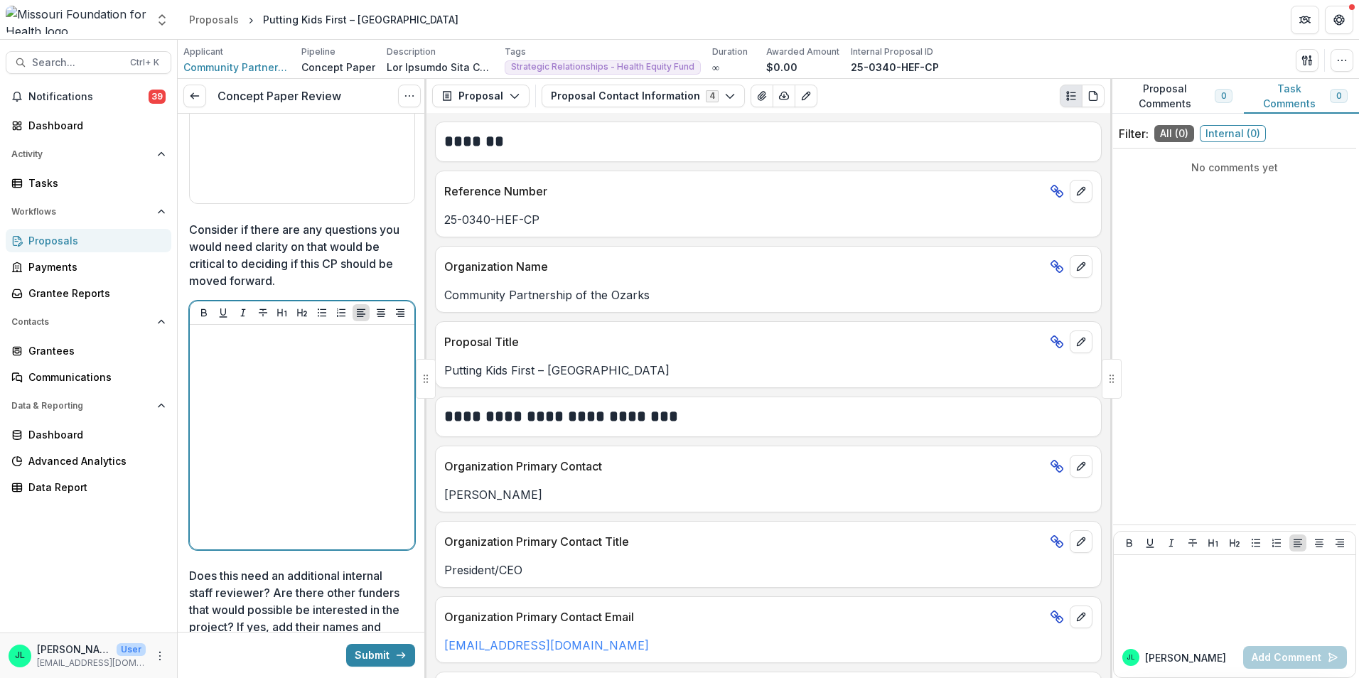
click at [264, 396] on div at bounding box center [302, 437] width 213 height 213
drag, startPoint x: 377, startPoint y: 369, endPoint x: 2, endPoint y: 325, distance: 377.2
click at [2, 325] on main "**********" at bounding box center [679, 359] width 1359 height 638
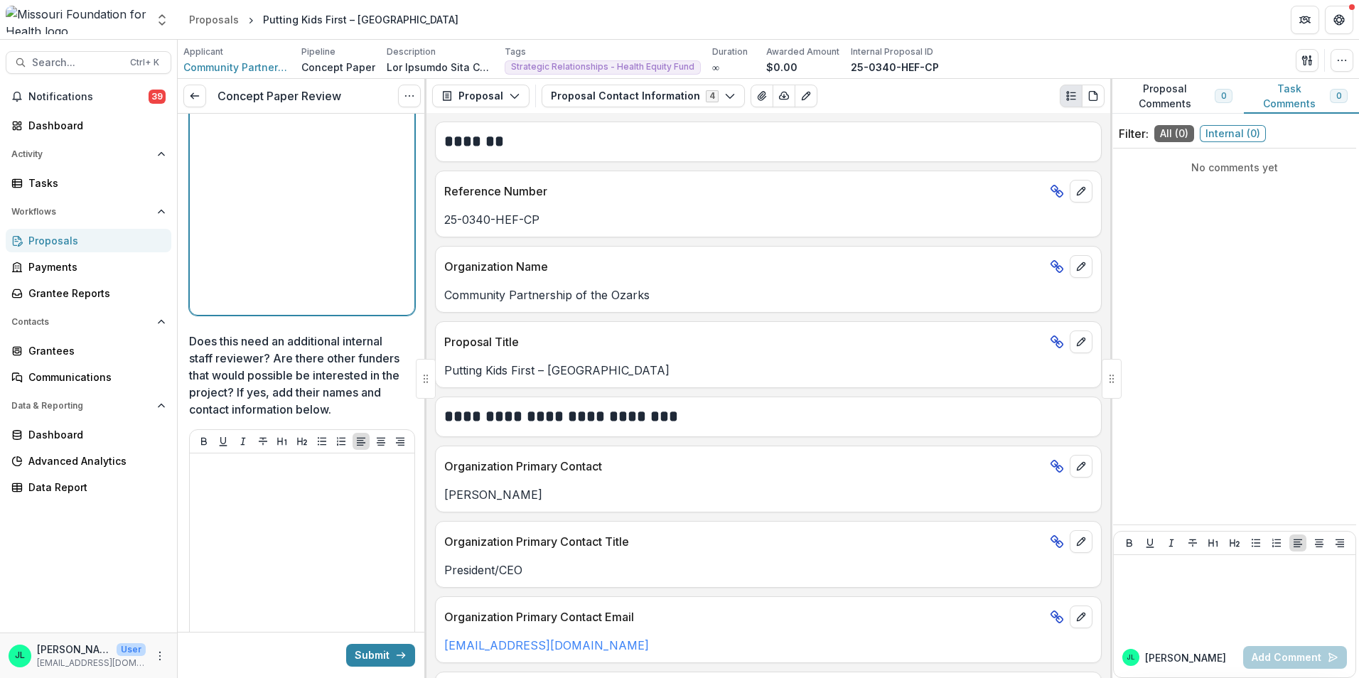
scroll to position [3555, 0]
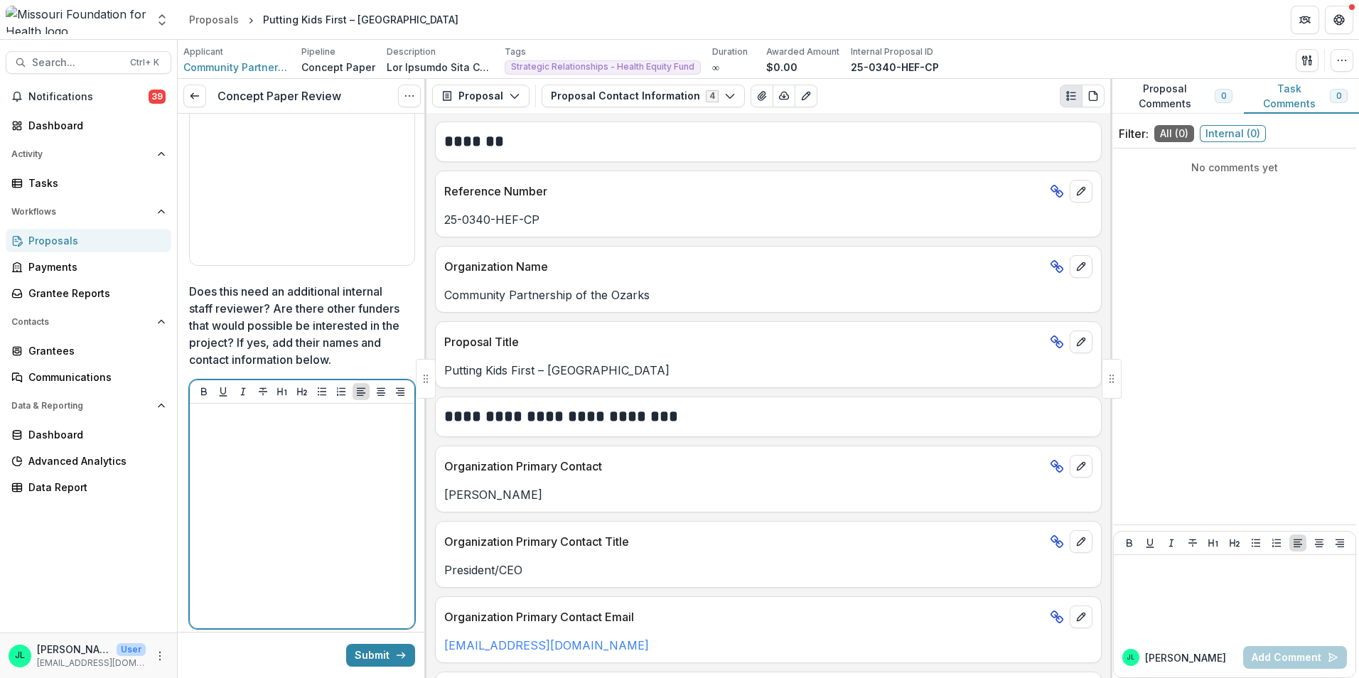
click at [263, 468] on div at bounding box center [302, 515] width 213 height 213
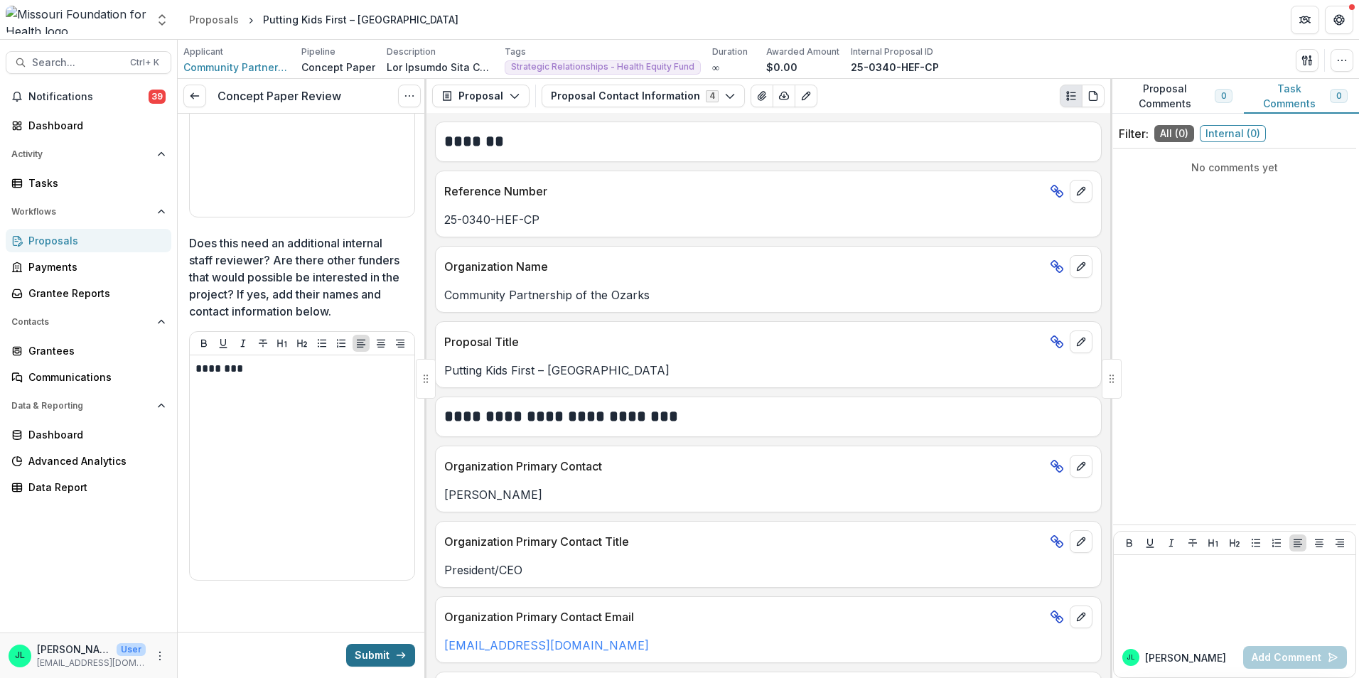
click at [382, 655] on button "Submit" at bounding box center [380, 655] width 69 height 23
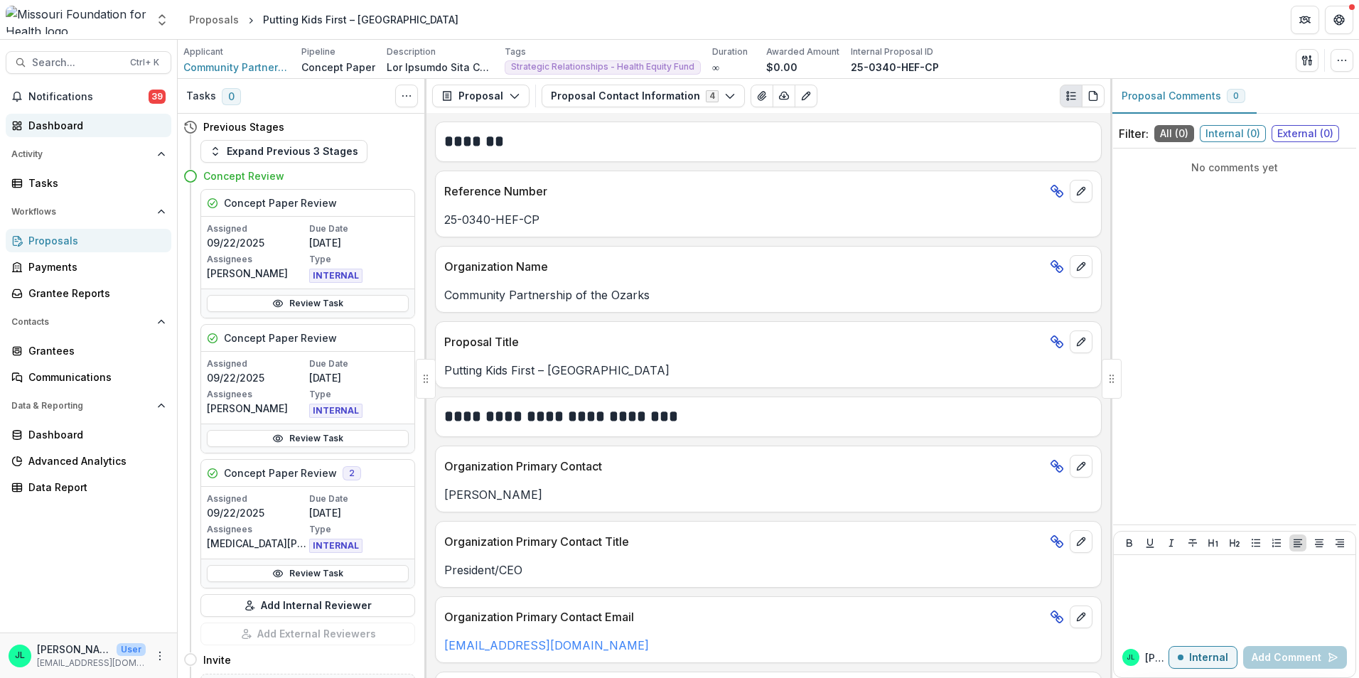
drag, startPoint x: 60, startPoint y: 130, endPoint x: 68, endPoint y: 132, distance: 7.4
click at [60, 130] on div "Dashboard" at bounding box center [94, 125] width 132 height 15
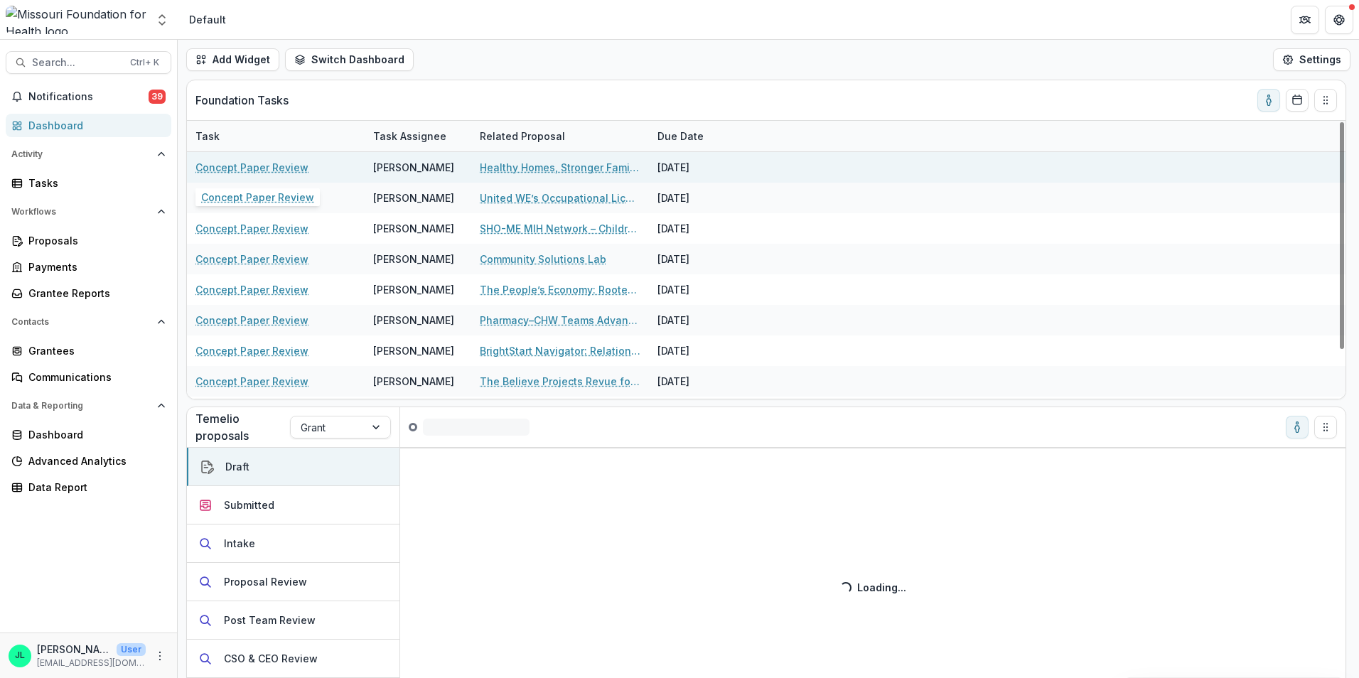
click at [246, 170] on link "Concept Paper Review" at bounding box center [252, 167] width 113 height 15
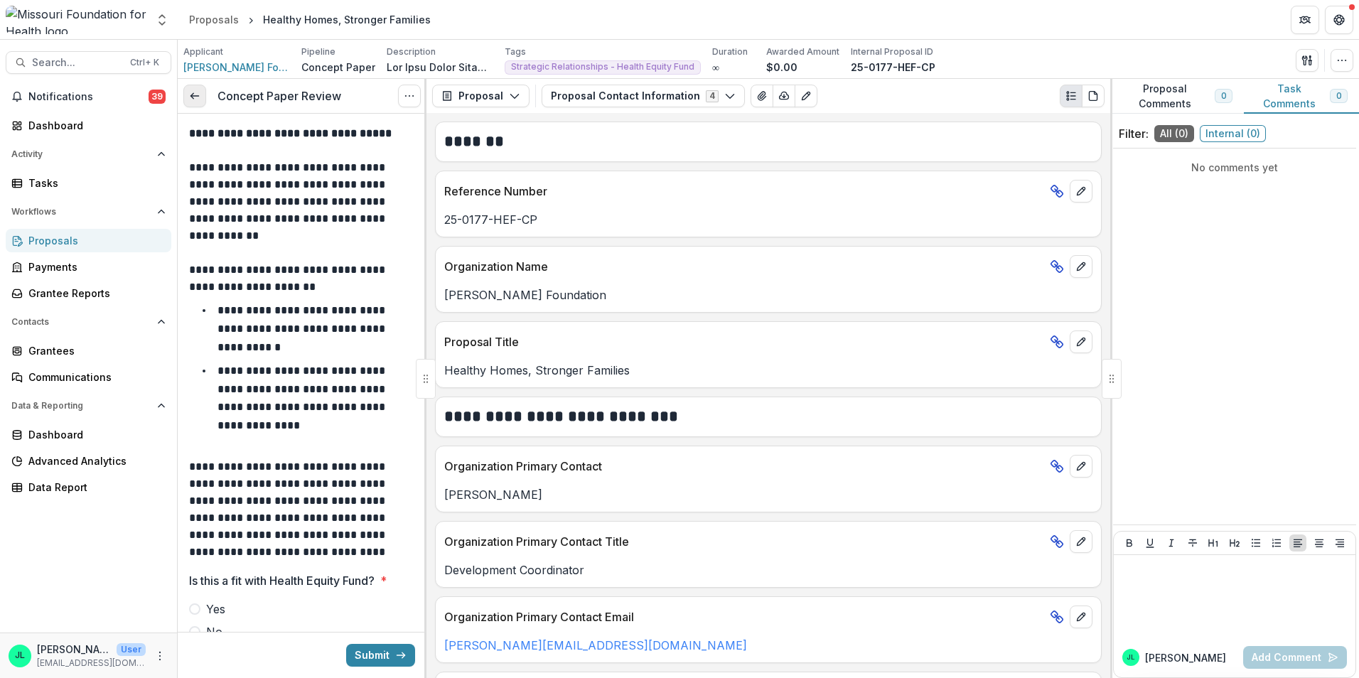
click at [198, 93] on icon at bounding box center [194, 95] width 11 height 11
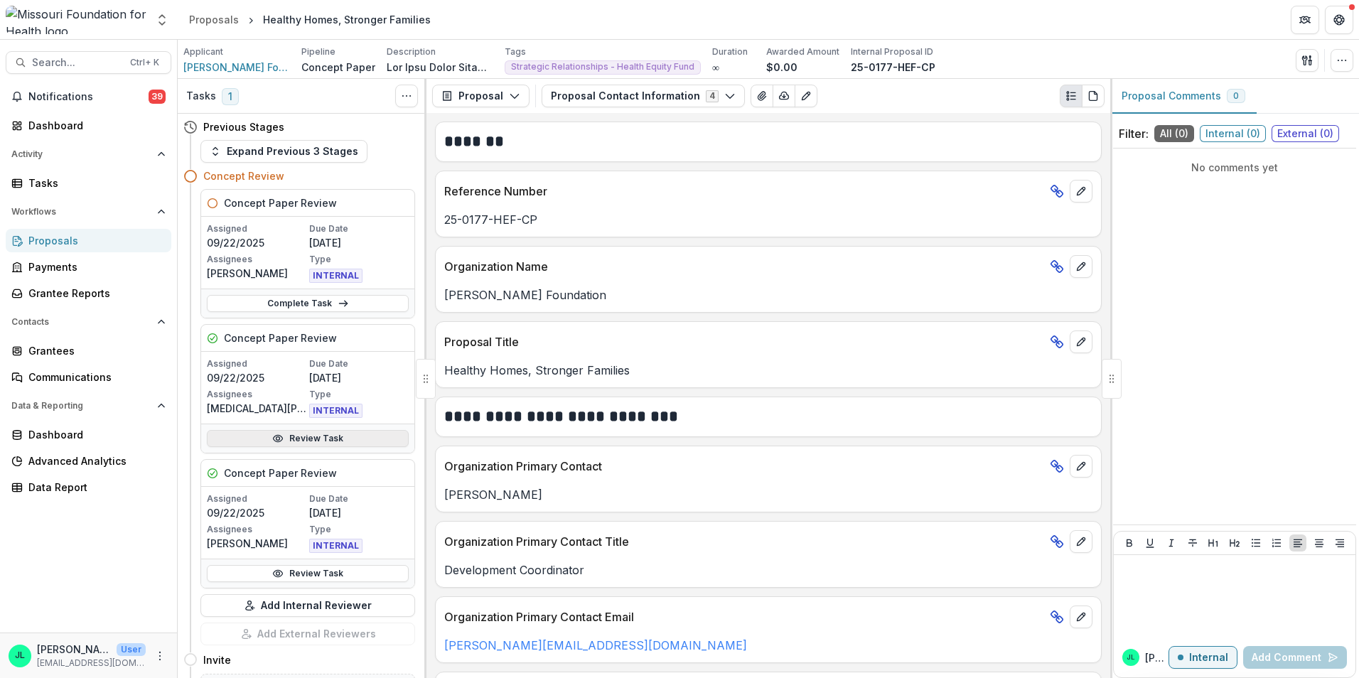
click at [314, 440] on link "Review Task" at bounding box center [308, 438] width 202 height 17
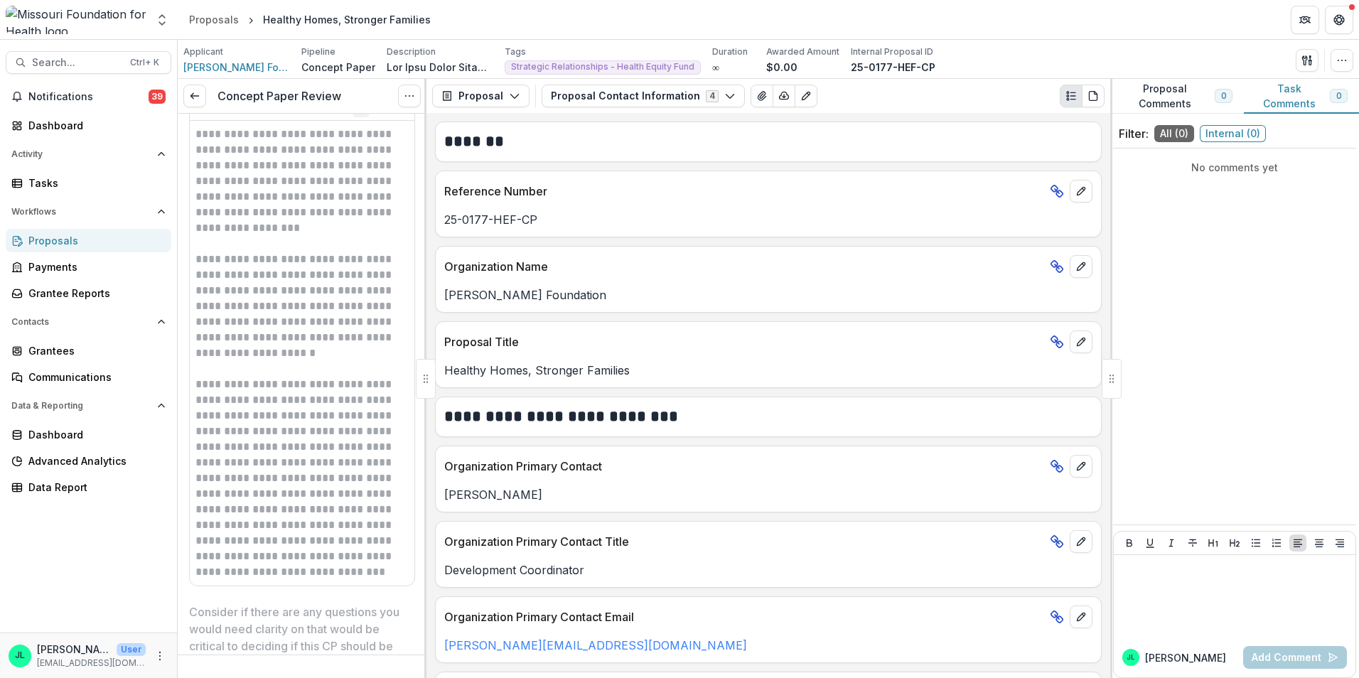
scroll to position [3199, 0]
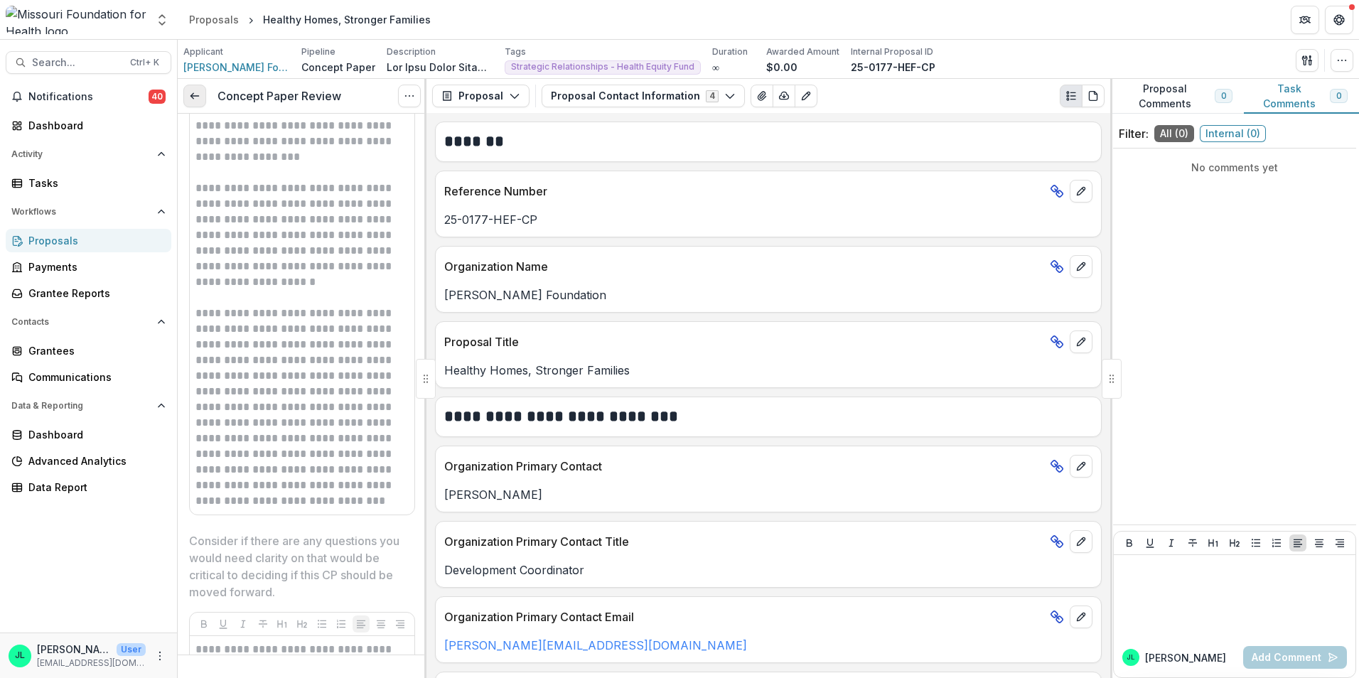
click at [195, 95] on icon at bounding box center [194, 95] width 11 height 11
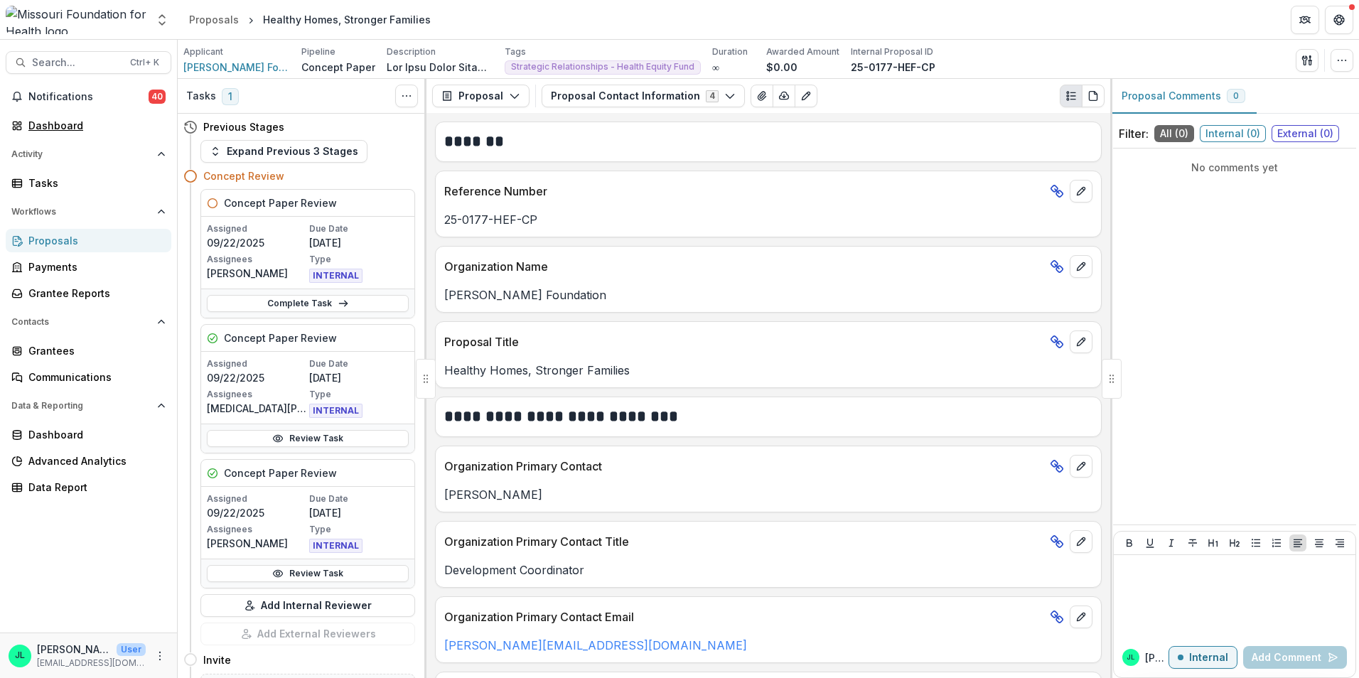
drag, startPoint x: 73, startPoint y: 124, endPoint x: 281, endPoint y: 233, distance: 235.3
click at [73, 124] on div "Dashboard" at bounding box center [94, 125] width 132 height 15
